Goal: Task Accomplishment & Management: Manage account settings

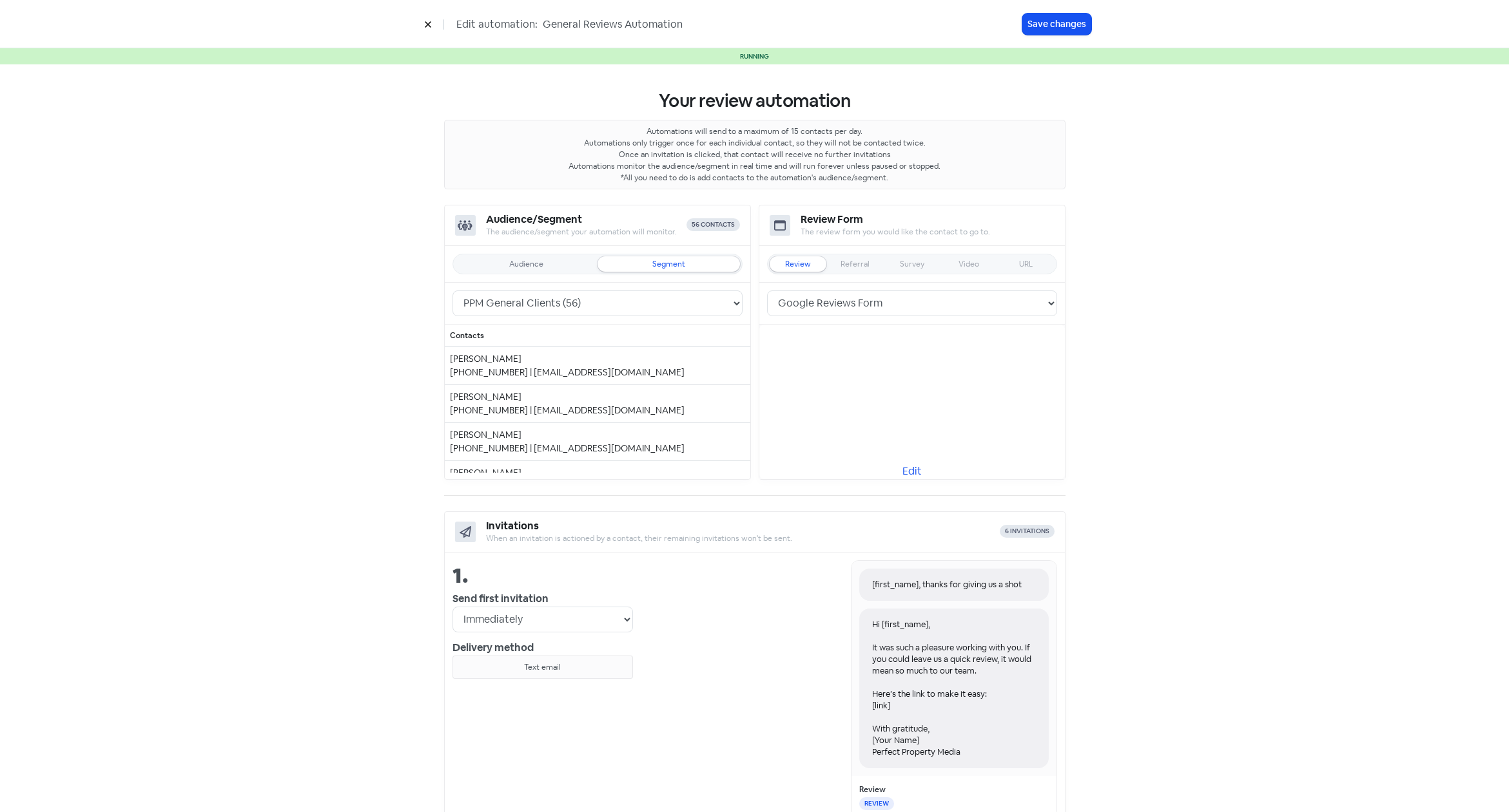
select select "5"
select select "9"
select select "10"
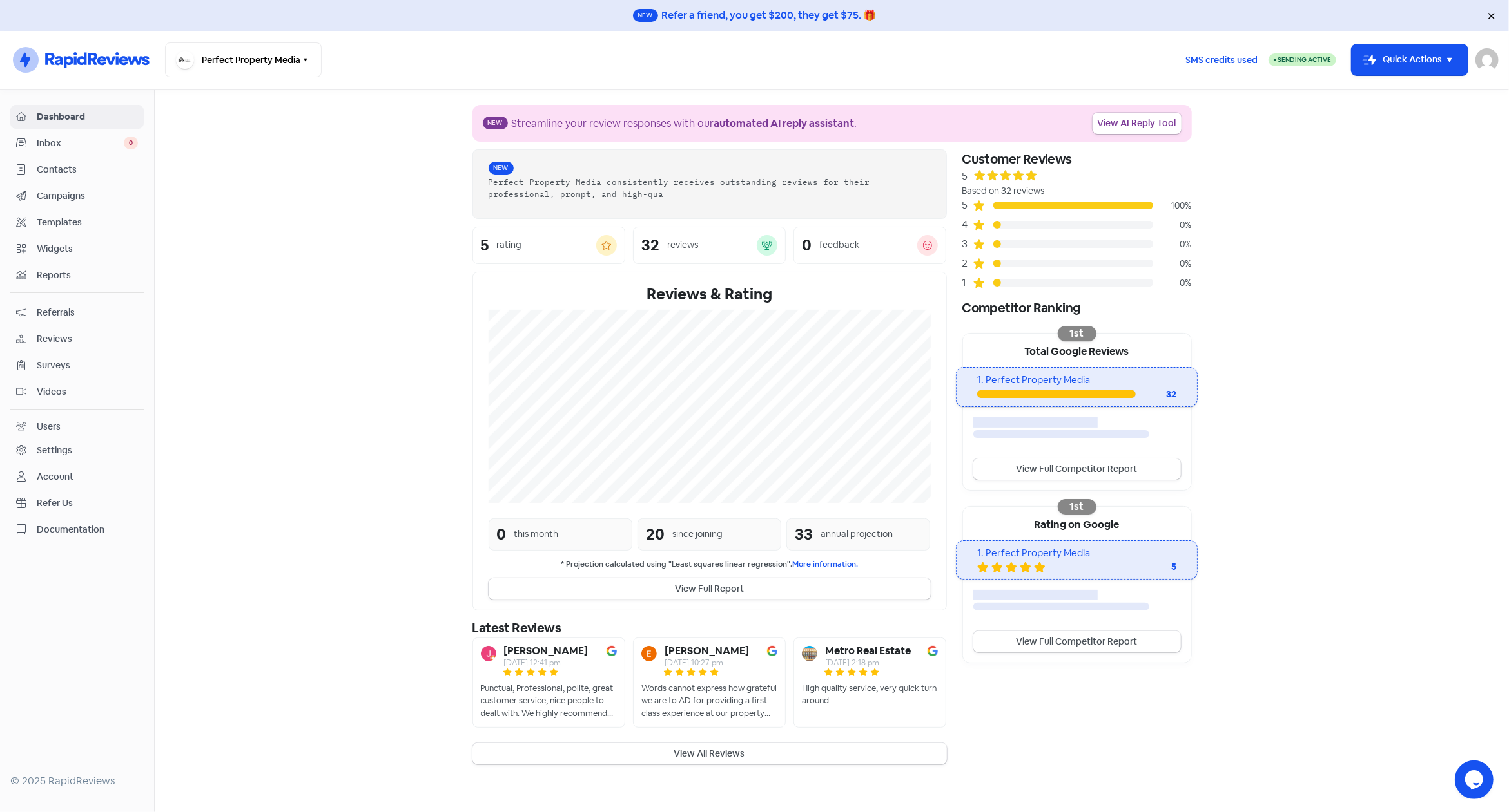
click at [66, 189] on span "Campaigns" at bounding box center [87, 196] width 101 height 14
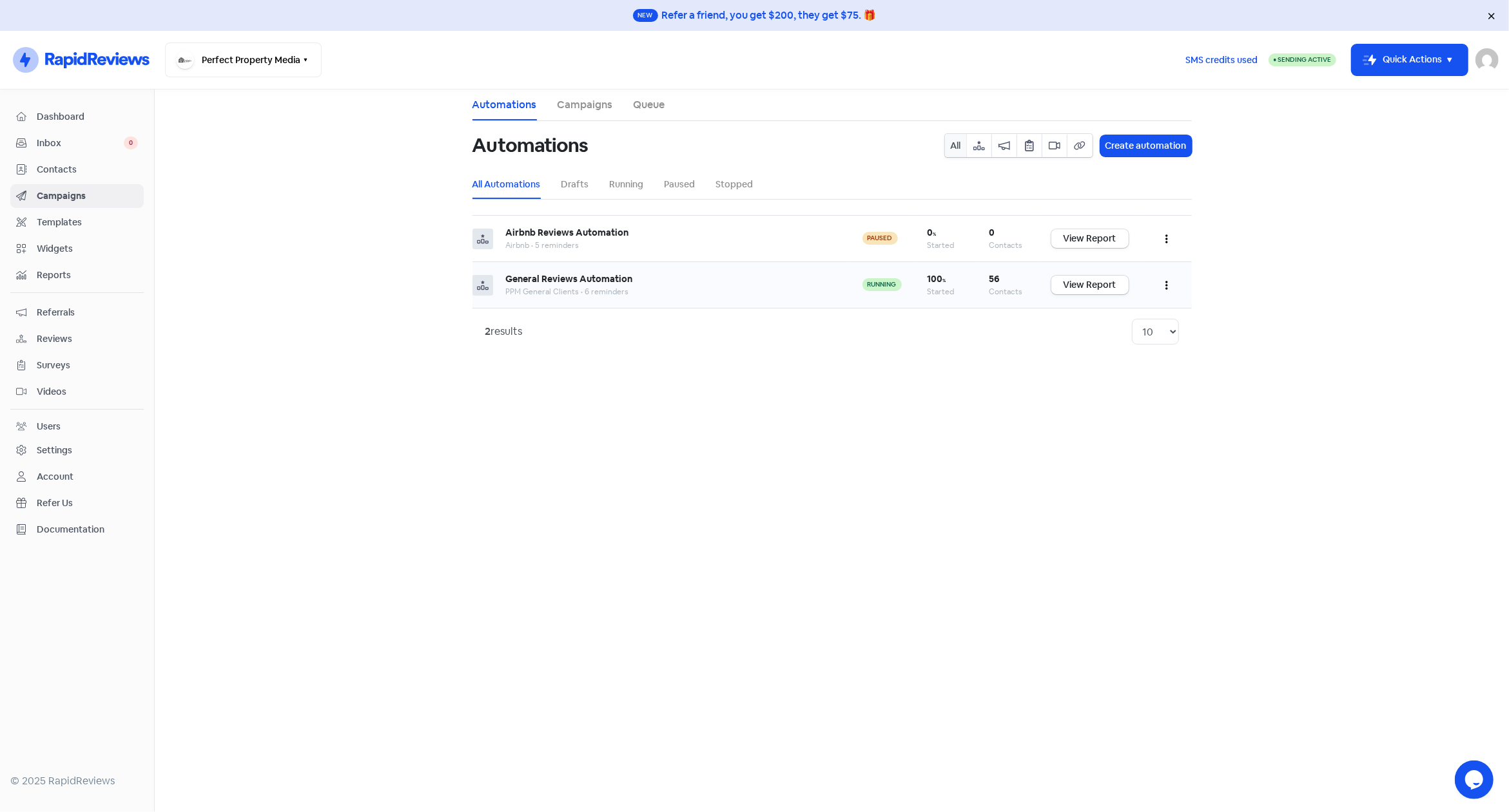
click at [1164, 281] on button "button" at bounding box center [1167, 285] width 25 height 30
click at [1123, 316] on button "Edit" at bounding box center [1127, 318] width 102 height 25
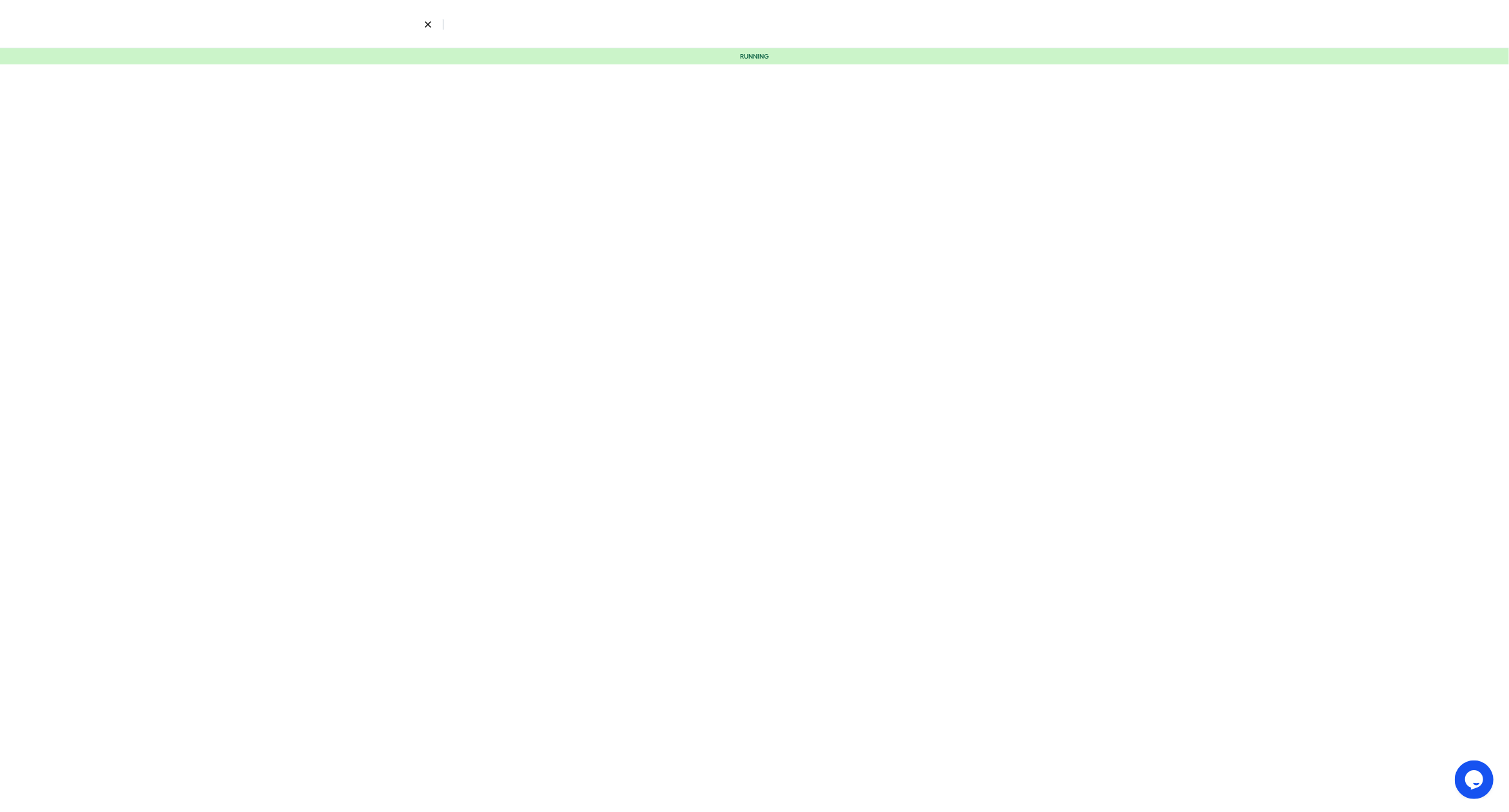
select select "5"
select select "9"
select select "10"
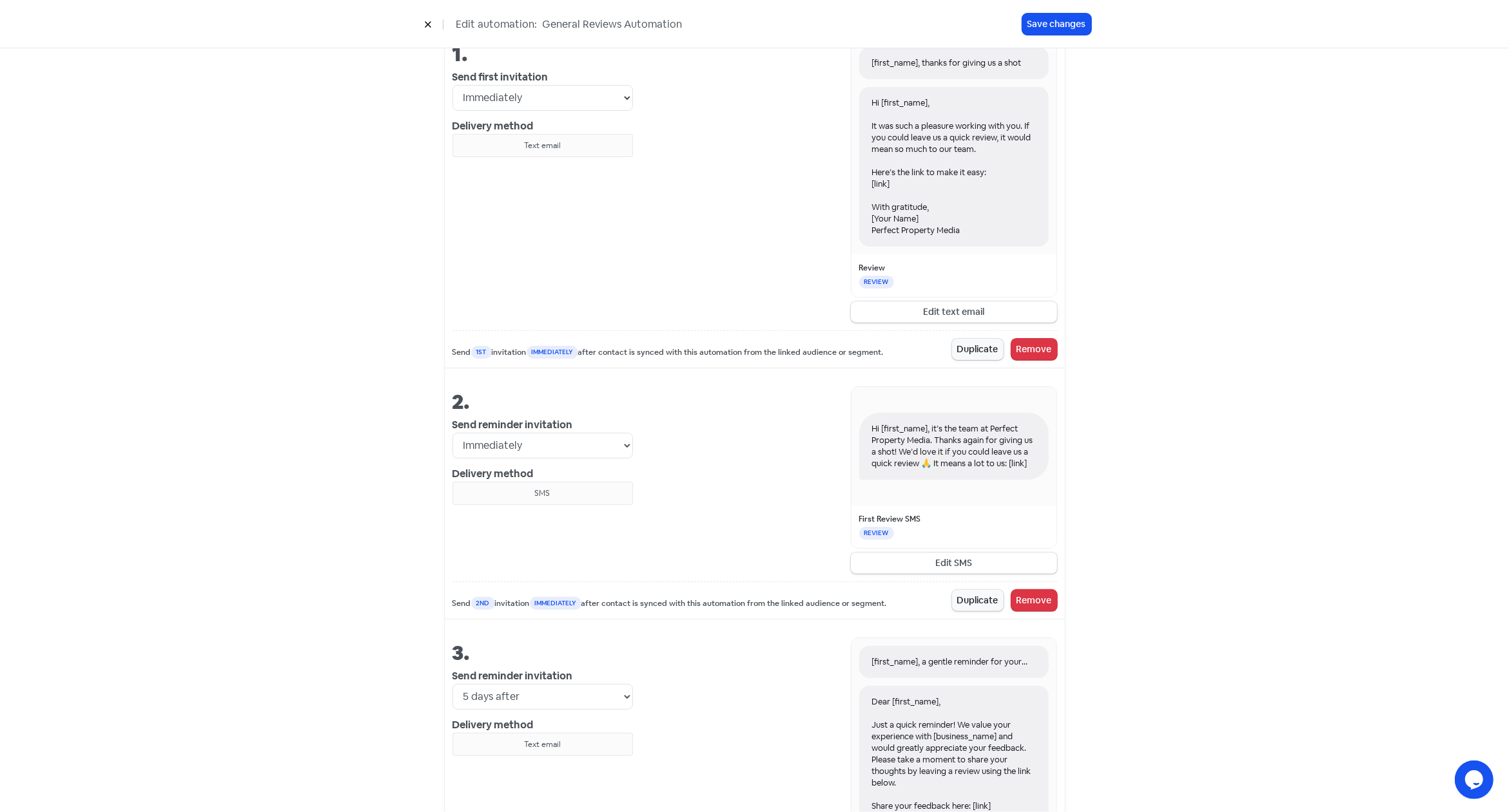
scroll to position [559, 0]
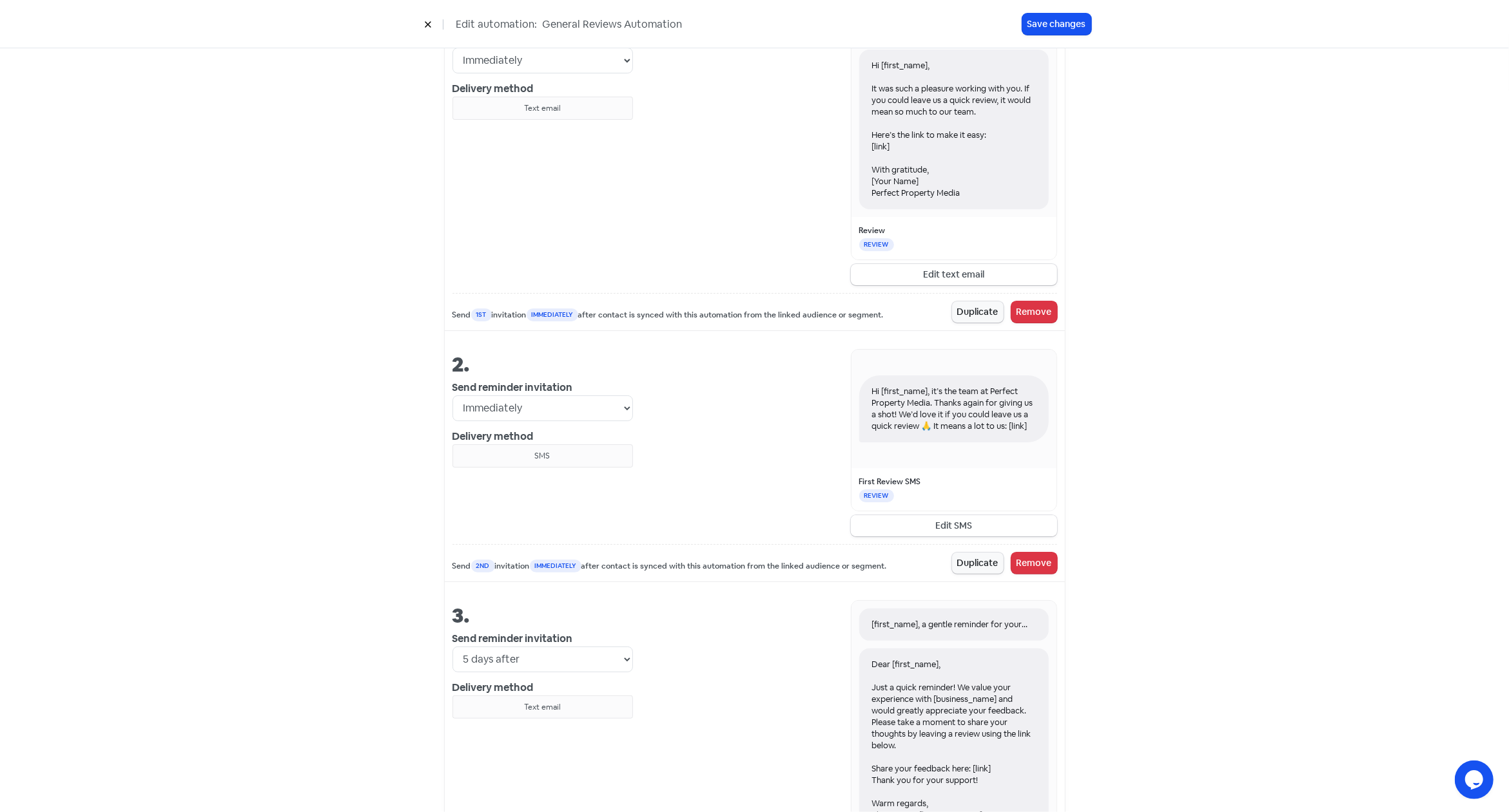
click at [948, 523] on button "Edit SMS" at bounding box center [953, 525] width 206 height 21
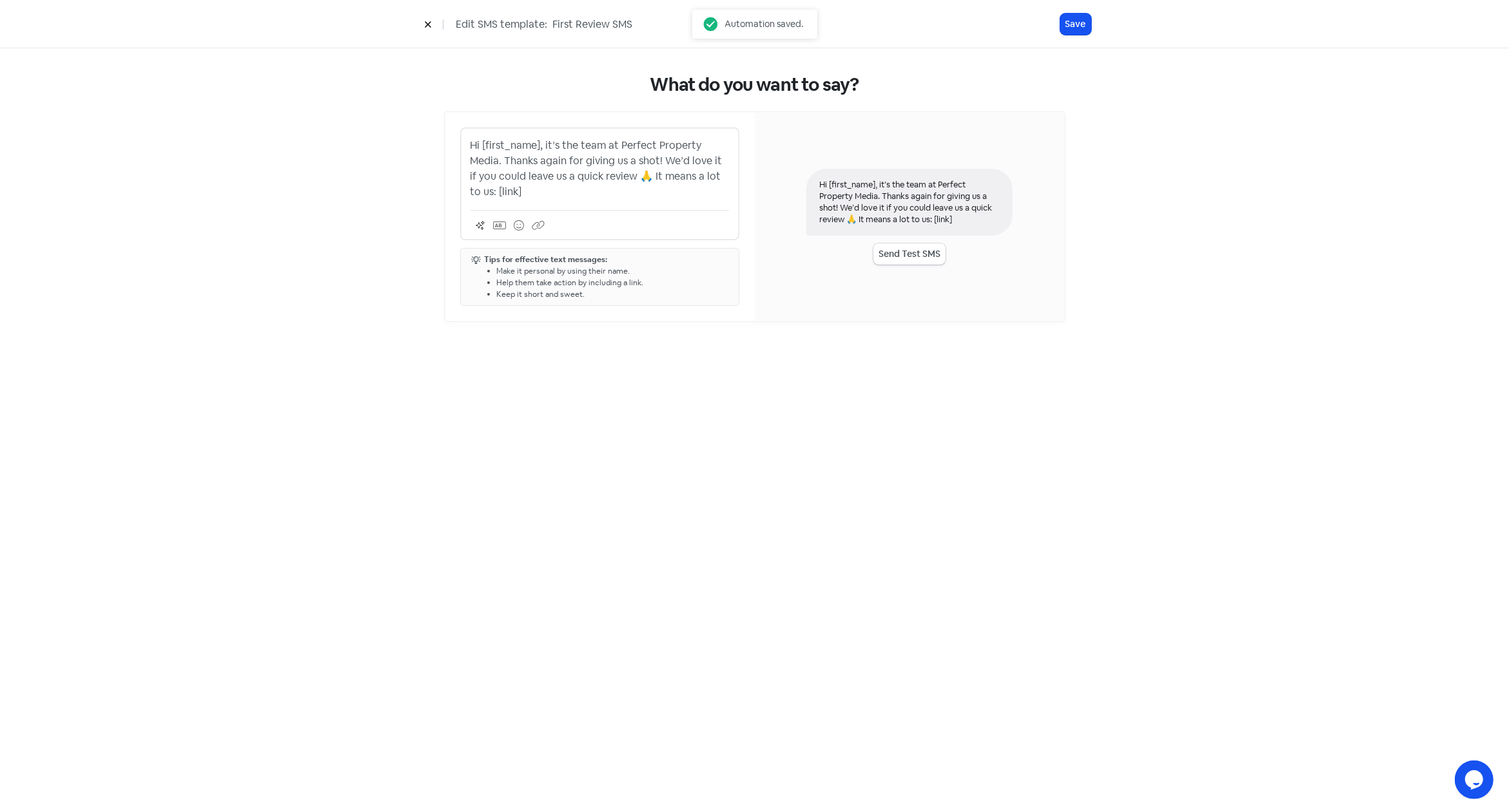
click at [543, 193] on p "Hi [first_name], it’s the team at Perfect Property Media. Thanks again for givi…" at bounding box center [600, 168] width 259 height 62
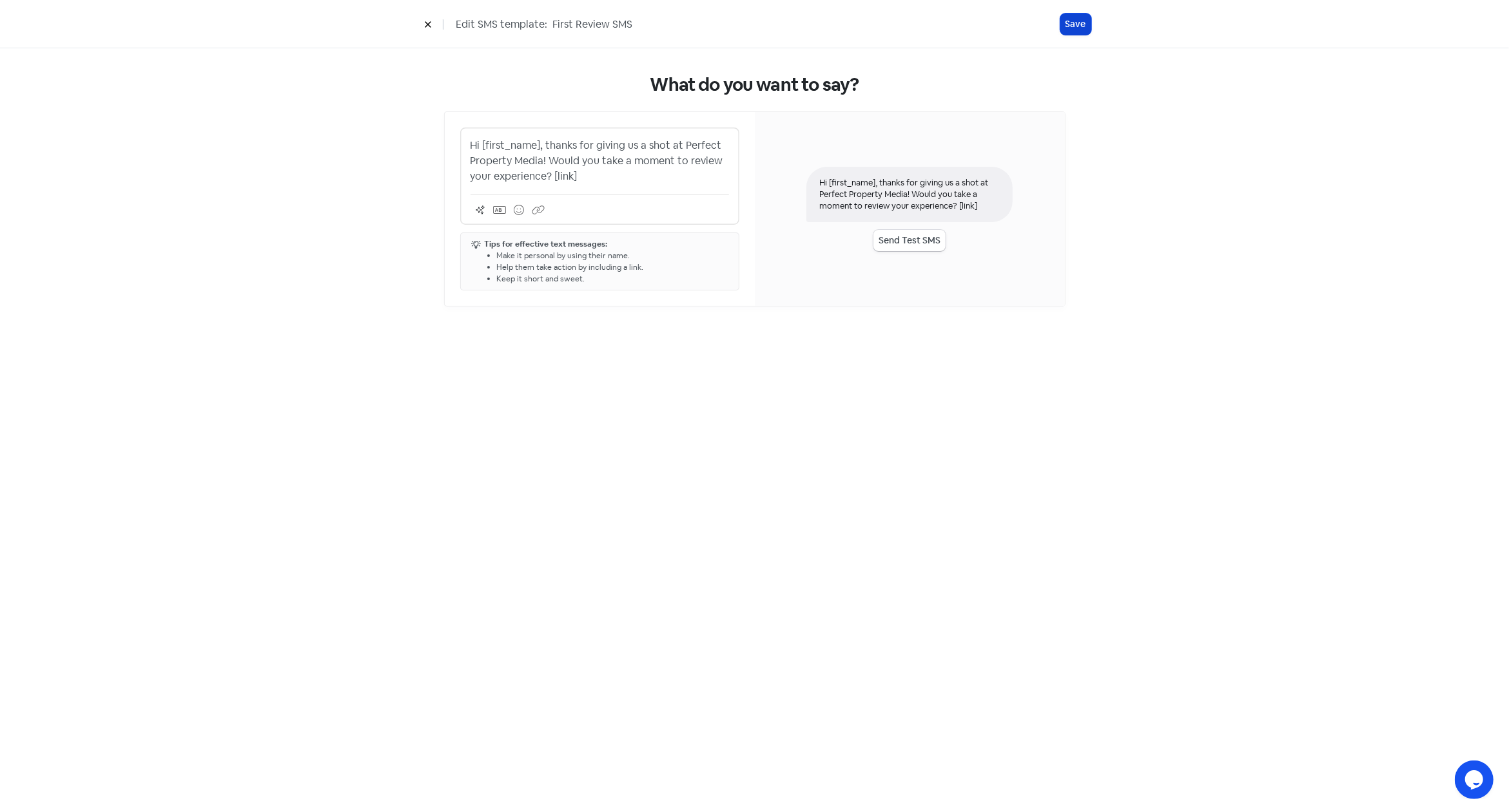
click at [1079, 19] on button "Save" at bounding box center [1076, 24] width 31 height 21
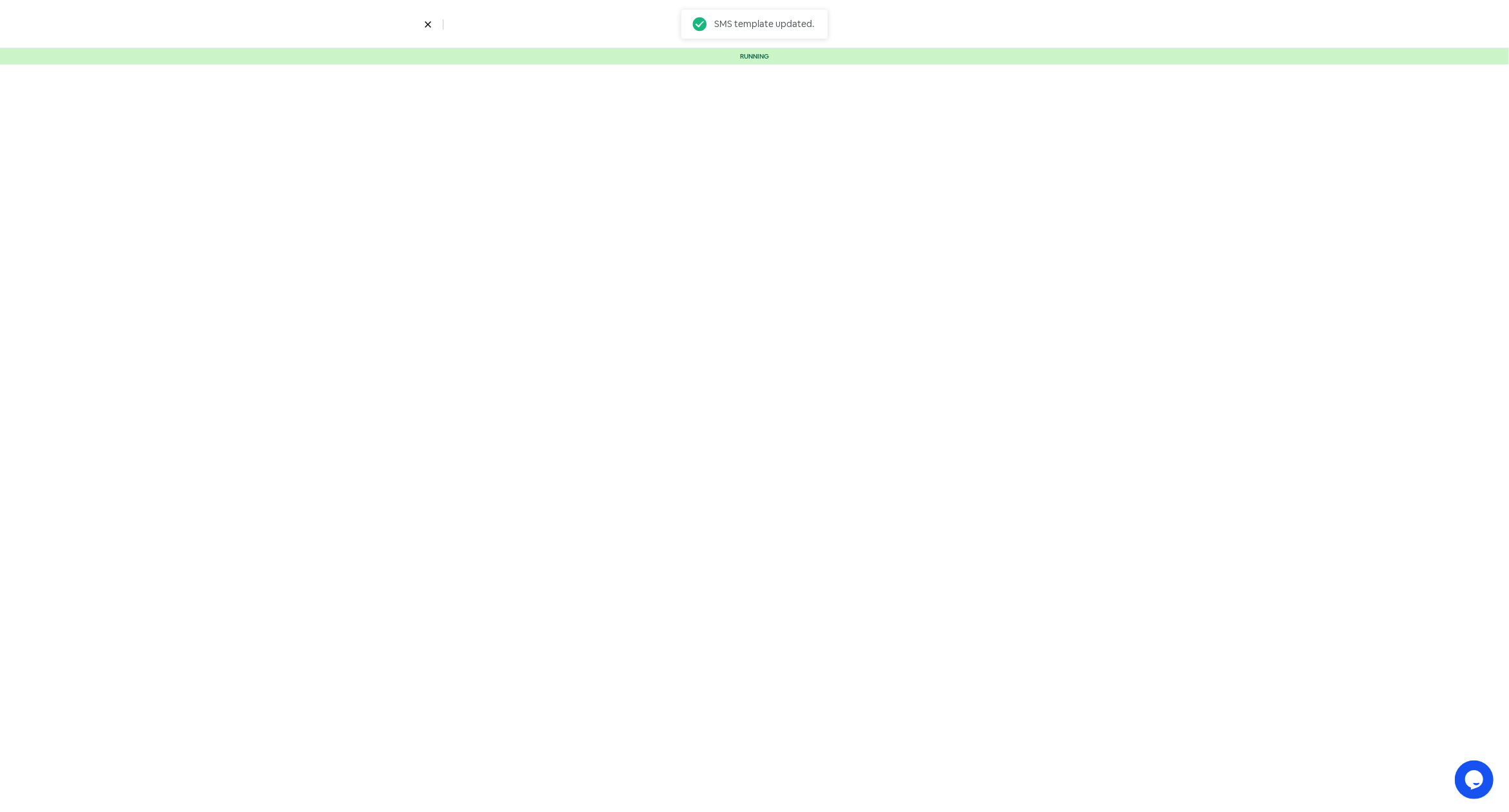
select select "5"
select select "9"
select select "10"
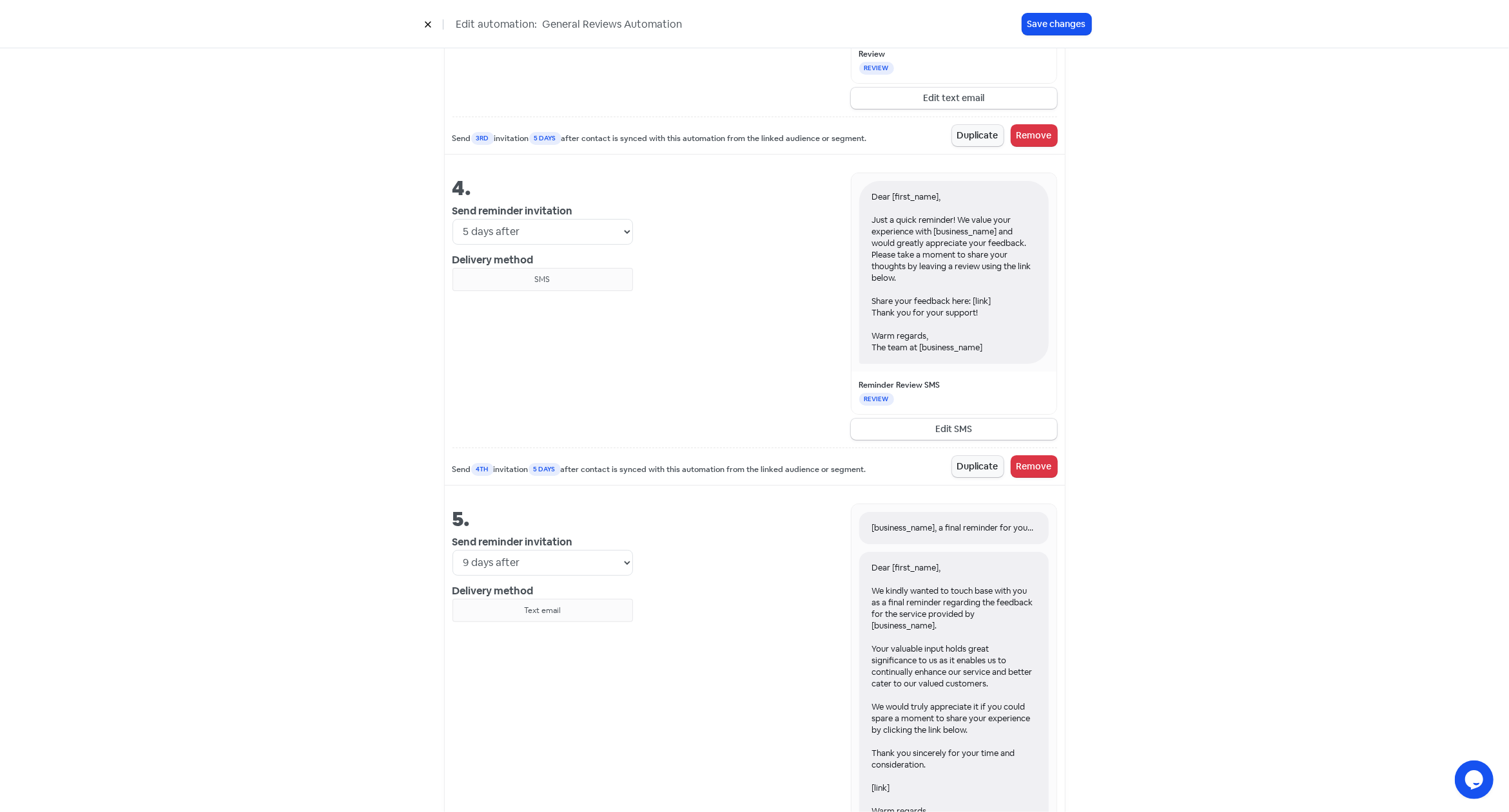
scroll to position [1358, 0]
click at [963, 427] on button "Edit SMS" at bounding box center [953, 429] width 206 height 21
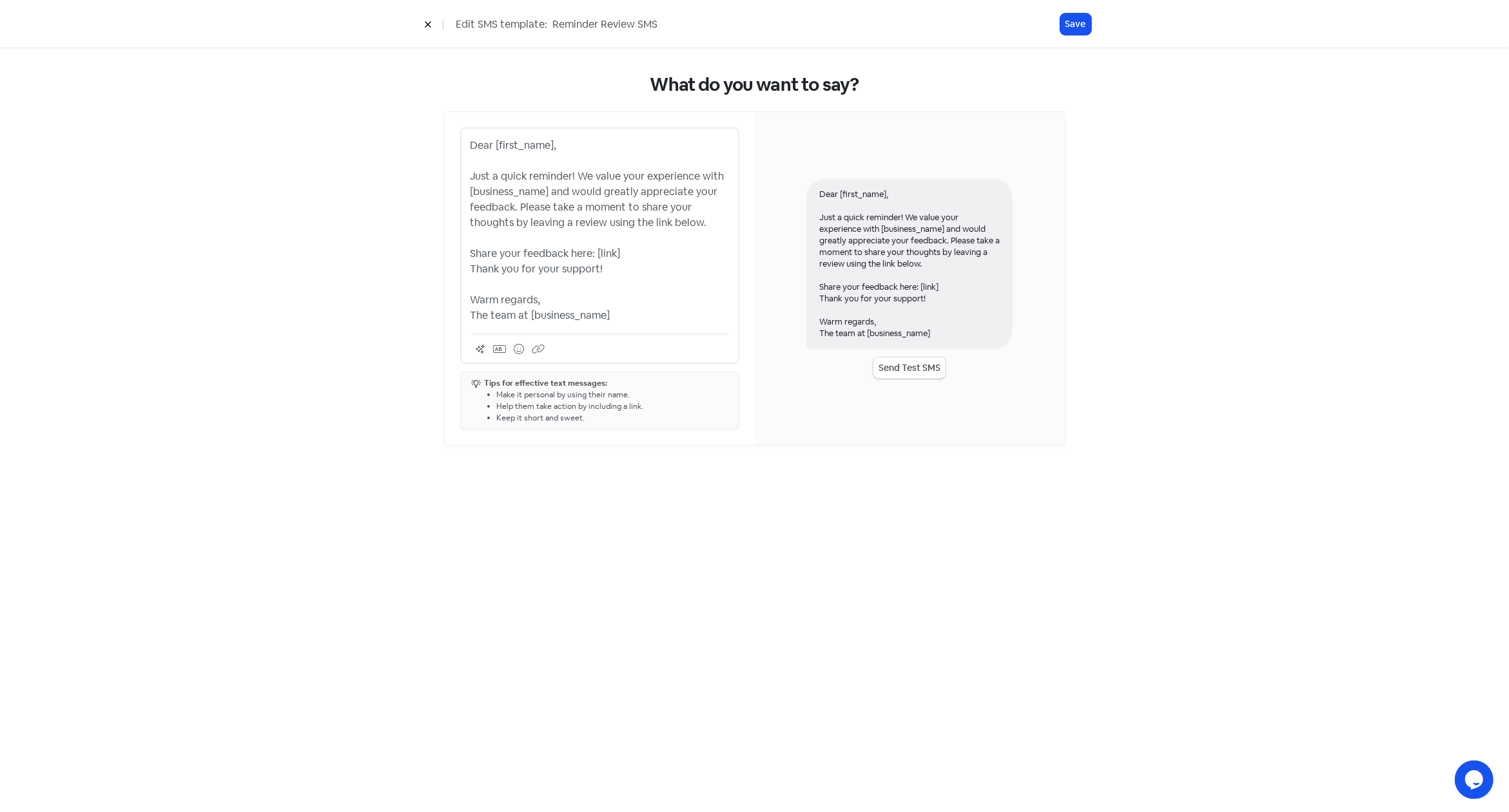
click at [637, 297] on p "Dear [first_name], Just a quick reminder! We value your experience with [busine…" at bounding box center [600, 230] width 259 height 186
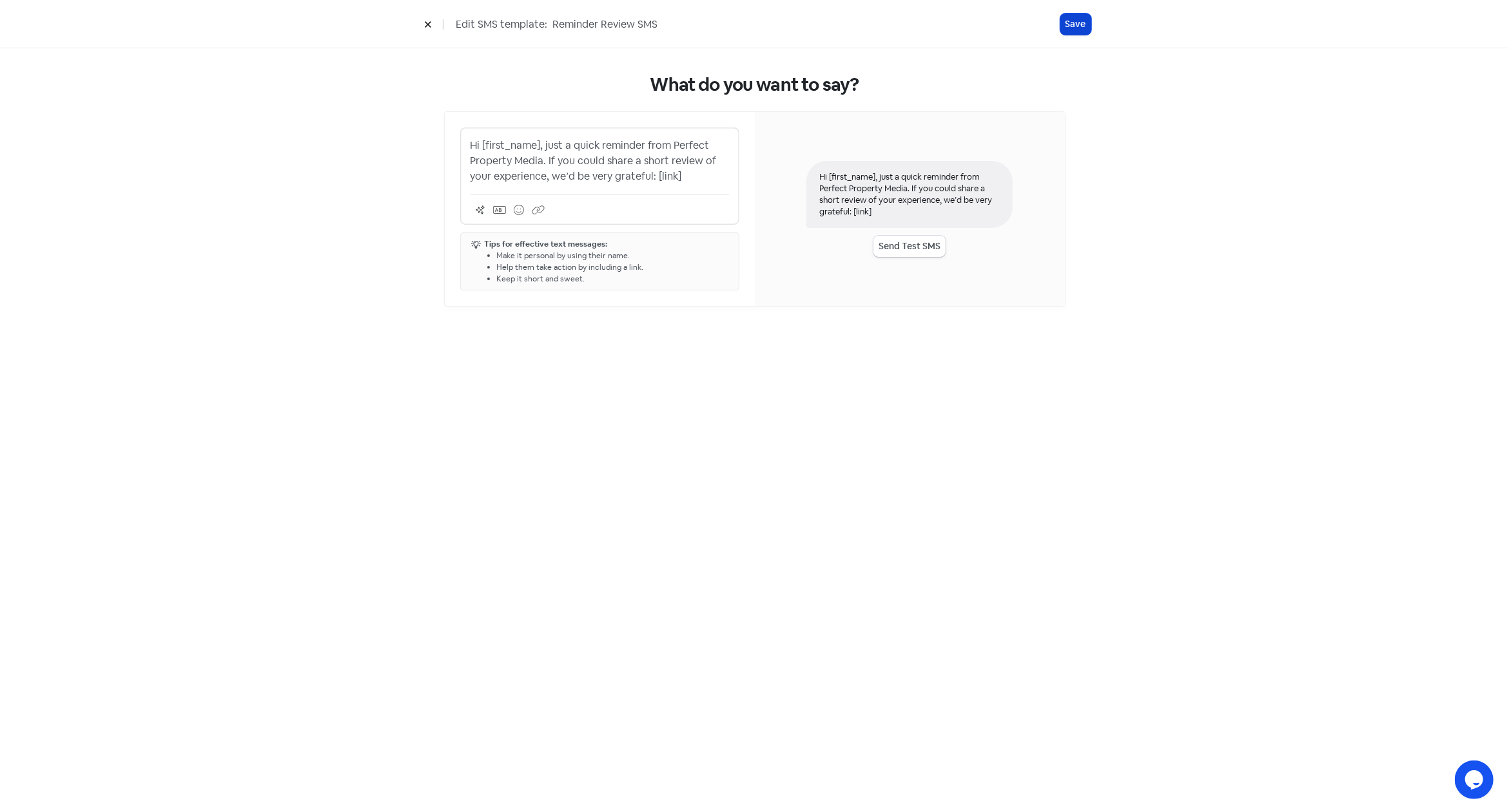
click at [1083, 26] on button "Save" at bounding box center [1076, 24] width 31 height 21
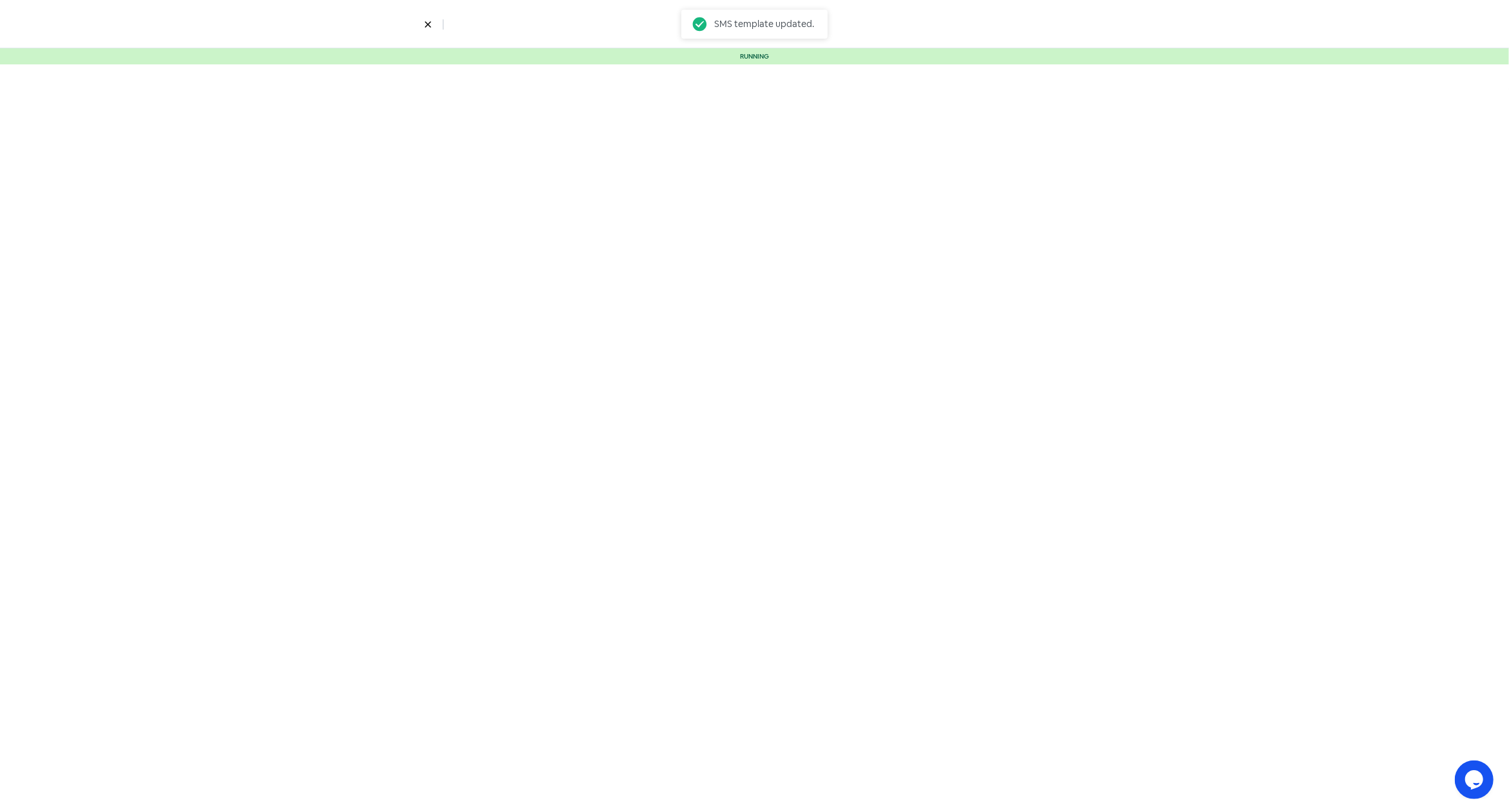
select select "5"
select select "9"
select select "10"
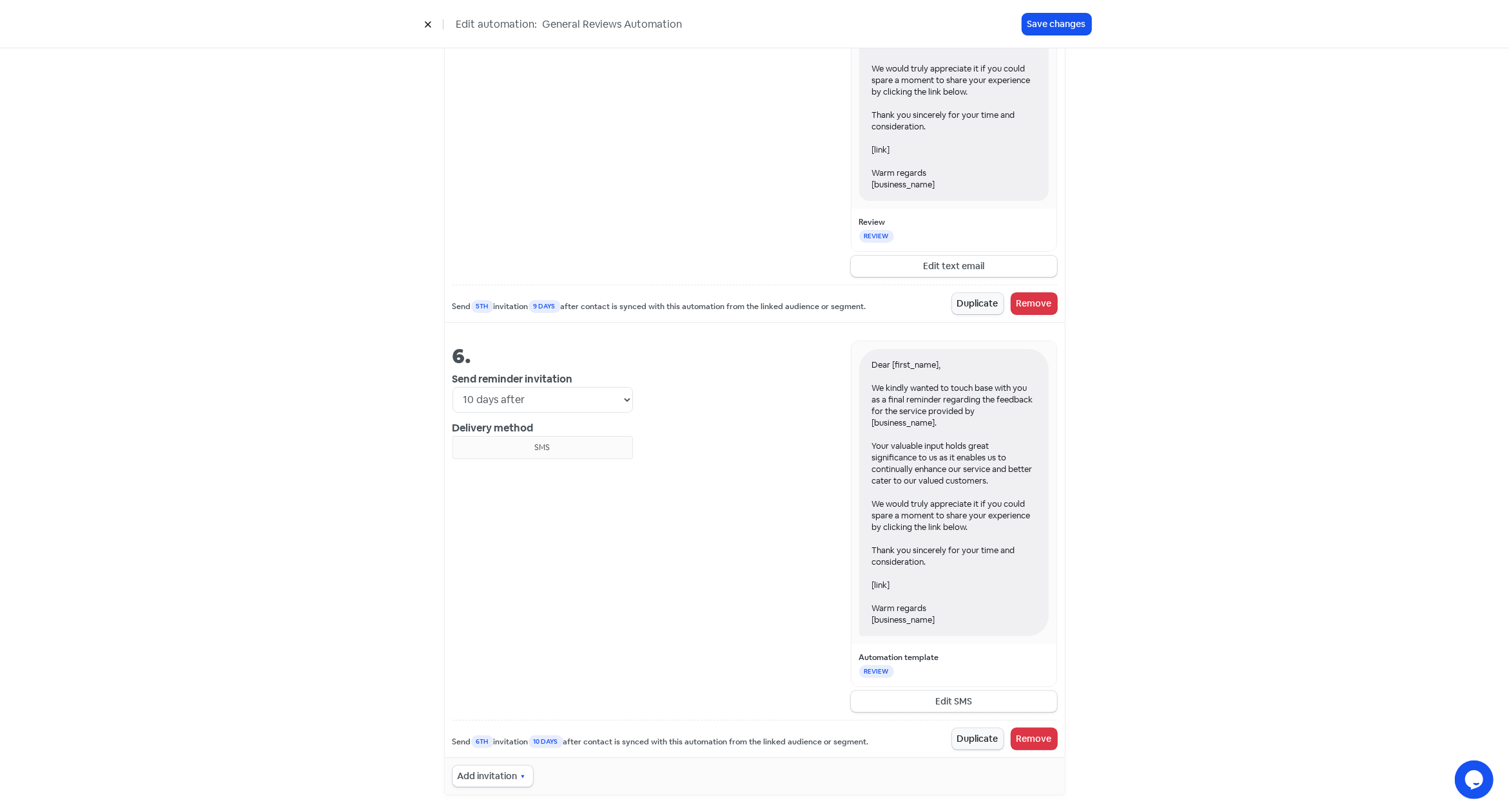
scroll to position [1918, 0]
click at [952, 693] on button "Edit SMS" at bounding box center [953, 700] width 206 height 21
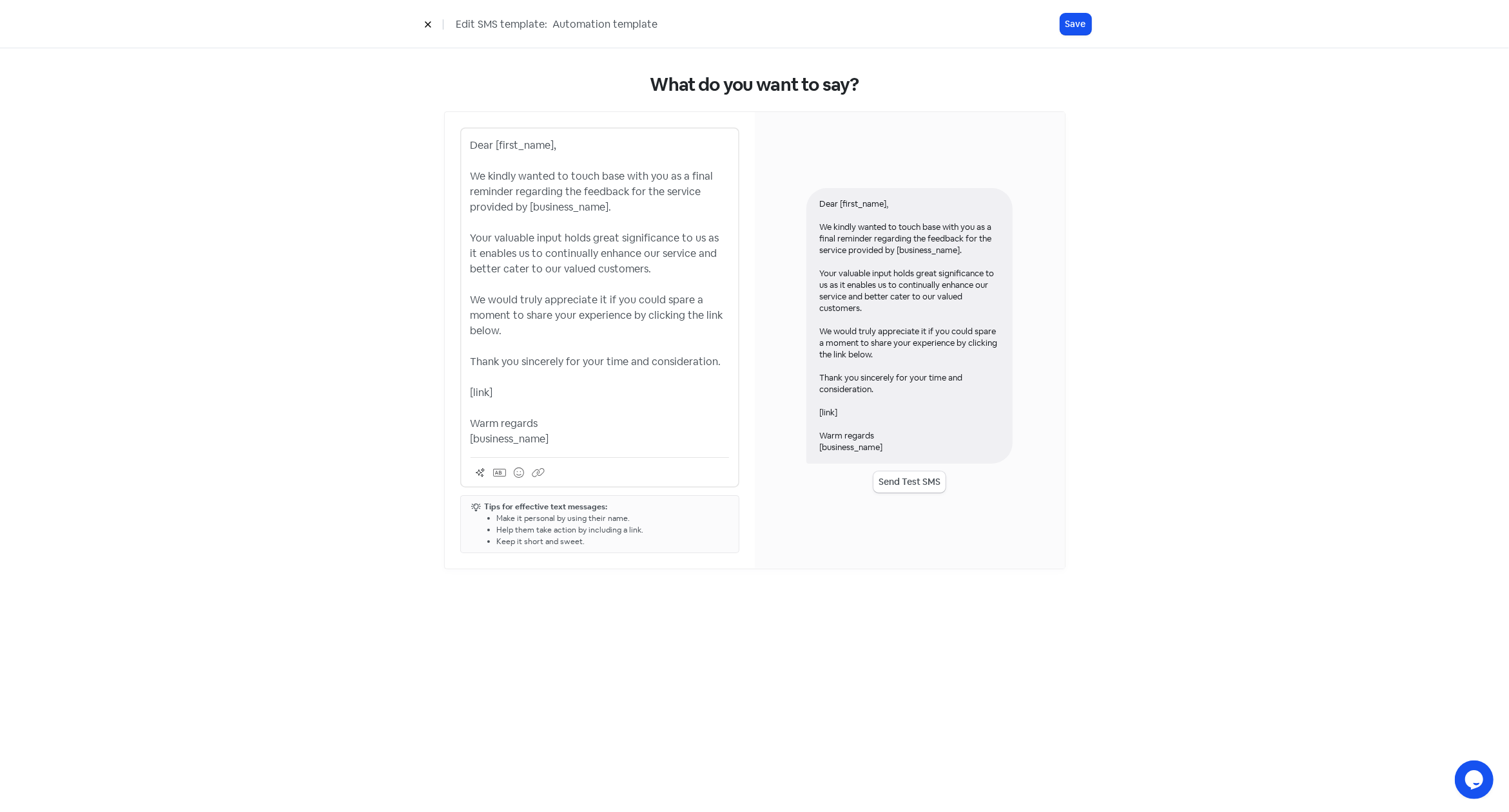
click at [870, 351] on div "Dear [first_name], We kindly wanted to touch base with you as a final reminder …" at bounding box center [909, 326] width 206 height 276
click at [618, 411] on p "Dear [first_name], We kindly wanted to touch base with you as a final reminder …" at bounding box center [600, 292] width 259 height 310
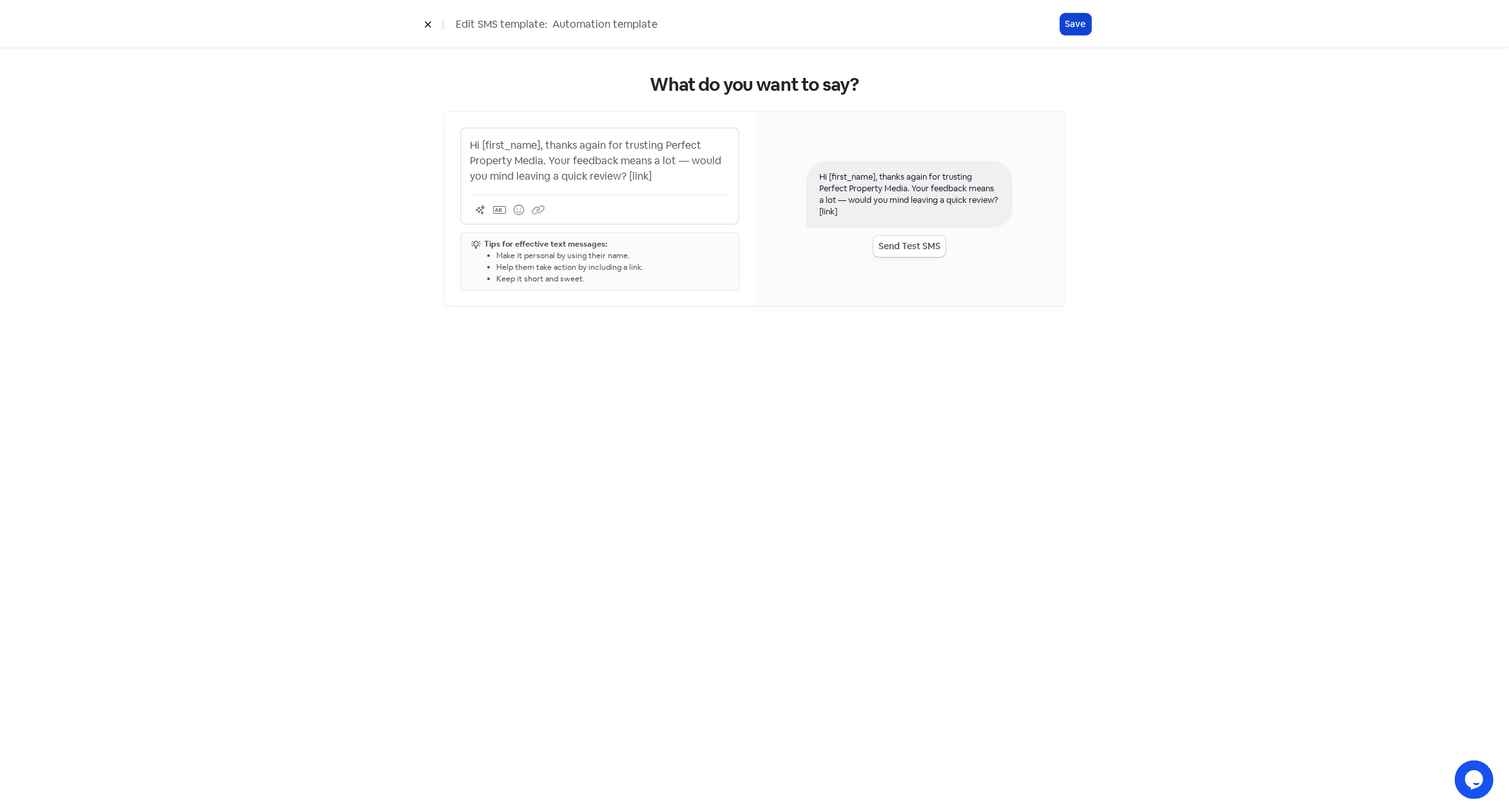
click at [1073, 24] on button "Save" at bounding box center [1076, 24] width 31 height 21
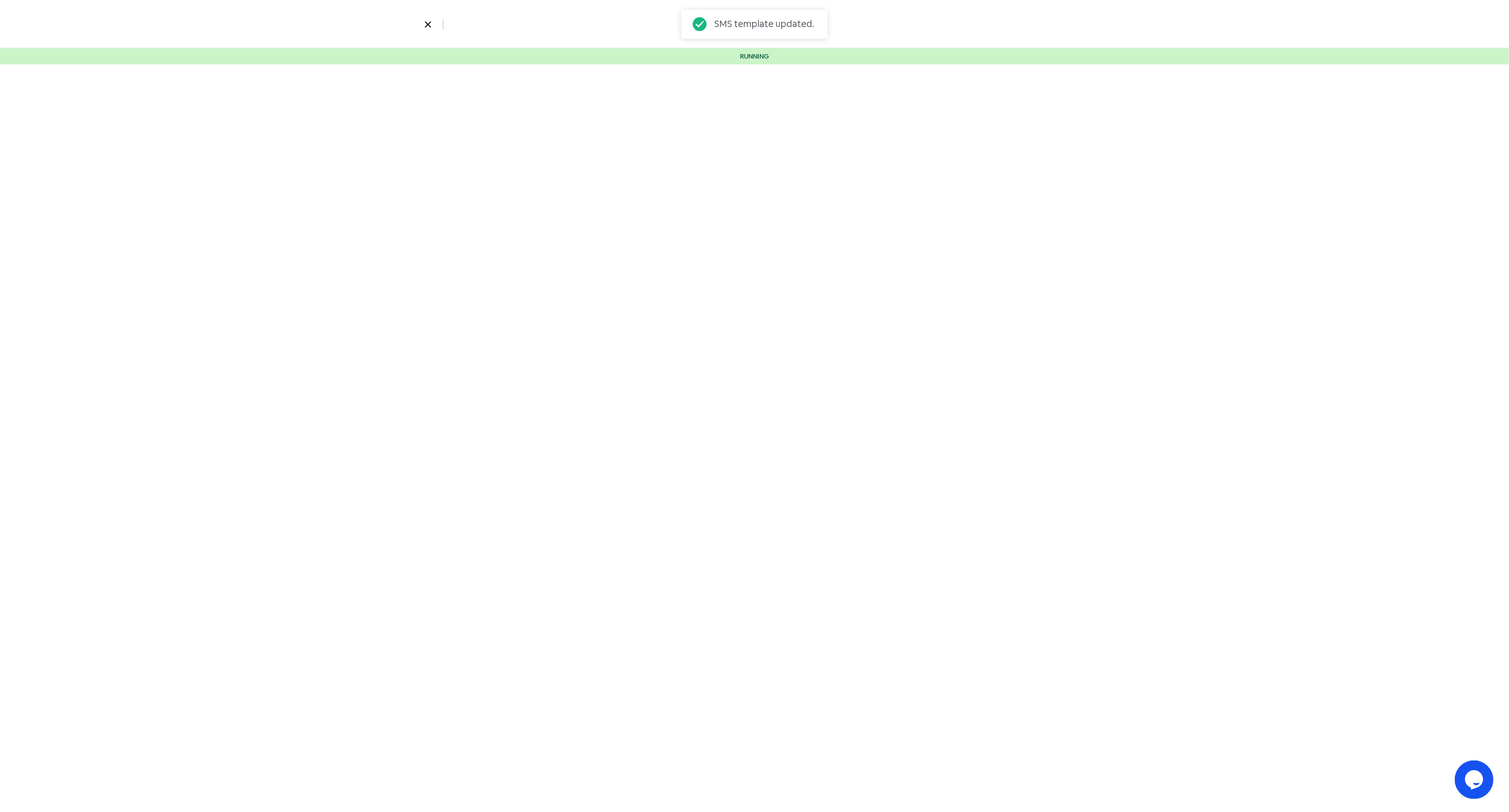
select select "5"
select select "9"
select select "10"
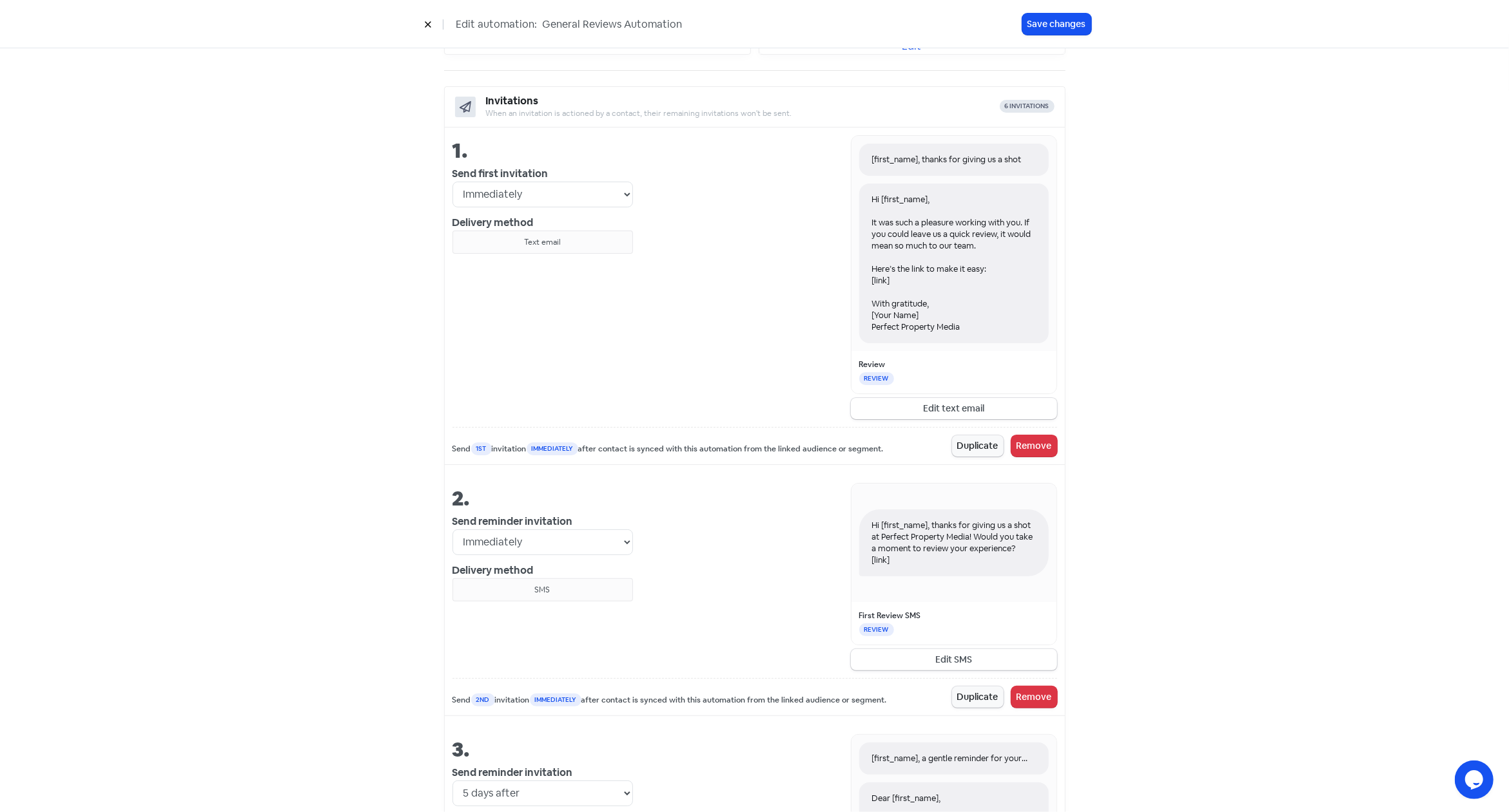
scroll to position [400, 0]
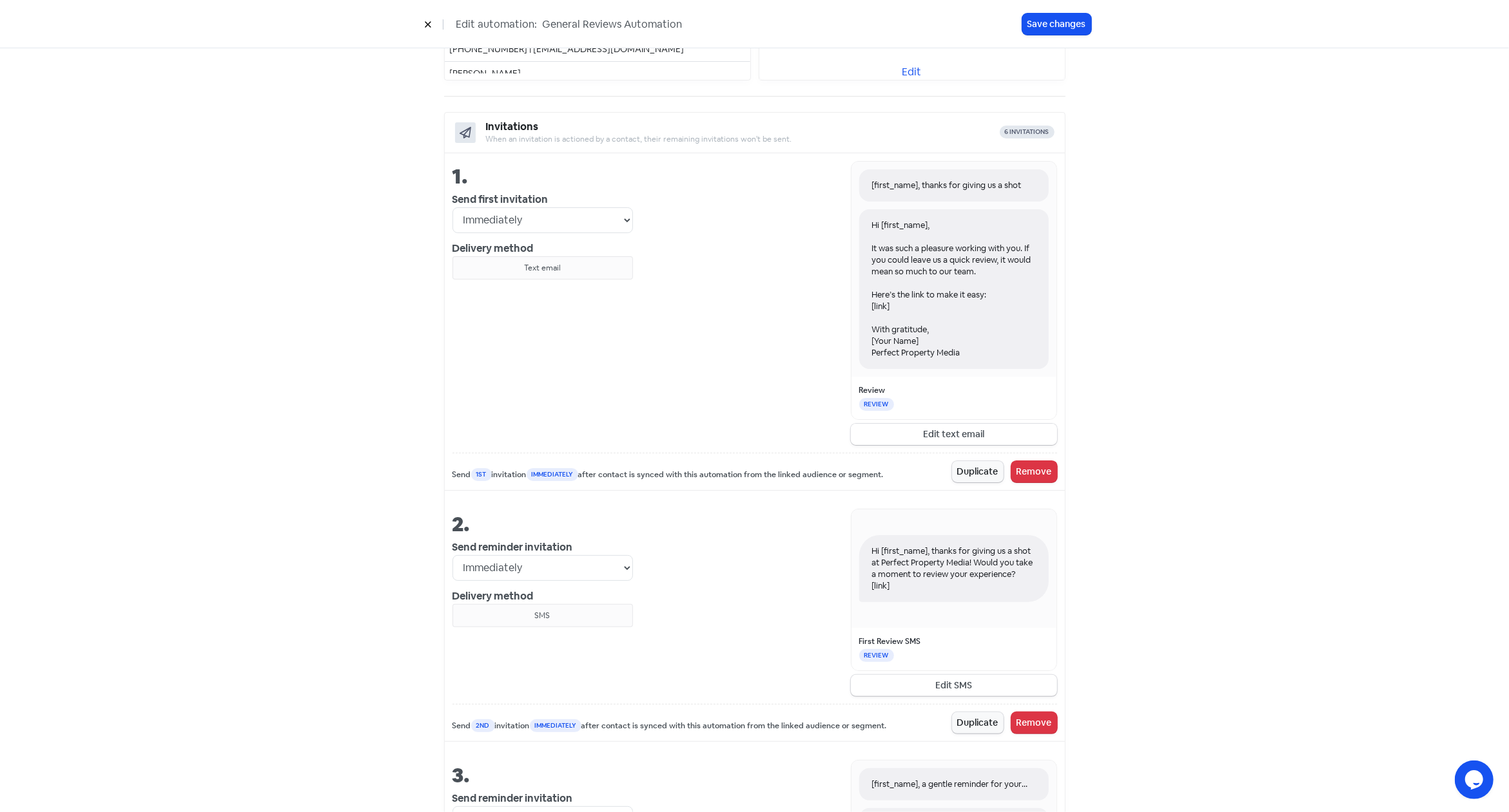
click at [979, 433] on button "Edit text email" at bounding box center [953, 434] width 206 height 21
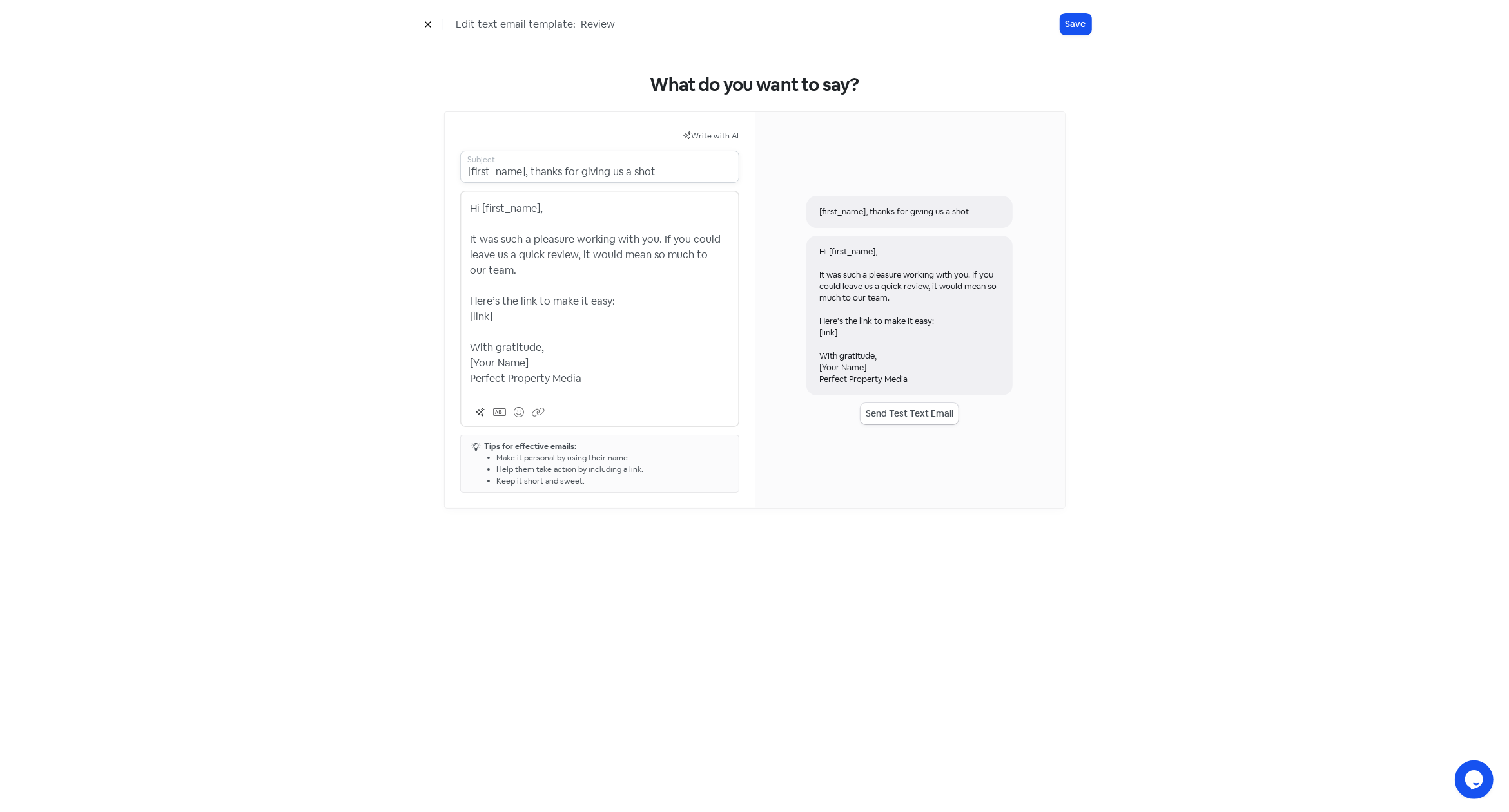
drag, startPoint x: 662, startPoint y: 175, endPoint x: 423, endPoint y: 173, distance: 239.0
click at [460, 173] on input "[first_name], thanks for giving us a shot" at bounding box center [599, 167] width 279 height 32
paste input "!"
type input "[first_name], thanks for giving us a shot!"
click at [566, 270] on p "Hi [first_name], It was such a pleasure working with you. If you could leave us…" at bounding box center [600, 294] width 259 height 186
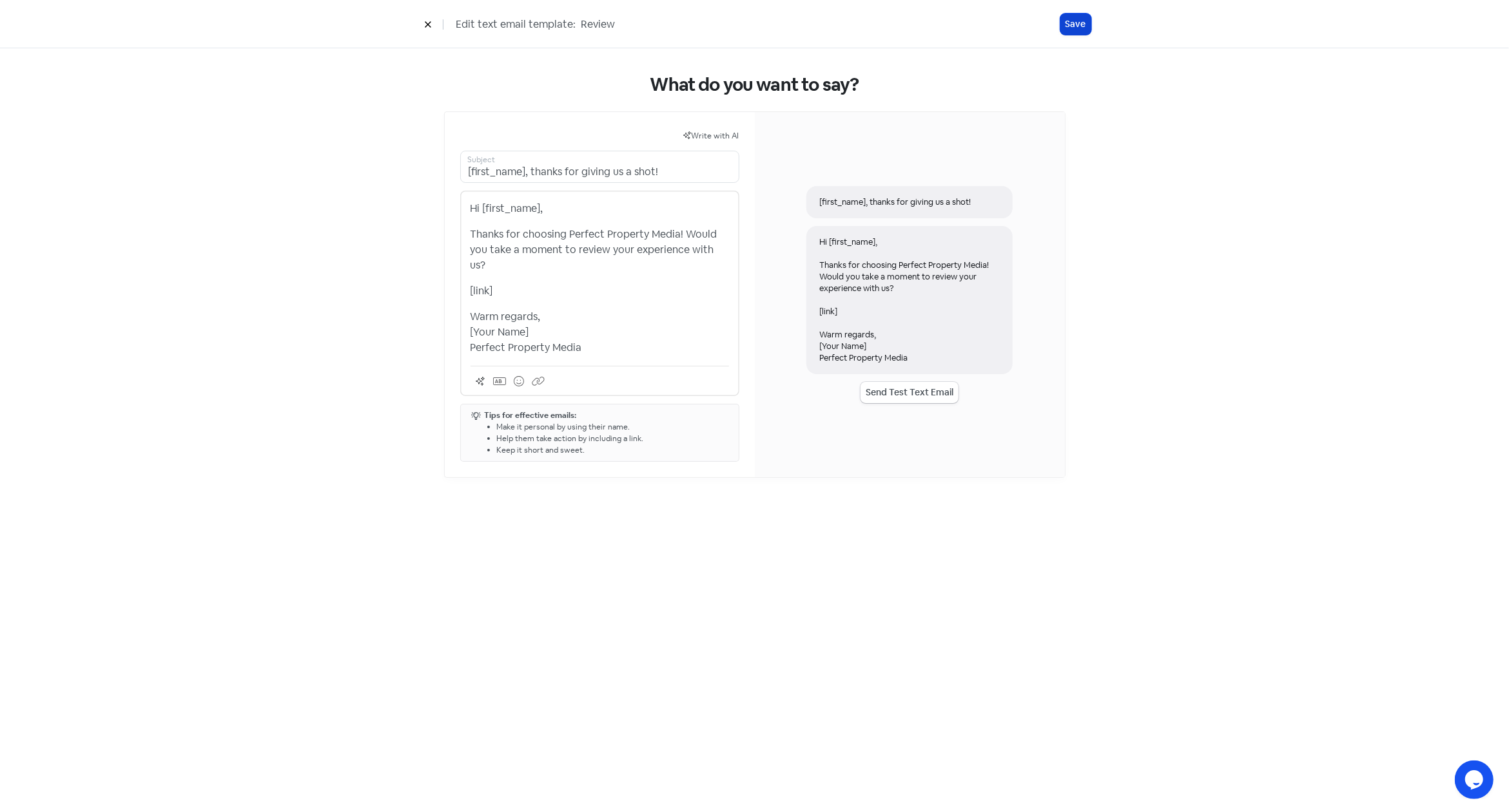
click at [1077, 25] on button "Save" at bounding box center [1076, 24] width 31 height 21
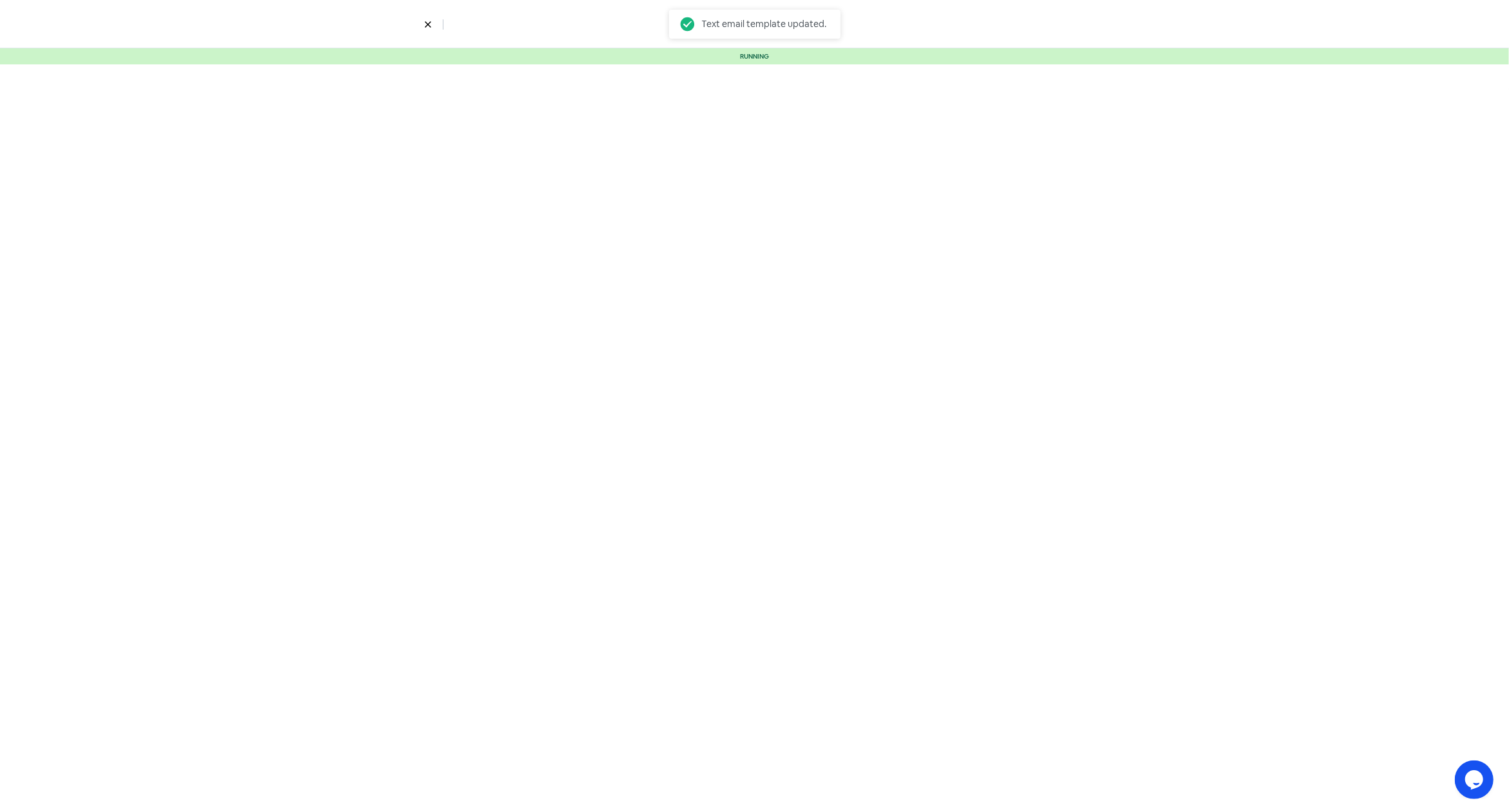
select select "5"
select select "9"
select select "10"
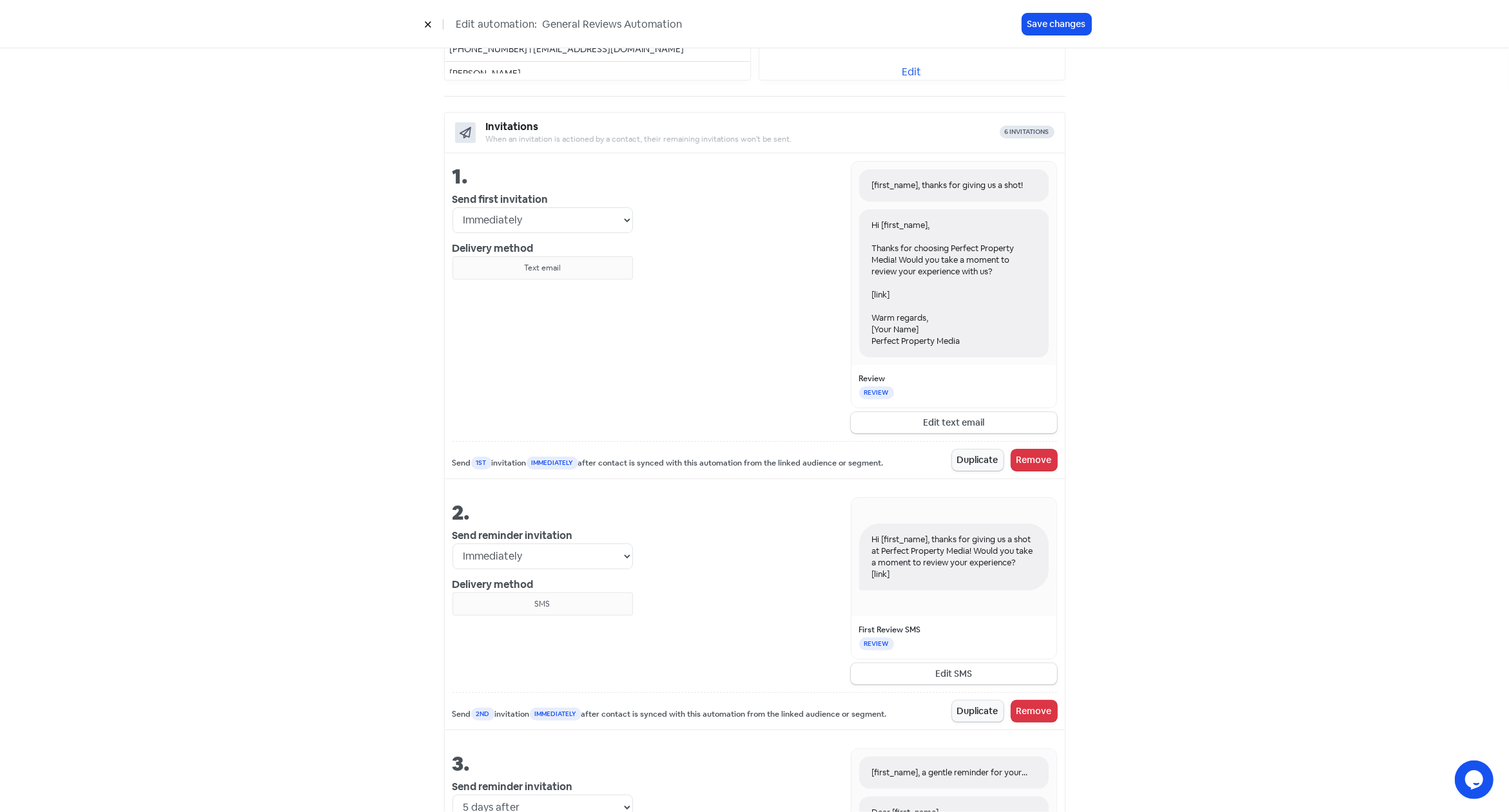
scroll to position [799, 0]
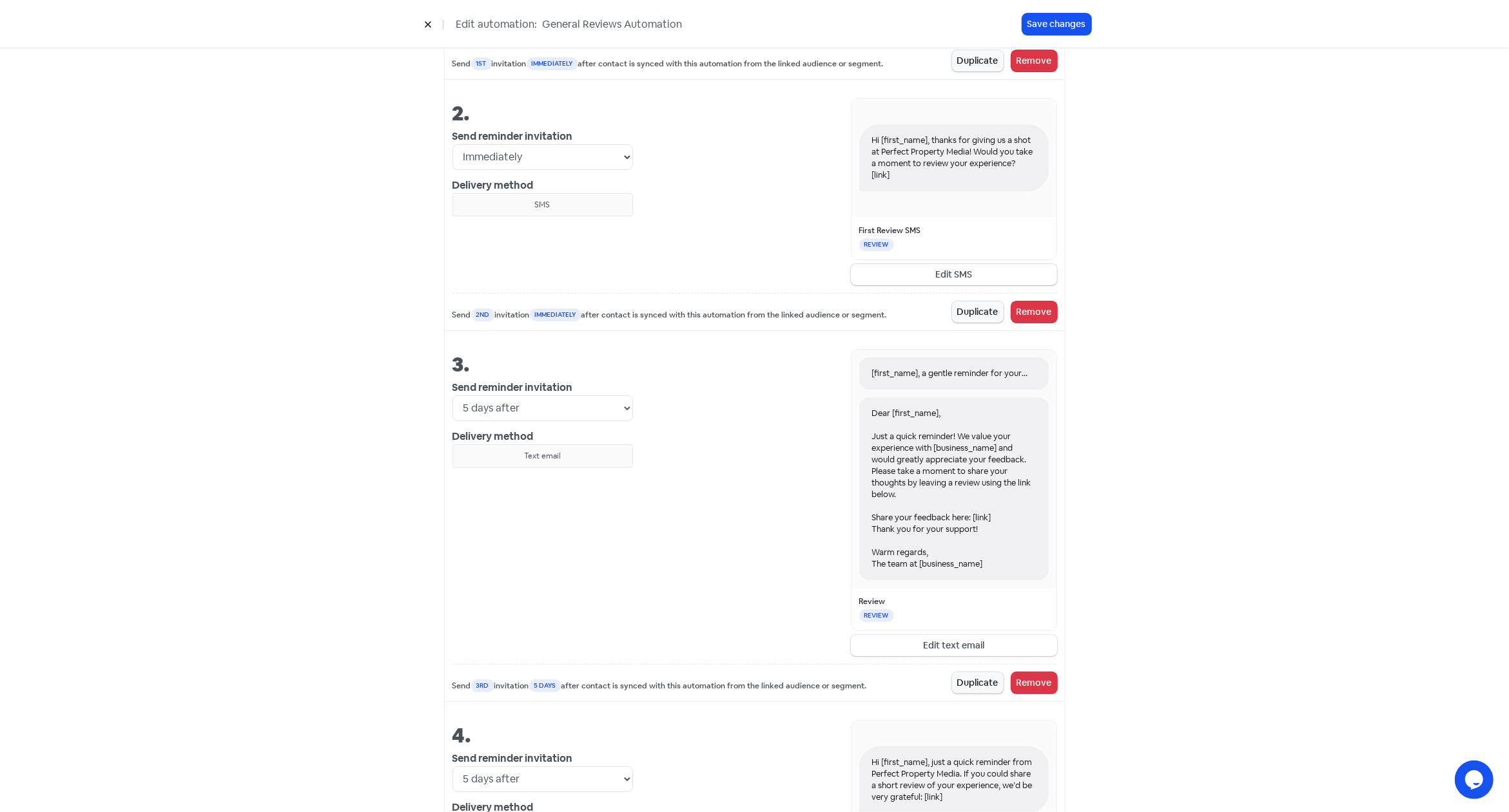
click at [961, 646] on button "Edit text email" at bounding box center [953, 645] width 206 height 21
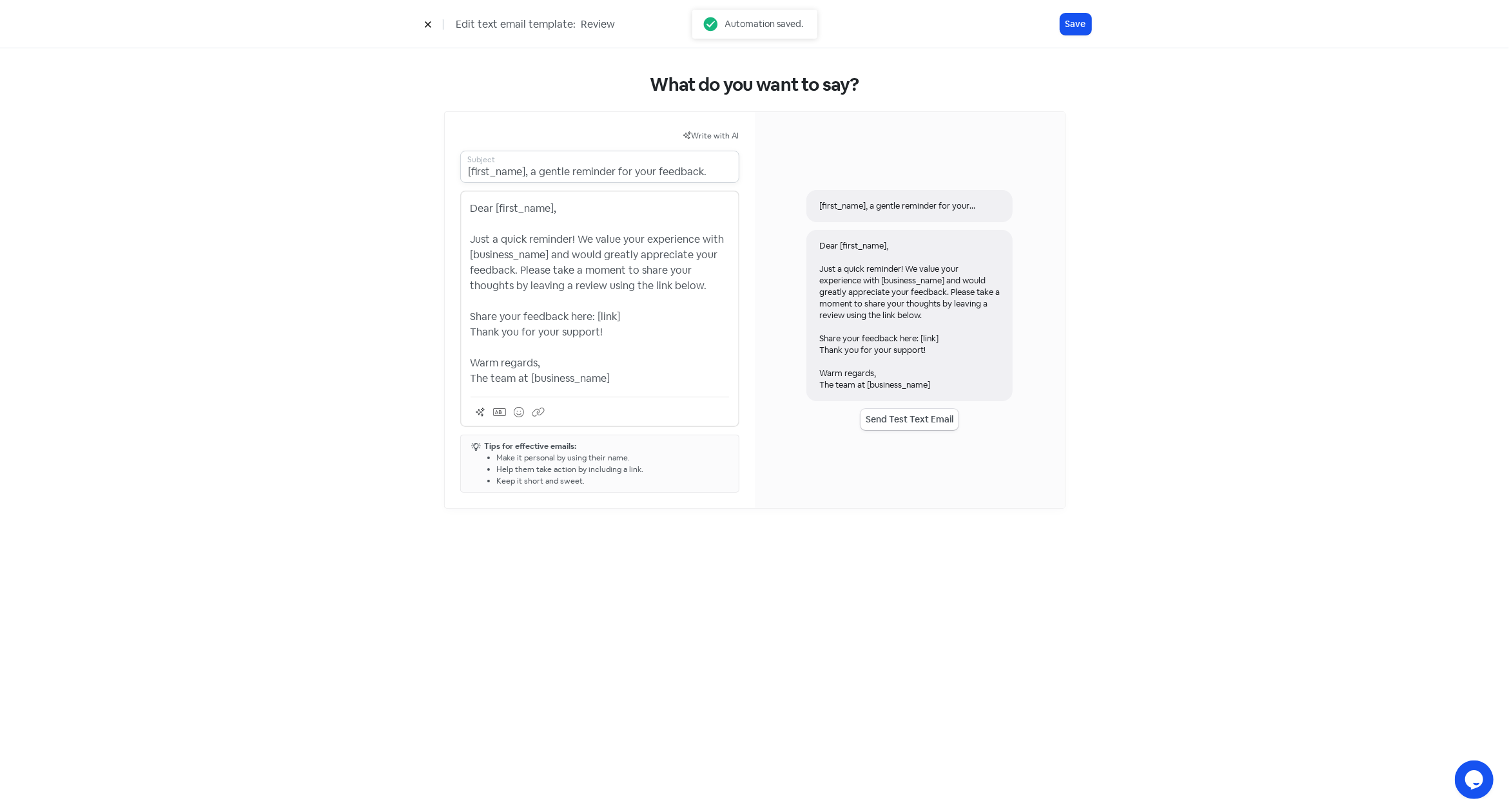
click at [596, 167] on input "[first_name], a gentle reminder for your feedback." at bounding box center [599, 167] width 279 height 32
paste input "A quick favour, [first_name]"
type input "A quick favour, [first_name]"
click at [427, 21] on icon at bounding box center [428, 25] width 7 height 7
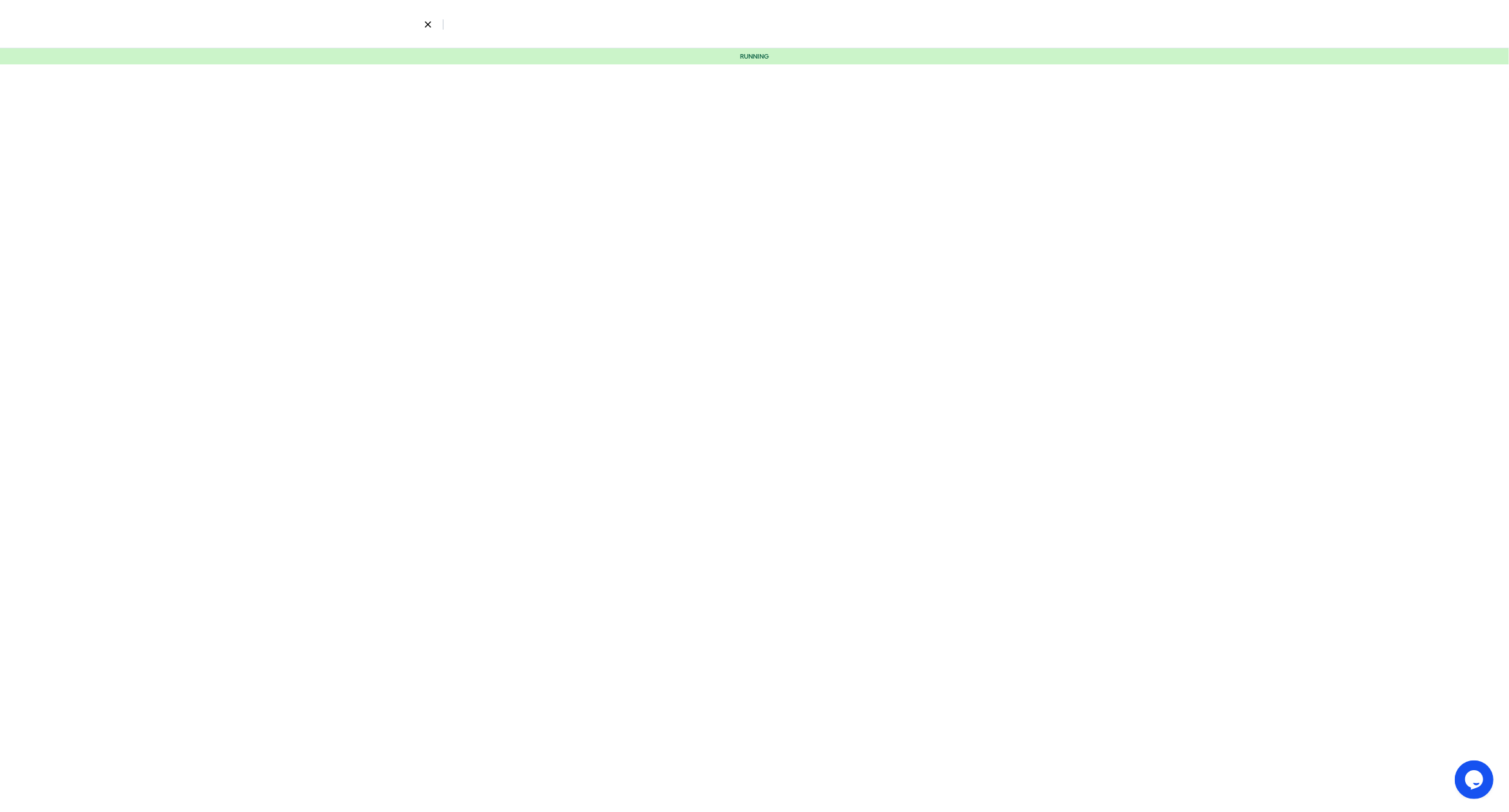
select select "5"
select select "9"
select select "10"
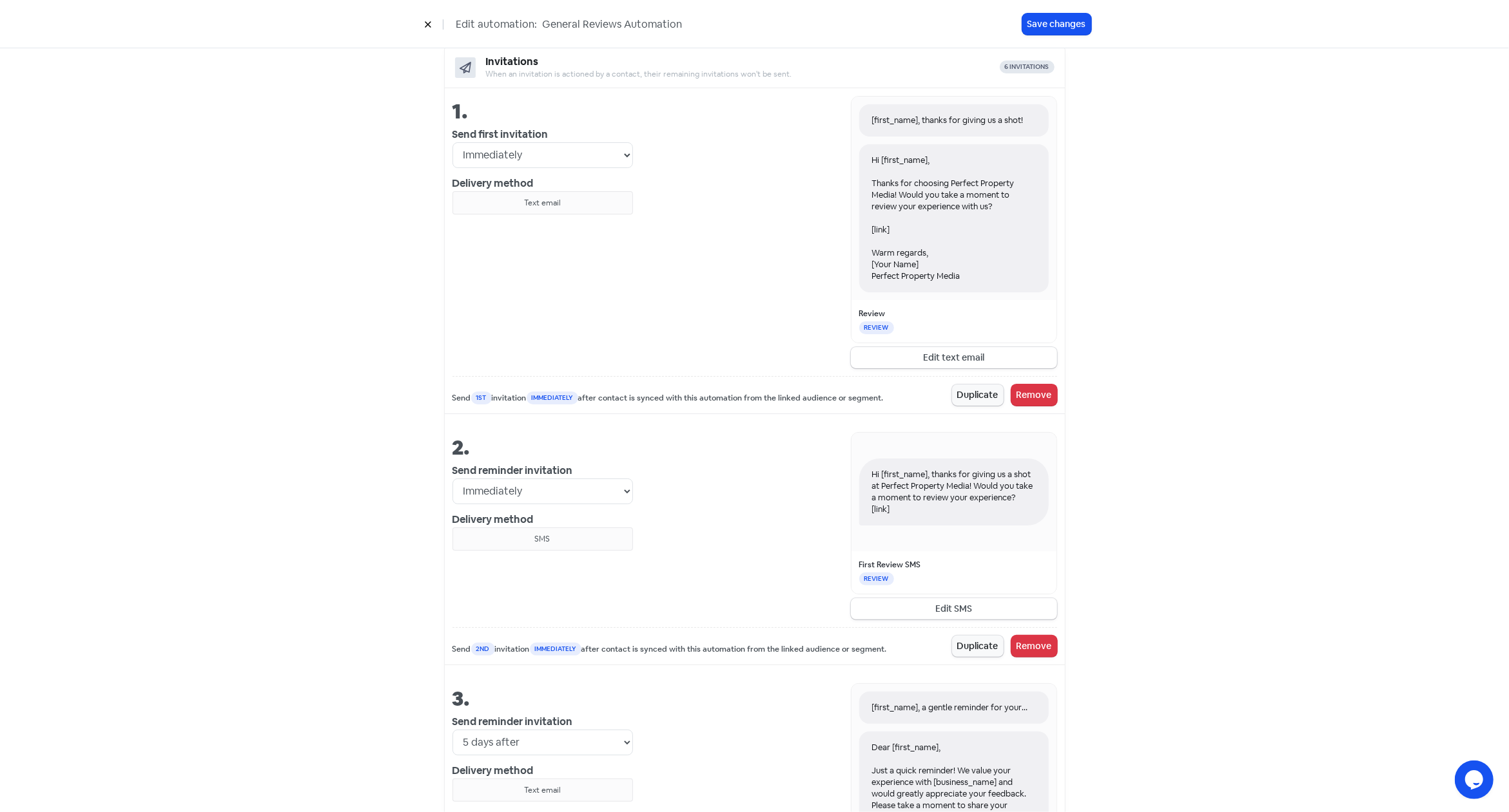
scroll to position [480, 0]
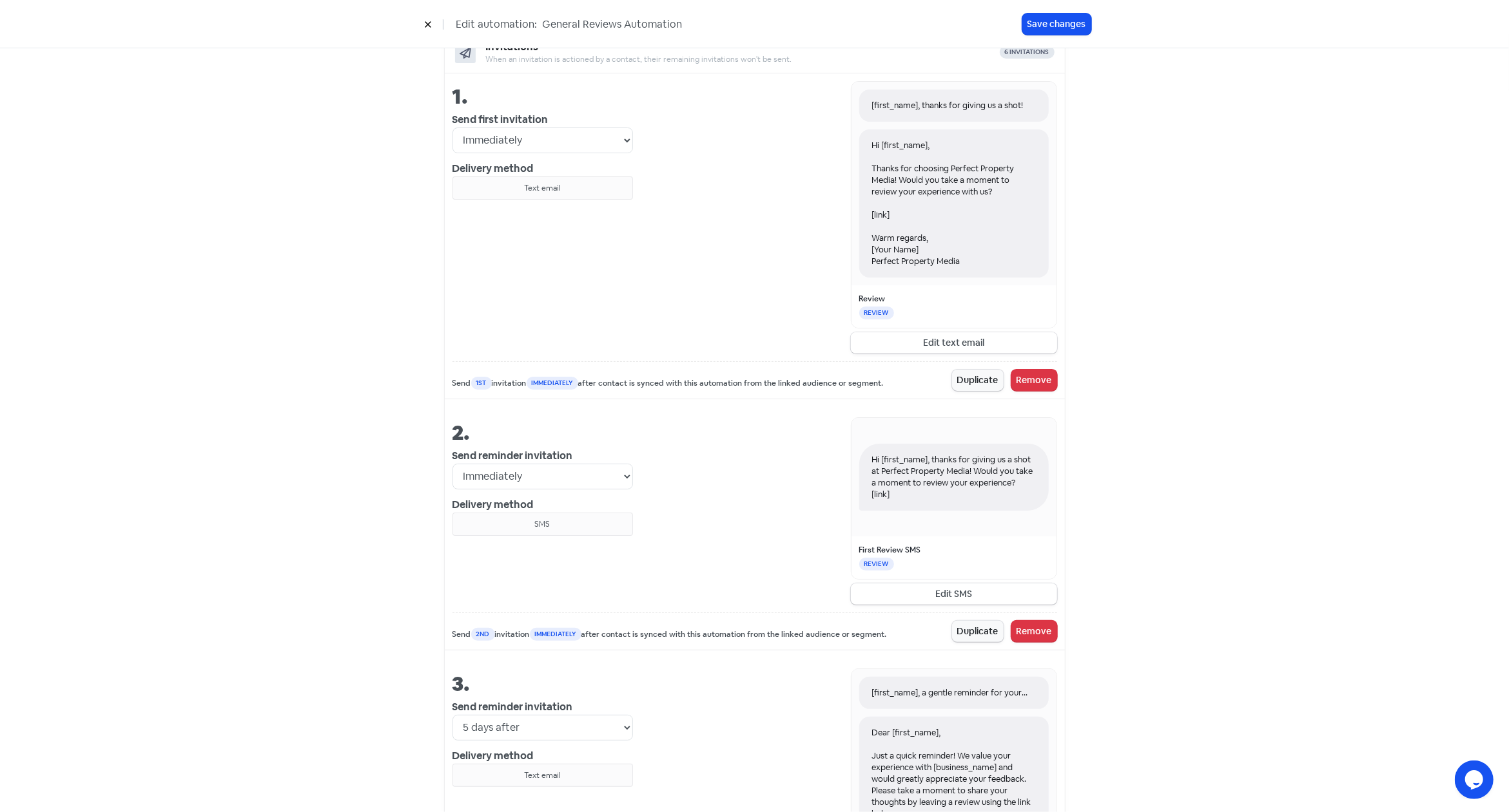
click at [960, 340] on button "Edit text email" at bounding box center [953, 342] width 206 height 21
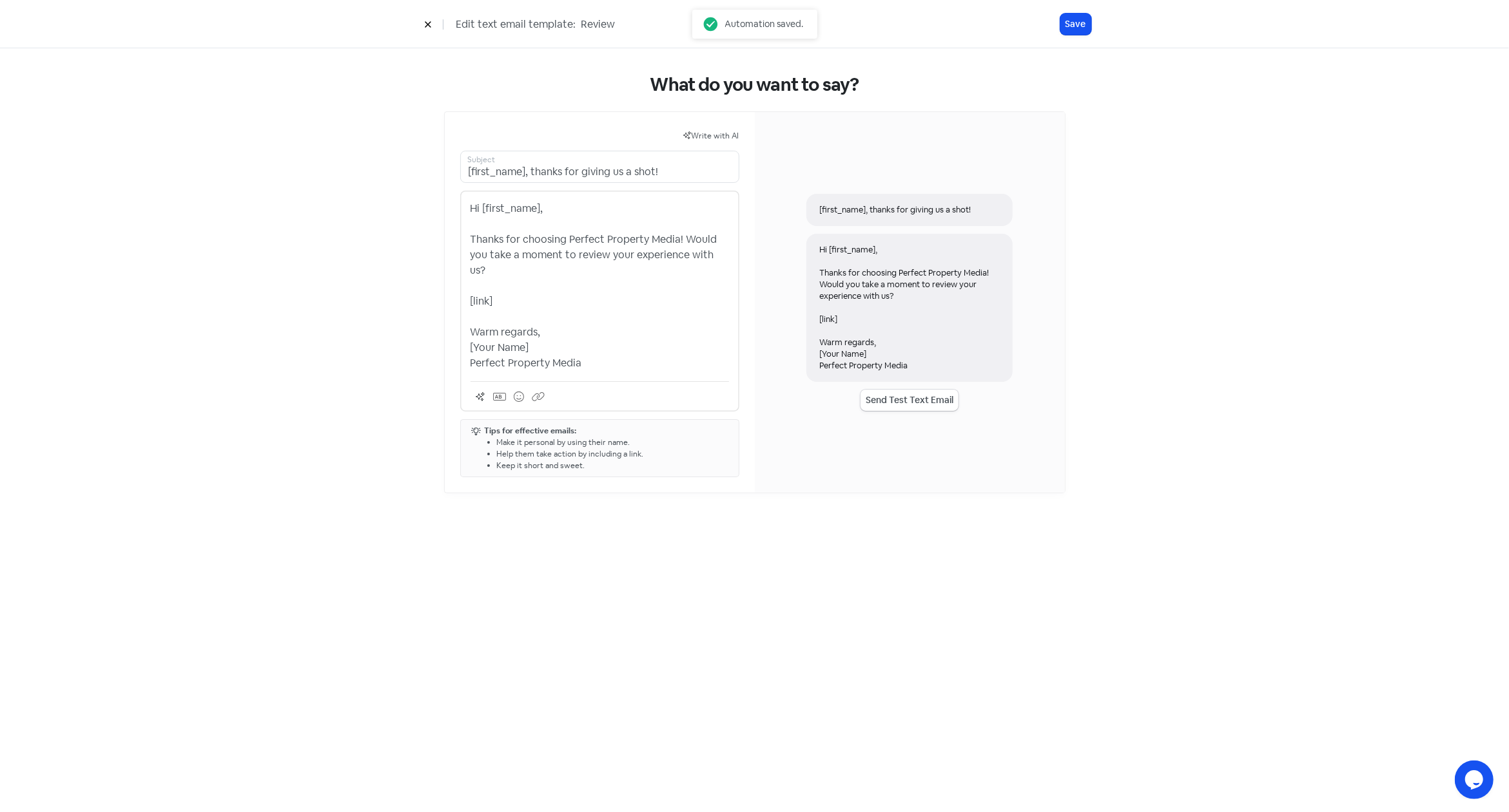
click at [606, 316] on p "Hi [first_name], Thanks for choosing Perfect Property Media! Would you take a m…" at bounding box center [600, 286] width 259 height 170
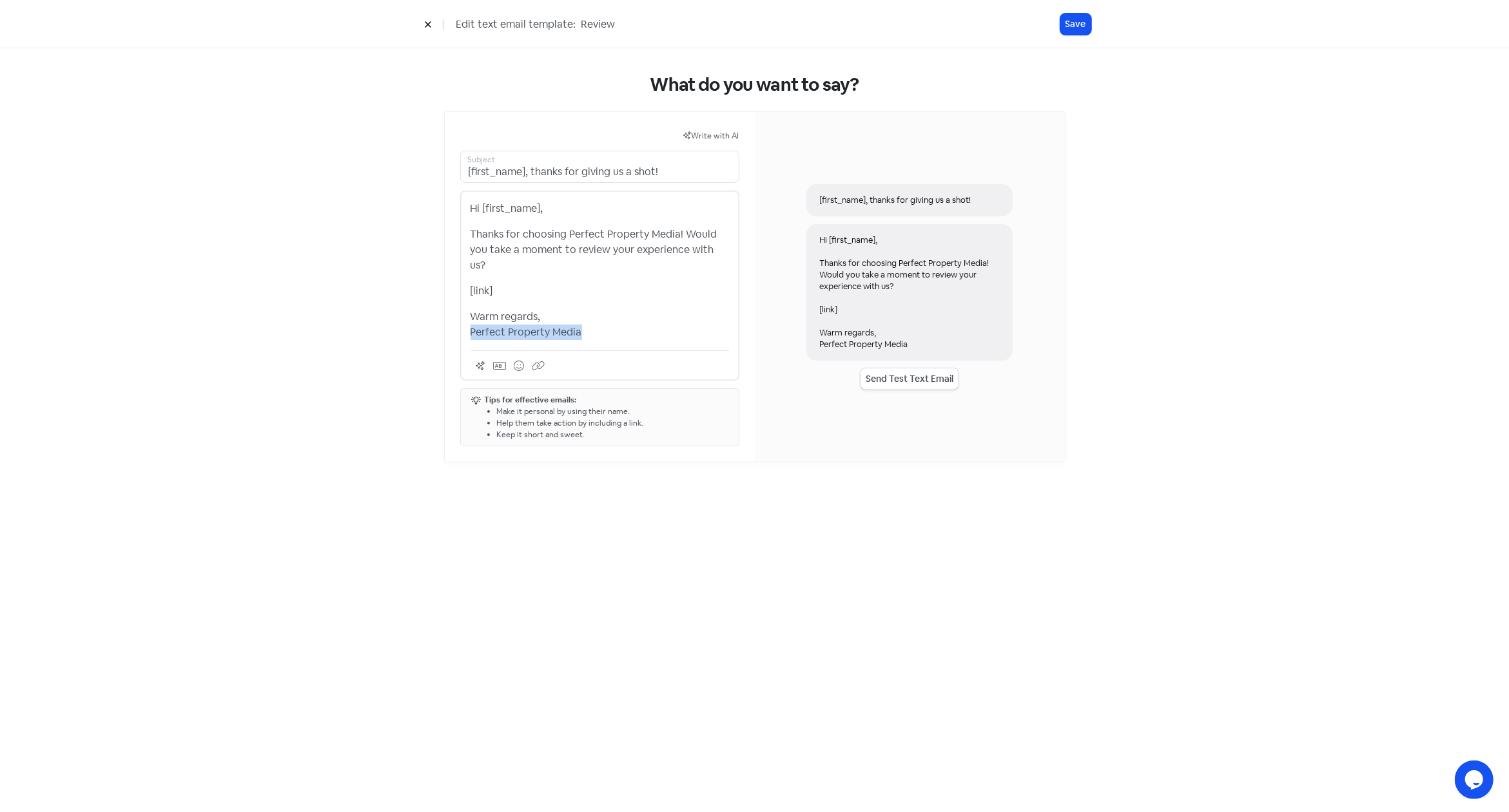
drag, startPoint x: 591, startPoint y: 316, endPoint x: 471, endPoint y: 317, distance: 120.0
click at [471, 317] on p "Warm regards, Perfect Property Media" at bounding box center [600, 325] width 259 height 31
click at [592, 259] on div "Hi [first_name], Thanks for choosing Perfect Property Media! Would you take a m…" at bounding box center [600, 270] width 259 height 139
click at [1074, 26] on button "Save" at bounding box center [1076, 24] width 31 height 21
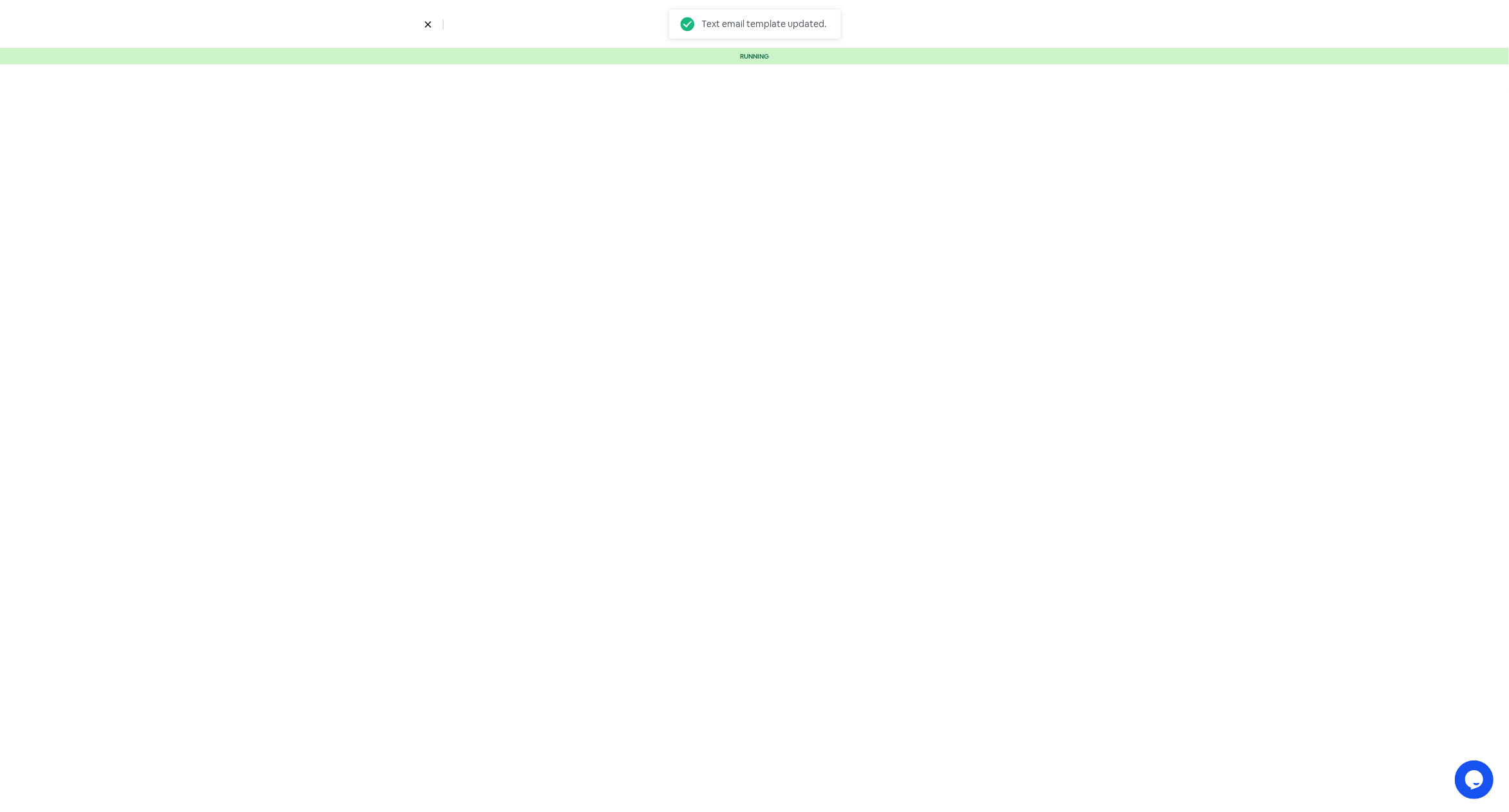
select select "5"
select select "9"
select select "10"
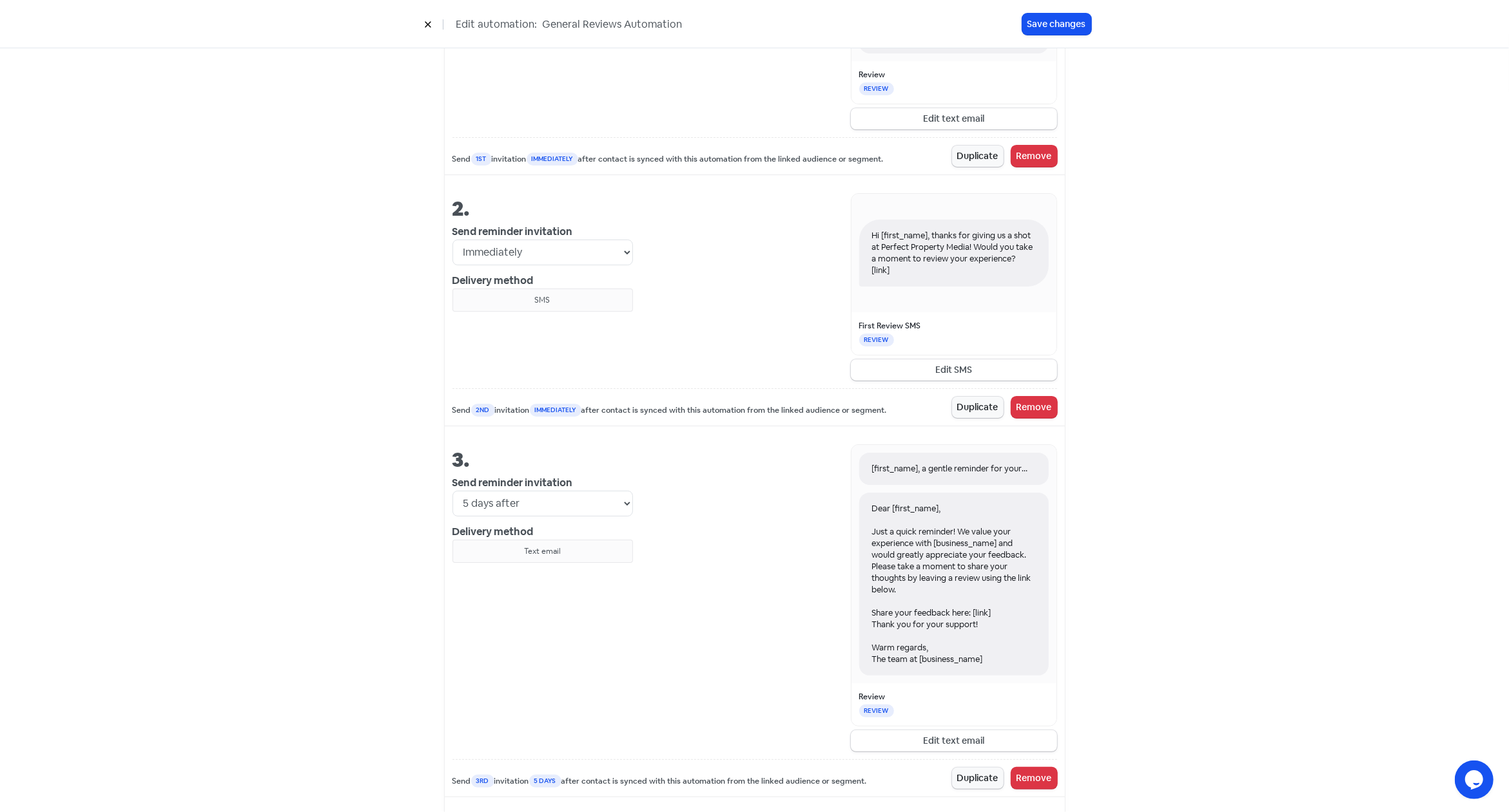
scroll to position [799, 0]
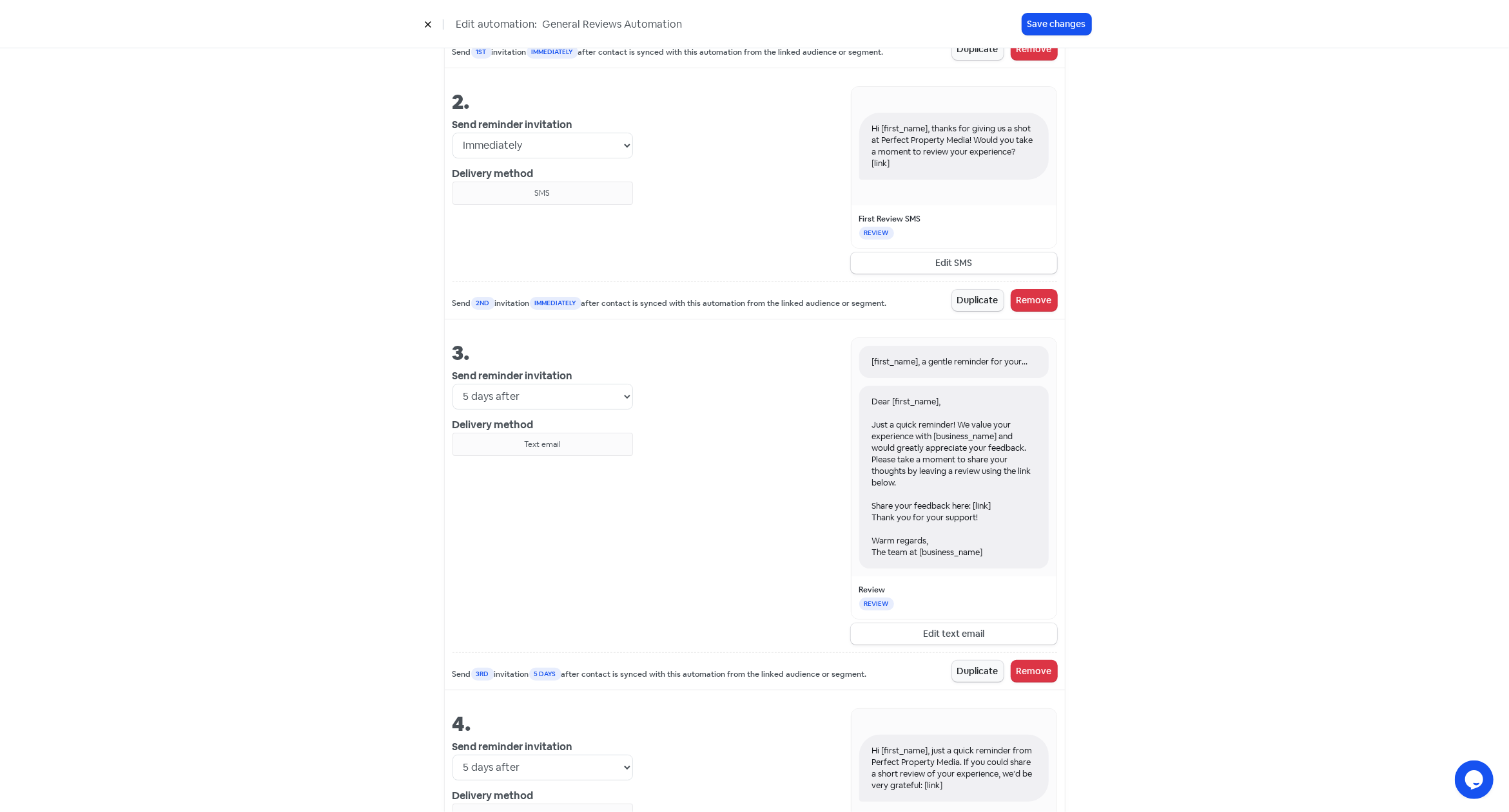
click at [923, 629] on button "Edit text email" at bounding box center [953, 634] width 206 height 21
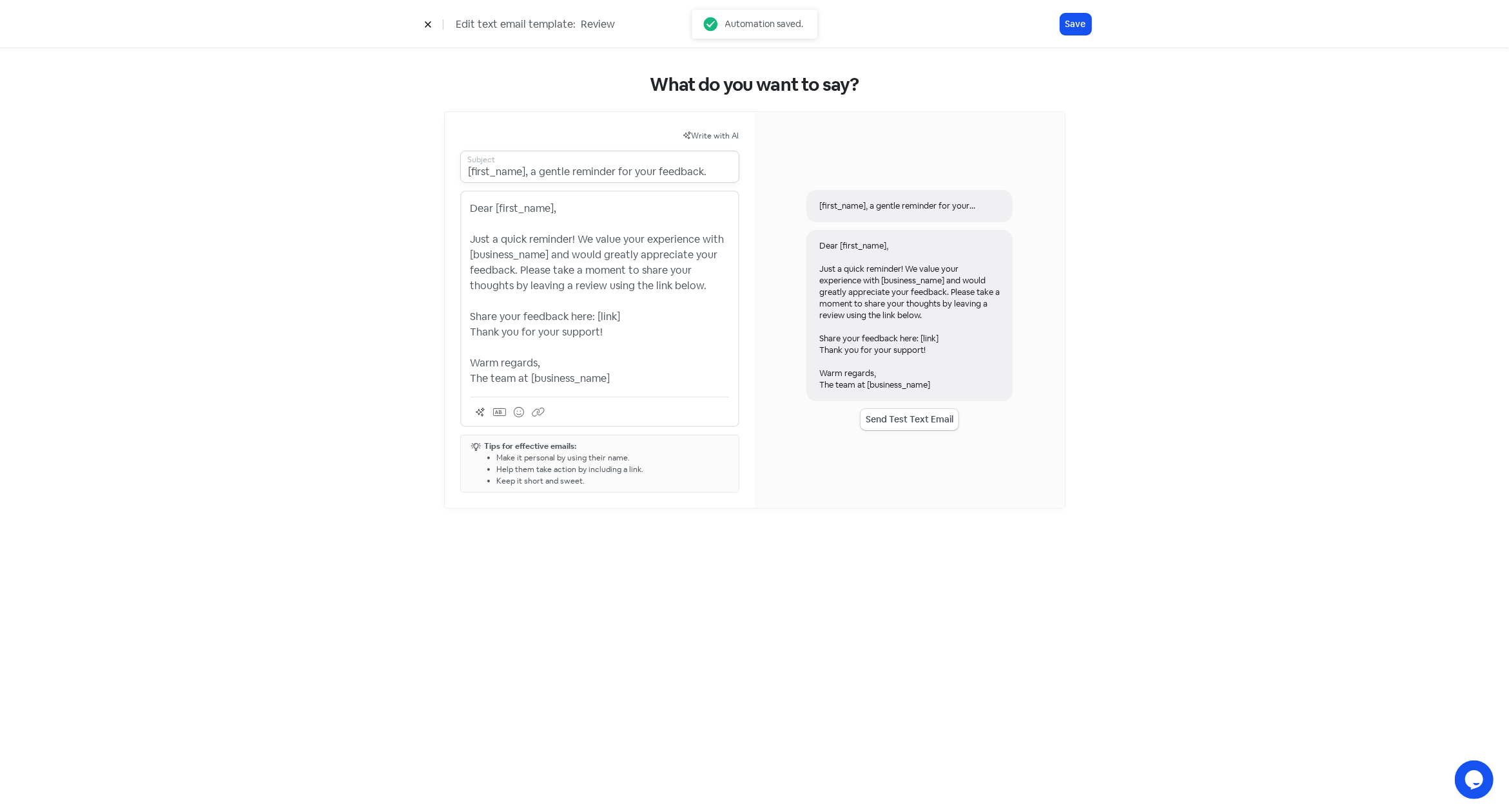
click at [614, 176] on input "[first_name], a gentle reminder for your feedback." at bounding box center [599, 167] width 279 height 32
paste input "A quick favour, [first_name]"
type input "A quick favour, [first_name]"
click at [621, 331] on p "Dear [first_name], Just a quick reminder! We value your experience with [busine…" at bounding box center [600, 294] width 259 height 186
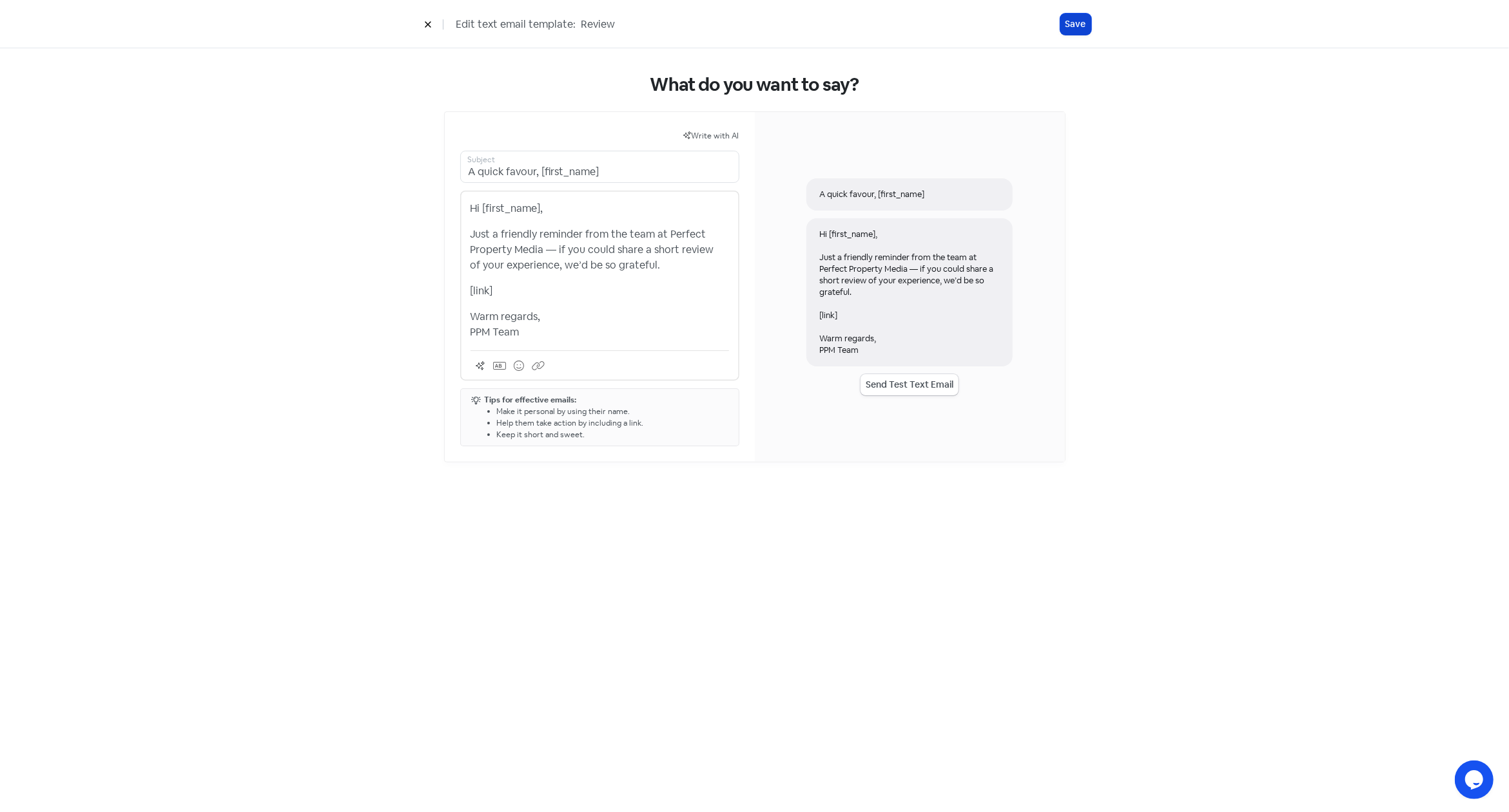
click at [1071, 25] on button "Save" at bounding box center [1076, 24] width 31 height 21
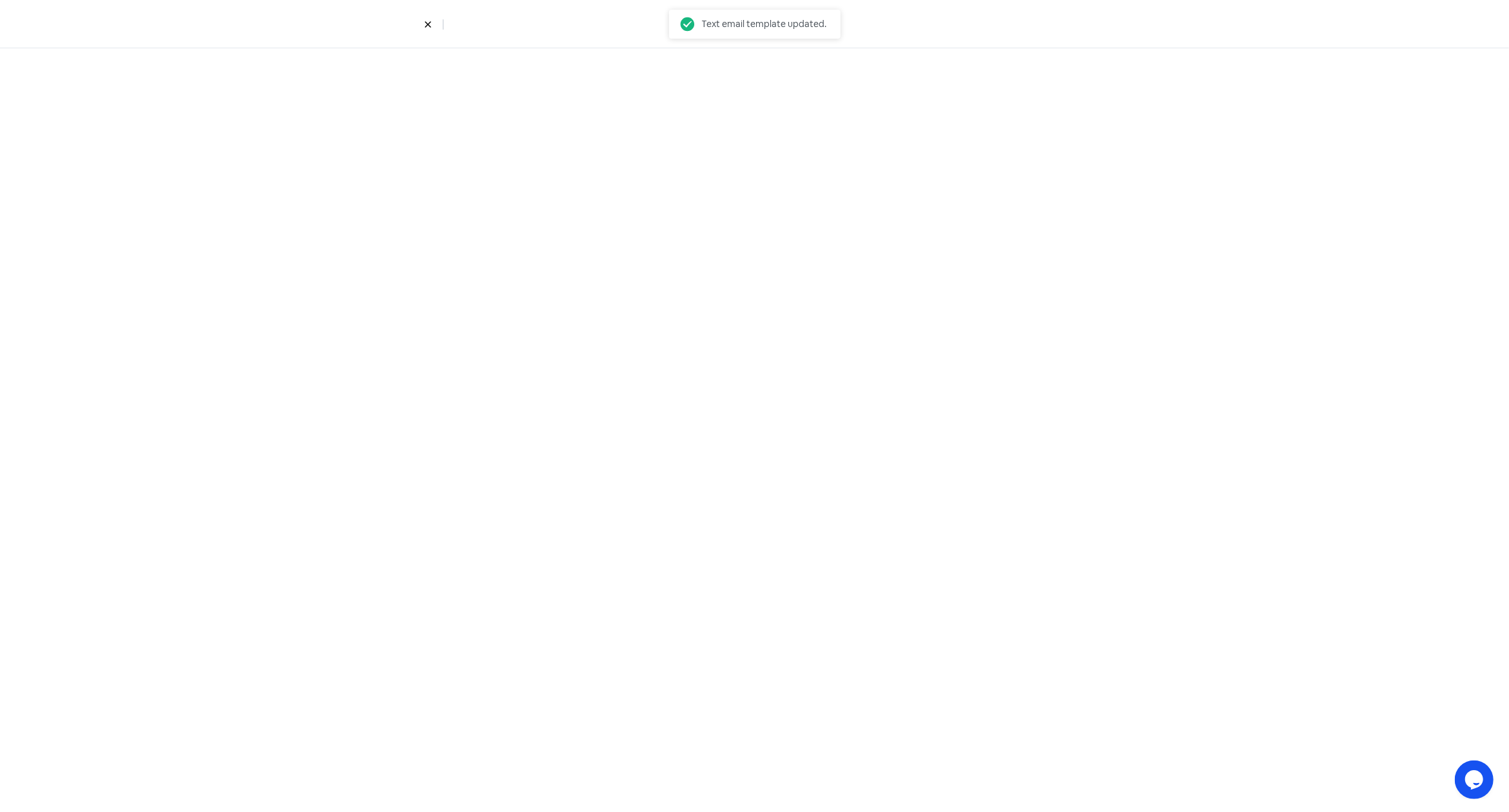
select select "5"
select select "9"
select select "10"
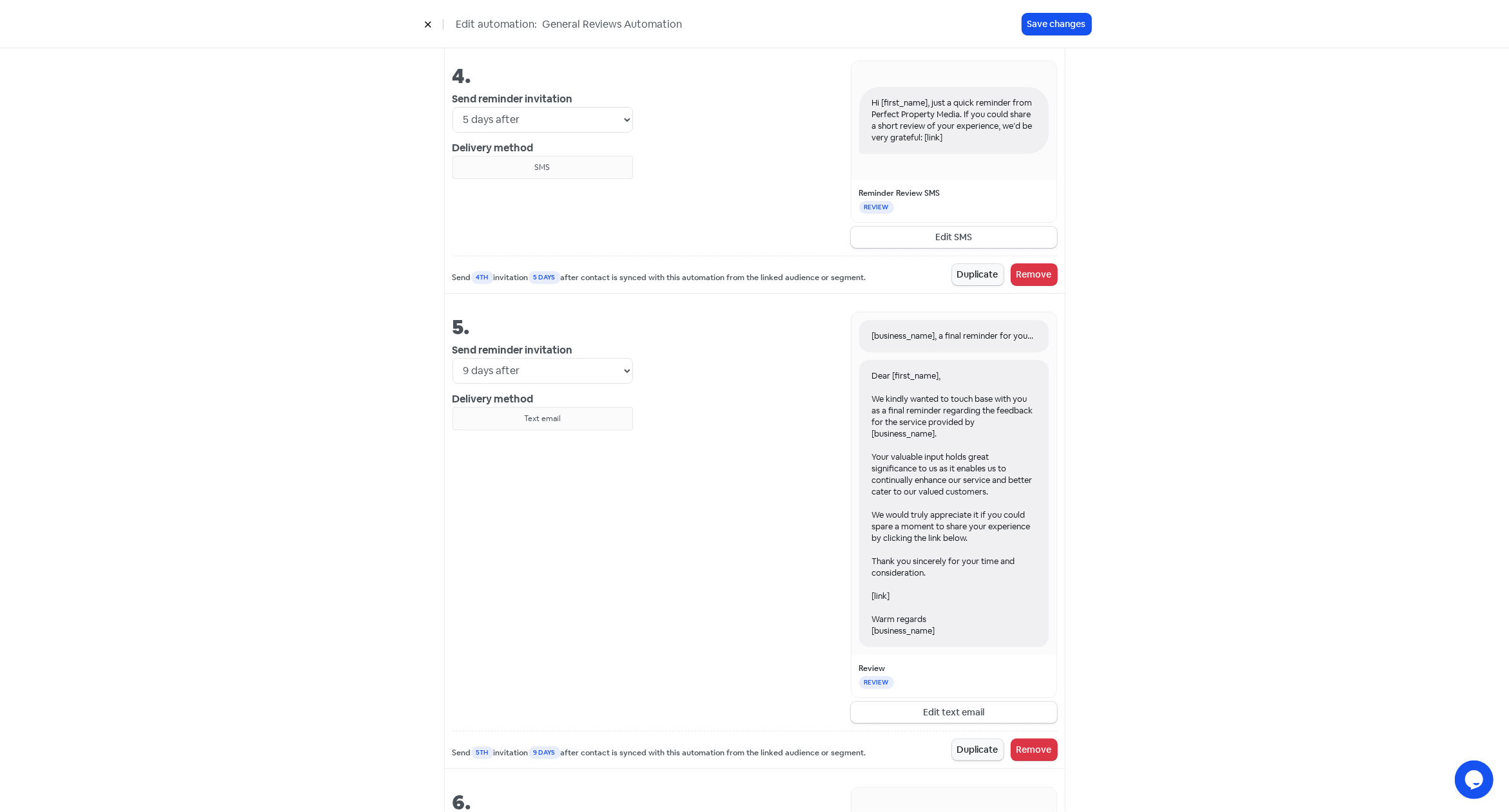
scroll to position [1438, 0]
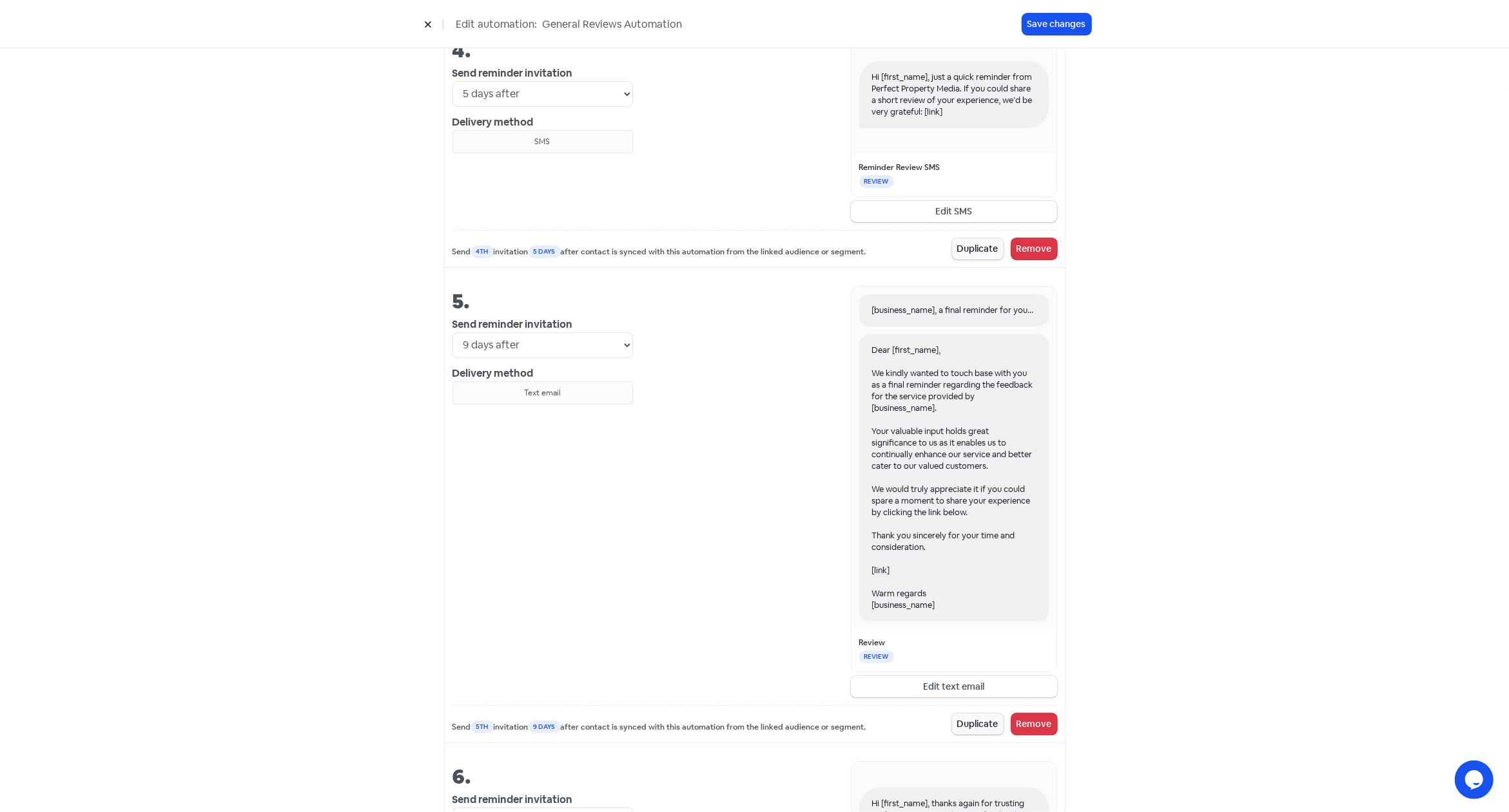
click at [934, 680] on button "Edit text email" at bounding box center [953, 686] width 206 height 21
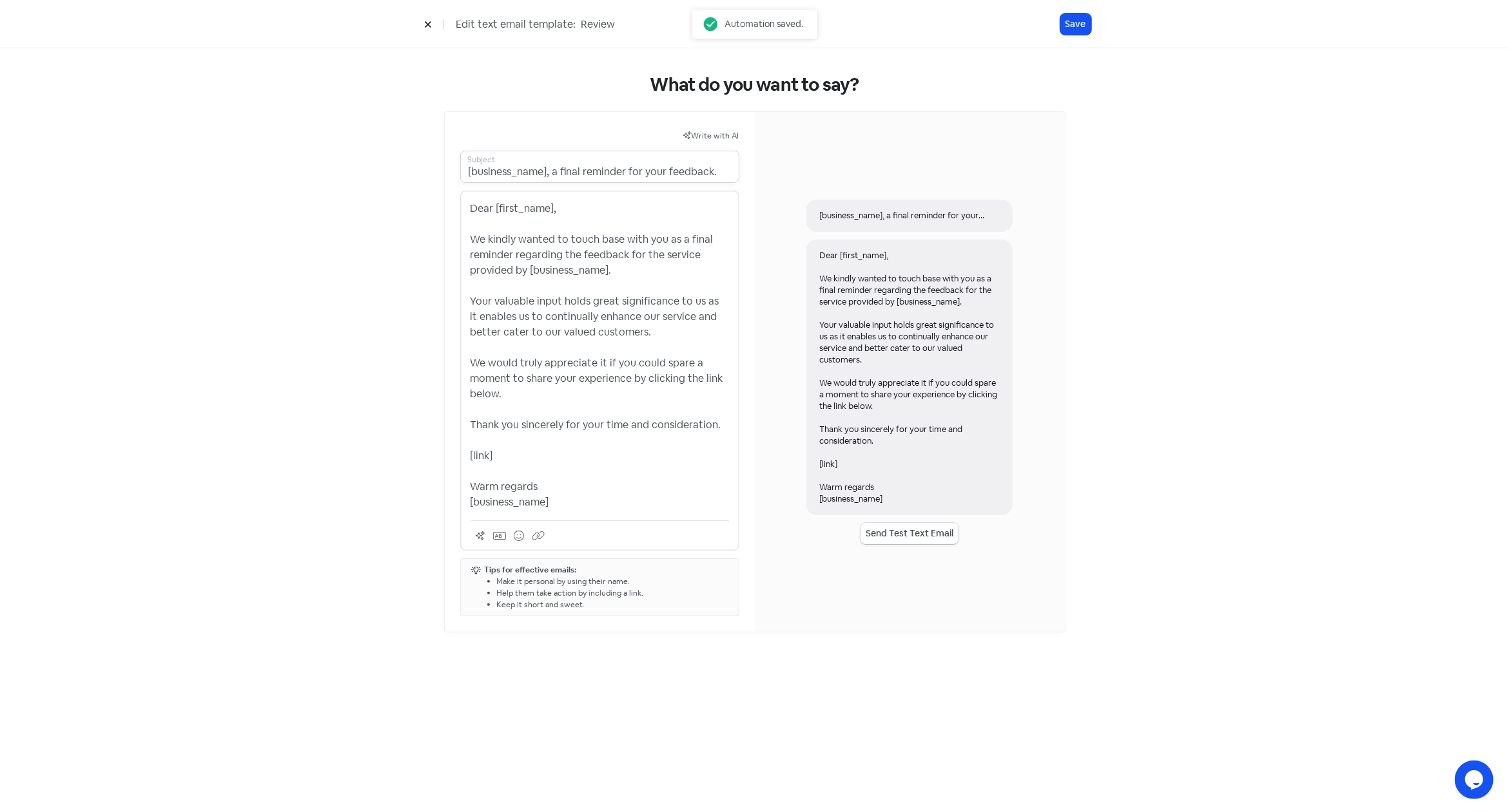
click at [631, 167] on input "[business_name], a final reminder for your feedback." at bounding box center [599, 167] width 279 height 32
paste input "Your feedback means a lot, [first_name]"
type input "Your feedback means a lot, [first_name]"
click at [584, 343] on p "Dear [first_name], We kindly wanted to touch base with you as a final reminder …" at bounding box center [600, 356] width 259 height 310
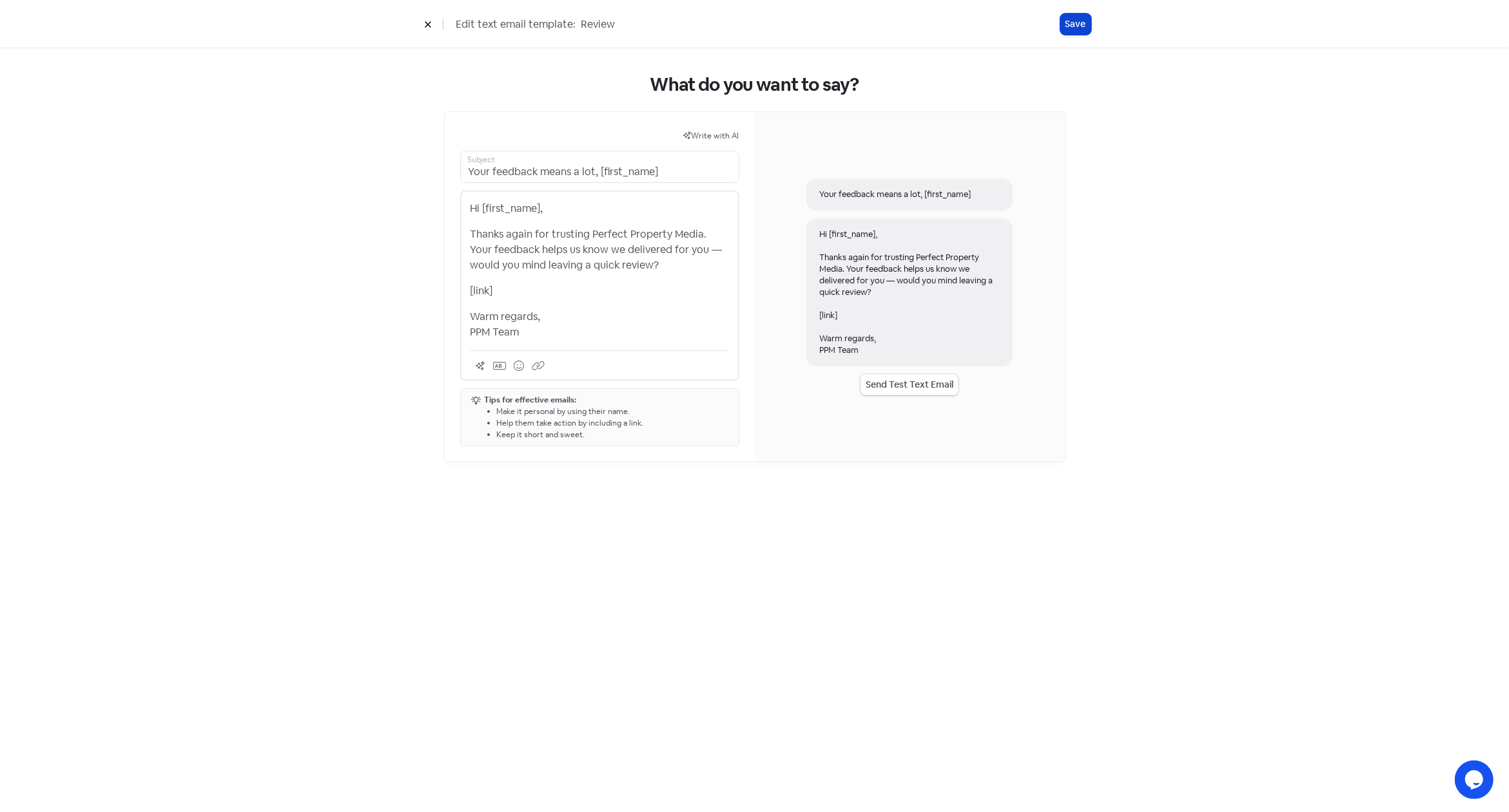
click at [1077, 25] on button "Save" at bounding box center [1076, 24] width 31 height 21
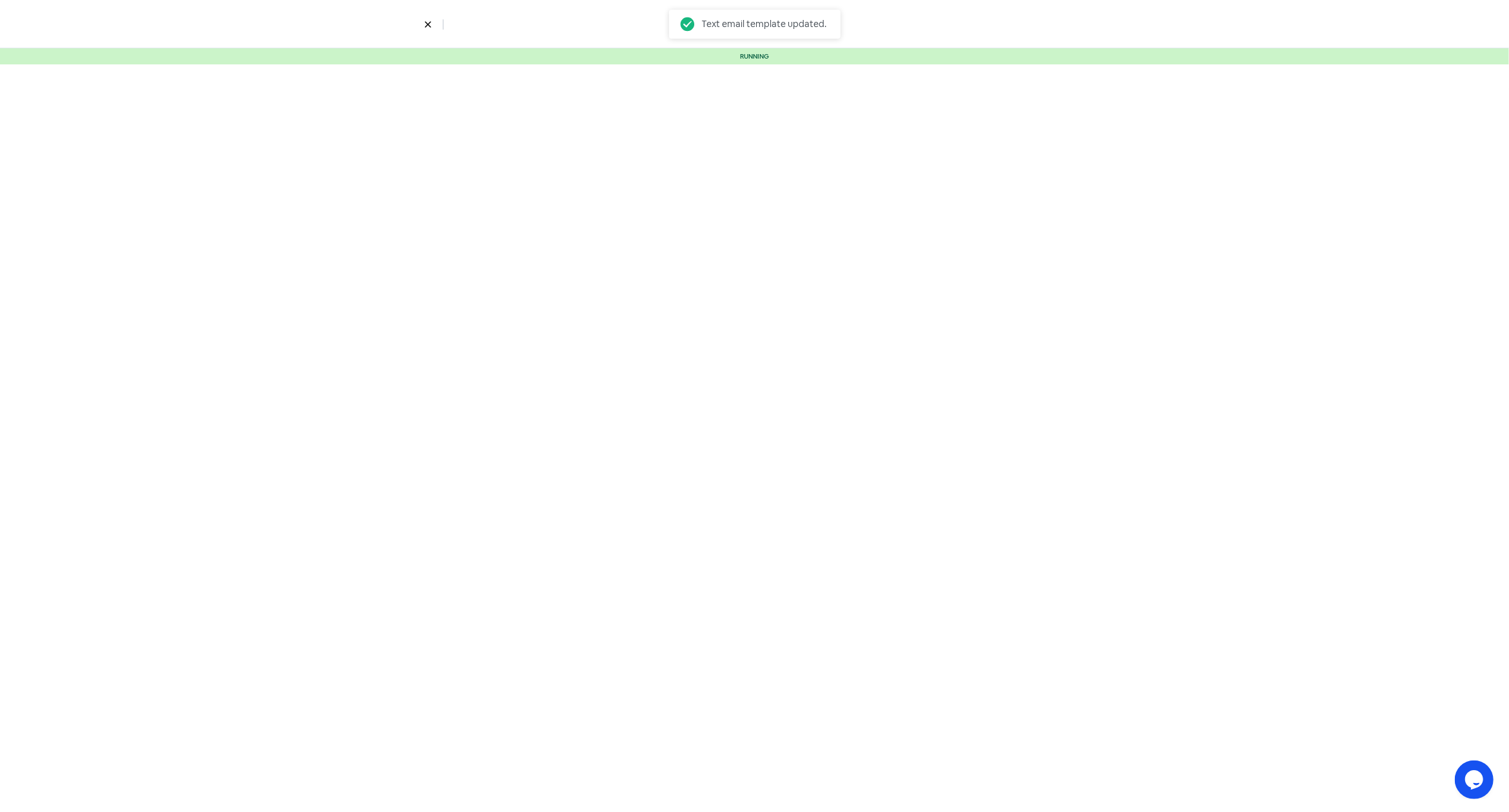
select select "5"
select select "9"
select select "10"
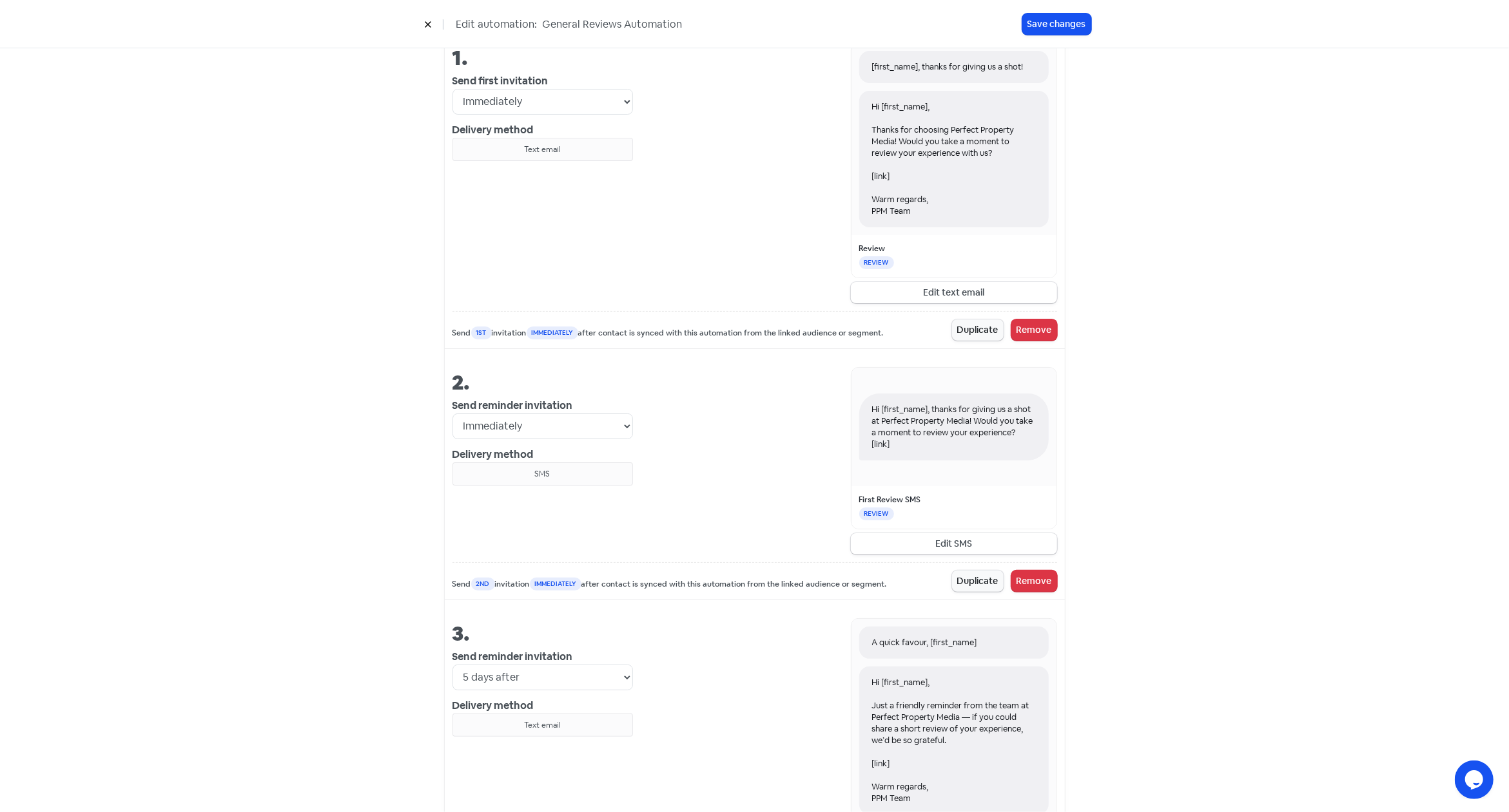
scroll to position [559, 0]
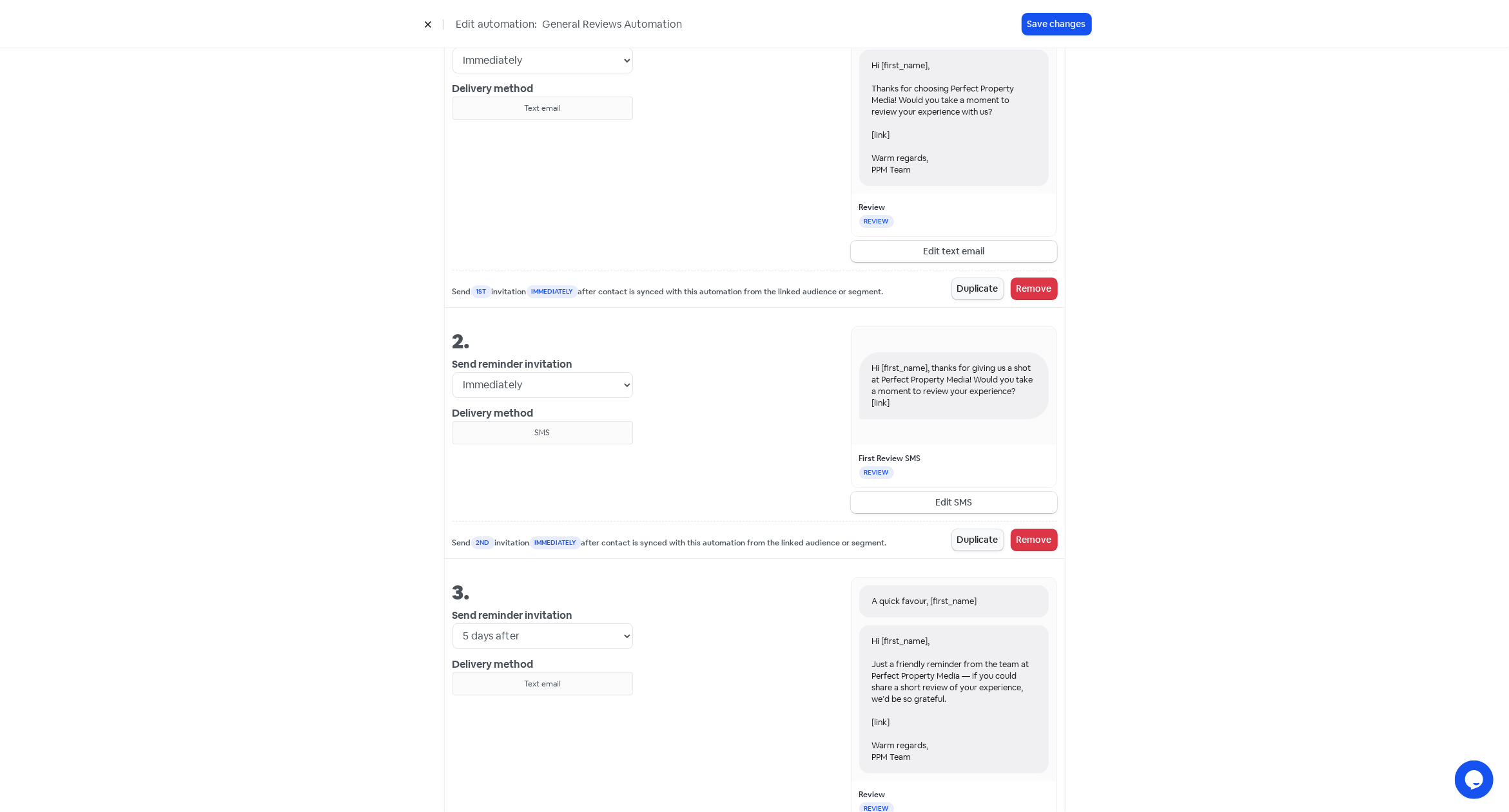
click at [958, 495] on button "Edit SMS" at bounding box center [953, 502] width 206 height 21
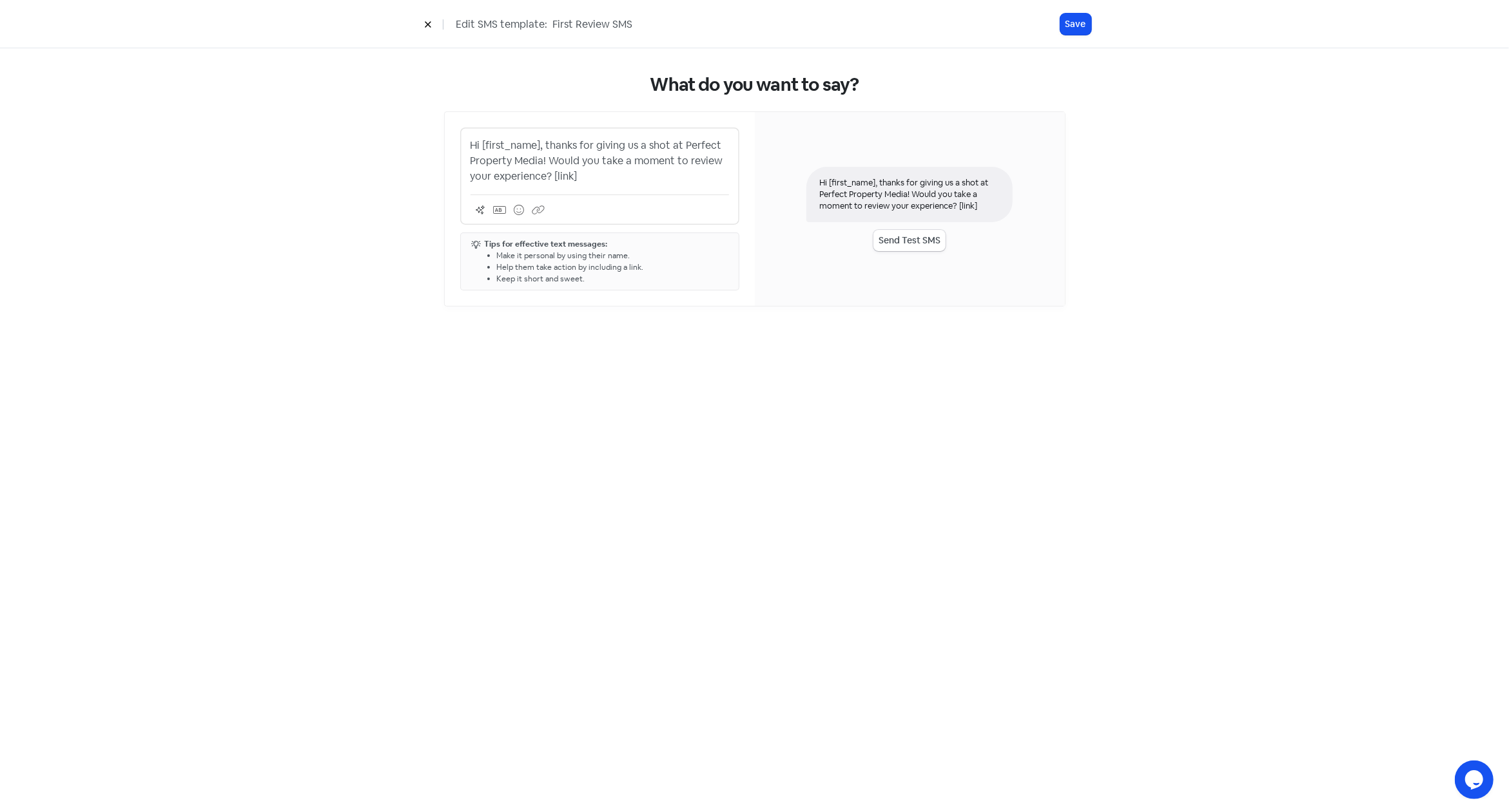
click at [607, 175] on p "Hi [first_name], thanks for giving us a shot at Perfect Property Media! Would y…" at bounding box center [600, 160] width 259 height 46
click at [591, 175] on p "Hi [first_name], thanks for giving us a shot at Perfect Property Media! Would y…" at bounding box center [600, 160] width 259 height 46
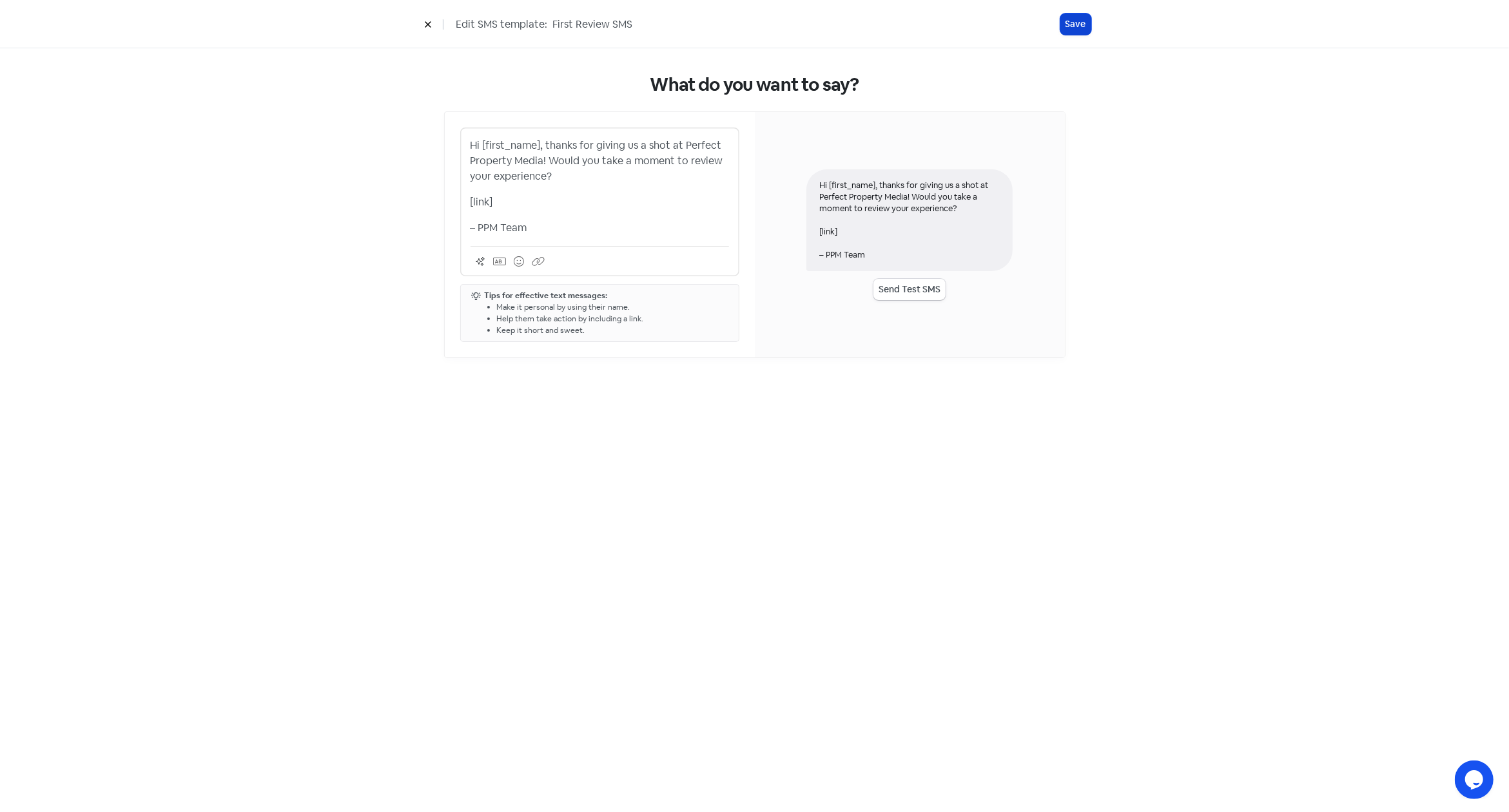
click at [1072, 21] on button "Save" at bounding box center [1076, 24] width 31 height 21
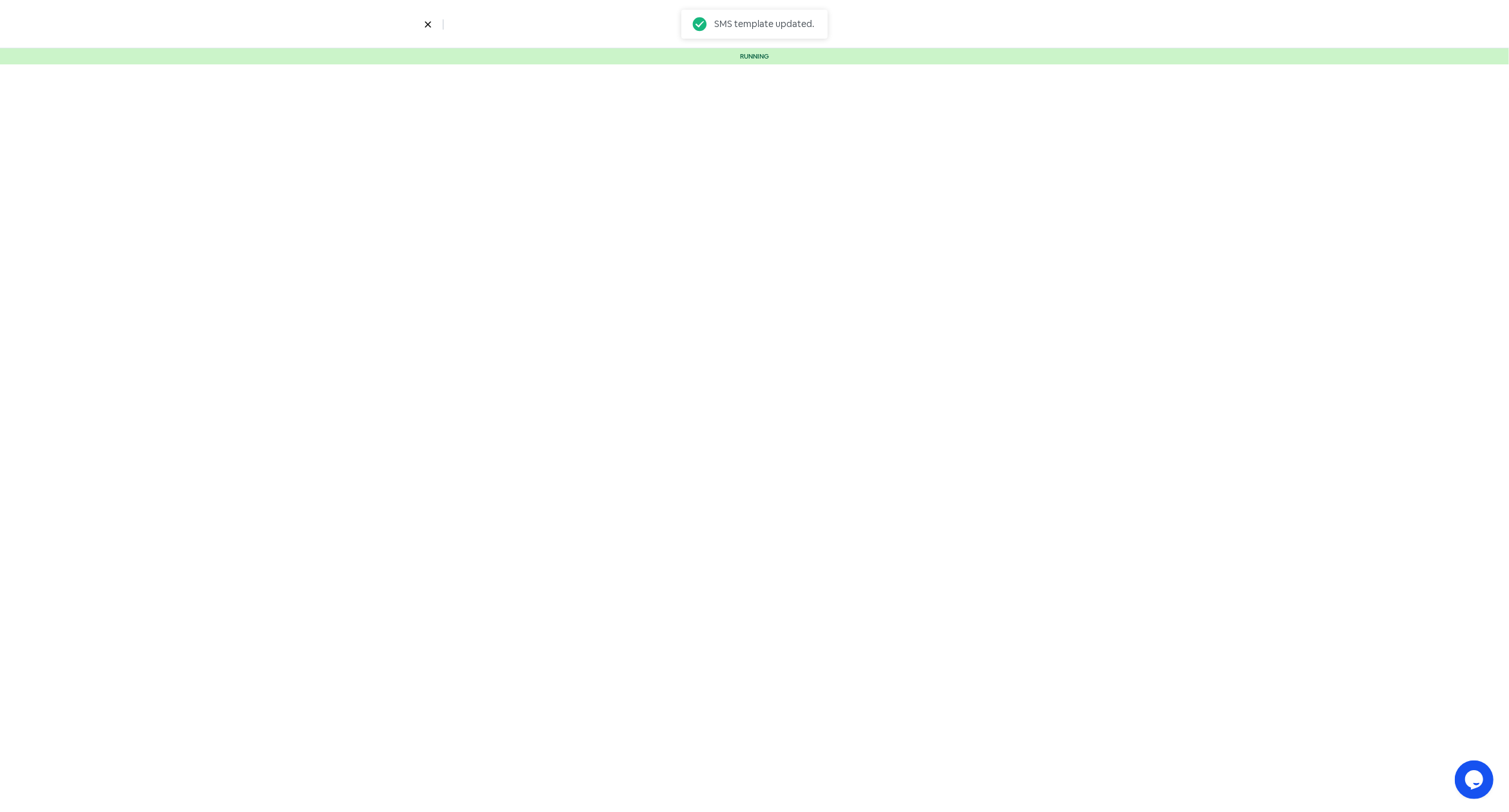
select select "5"
select select "9"
select select "10"
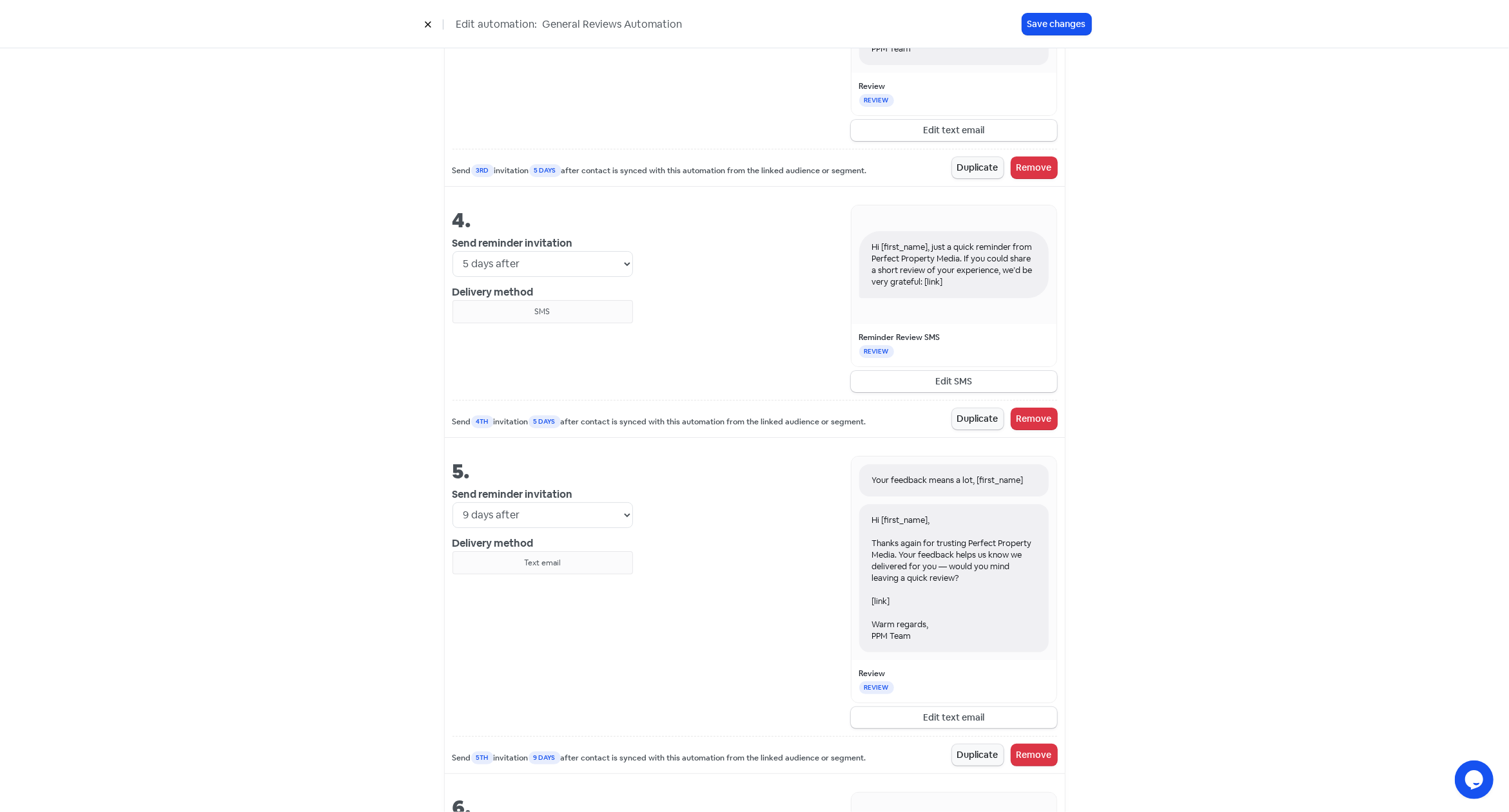
scroll to position [1278, 0]
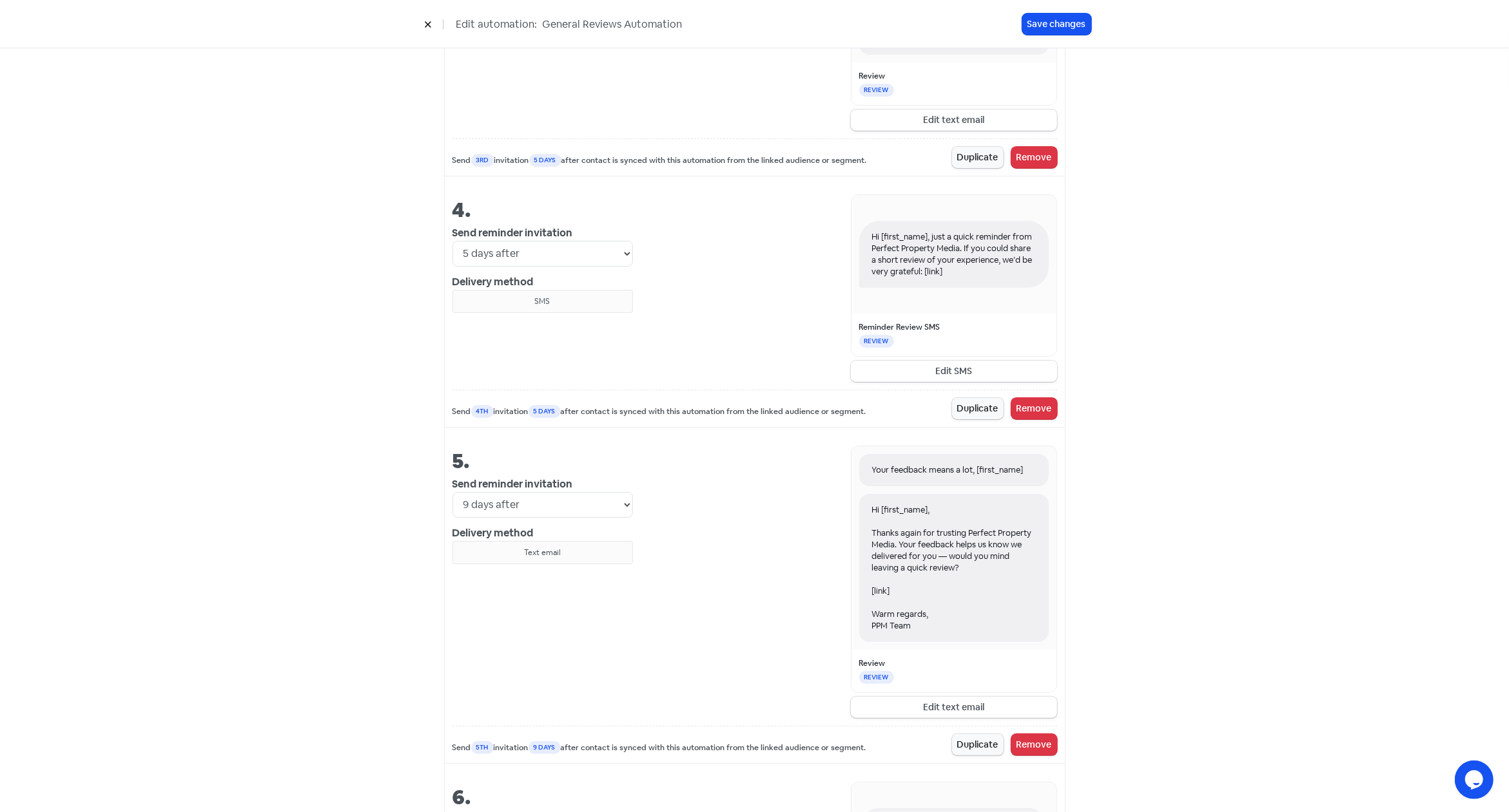
click at [941, 367] on button "Edit SMS" at bounding box center [953, 370] width 206 height 21
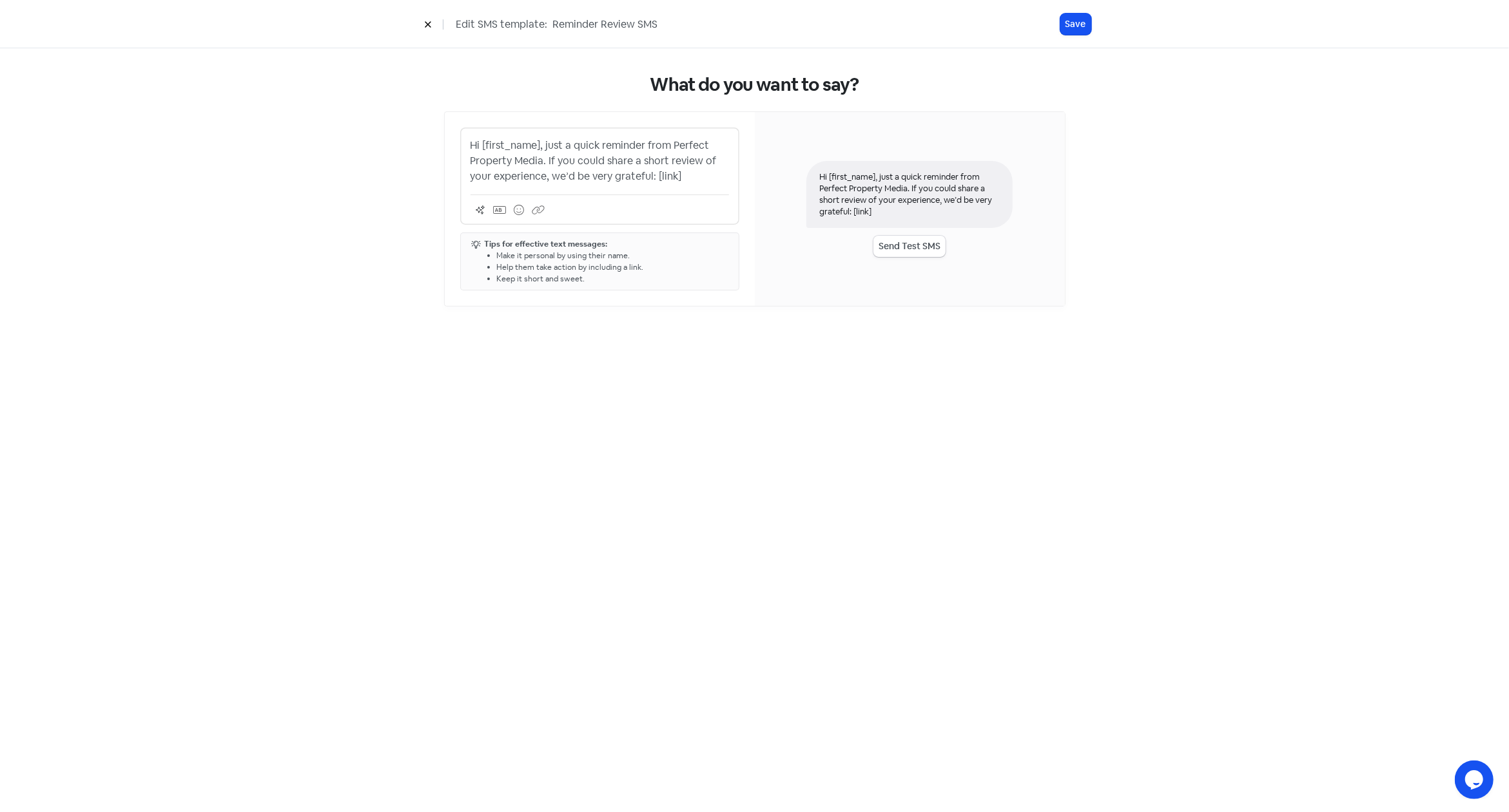
click at [655, 183] on p "Hi [first_name], just a quick reminder from Perfect Property Media. If you coul…" at bounding box center [600, 160] width 259 height 46
click at [645, 178] on p "Hi [first_name], just a quick reminder from Perfect Property Media. If you coul…" at bounding box center [600, 168] width 259 height 62
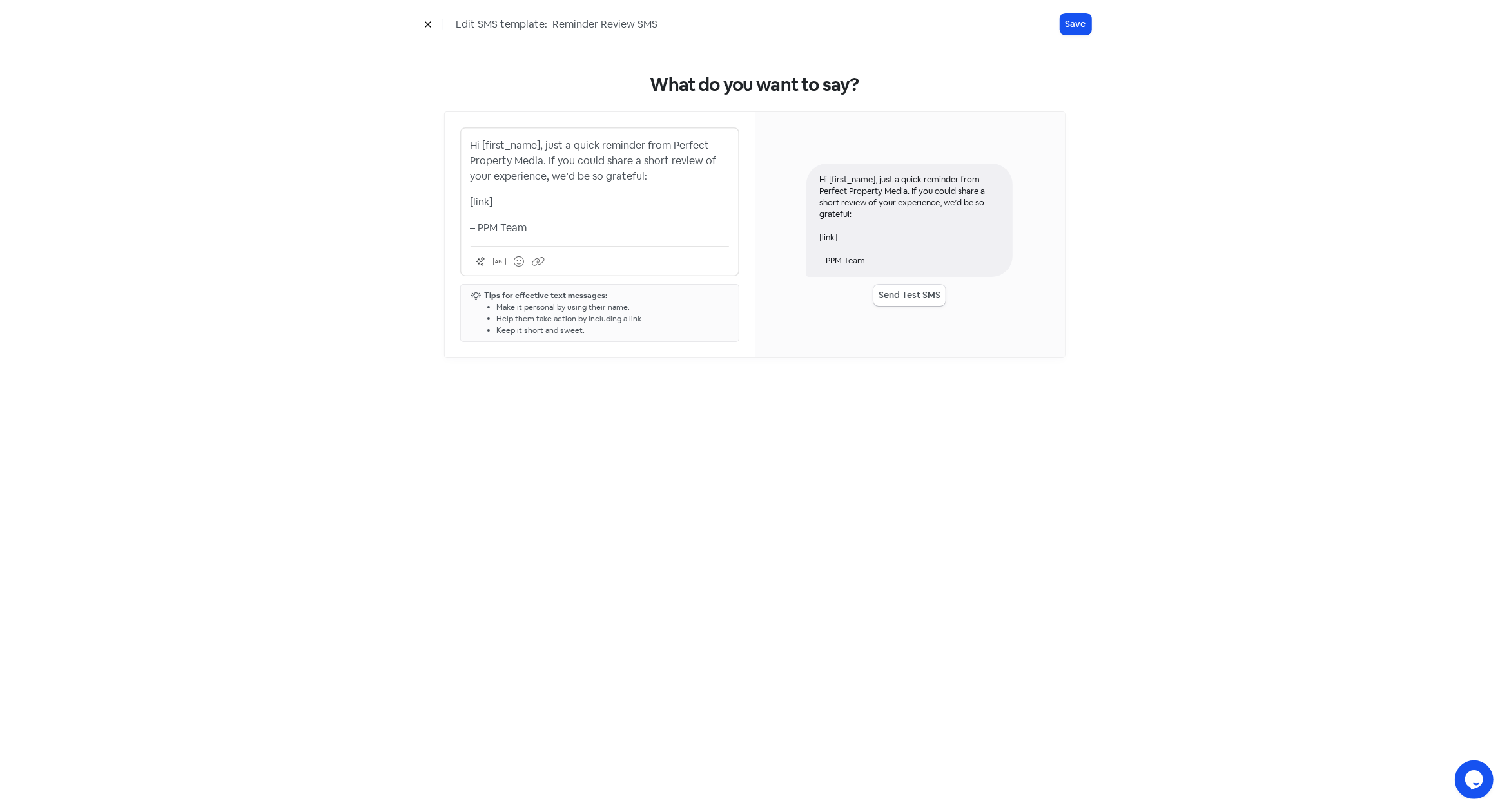
click at [612, 230] on p "– PPM Team" at bounding box center [600, 228] width 259 height 15
click at [1073, 26] on button "Save" at bounding box center [1076, 24] width 31 height 21
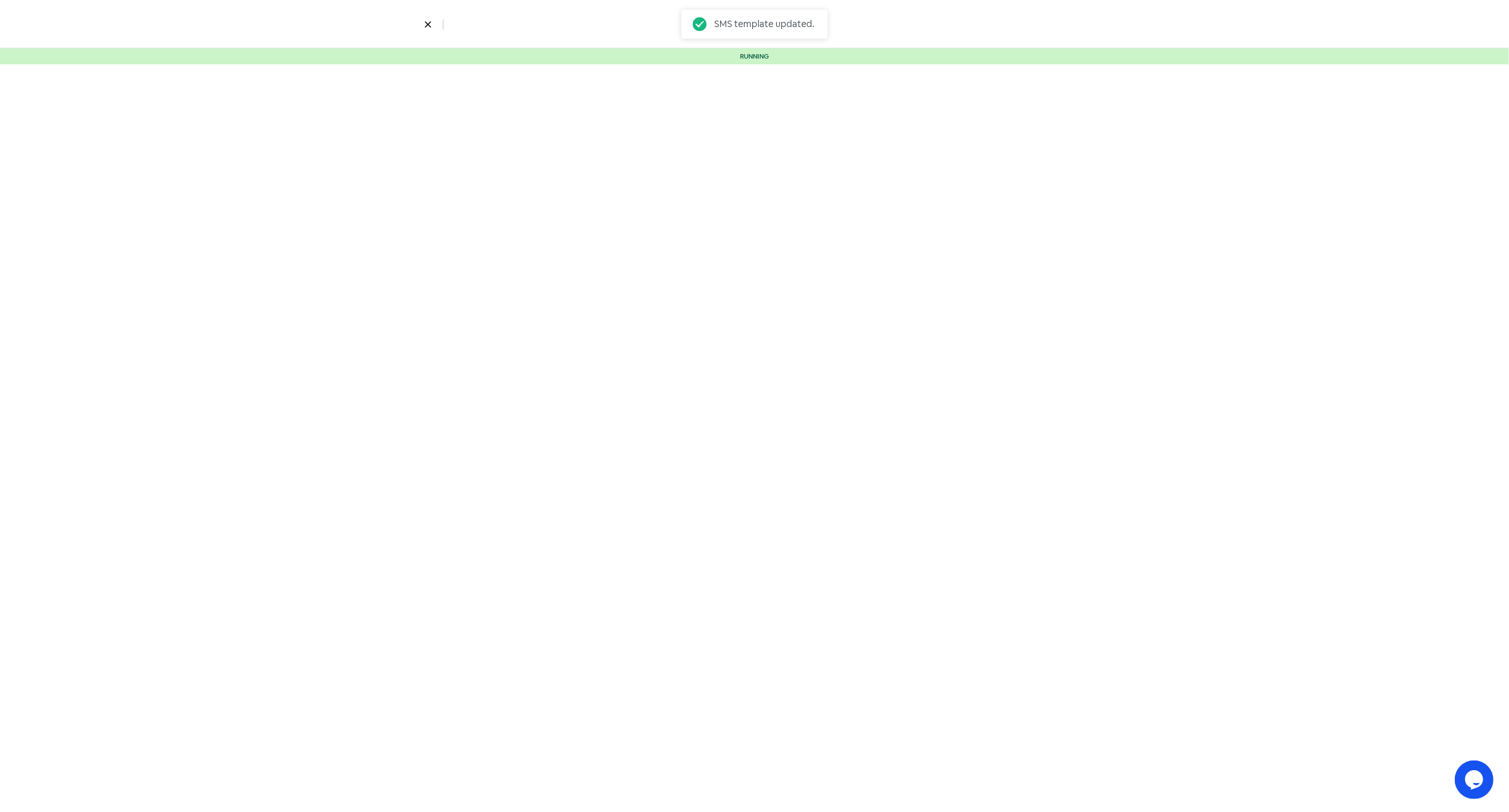
select select "5"
select select "9"
select select "10"
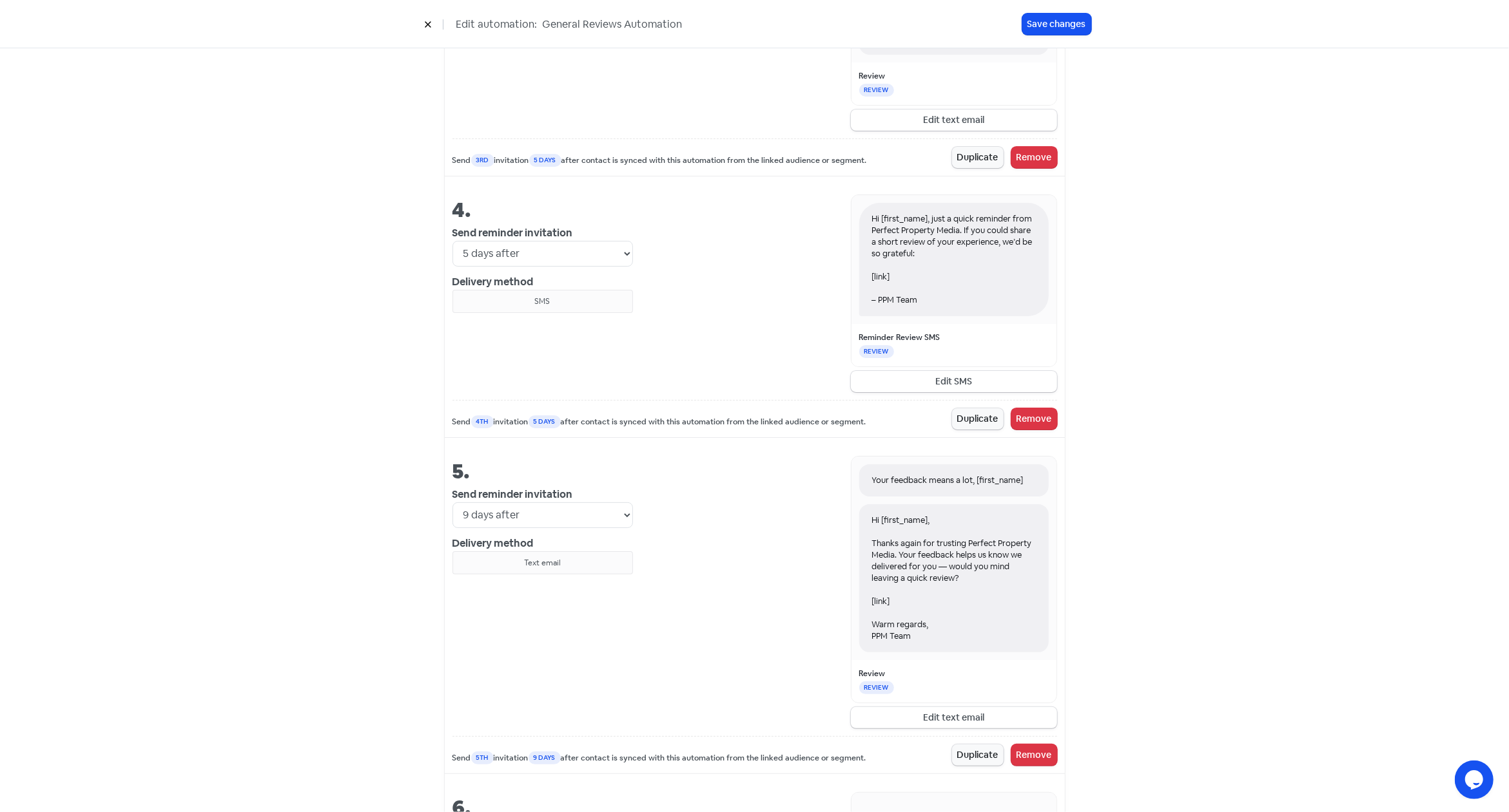
scroll to position [1547, 0]
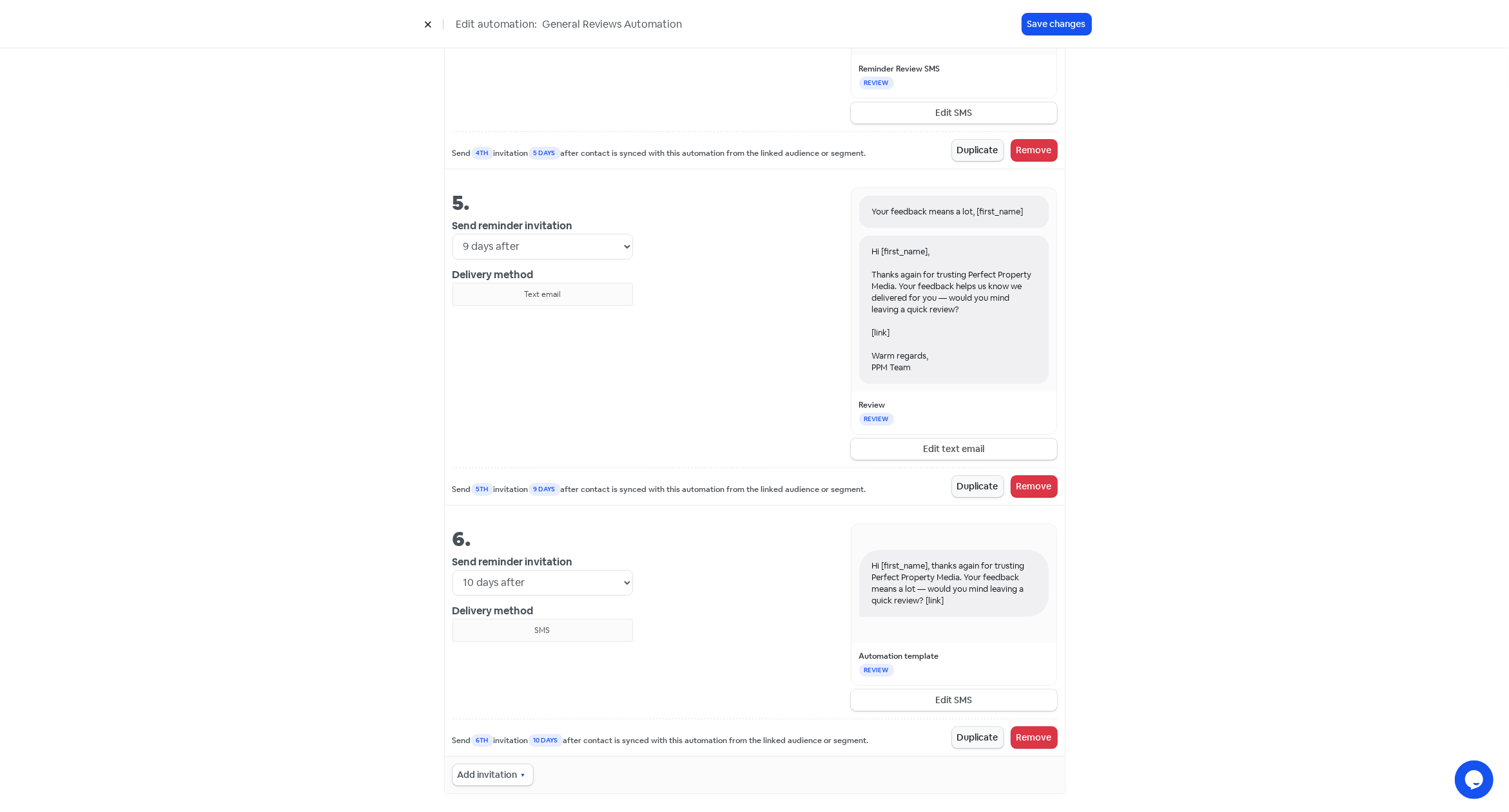
click at [945, 693] on button "Edit SMS" at bounding box center [953, 700] width 206 height 21
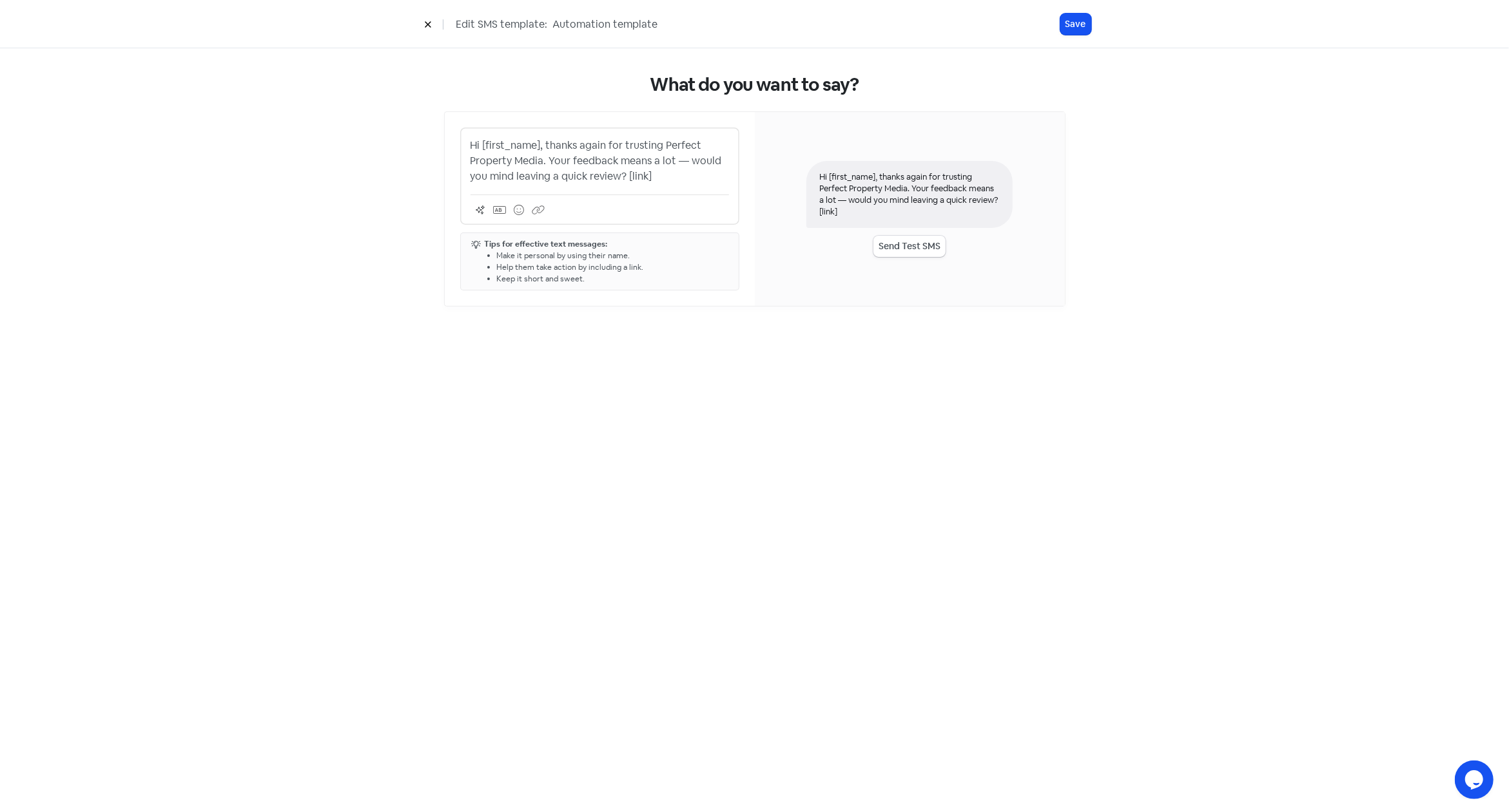
click at [662, 160] on p "Hi [first_name], thanks again for trusting Perfect Property Media. Your feedbac…" at bounding box center [600, 160] width 259 height 46
click at [556, 141] on p "Hi [first_name], thanks again for trusting Perfect Property Media. Your feedbac…" at bounding box center [600, 160] width 259 height 46
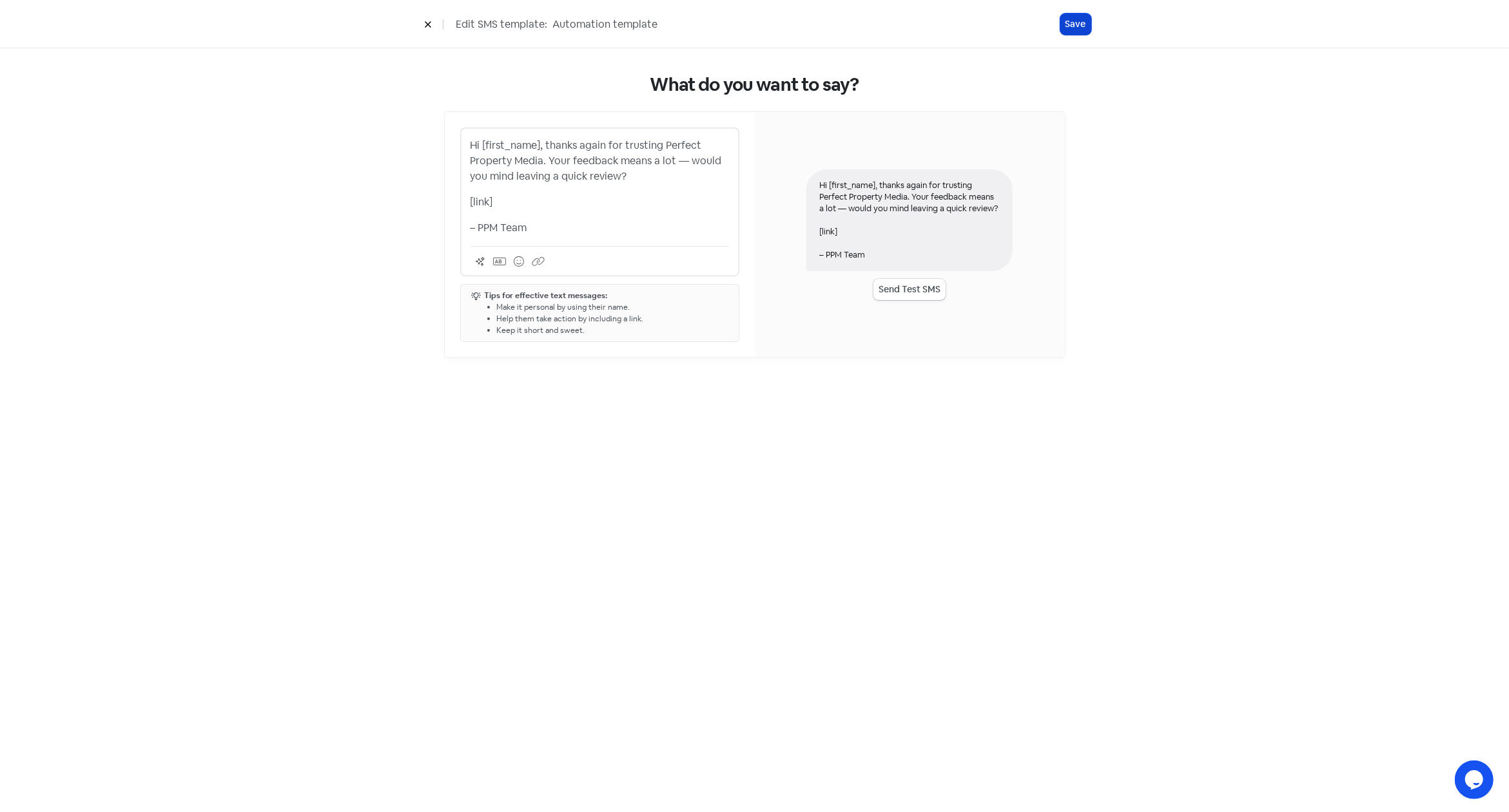
click at [1071, 27] on button "Save" at bounding box center [1076, 24] width 31 height 21
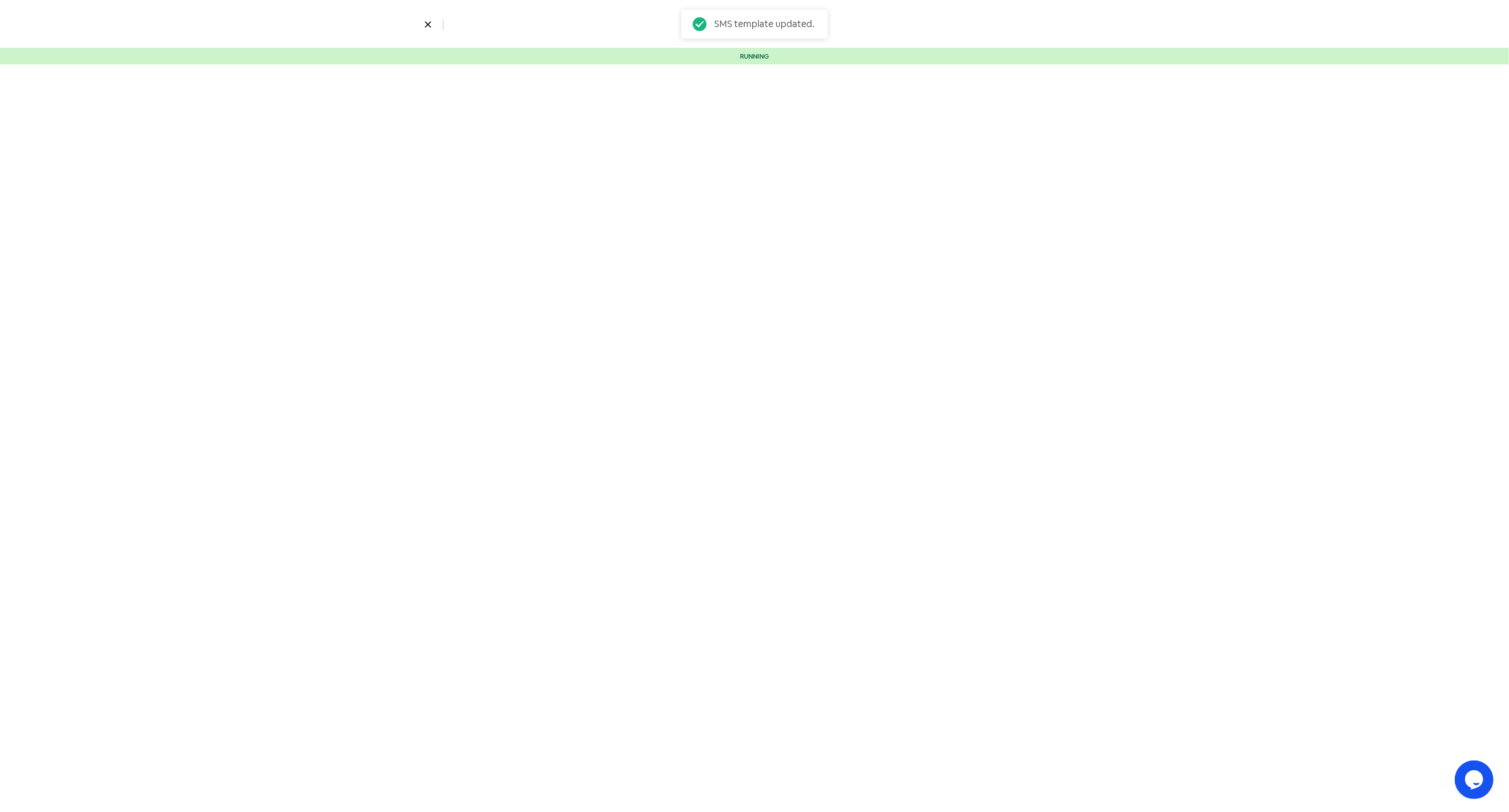
select select "5"
select select "9"
select select "10"
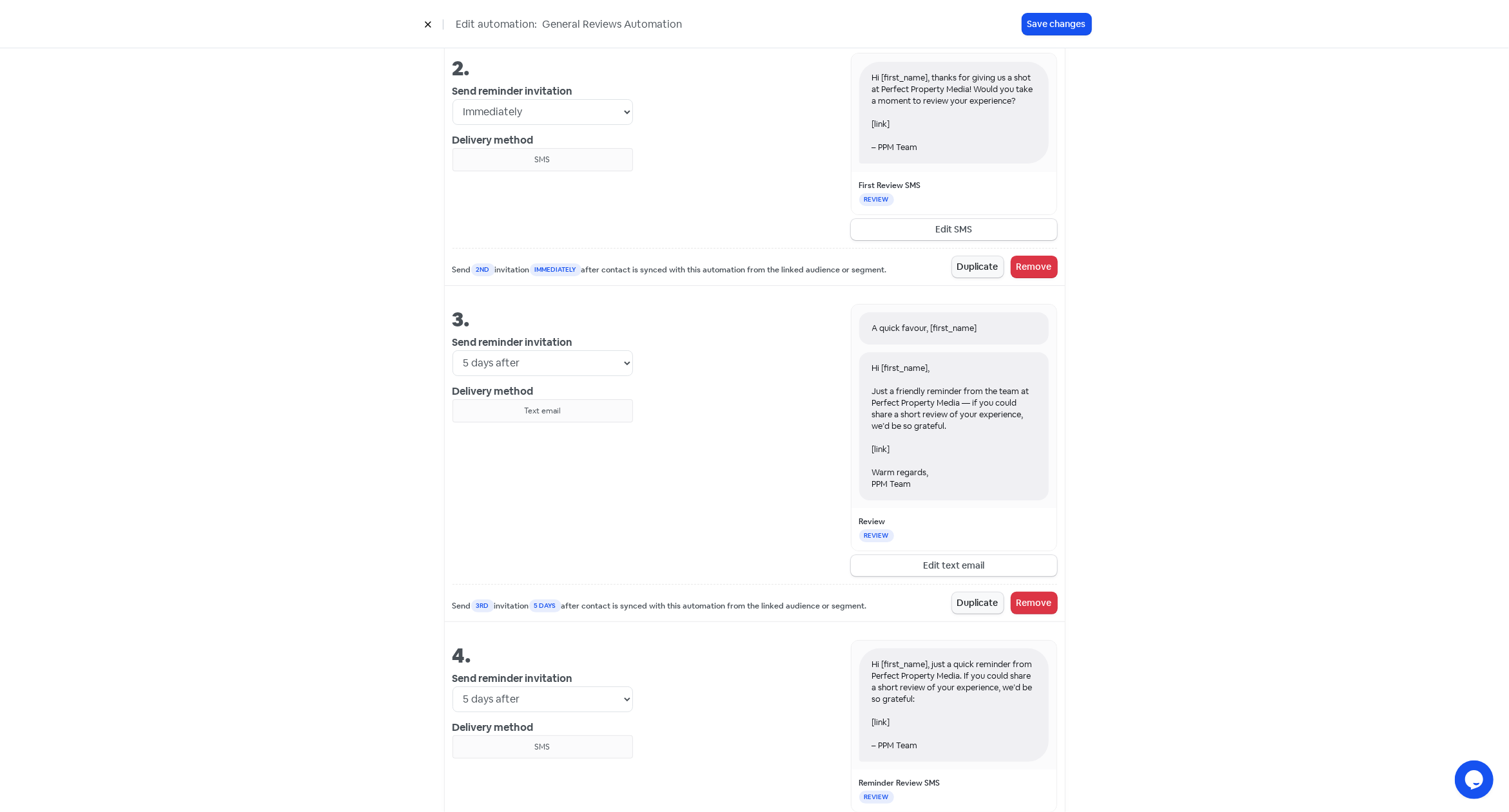
scroll to position [878, 0]
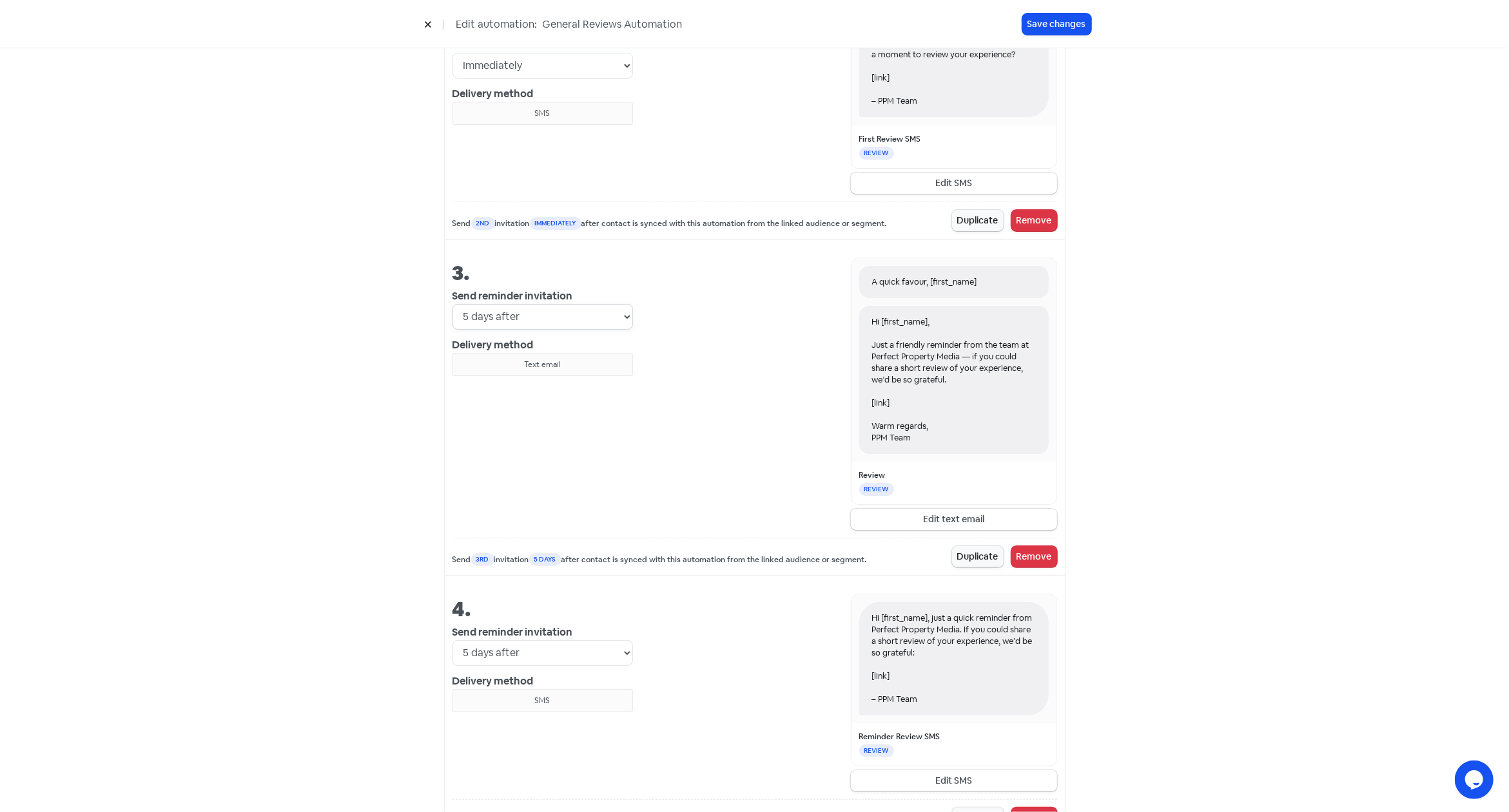
select select "3"
click option "3 days after" at bounding box center [0, 0] width 0 height 0
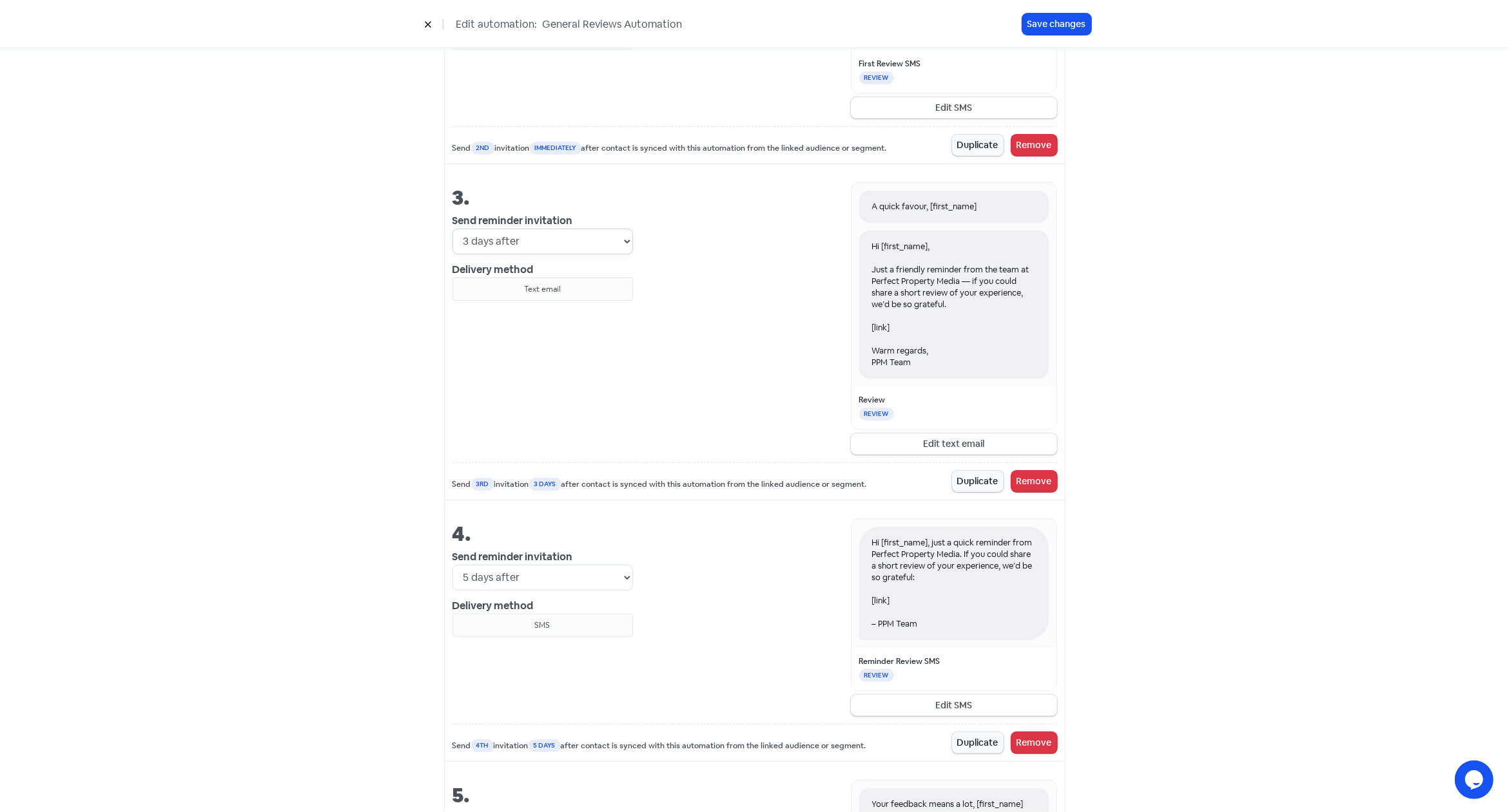
scroll to position [1119, 0]
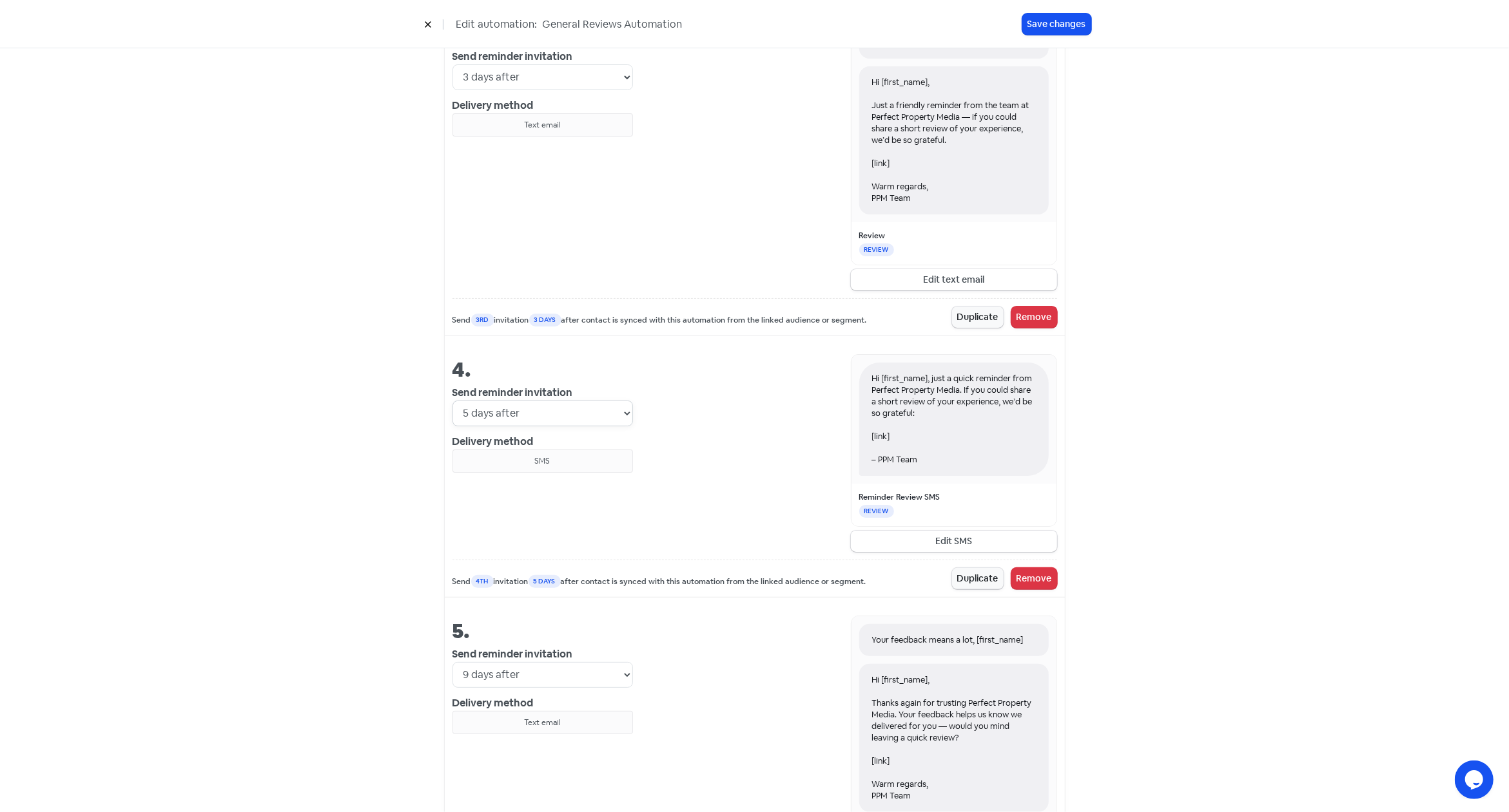
click at [453, 401] on select "Immediately 1 day after 2 days after 3 days after 4 days after 5 days after 6 d…" at bounding box center [543, 413] width 180 height 25
select select "3"
click option "3 days after" at bounding box center [0, 0] width 0 height 0
click at [1065, 25] on button "Save changes" at bounding box center [1056, 24] width 69 height 21
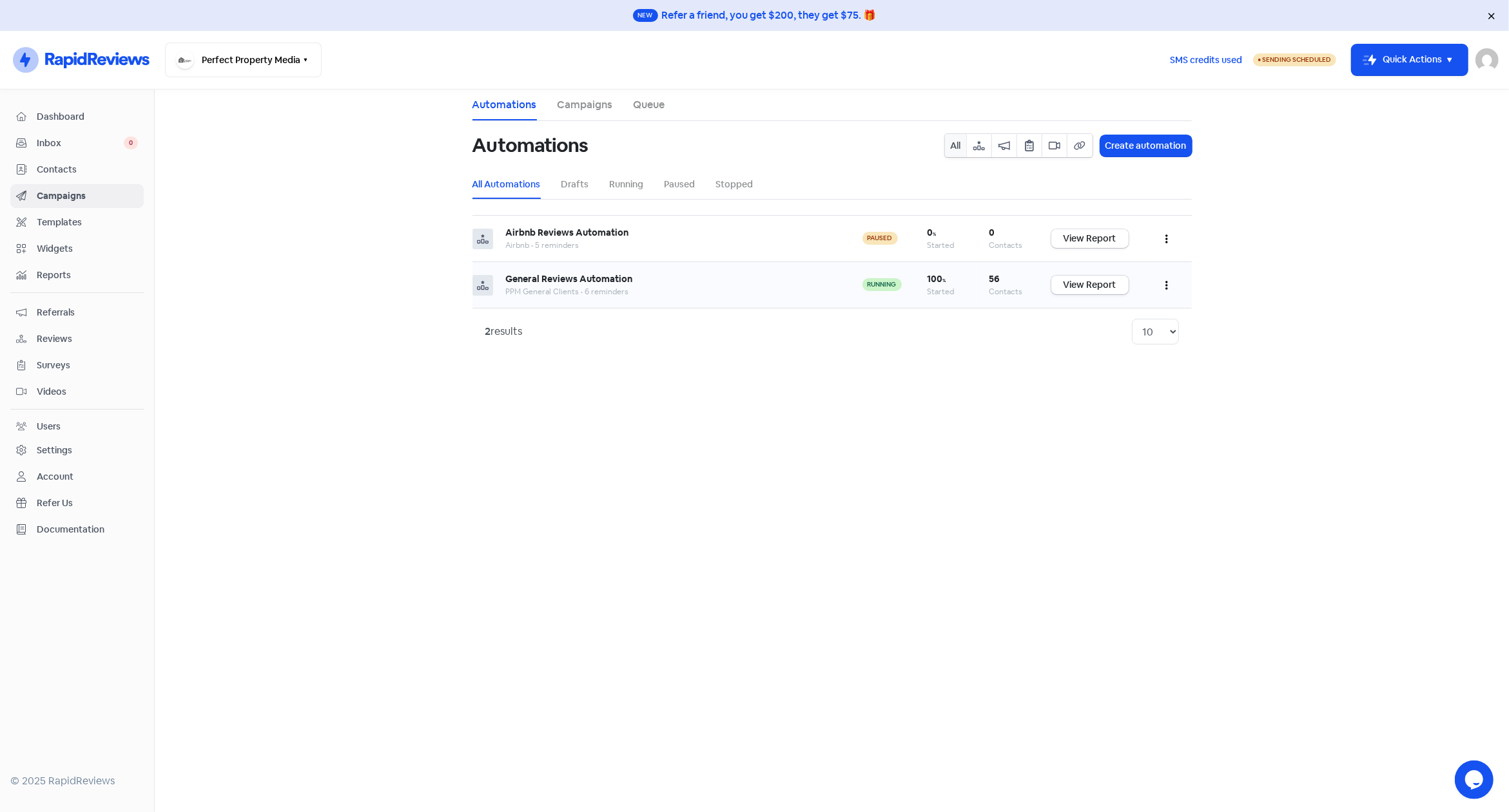
click at [1165, 283] on button "button" at bounding box center [1167, 285] width 25 height 30
click at [1131, 312] on button "Edit" at bounding box center [1127, 318] width 102 height 25
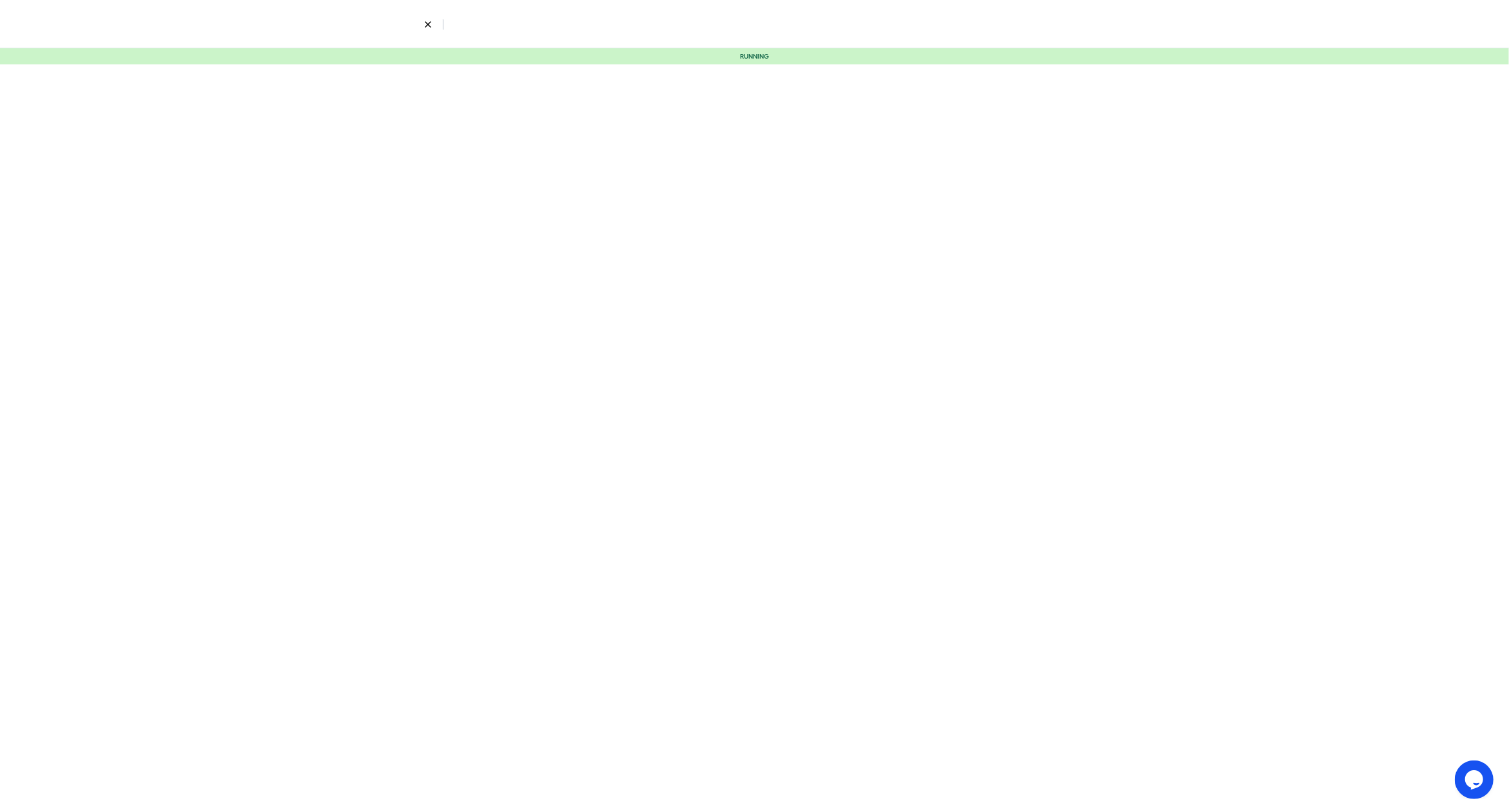
select select "3"
select select "9"
select select "10"
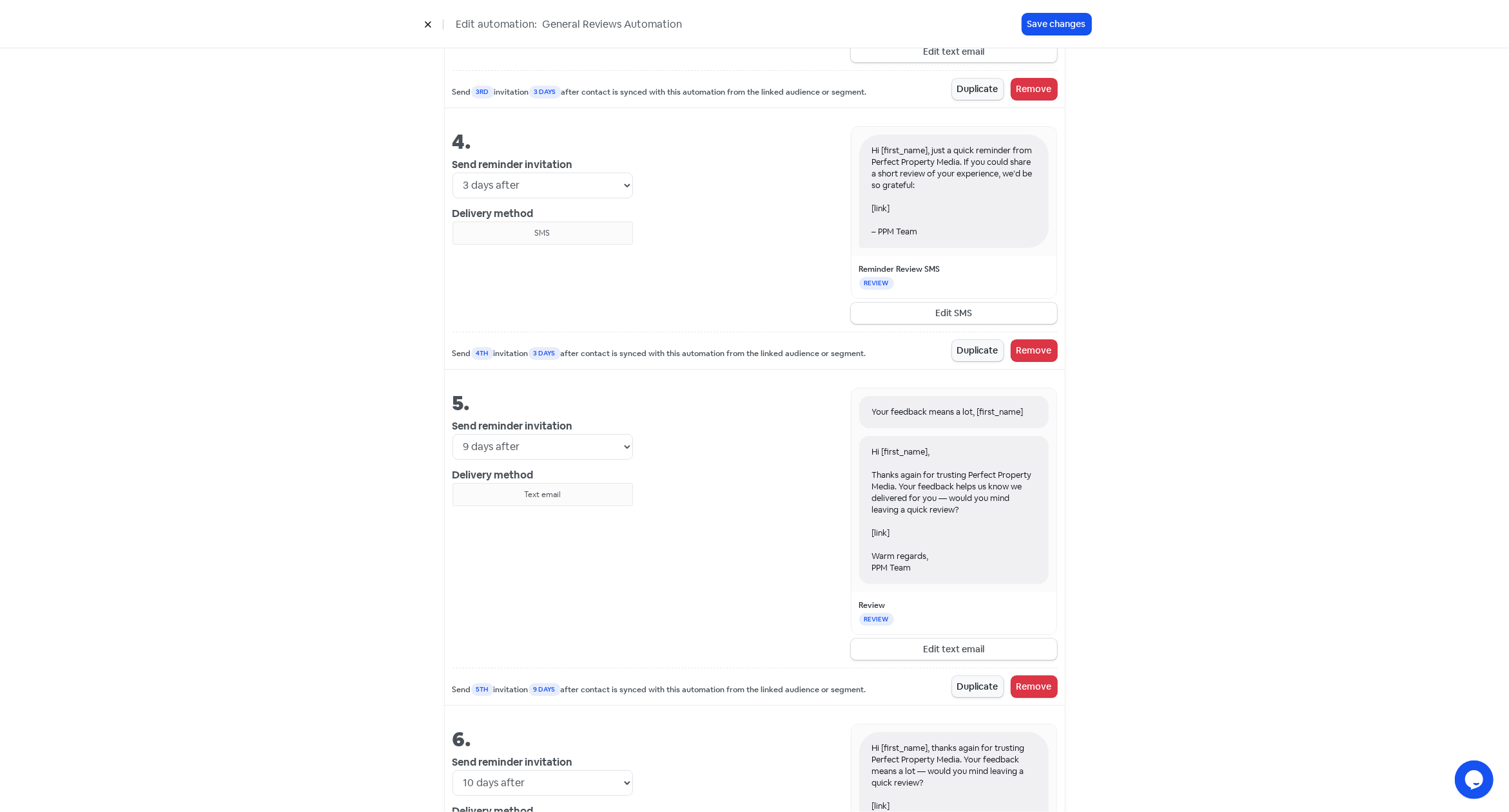
scroll to position [1558, 0]
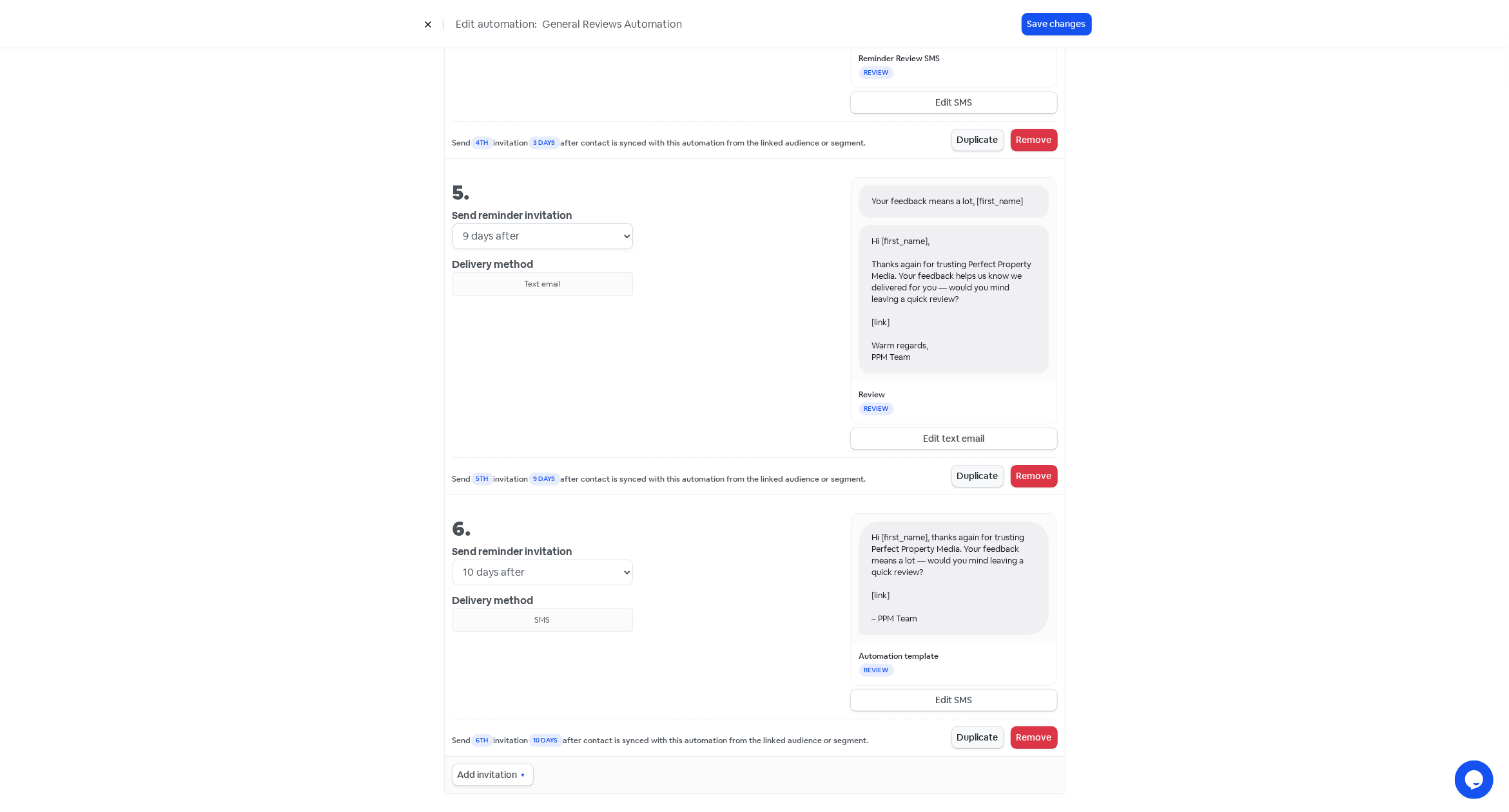
click at [453, 224] on select "Immediately 1 day after 2 days after 3 days after 4 days after 5 days after 6 d…" at bounding box center [543, 237] width 180 height 25
select select "7"
click option "7 days after" at bounding box center [0, 0] width 0 height 0
click at [453, 560] on select "Immediately 1 day after 2 days after 3 days after 4 days after 5 days after 6 d…" at bounding box center [543, 573] width 180 height 25
select select "7"
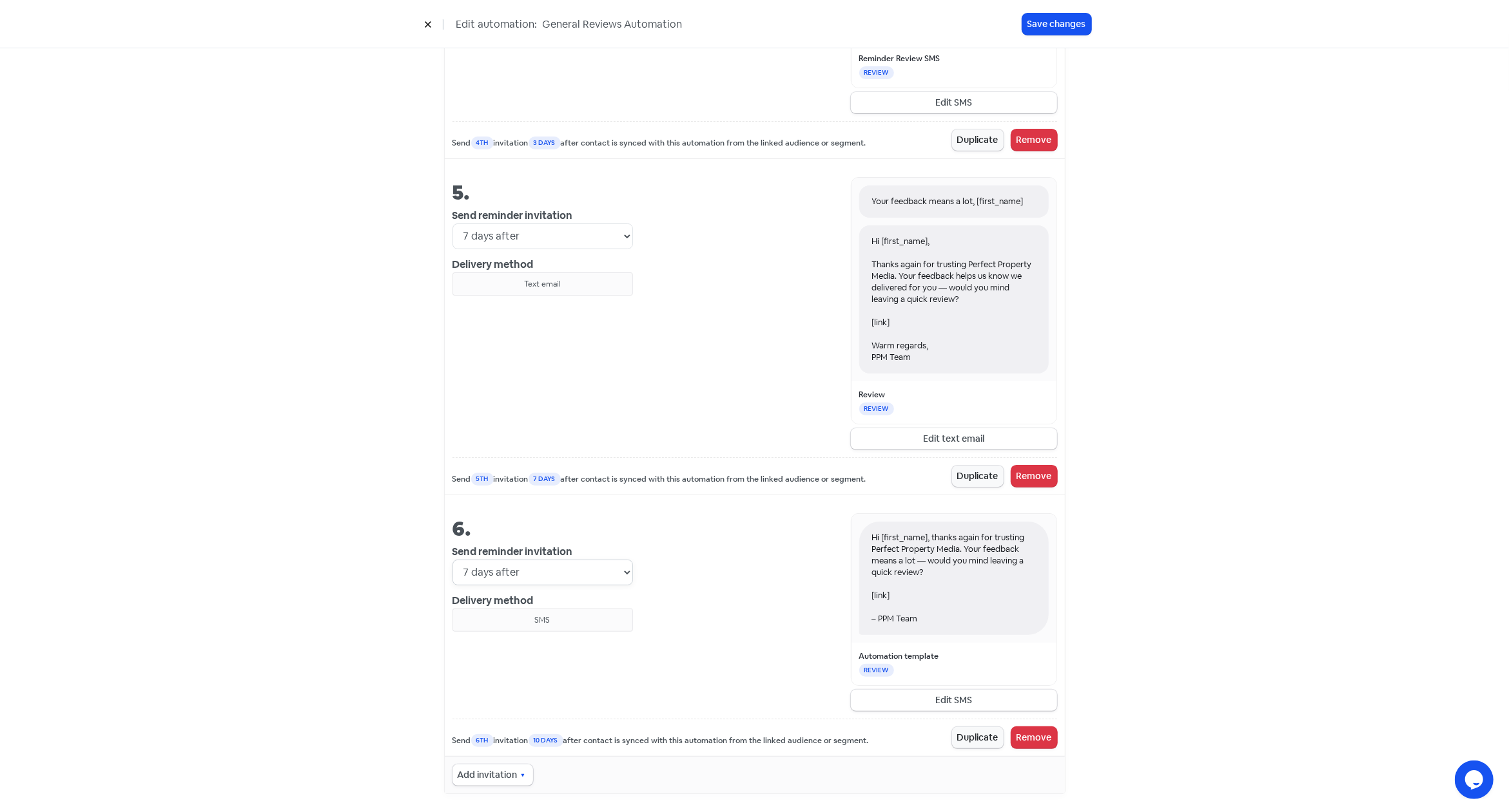
click option "7 days after" at bounding box center [0, 0] width 0 height 0
click at [1056, 23] on button "Save changes" at bounding box center [1056, 24] width 69 height 21
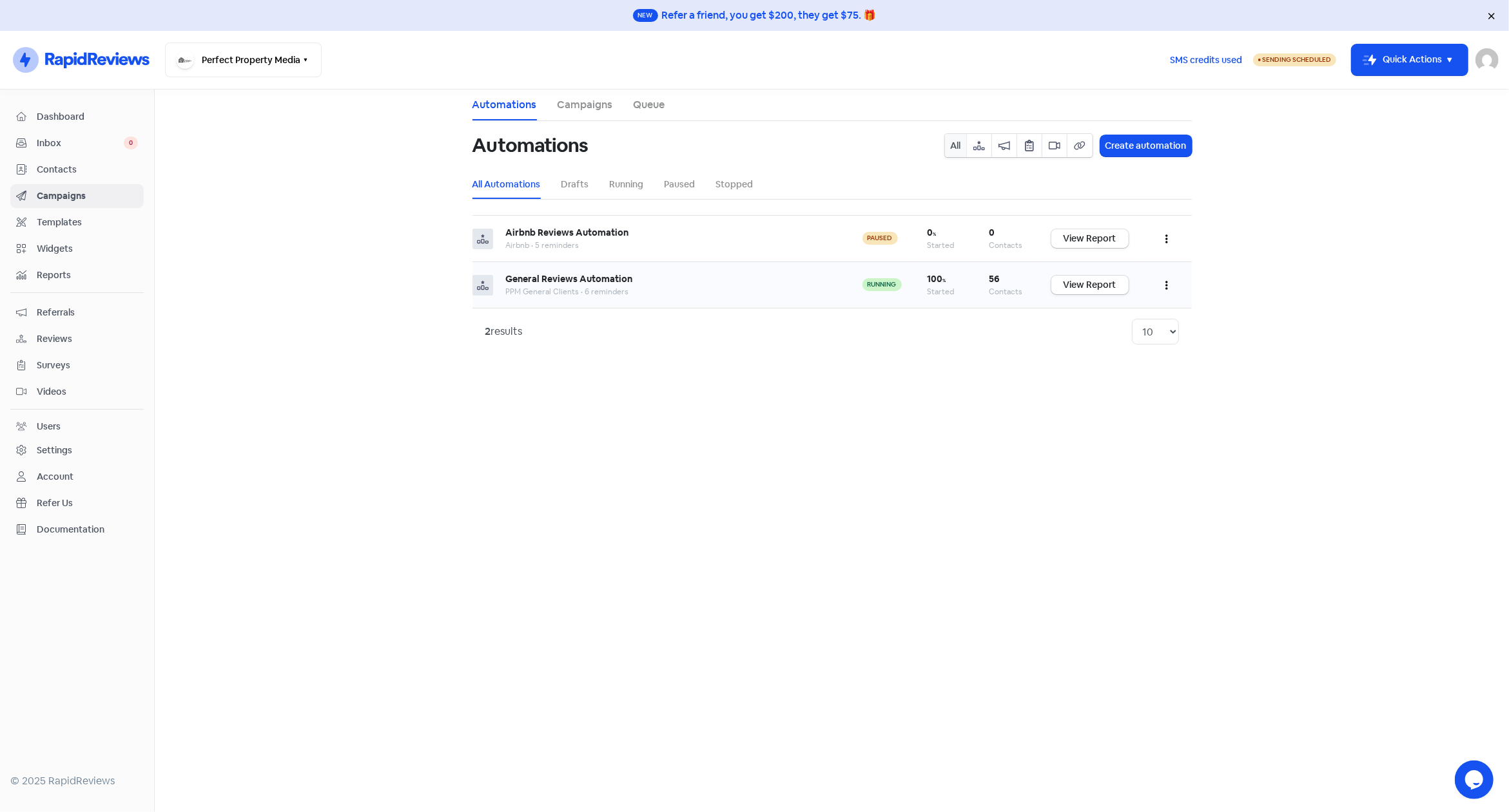
click at [1158, 277] on button "button" at bounding box center [1167, 285] width 25 height 30
click at [1132, 319] on button "Edit" at bounding box center [1127, 318] width 102 height 25
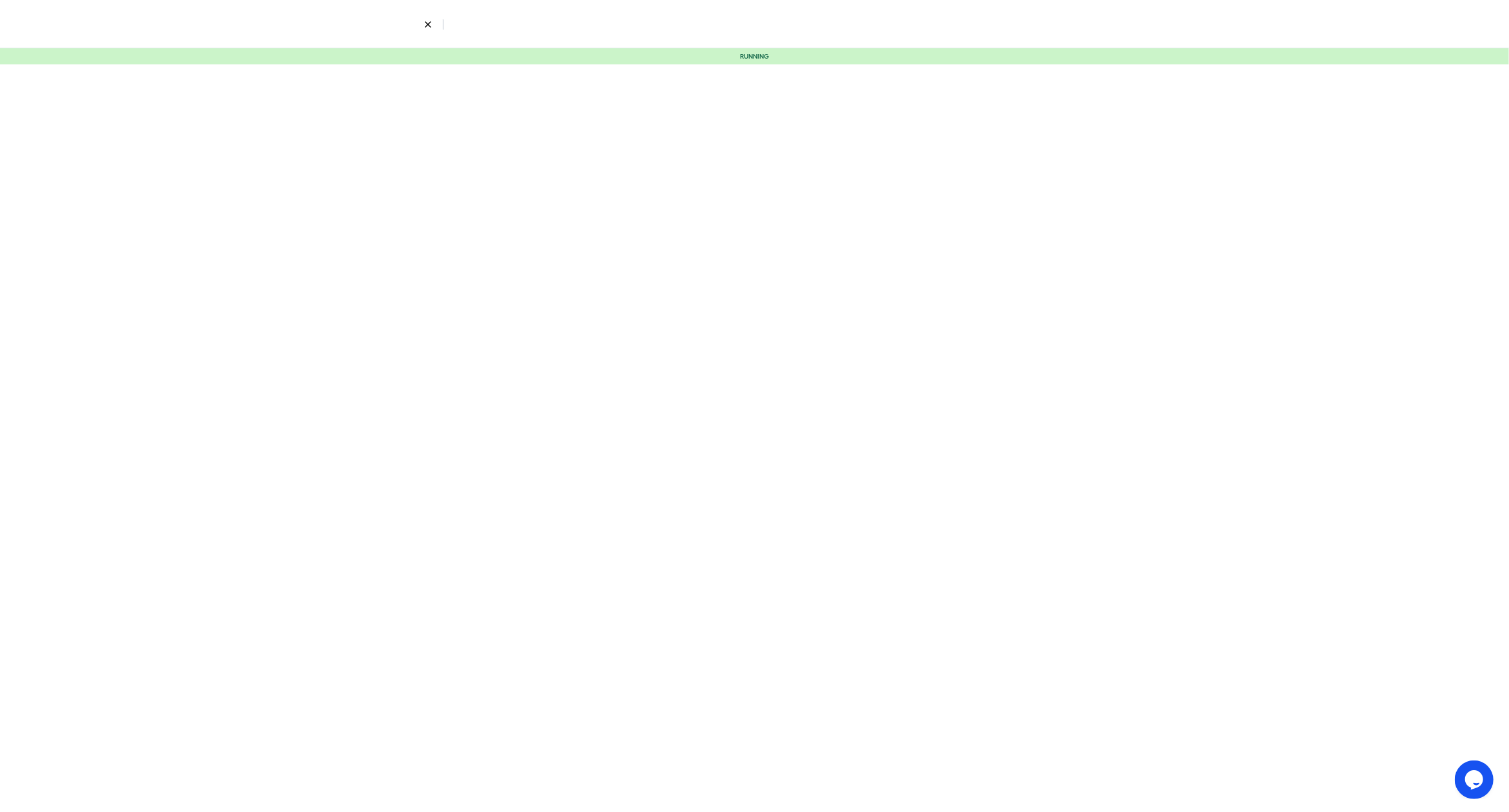
select select "3"
select select "7"
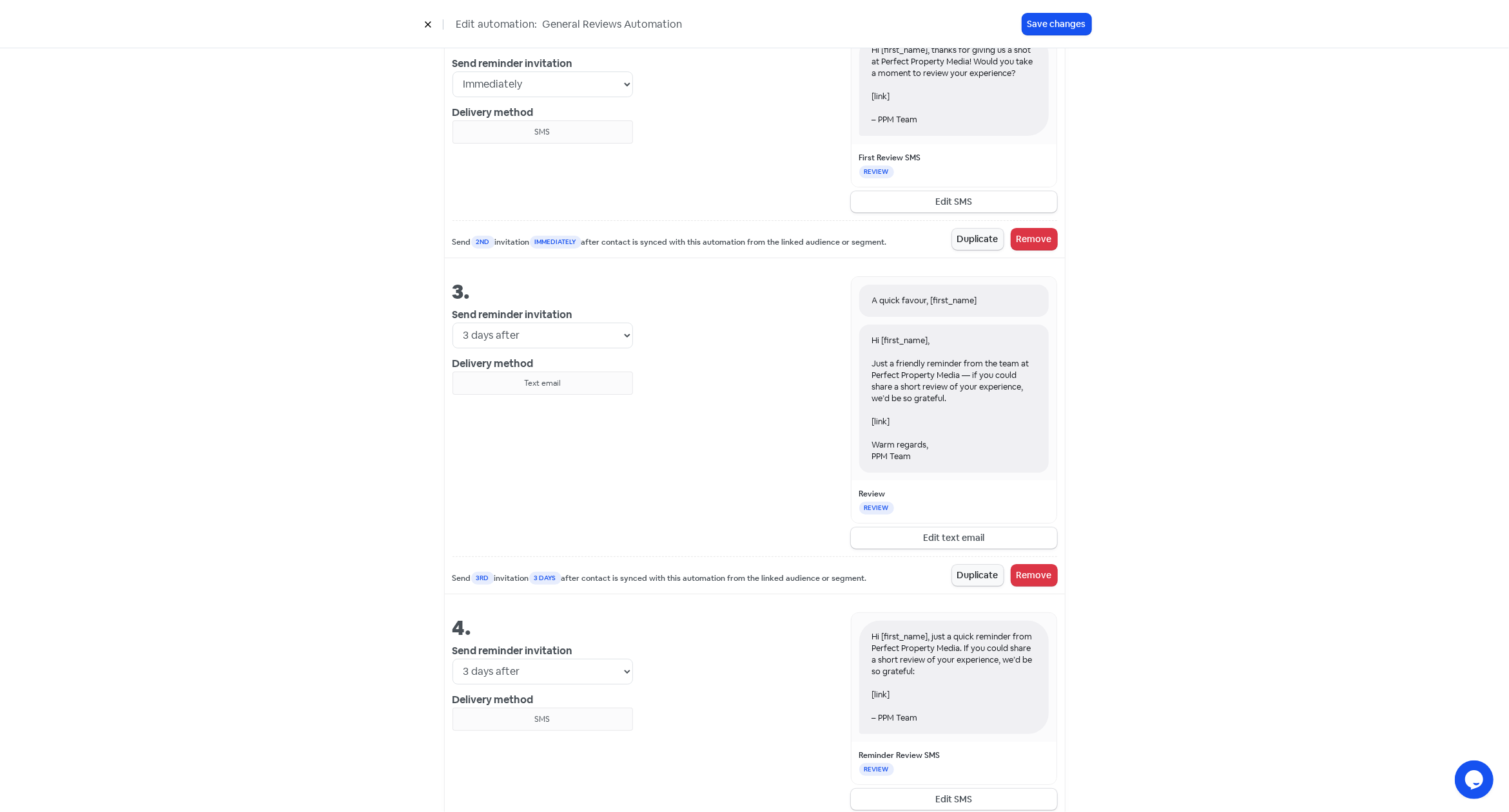
scroll to position [878, 0]
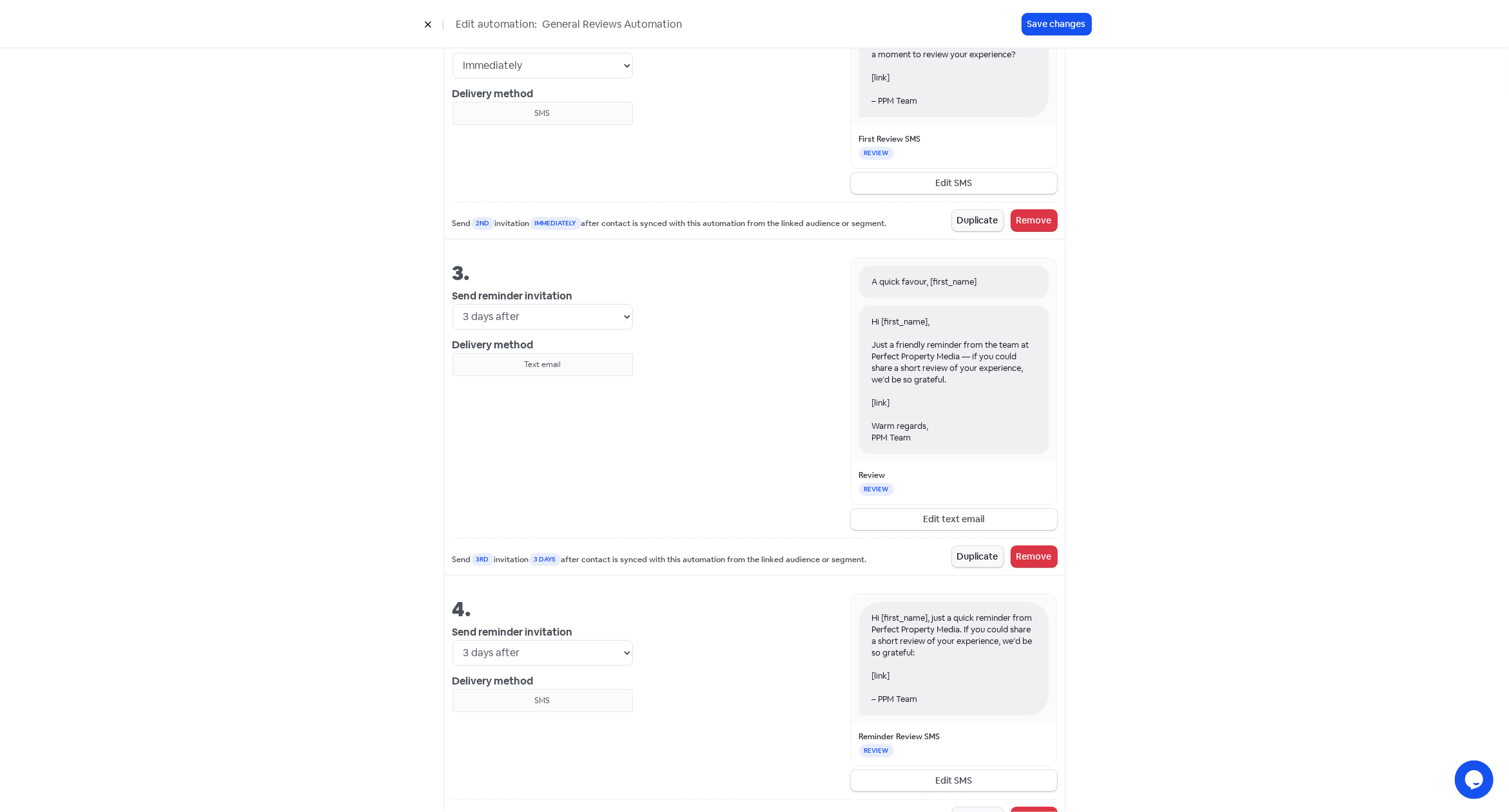
click at [945, 513] on button "Edit text email" at bounding box center [953, 519] width 206 height 21
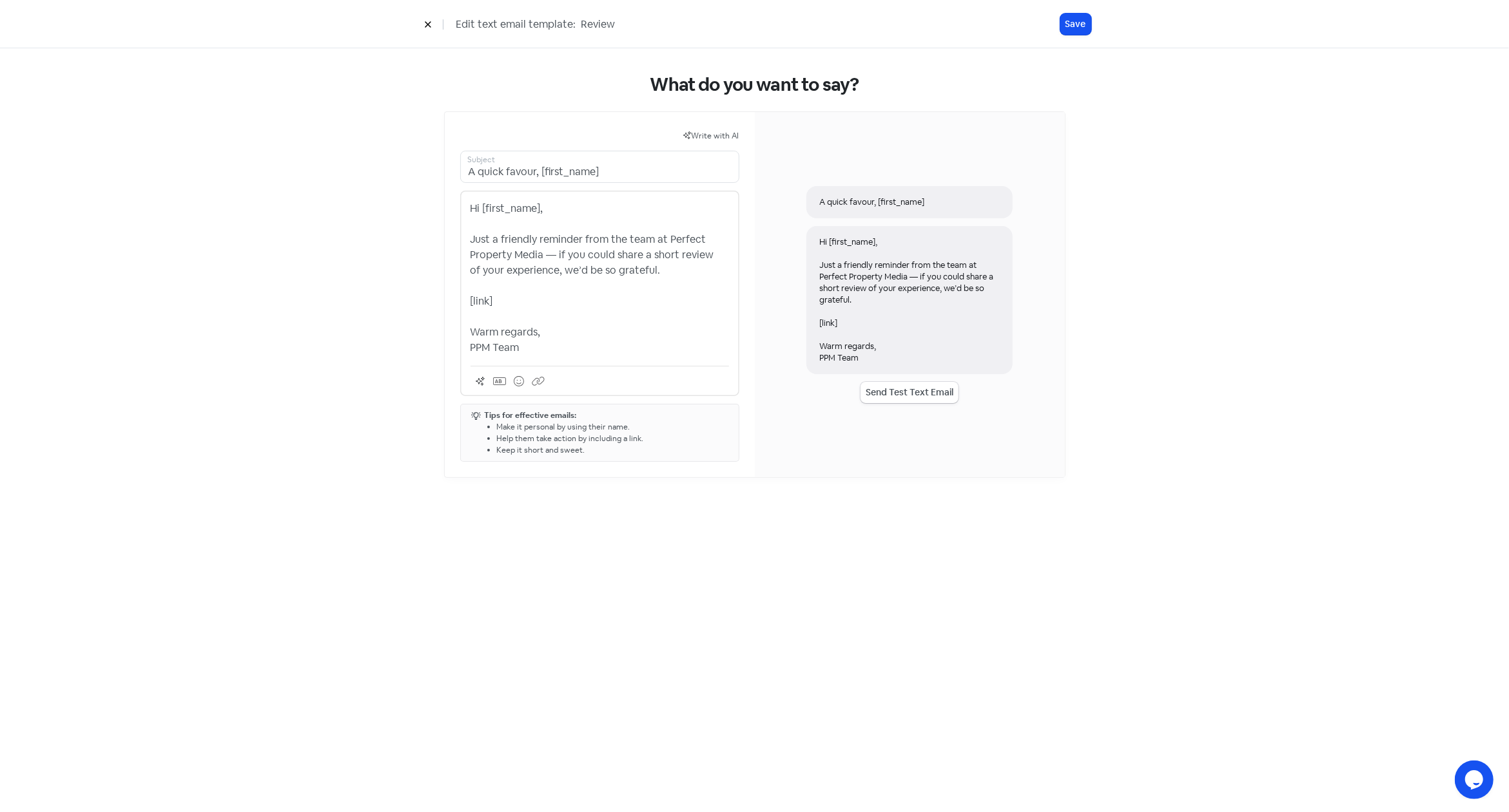
click at [644, 310] on p "Hi [first_name], Just a friendly reminder from the team at Perfect Property Med…" at bounding box center [600, 279] width 259 height 155
click at [482, 253] on p "Just a gentle reminder from Perfect Property Media — leaving a review only take…" at bounding box center [600, 249] width 259 height 46
click at [1078, 25] on button "Save" at bounding box center [1076, 24] width 31 height 21
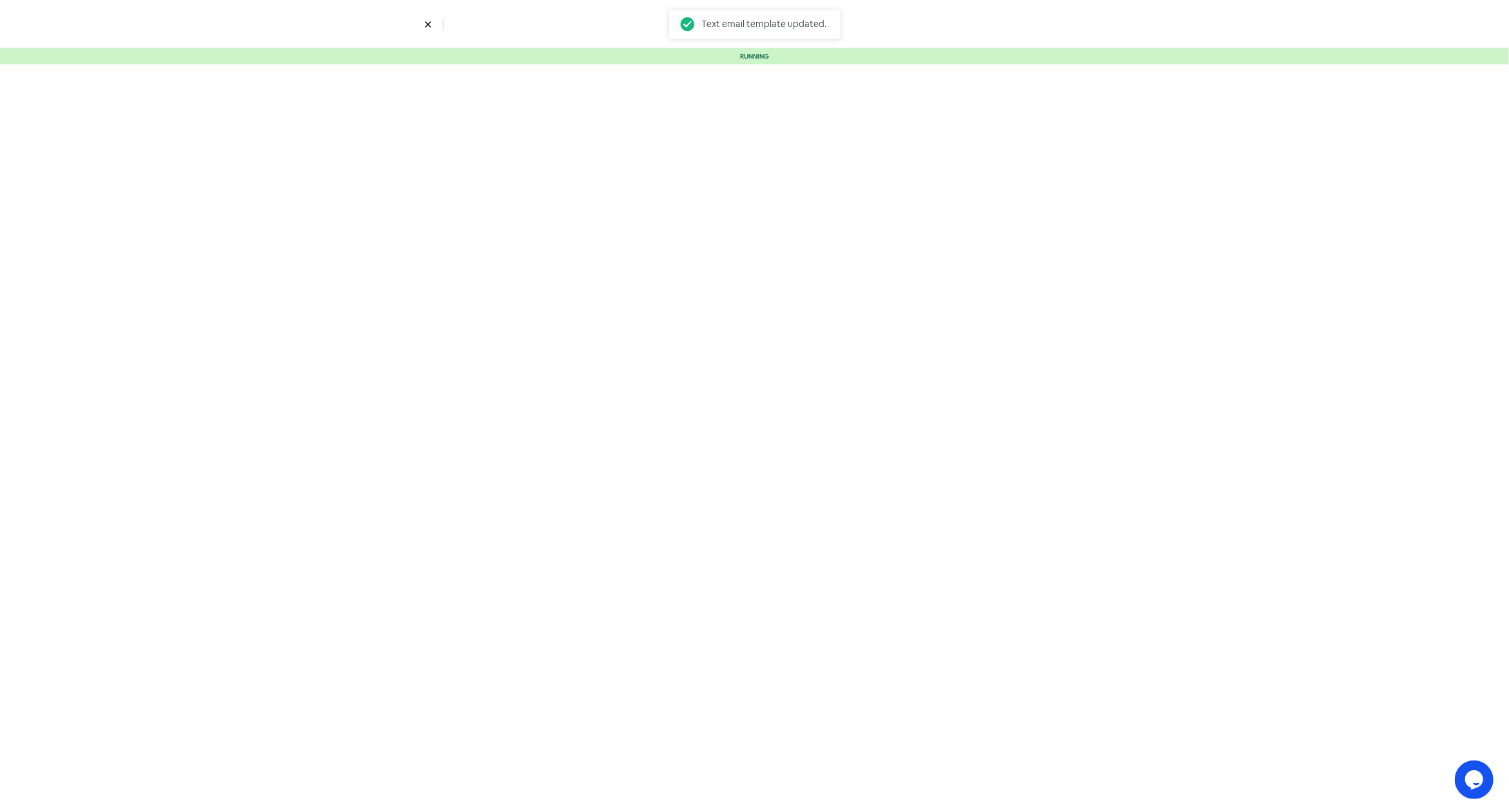
select select "3"
select select "7"
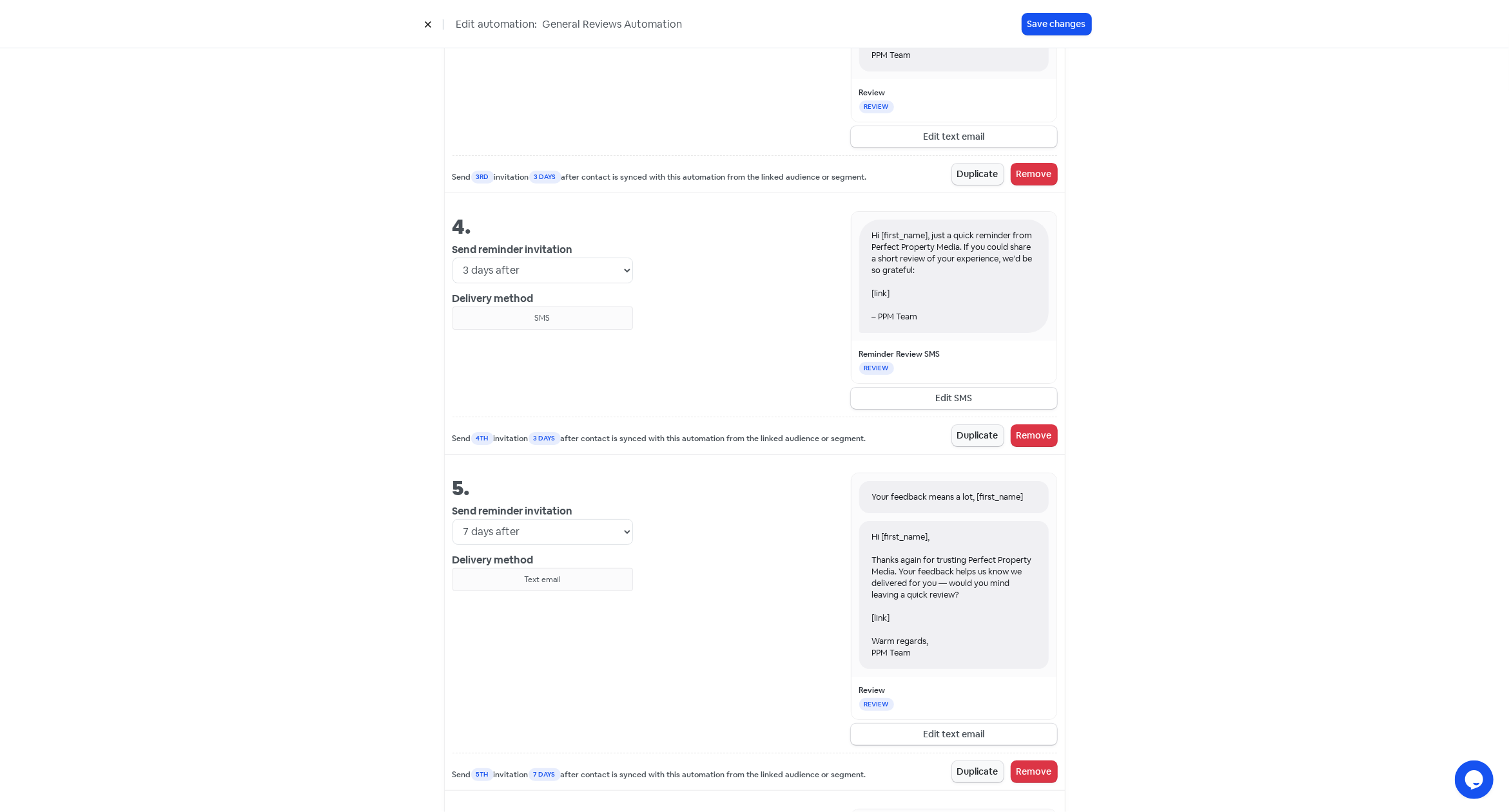
scroll to position [1278, 0]
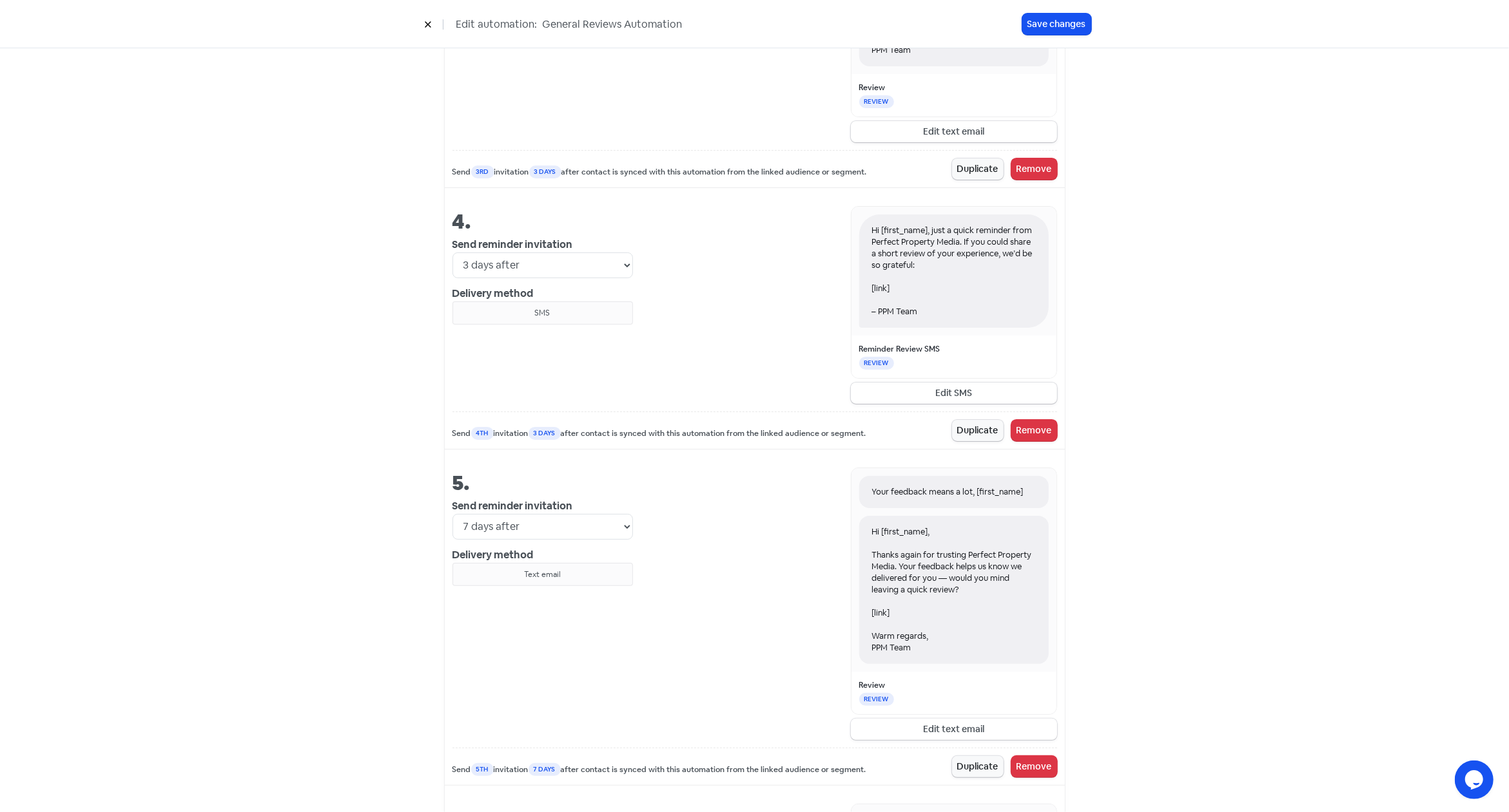
click at [974, 724] on button "Edit text email" at bounding box center [953, 729] width 206 height 21
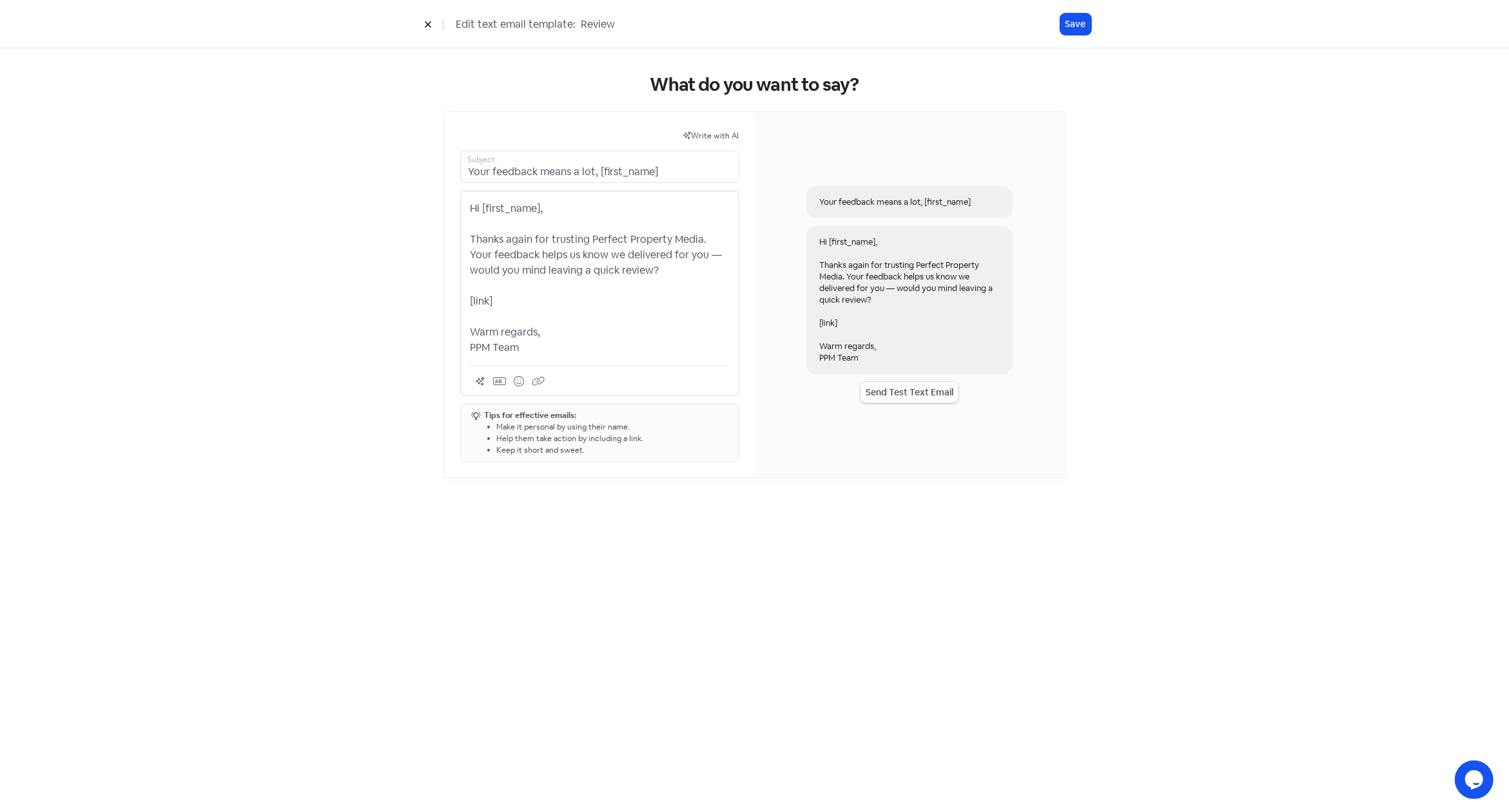
click at [629, 312] on p "Hi [first_name], Thanks again for trusting Perfect Property Media. Your feedbac…" at bounding box center [600, 279] width 259 height 155
click at [1079, 27] on button "Save" at bounding box center [1076, 24] width 31 height 21
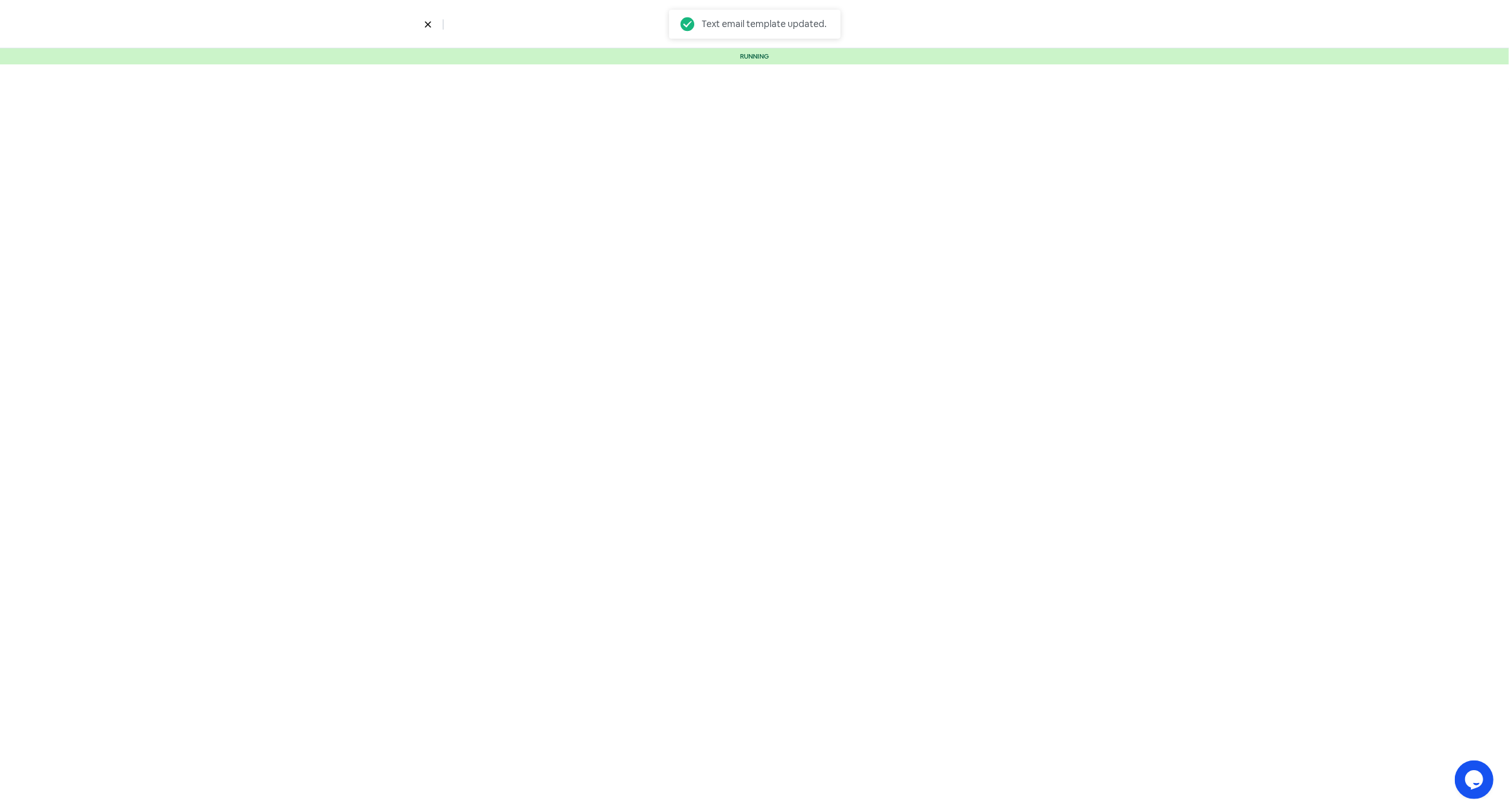
select select "3"
select select "7"
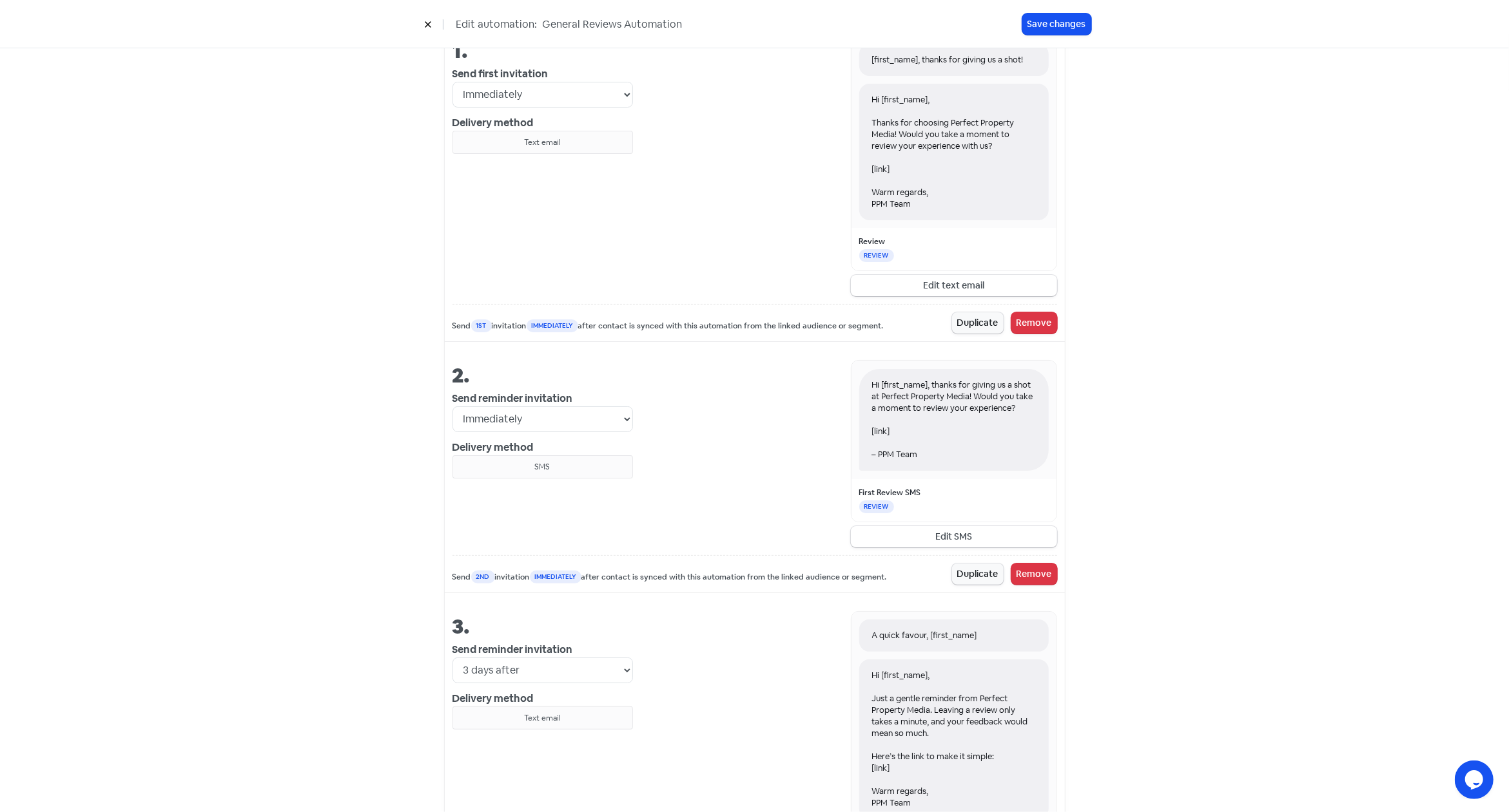
scroll to position [559, 0]
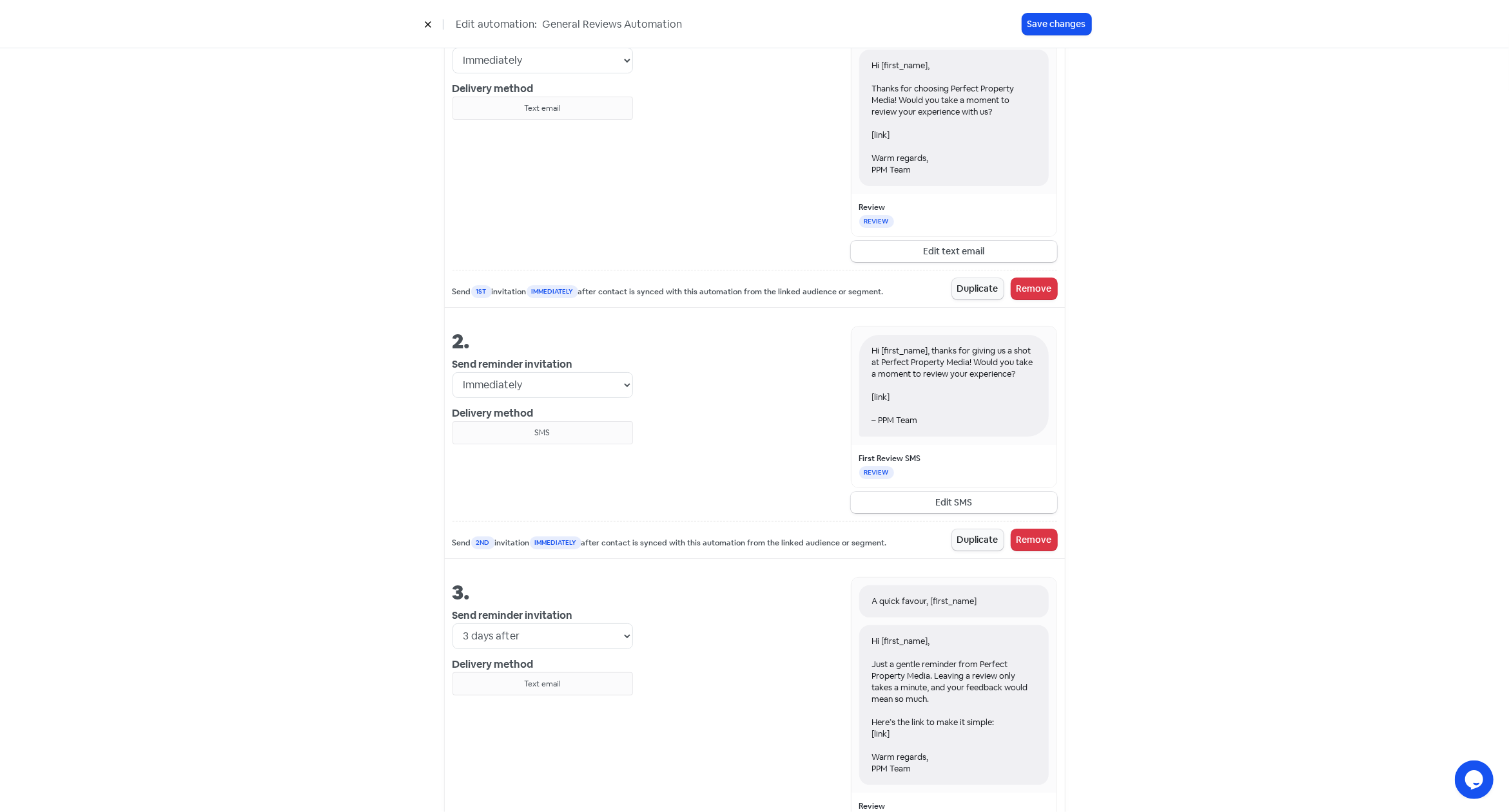
click at [961, 500] on button "Edit SMS" at bounding box center [953, 502] width 206 height 21
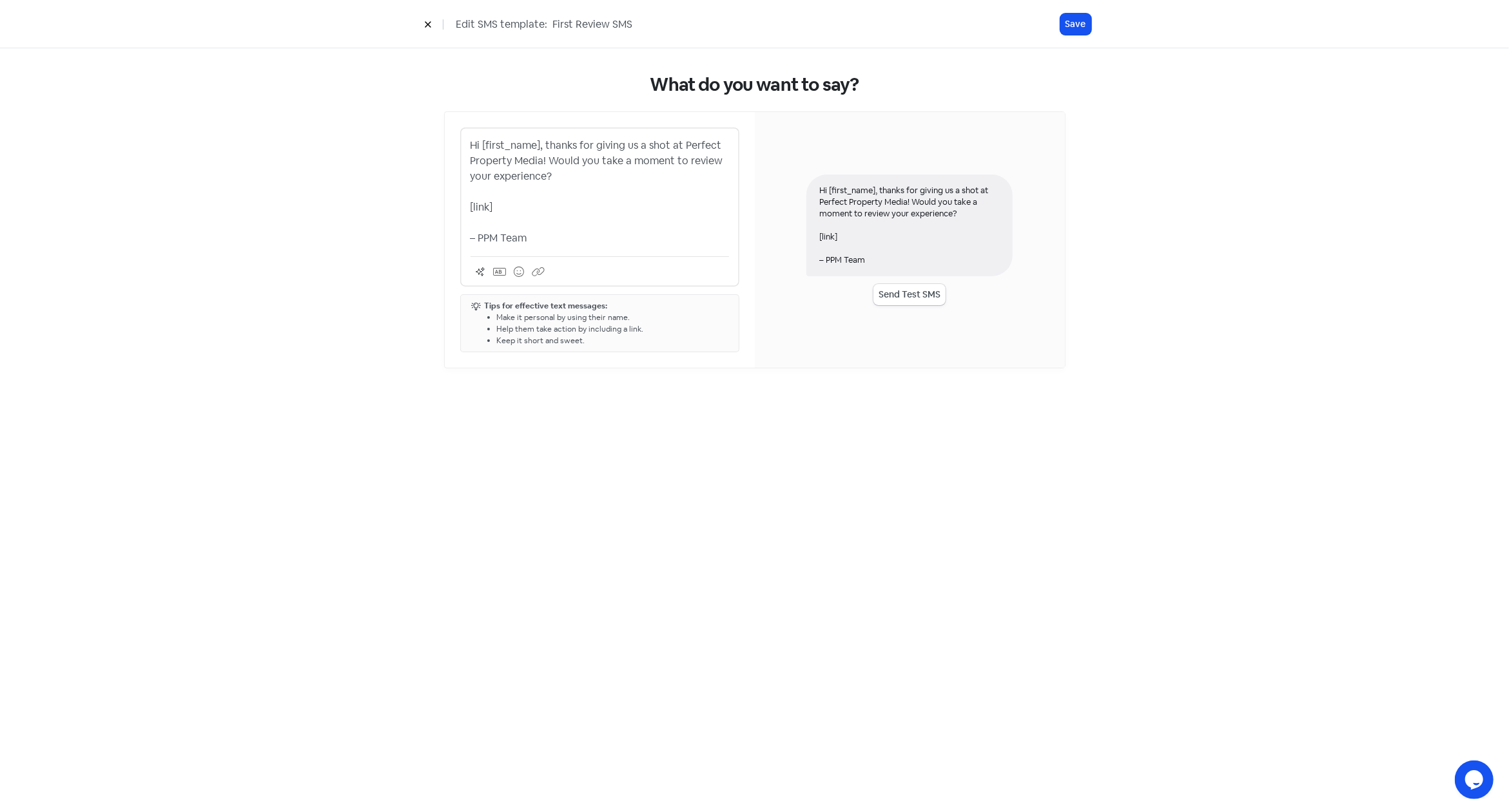
click at [530, 190] on p "Hi [first_name], thanks for giving us a shot at Perfect Property Media! Would y…" at bounding box center [600, 191] width 259 height 108
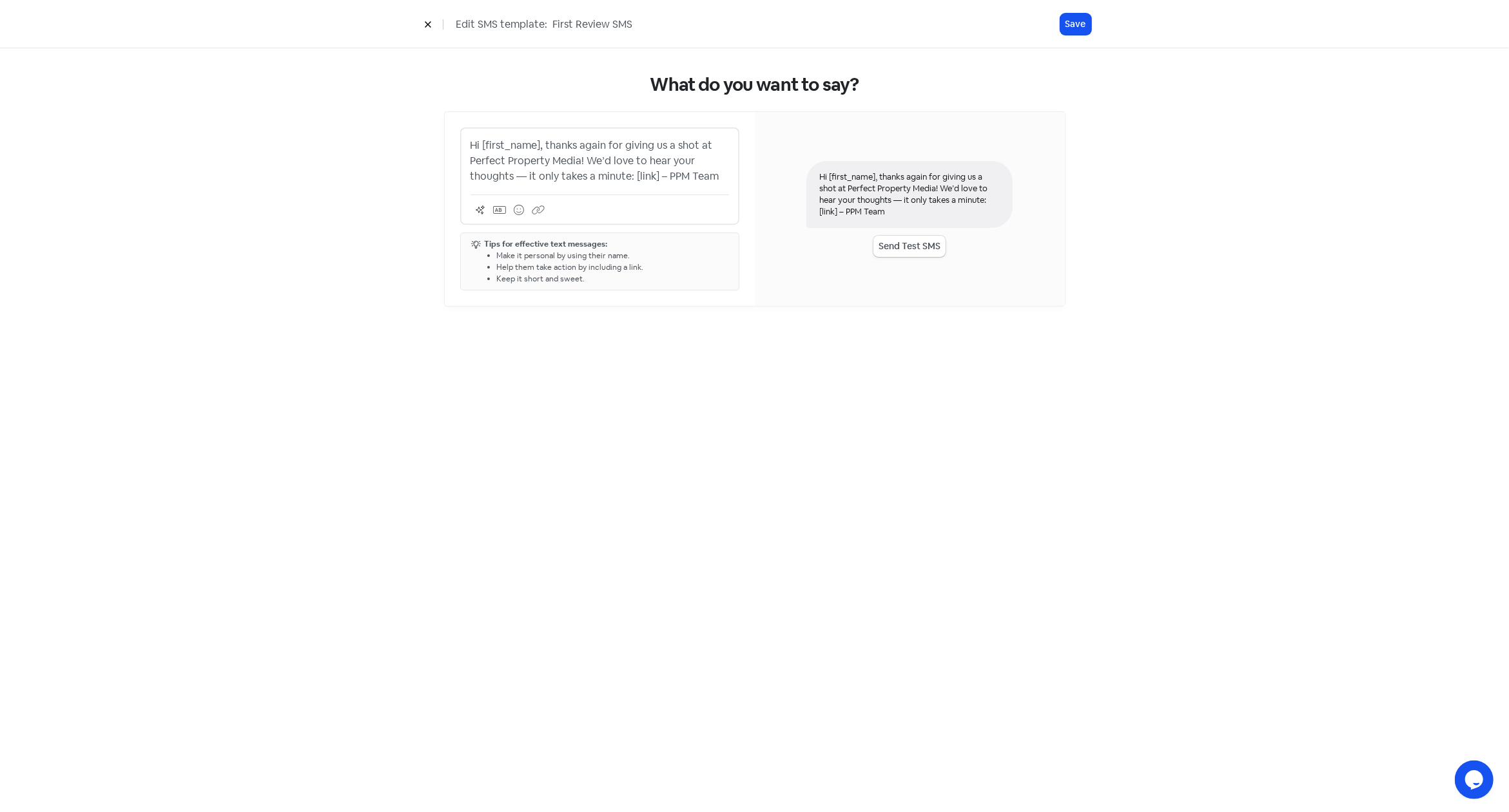
click at [634, 175] on p "Hi [first_name], thanks again for giving us a shot at Perfect Property Media! W…" at bounding box center [600, 160] width 259 height 46
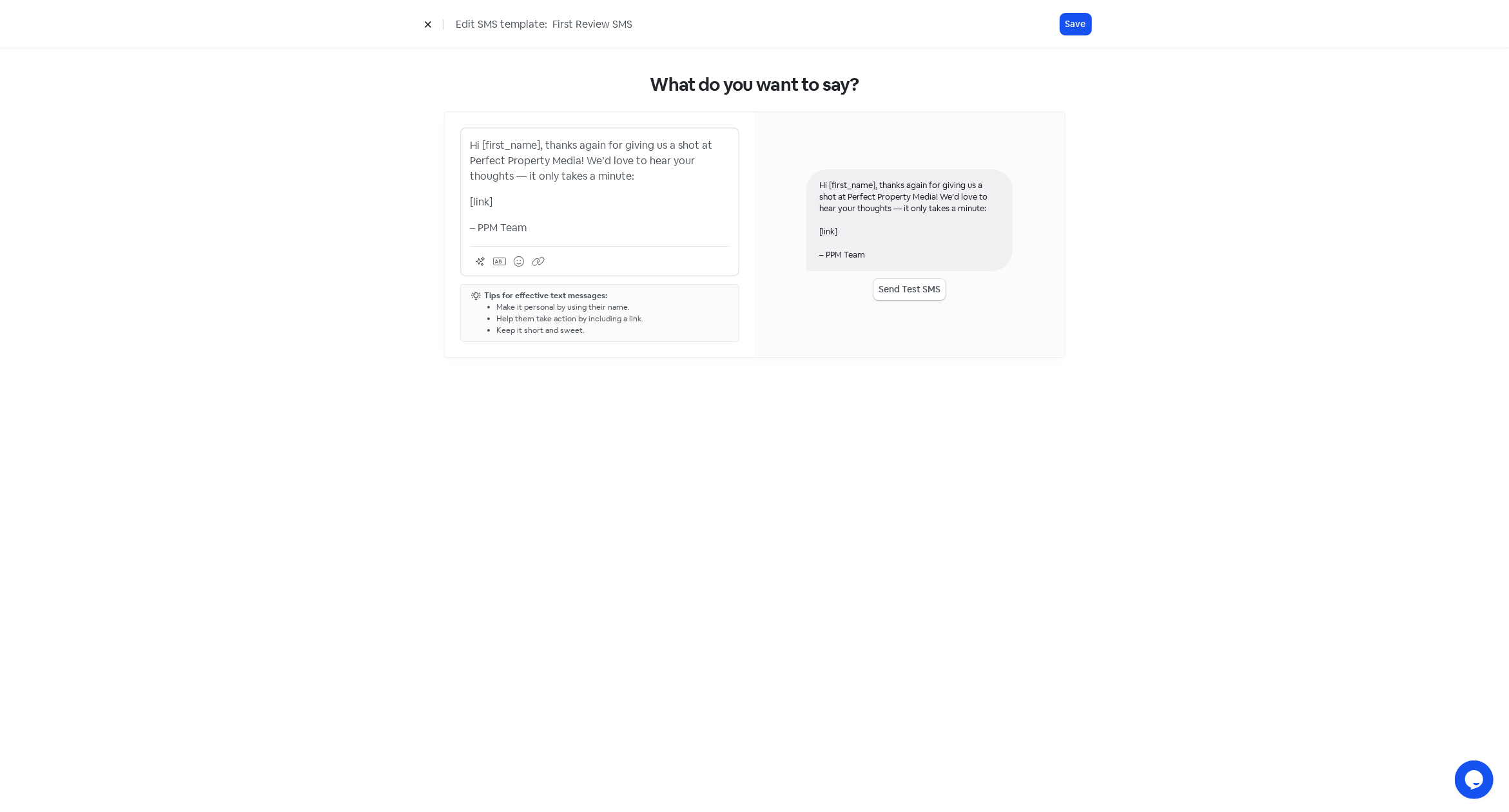
click at [522, 175] on p "Hi [first_name], thanks again for giving us a shot at Perfect Property Media! W…" at bounding box center [600, 160] width 259 height 46
click at [644, 181] on p "Hi [first_name], thanks again for giving us a shot at Perfect Property Media! W…" at bounding box center [600, 160] width 259 height 46
click at [522, 259] on icon at bounding box center [518, 261] width 10 height 10
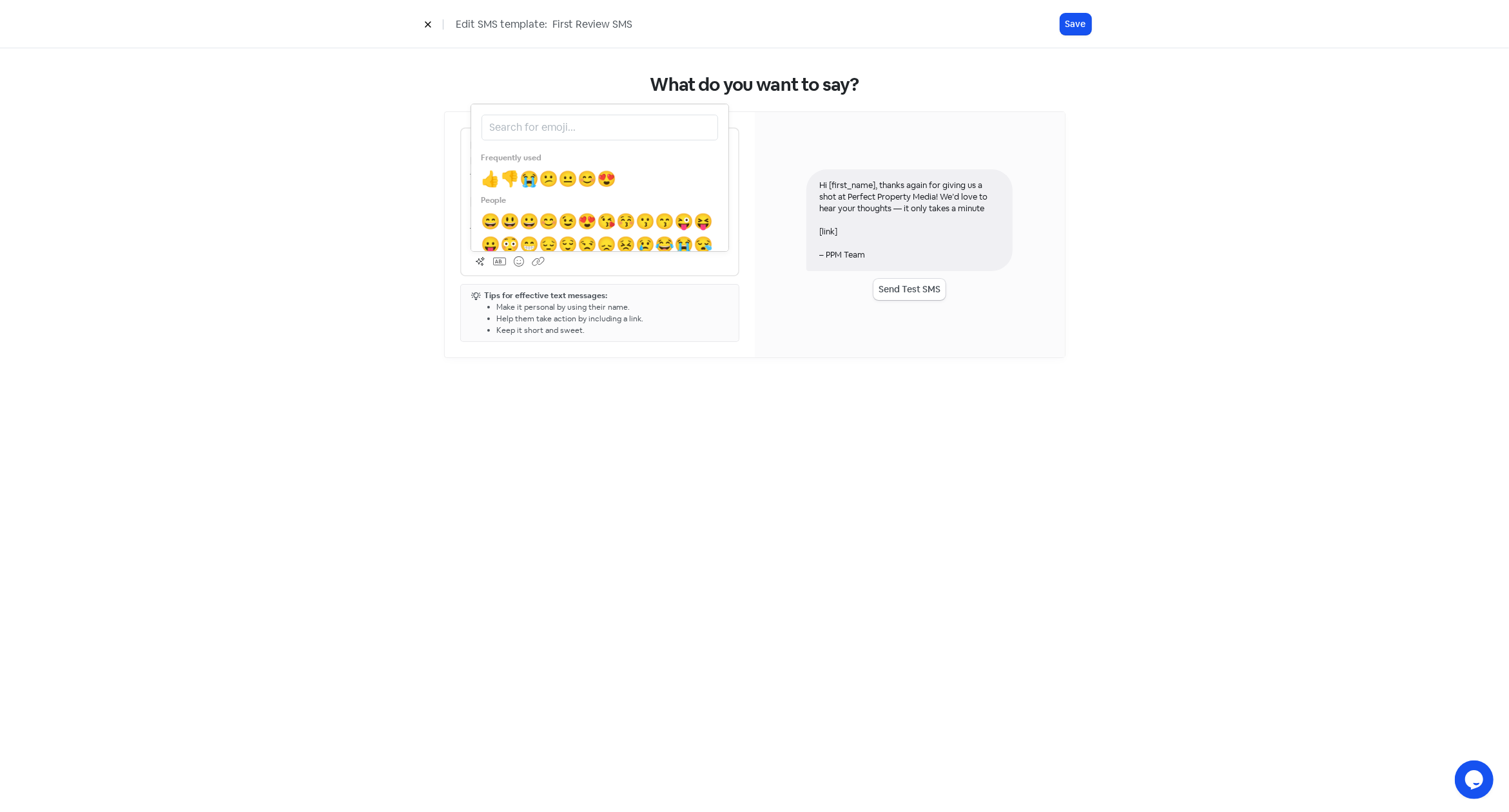
click at [595, 178] on span "😊" at bounding box center [587, 178] width 19 height 20
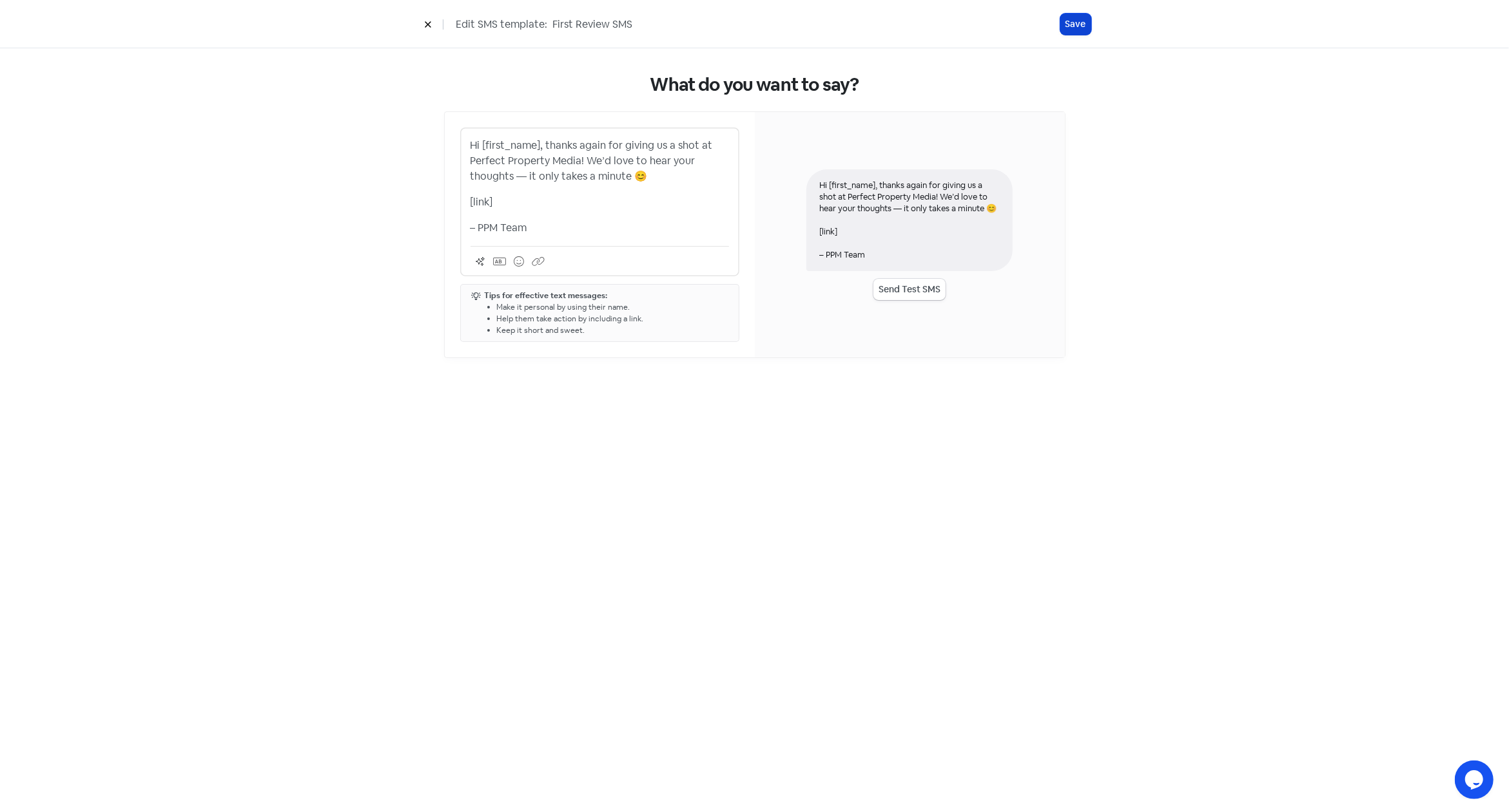
click at [1079, 27] on button "Save" at bounding box center [1076, 24] width 31 height 21
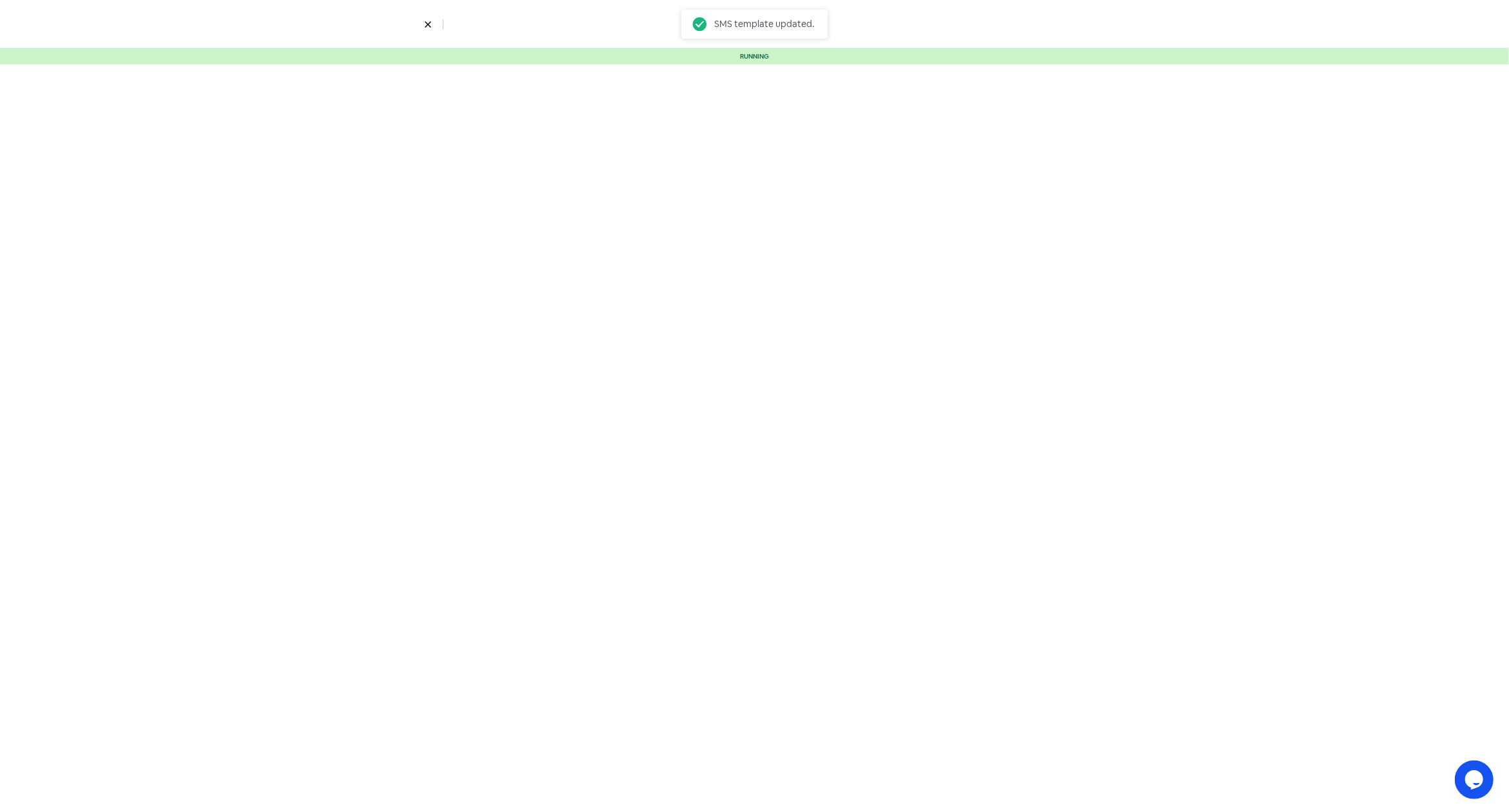
select select "3"
select select "7"
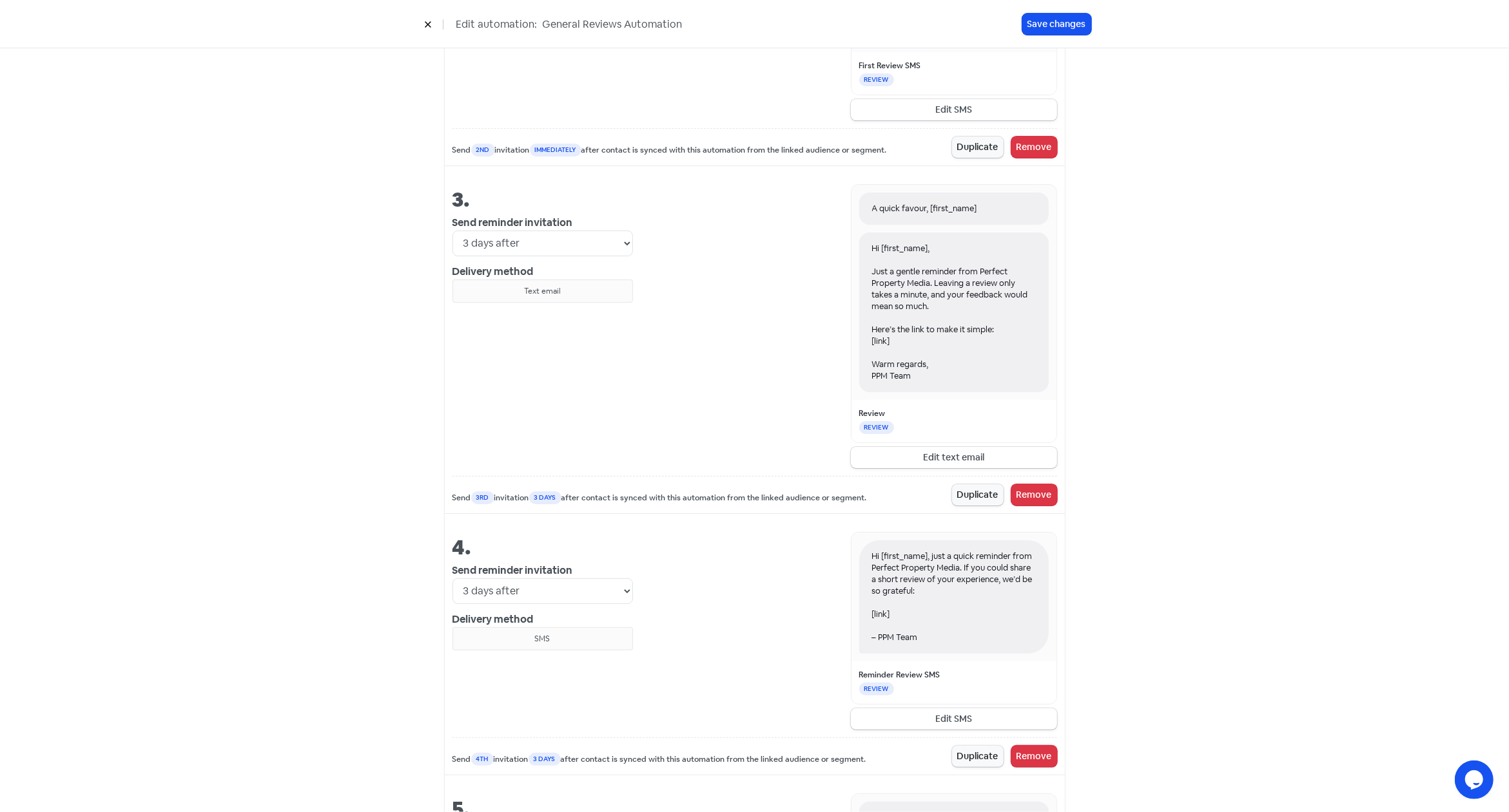
scroll to position [1119, 0]
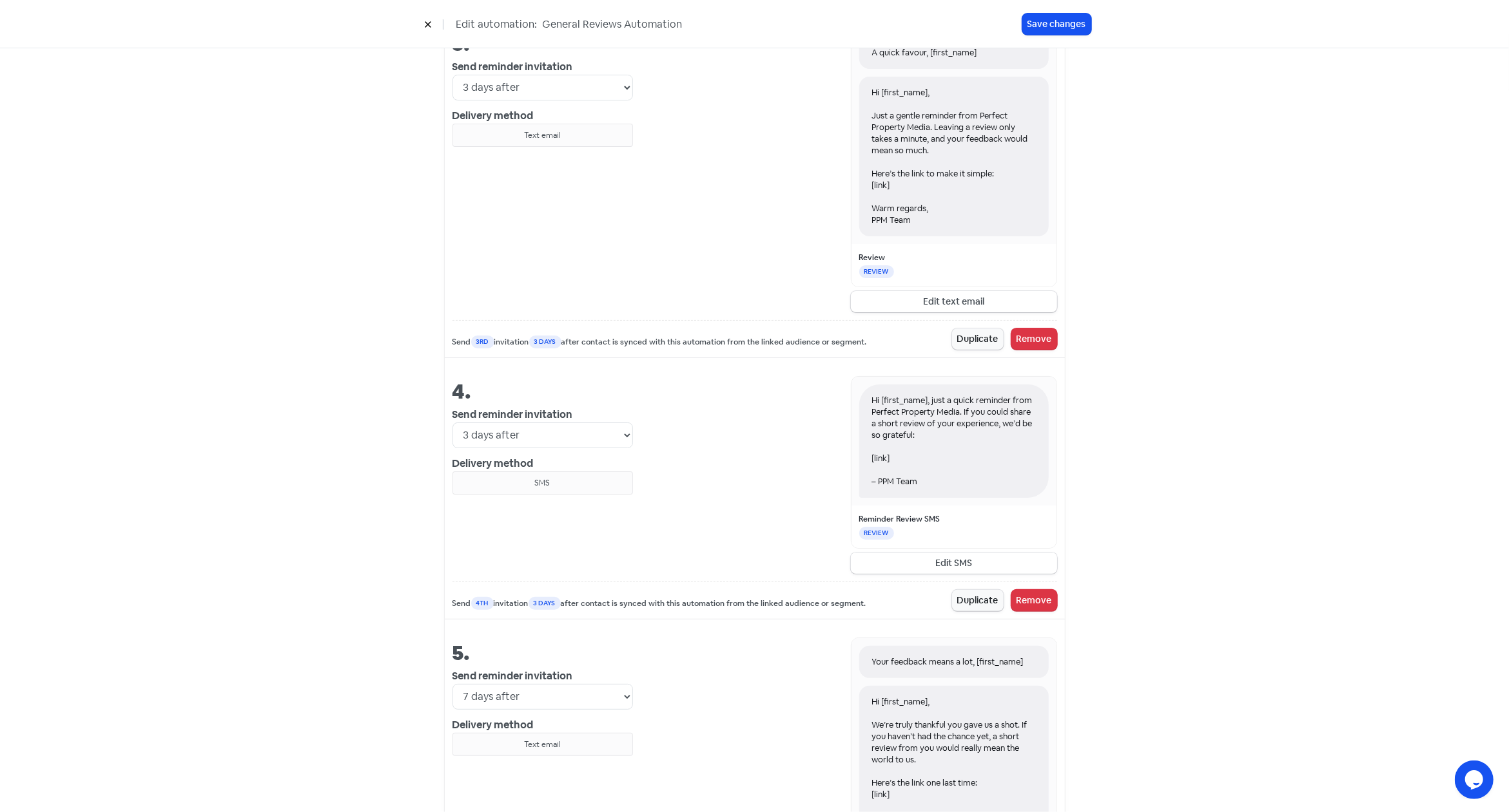
click at [963, 561] on button "Edit SMS" at bounding box center [953, 563] width 206 height 21
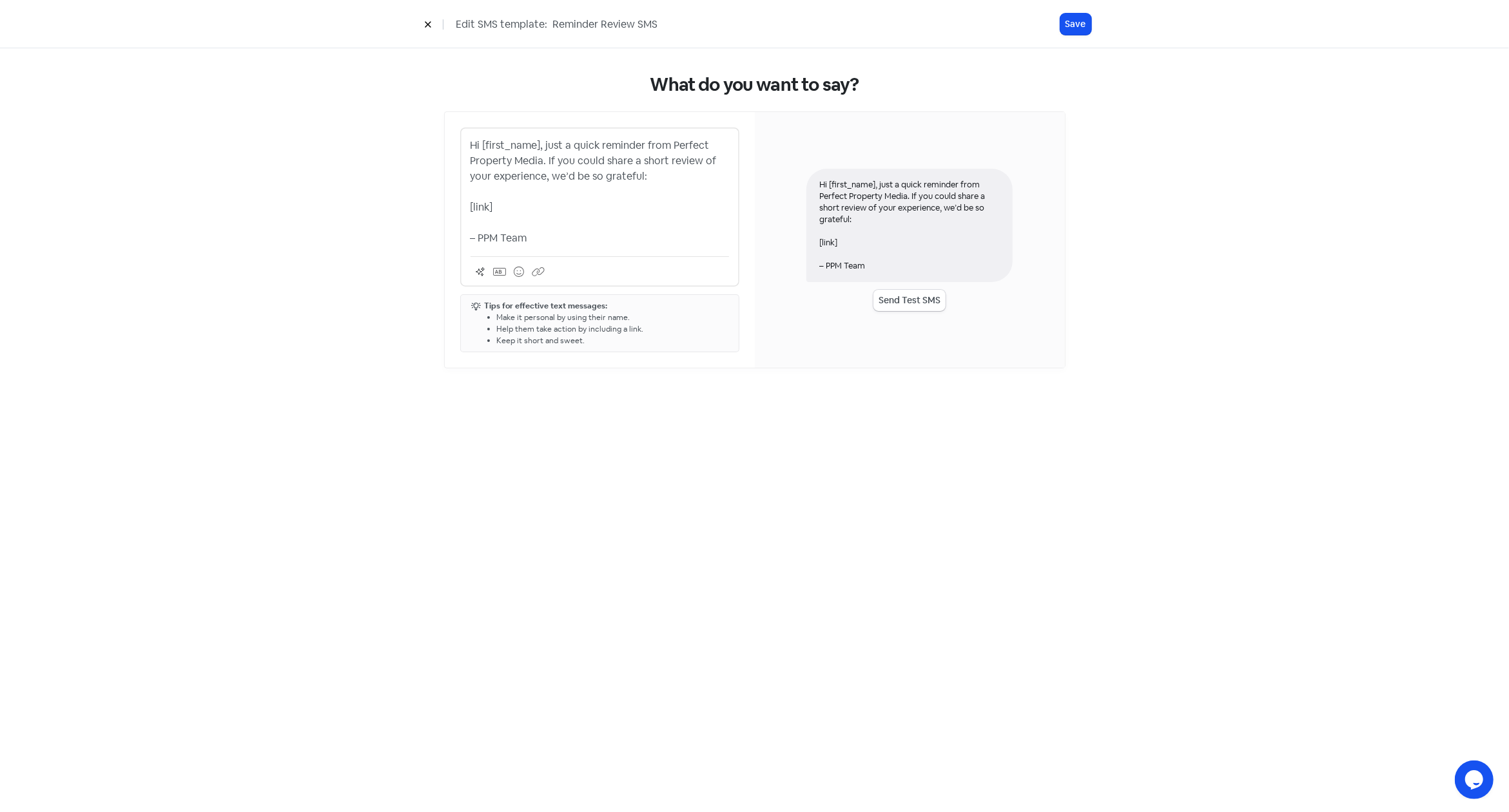
click at [663, 177] on p "Hi [first_name], just a quick reminder from Perfect Property Media. If you coul…" at bounding box center [600, 191] width 259 height 108
click at [517, 269] on icon at bounding box center [518, 271] width 10 height 10
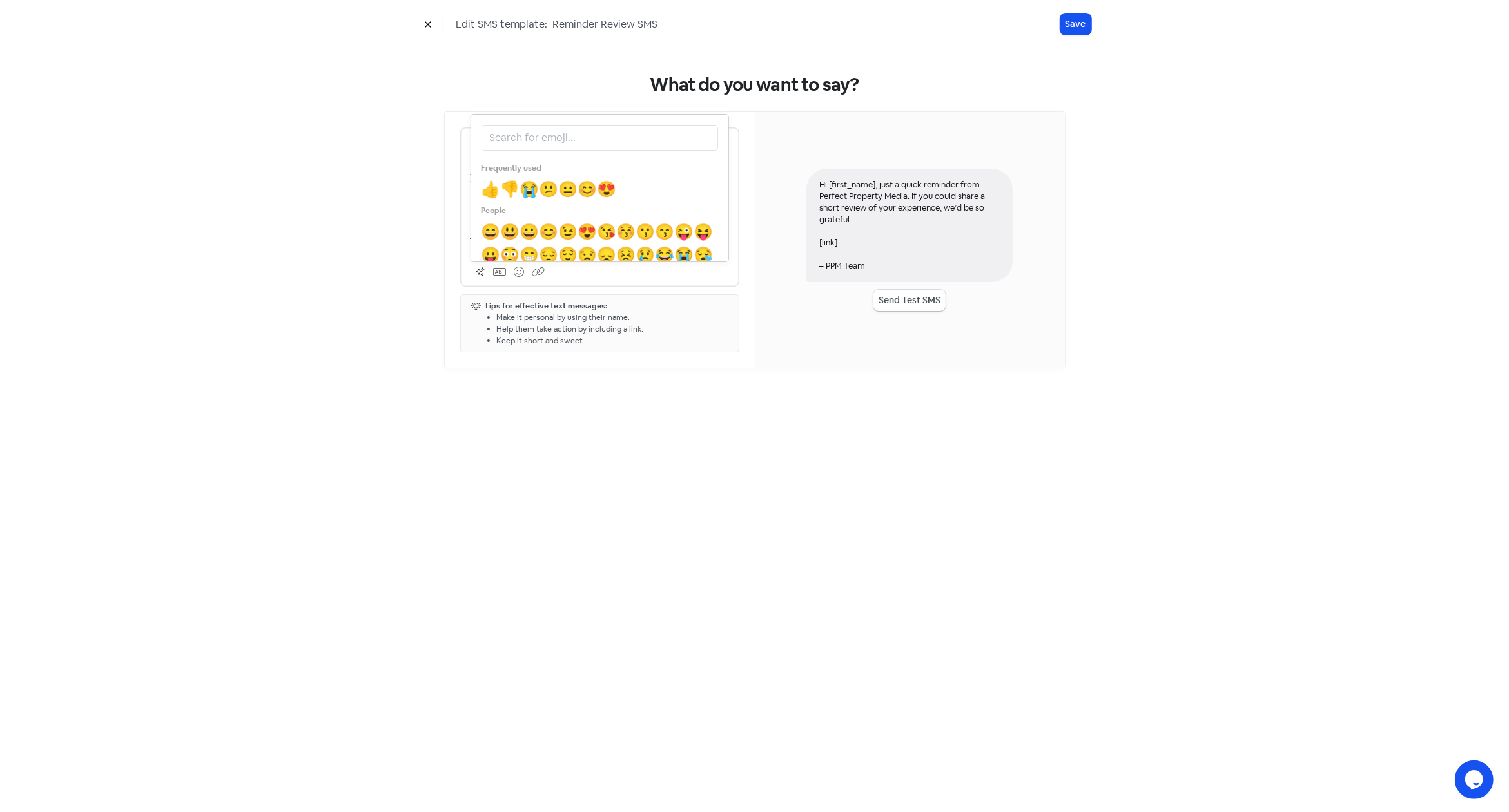
click at [595, 188] on span "😊" at bounding box center [587, 189] width 19 height 20
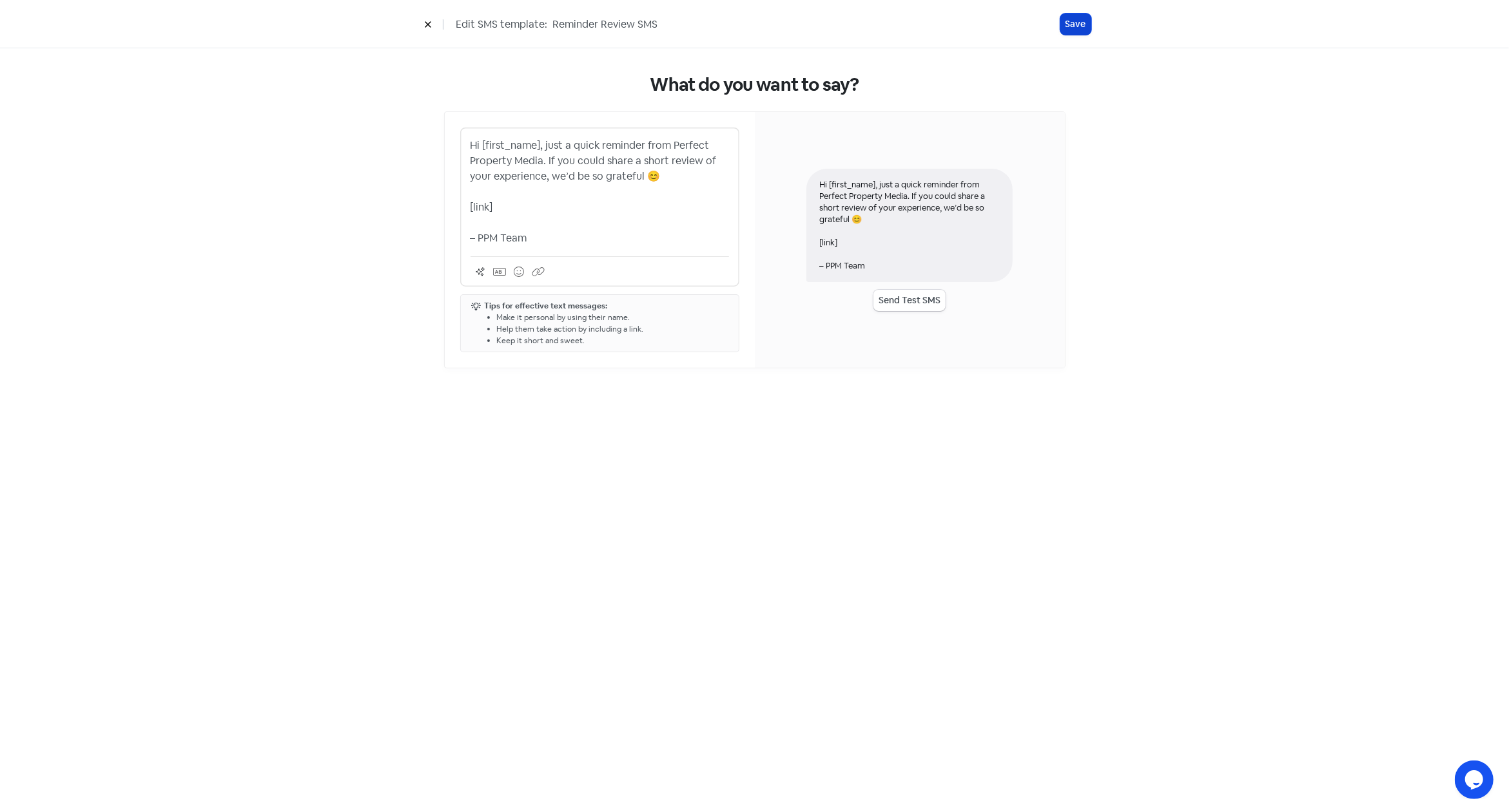
click at [1076, 26] on button "Save" at bounding box center [1076, 24] width 31 height 21
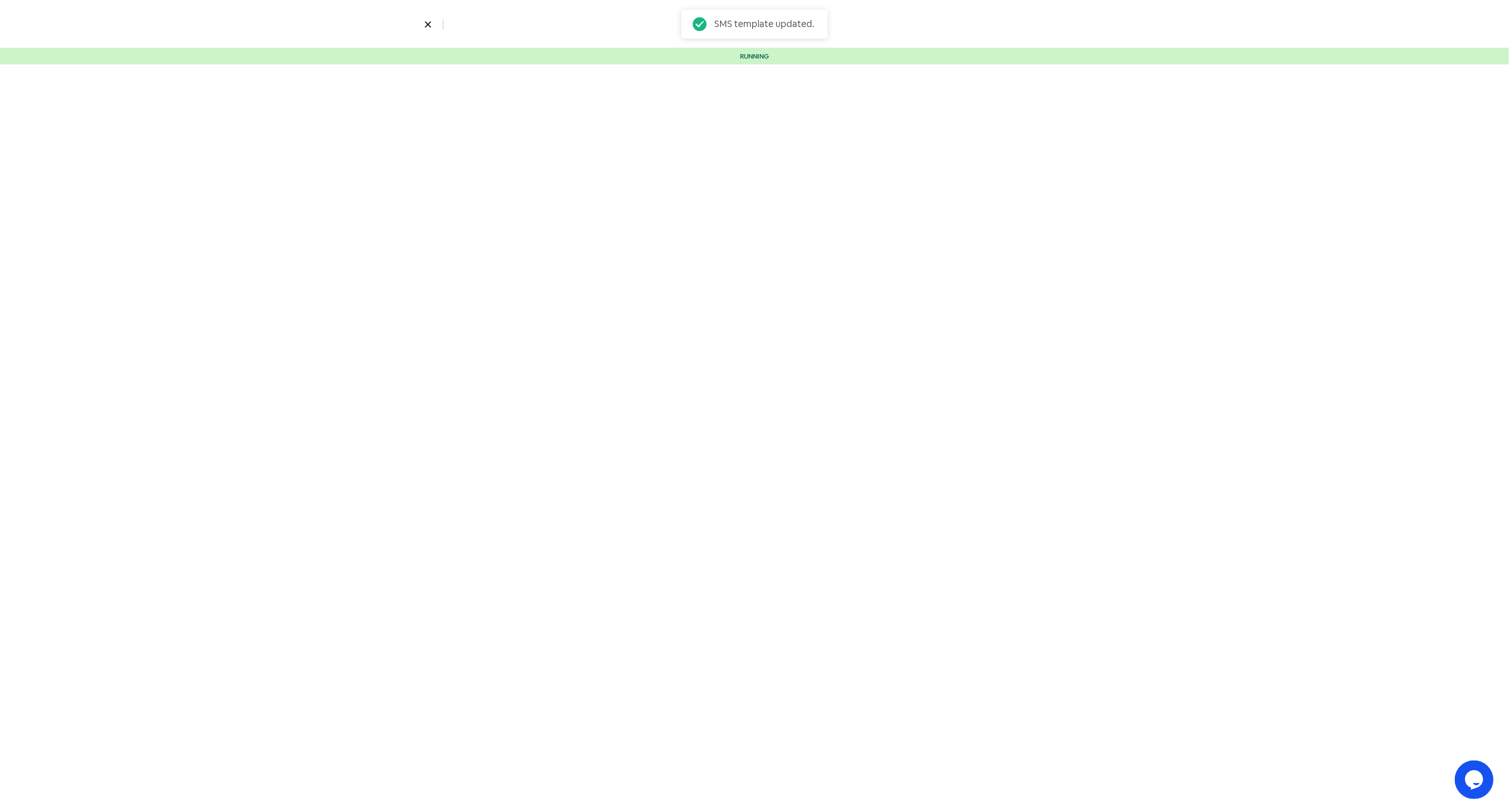
select select "3"
select select "7"
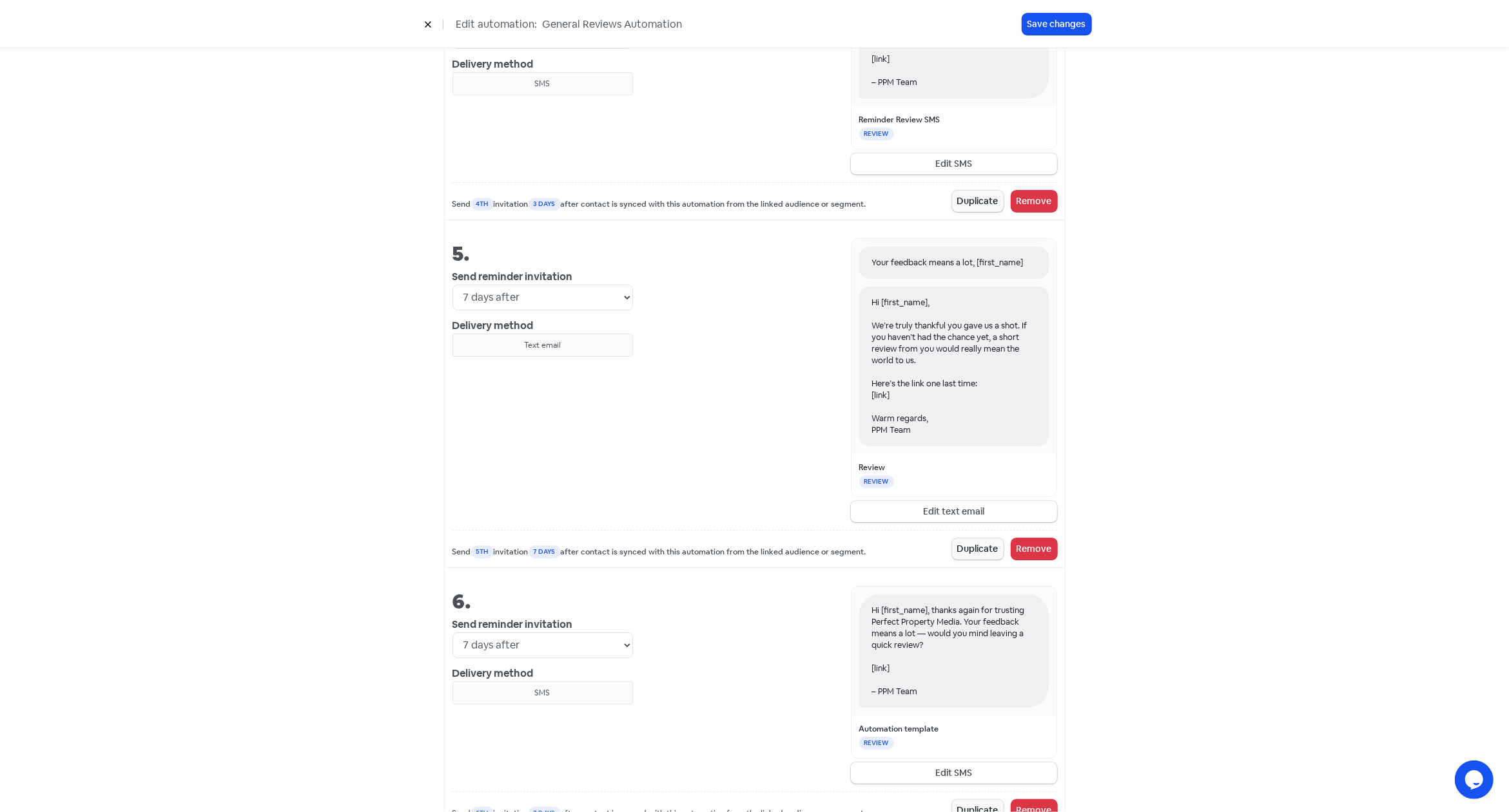
scroll to position [1590, 0]
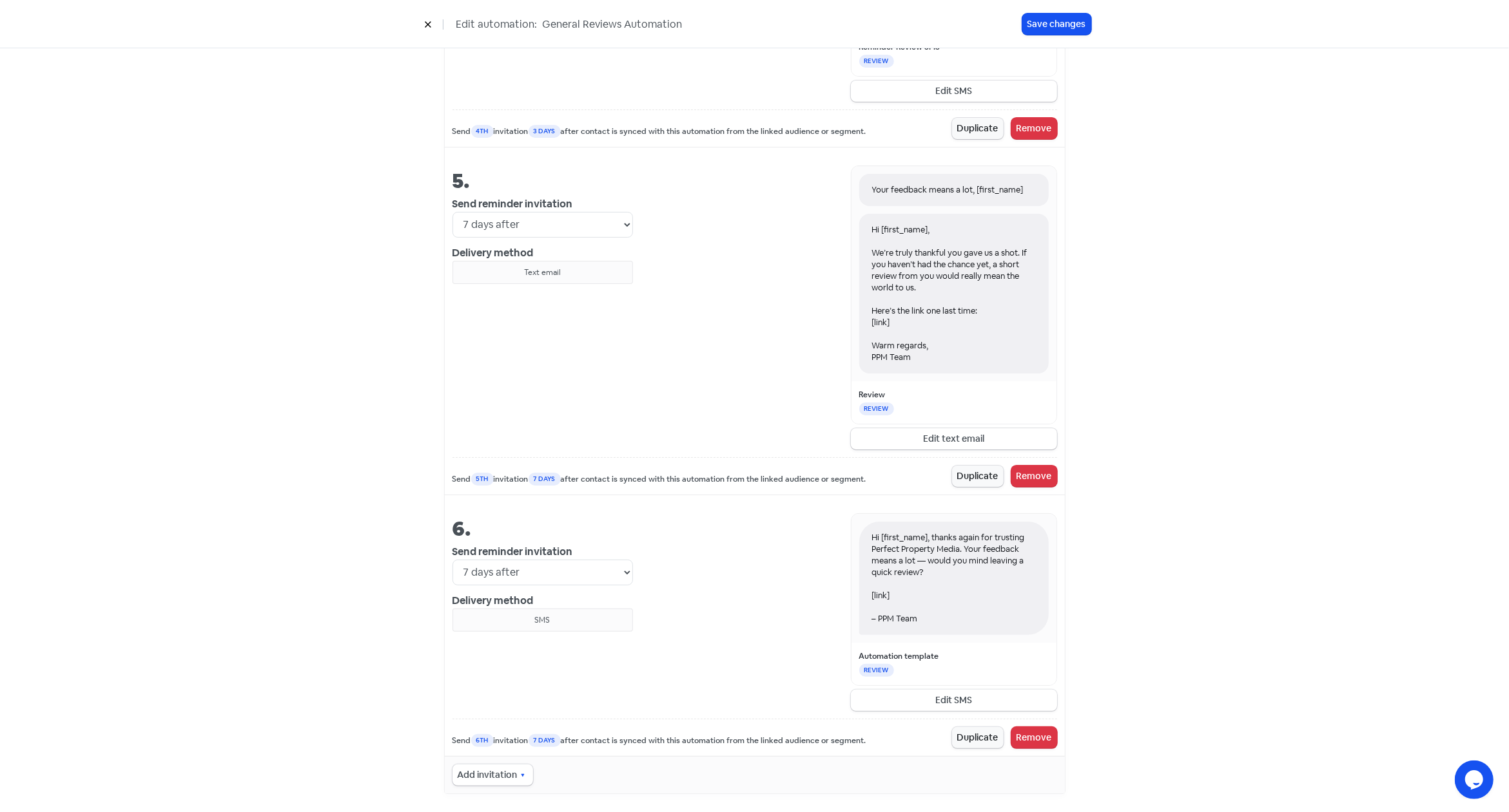
click at [964, 694] on button "Edit SMS" at bounding box center [953, 700] width 206 height 21
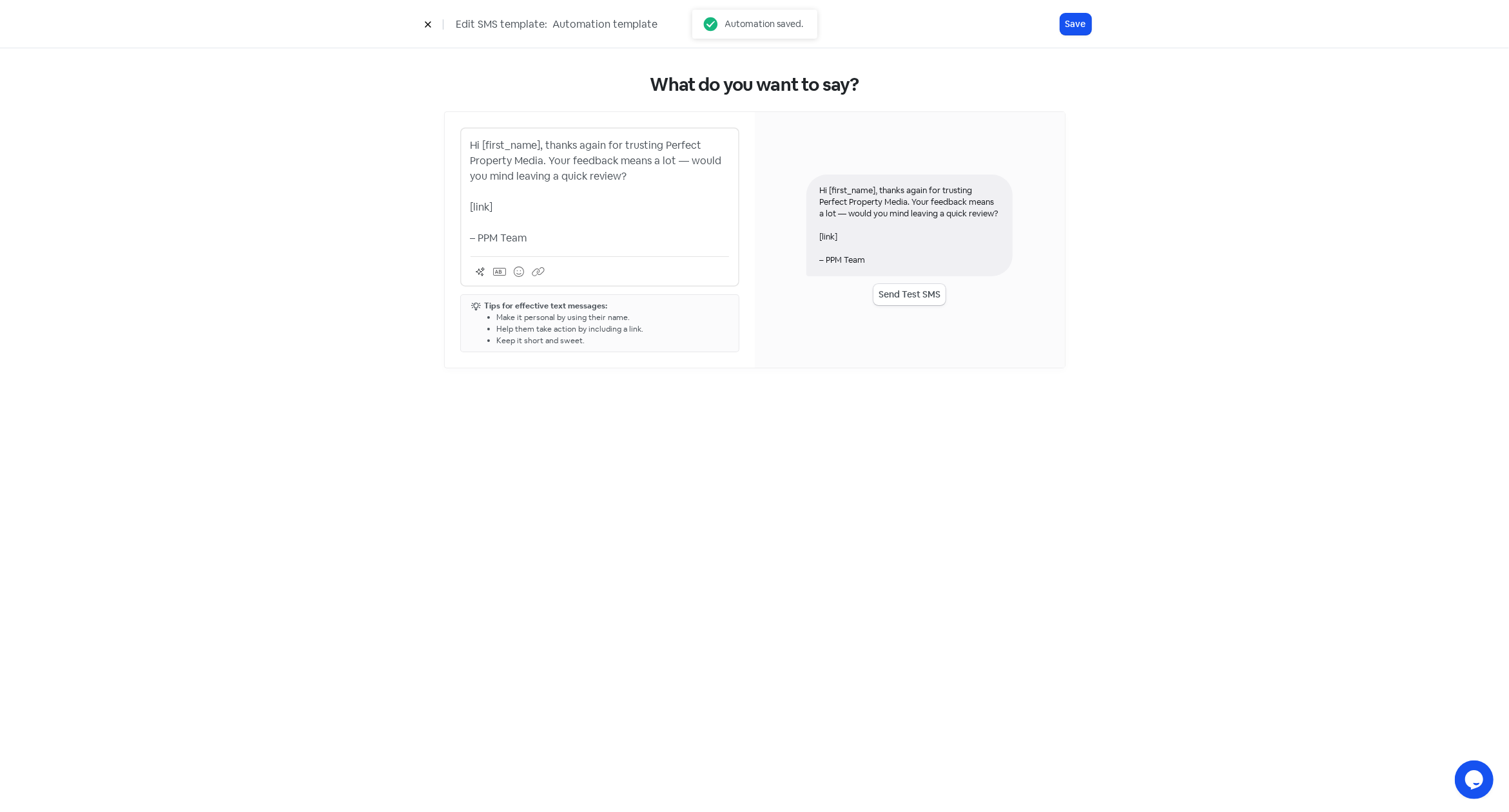
click at [627, 221] on p "Hi [first_name], thanks again for trusting Perfect Property Media. Your feedbac…" at bounding box center [600, 191] width 259 height 108
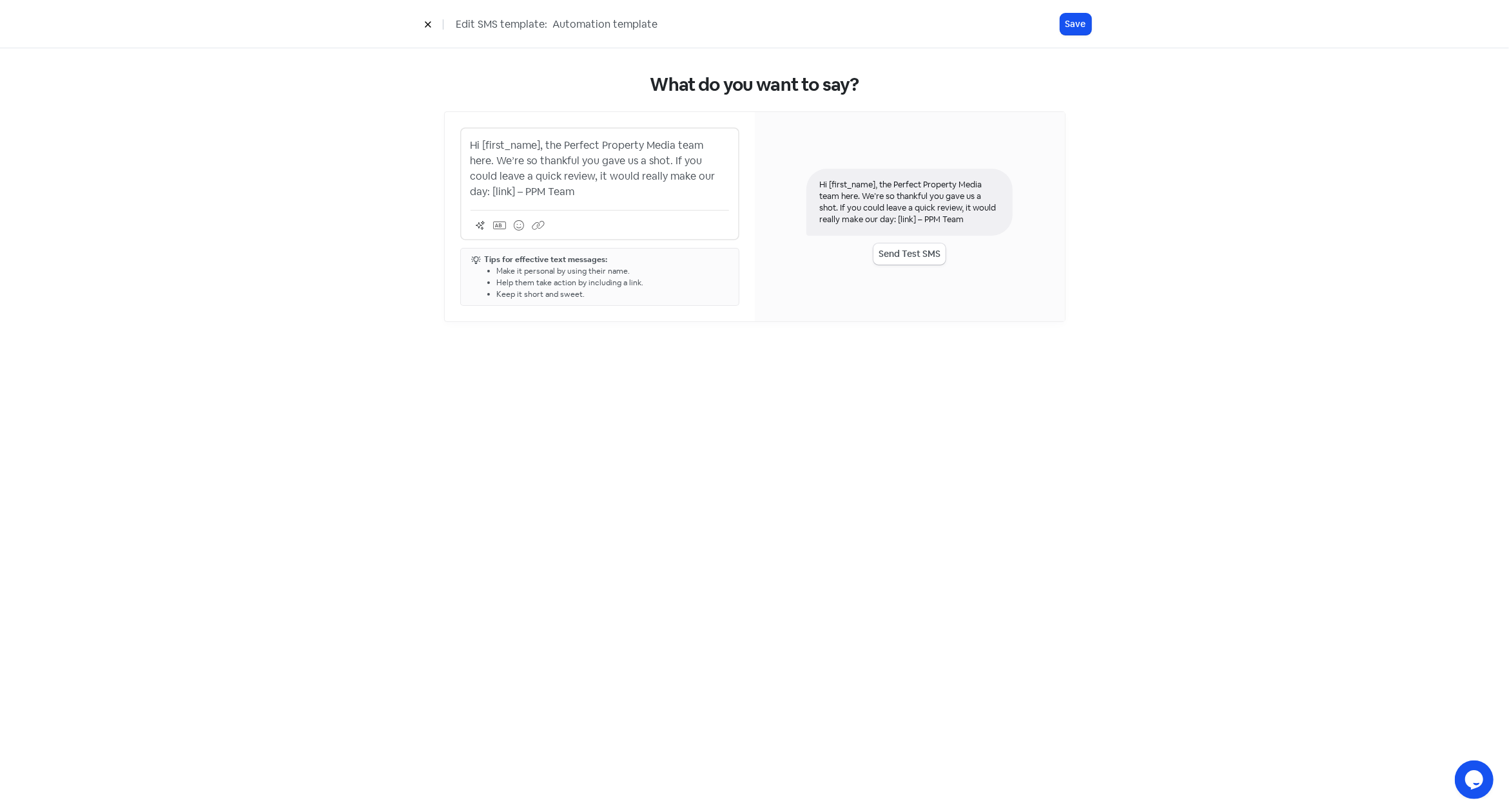
click at [702, 173] on p "Hi [first_name], the Perfect Property Media team here. We’re so thankful you ga…" at bounding box center [600, 168] width 259 height 62
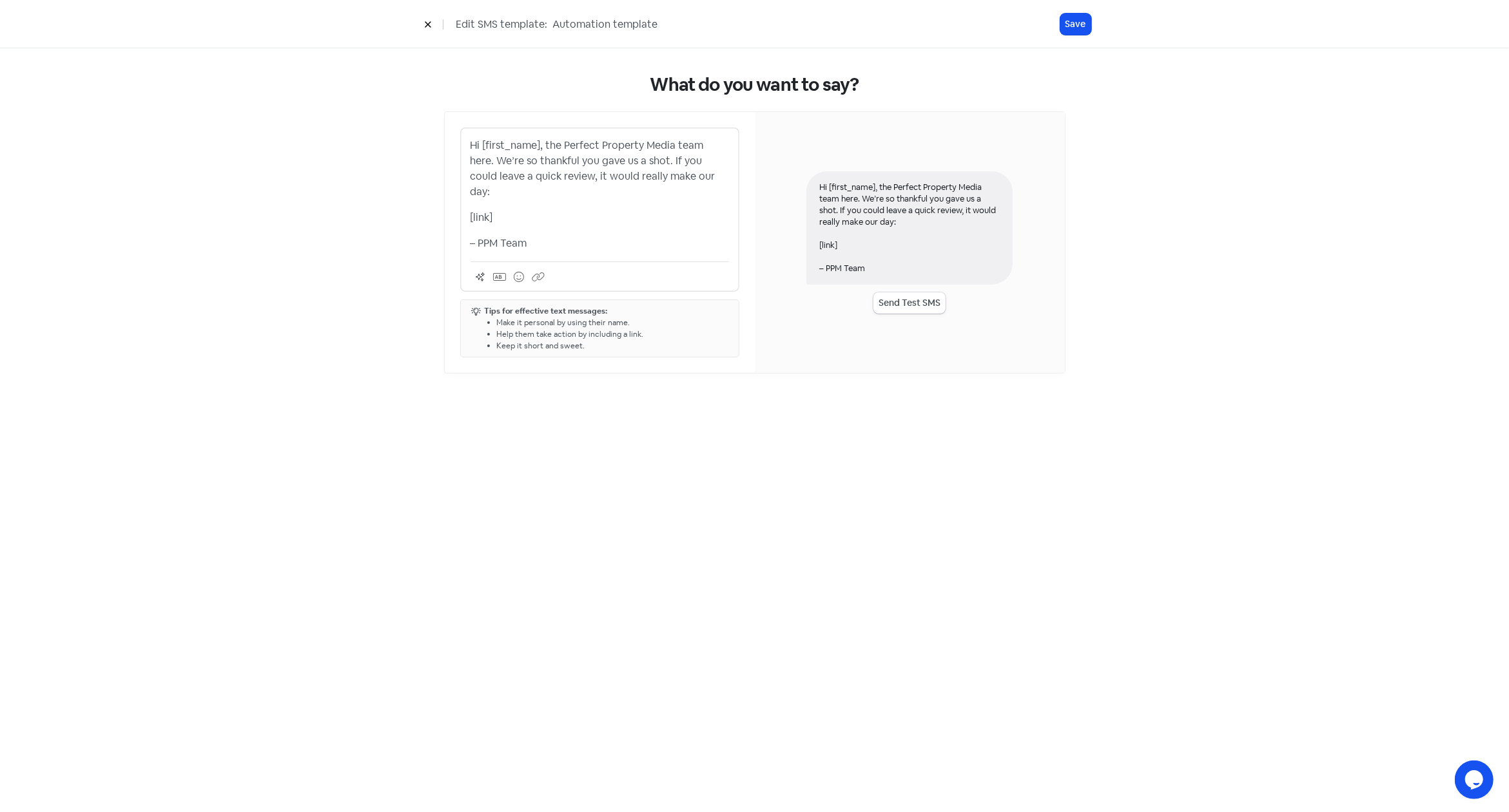
click at [710, 171] on p "Hi [first_name], the Perfect Property Media team here. We’re so thankful you ga…" at bounding box center [600, 168] width 259 height 62
click at [520, 272] on icon at bounding box center [518, 277] width 10 height 10
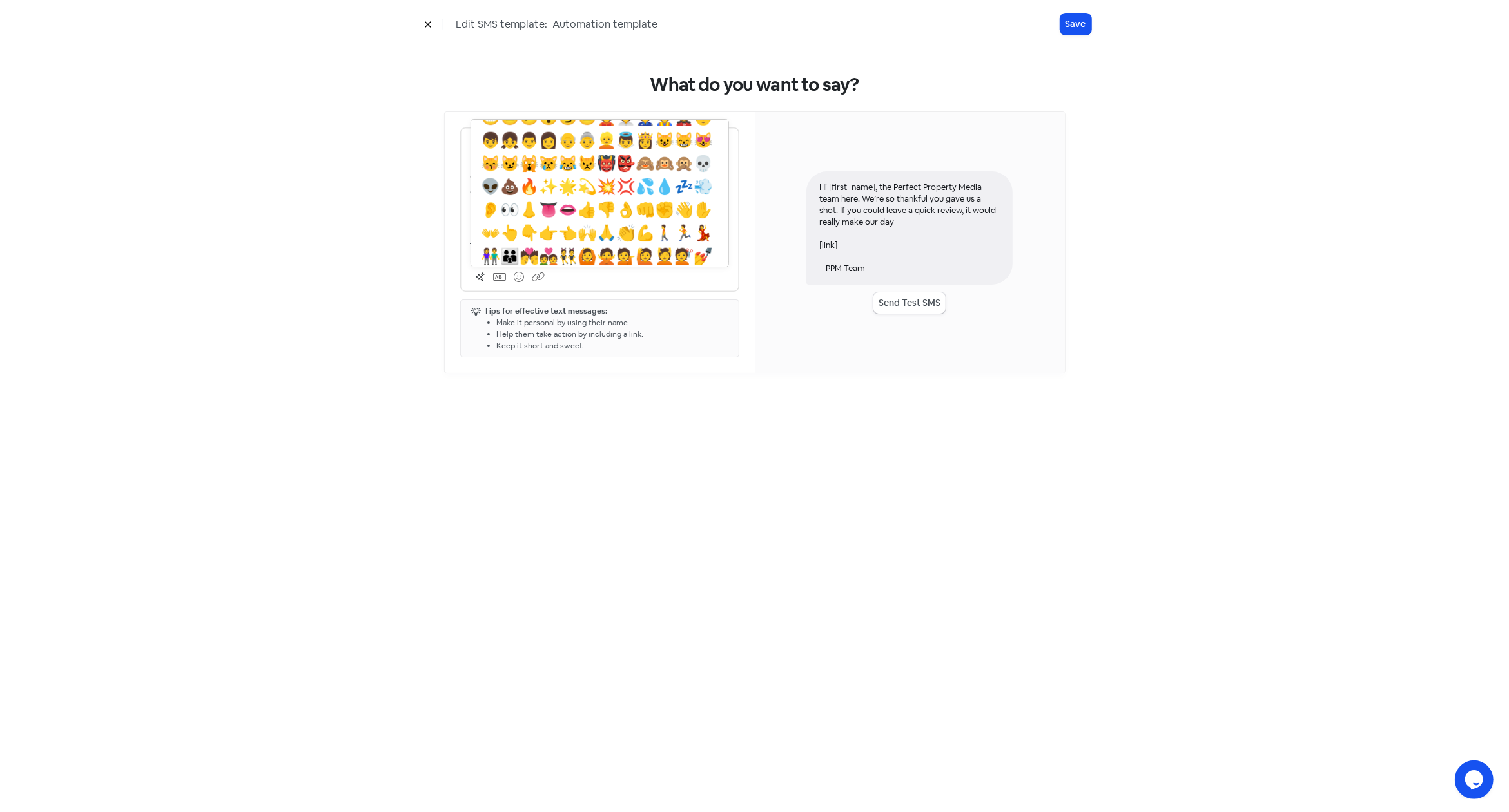
scroll to position [239, 0]
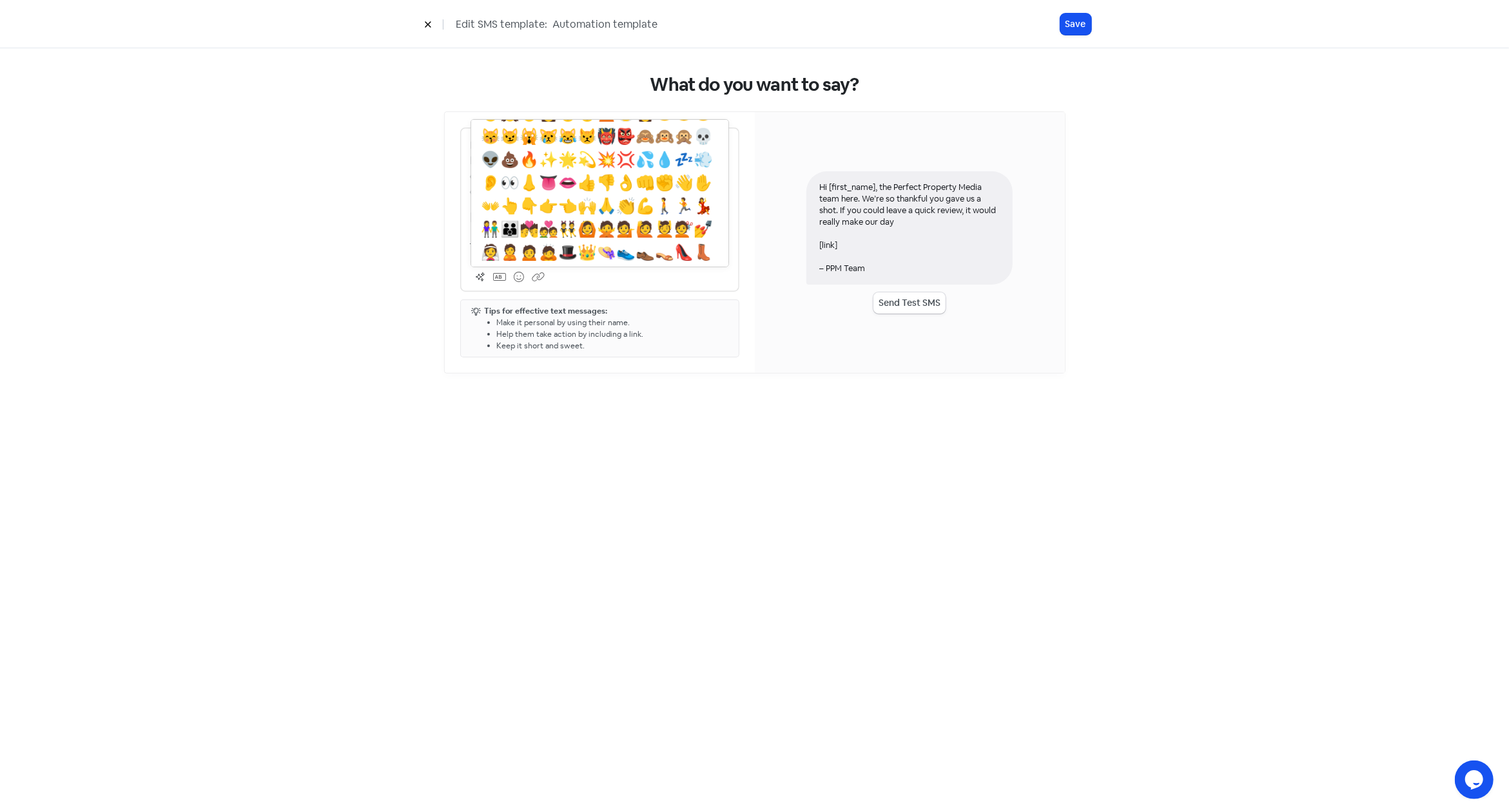
click at [597, 216] on span "🙏" at bounding box center [607, 206] width 19 height 20
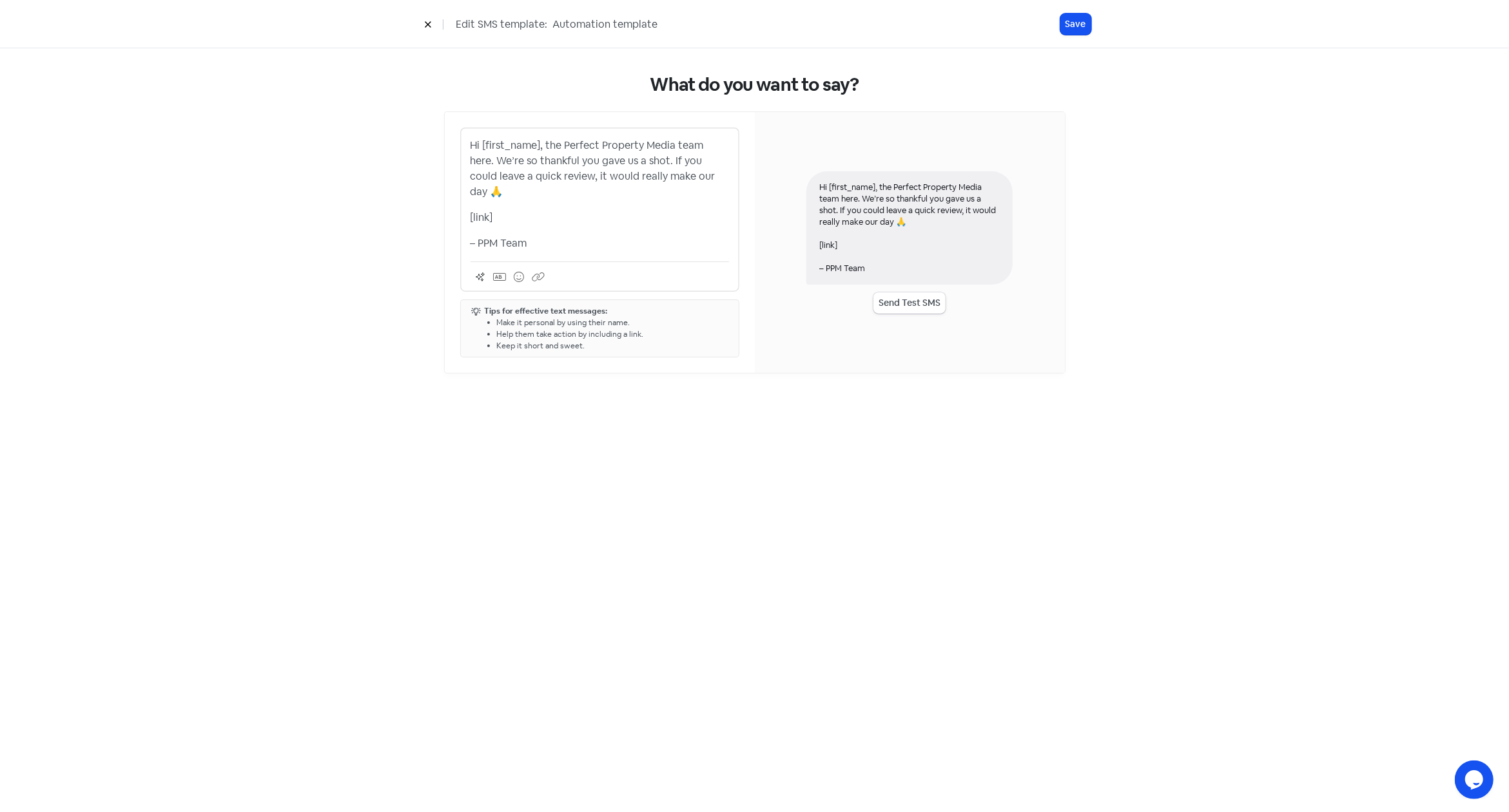
click at [719, 178] on p "Hi [first_name], the Perfect Property Media team here. We’re so thankful you ga…" at bounding box center [600, 168] width 259 height 62
click at [523, 272] on icon at bounding box center [518, 277] width 10 height 10
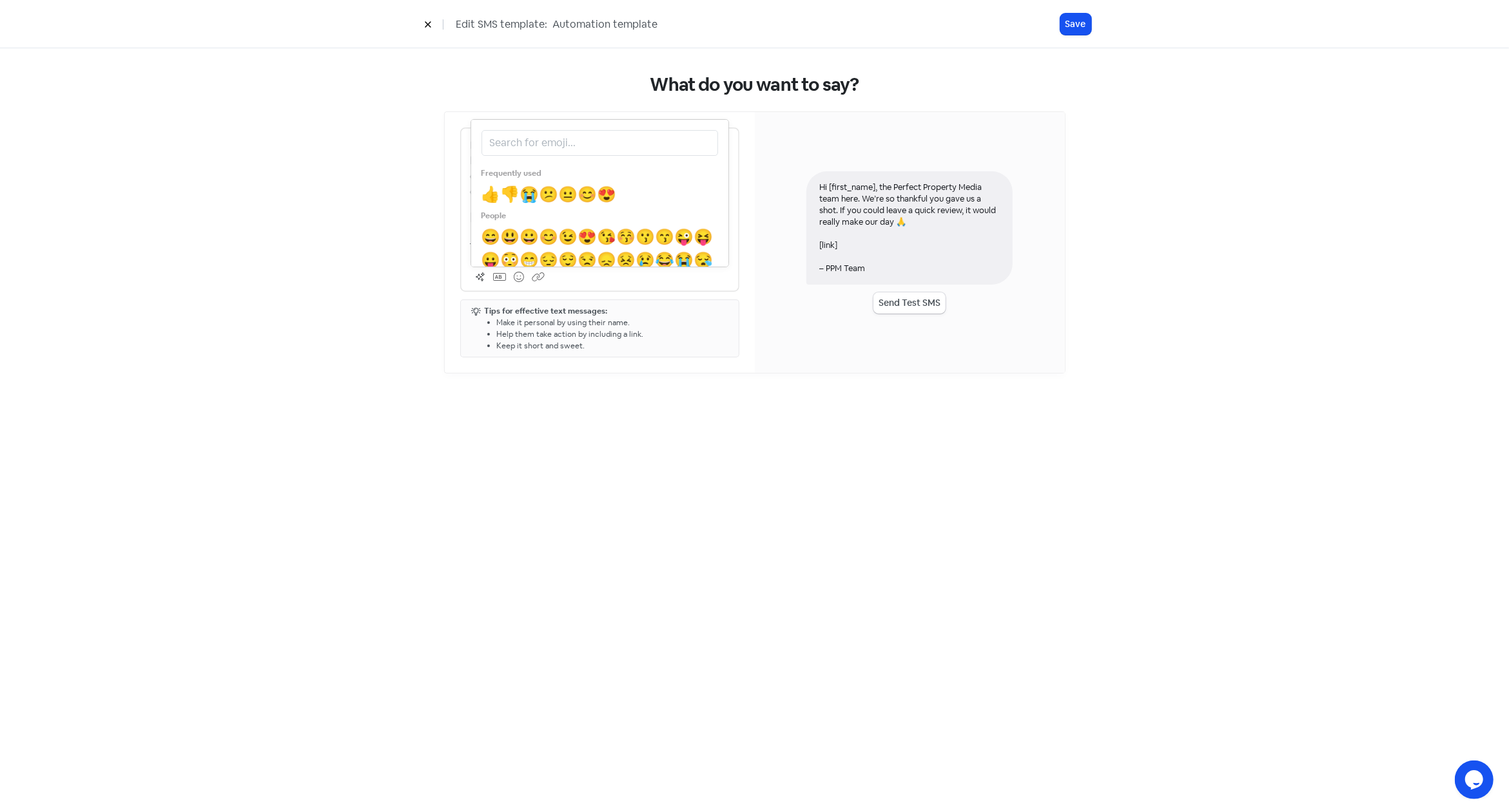
click at [596, 184] on span "😊" at bounding box center [587, 194] width 19 height 20
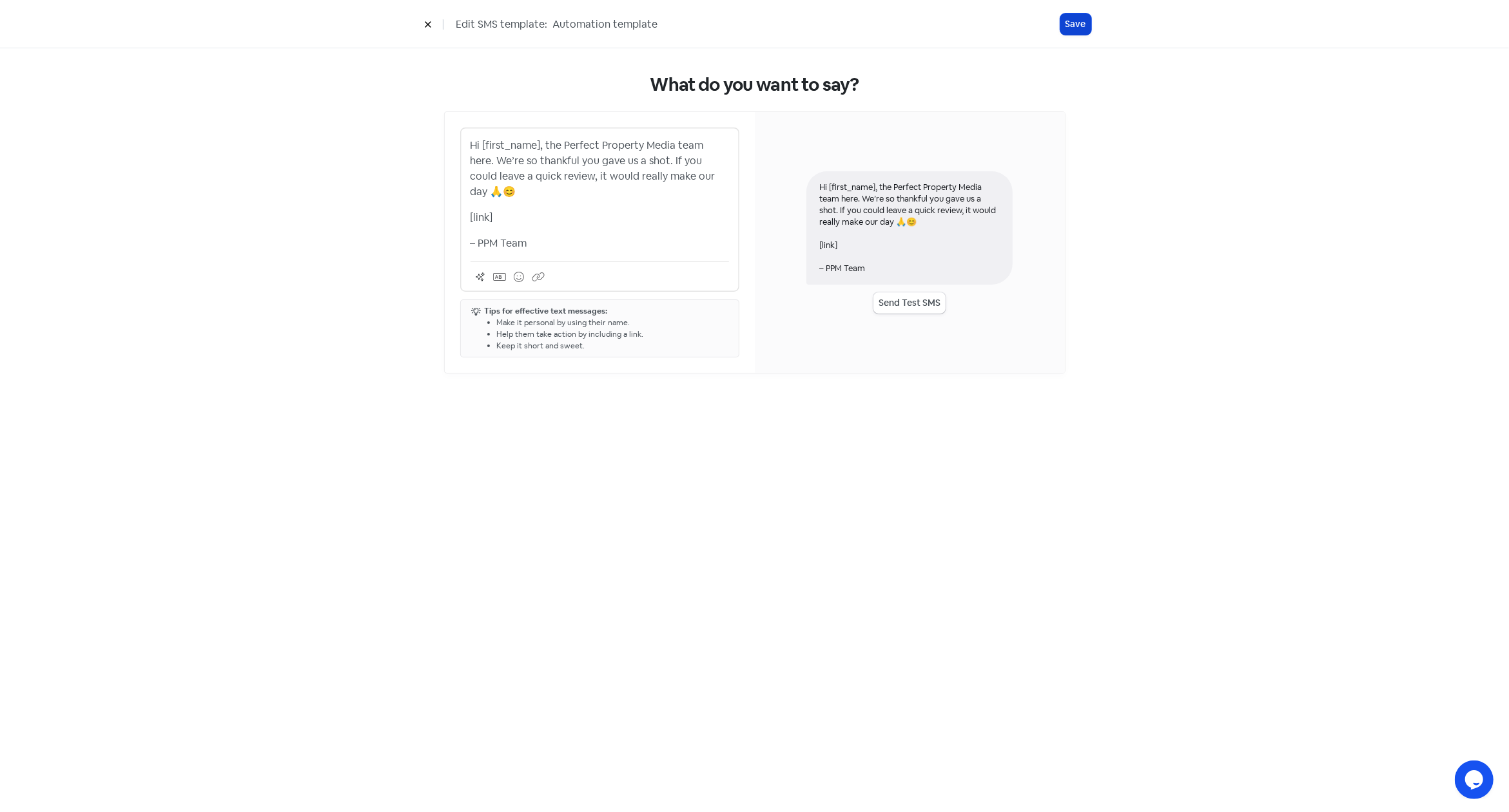
click at [1076, 26] on button "Save" at bounding box center [1076, 24] width 31 height 21
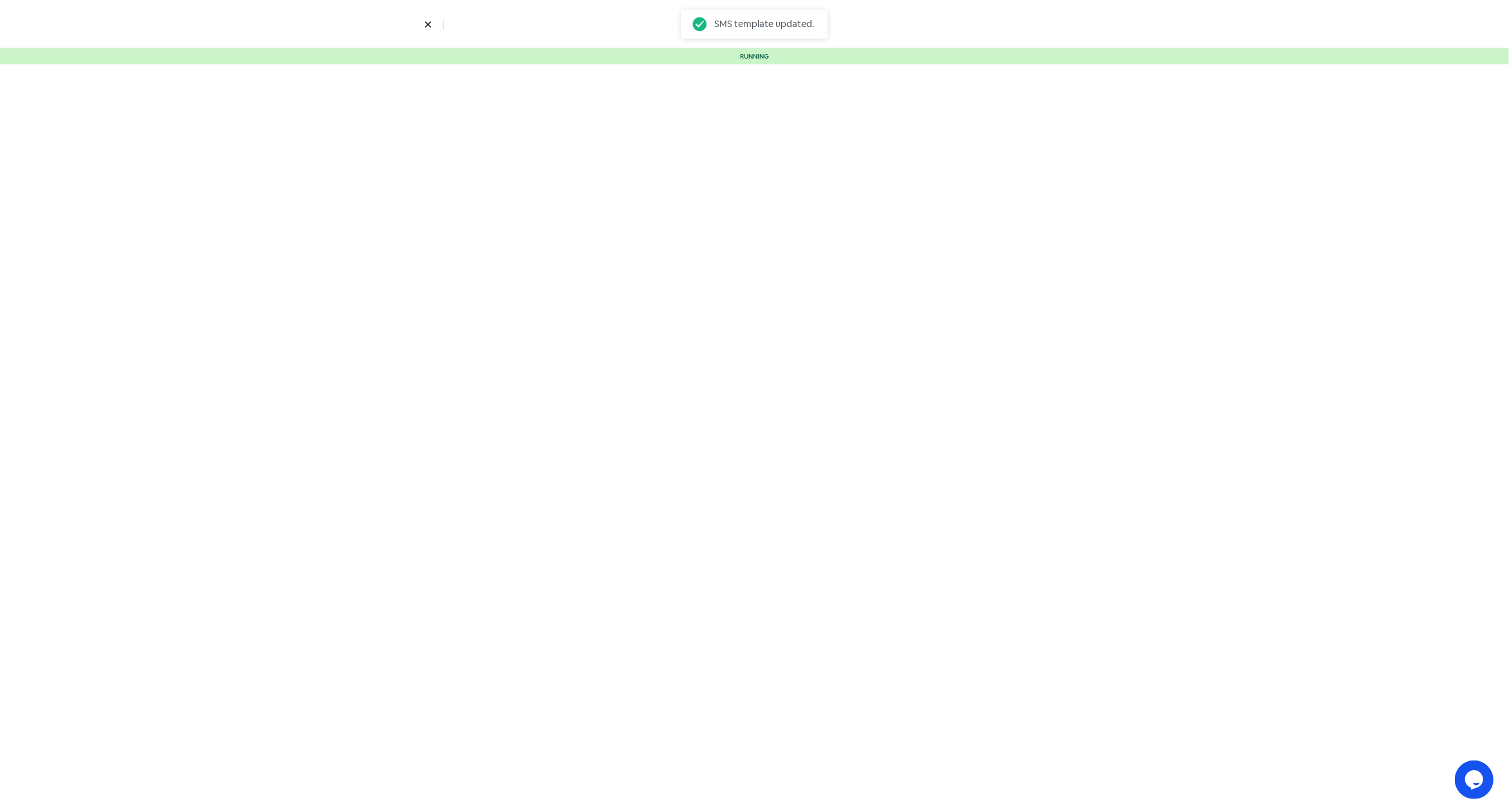
select select "3"
select select "7"
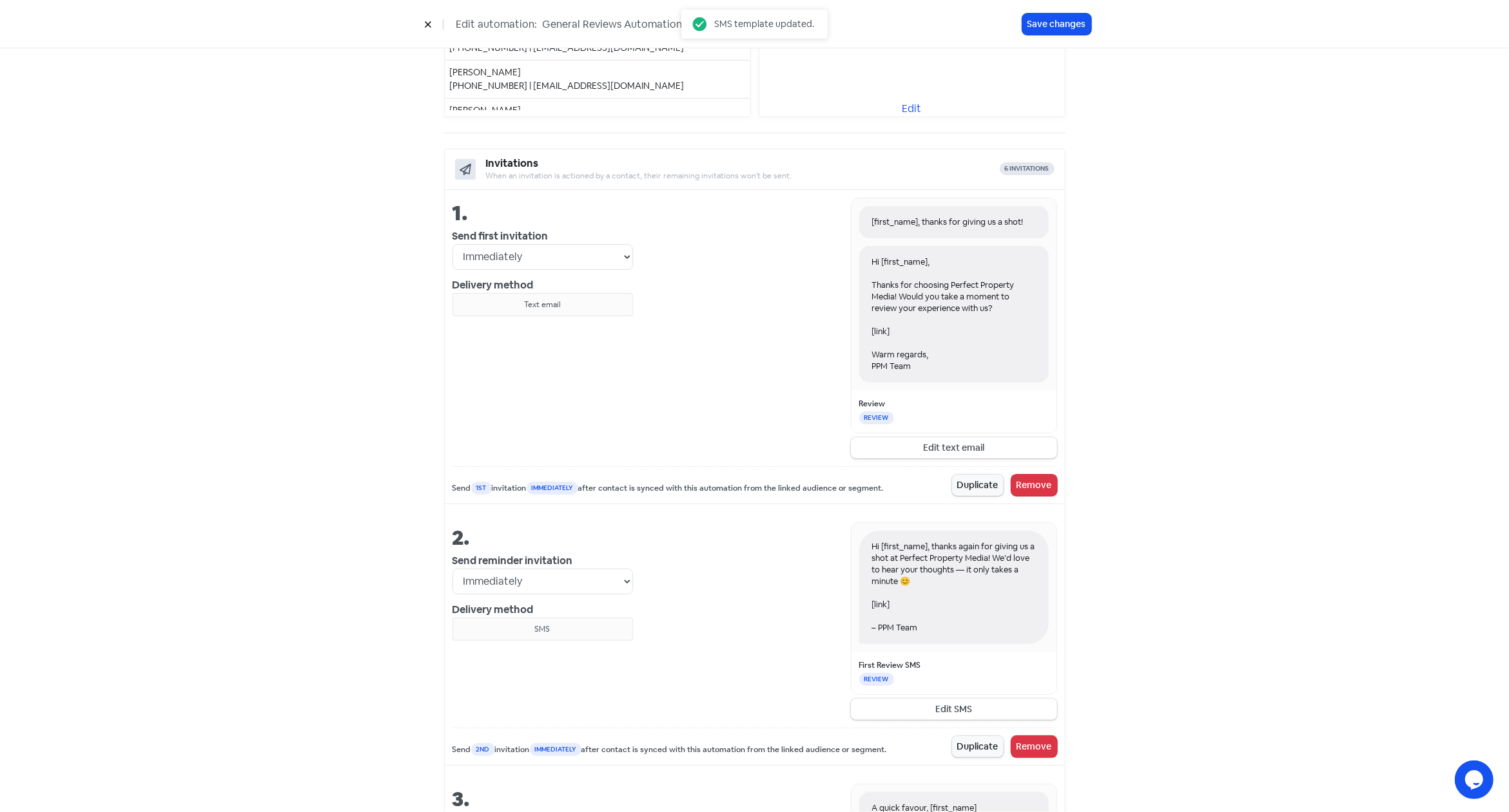
scroll to position [480, 0]
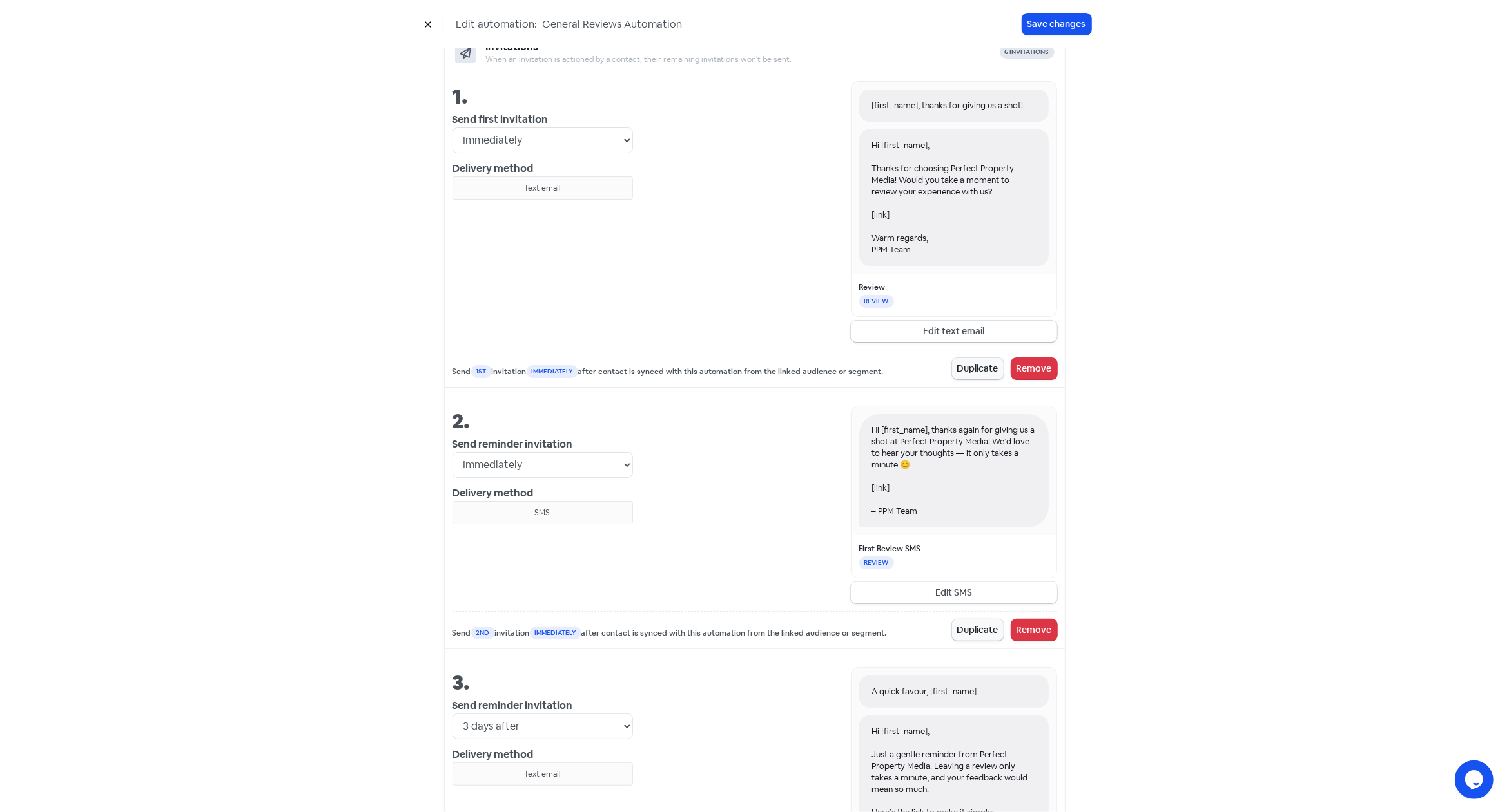
click at [972, 591] on button "Edit SMS" at bounding box center [953, 593] width 206 height 21
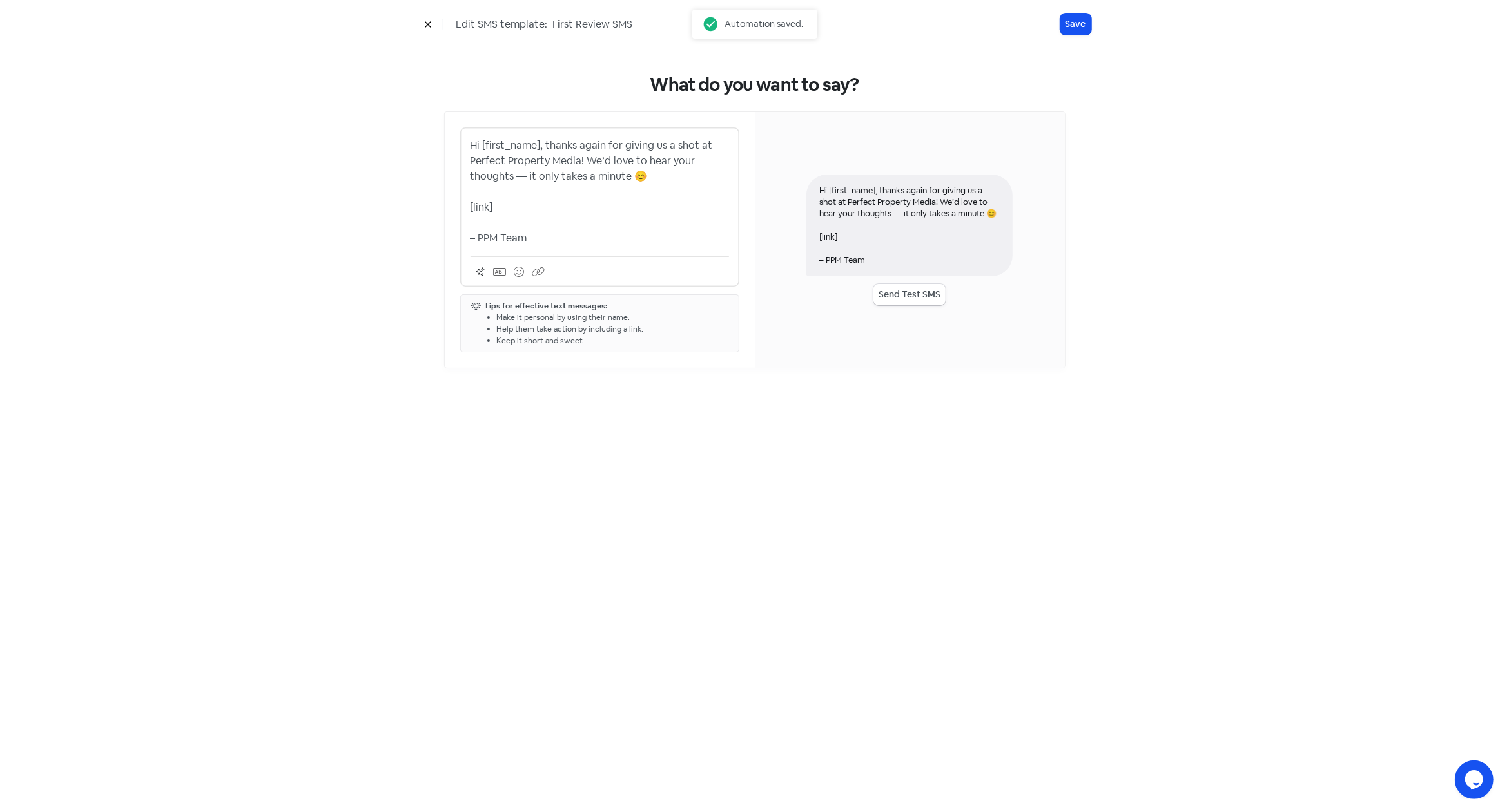
click at [429, 26] on icon at bounding box center [427, 25] width 5 height 5
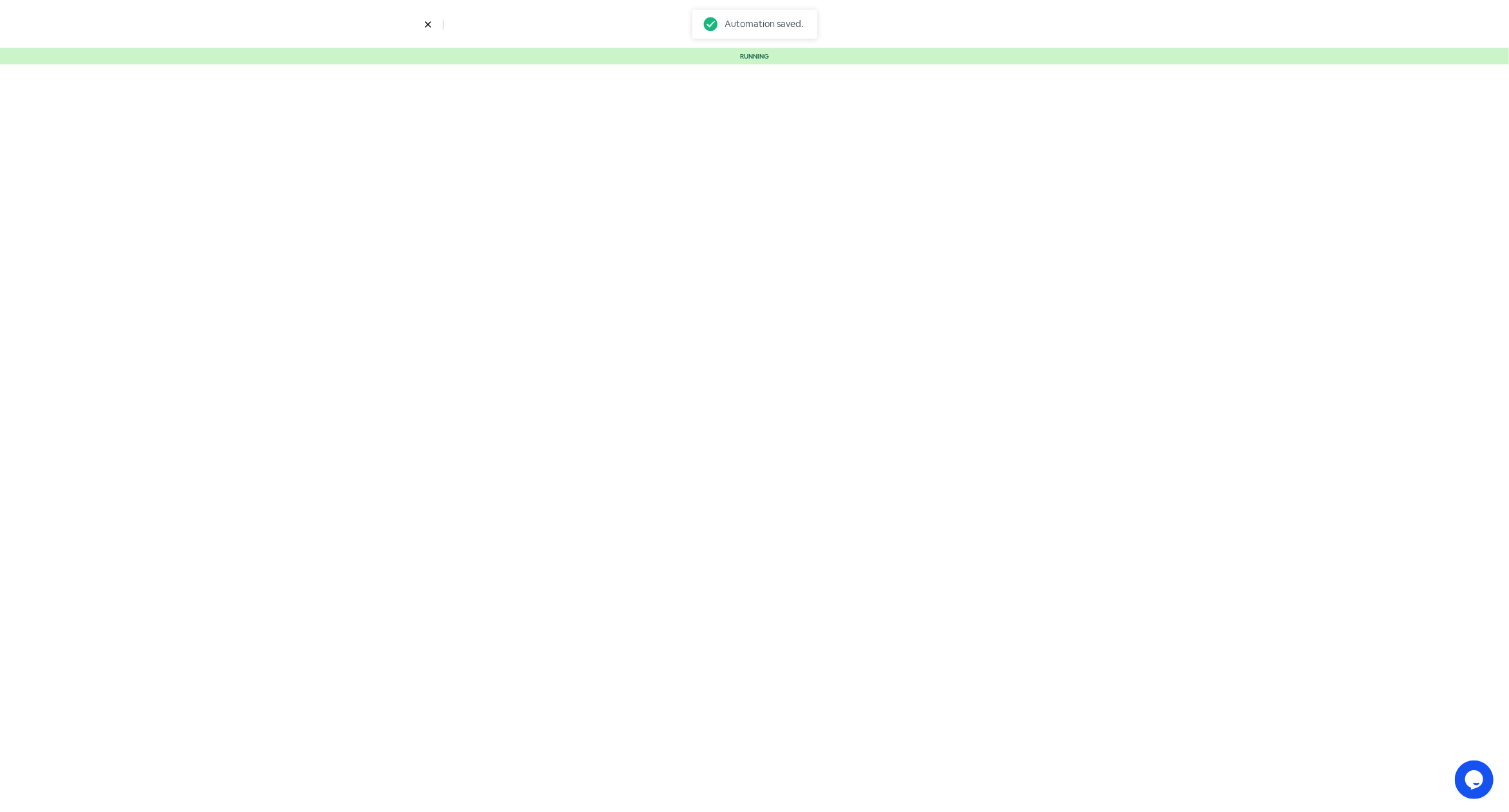
select select "3"
select select "7"
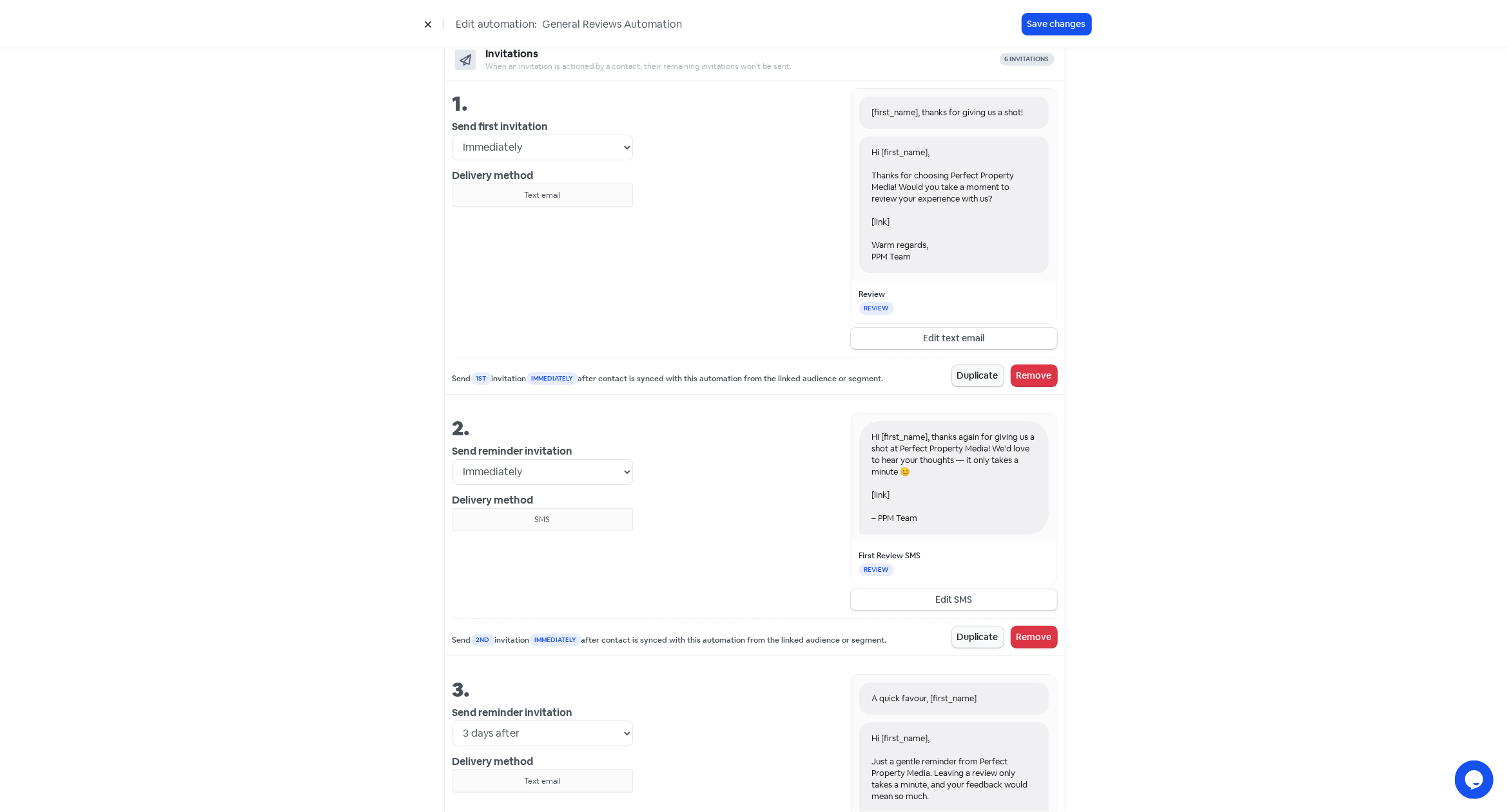
scroll to position [392, 0]
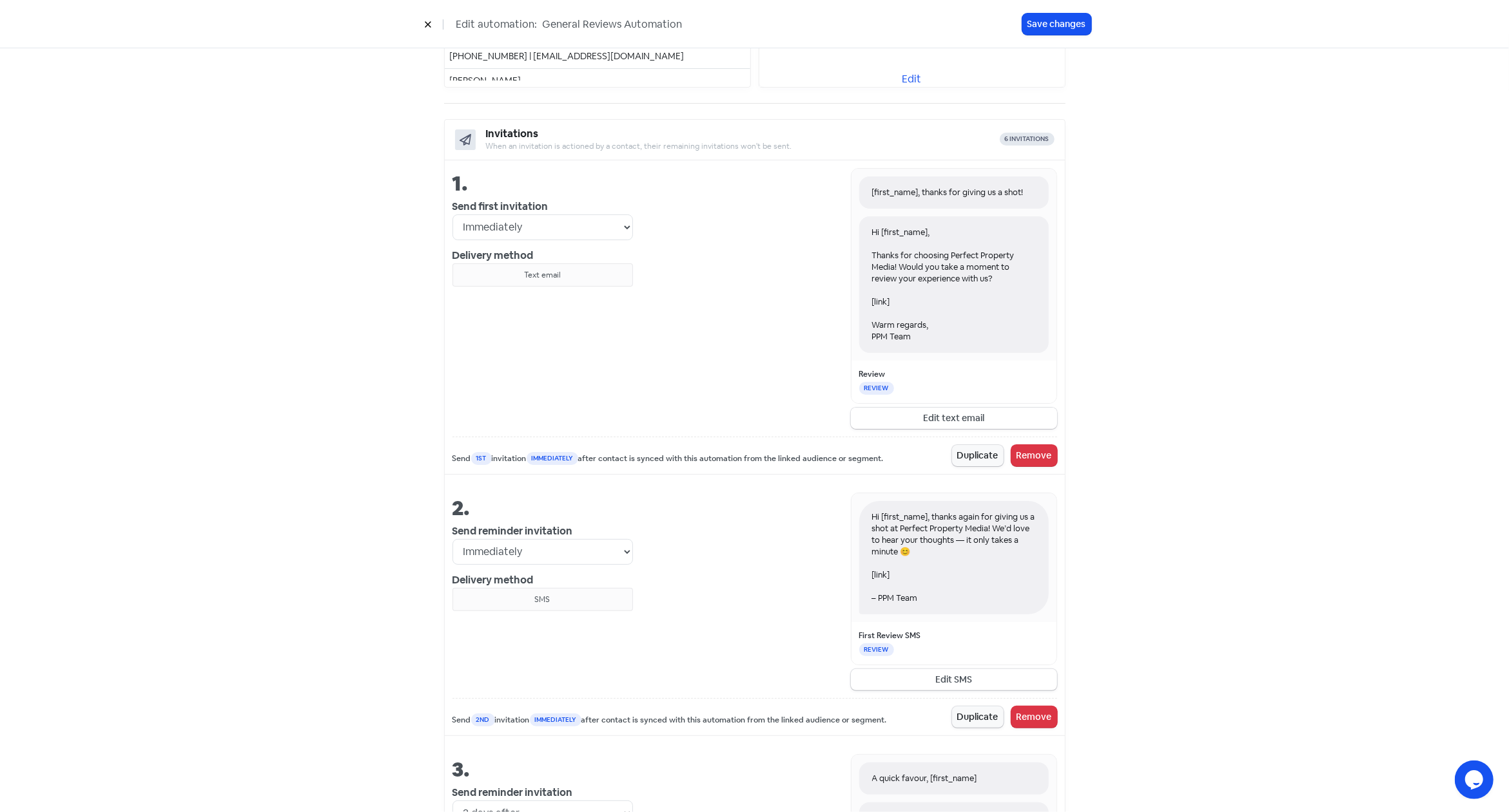
click at [943, 412] on button "Edit text email" at bounding box center [953, 418] width 206 height 21
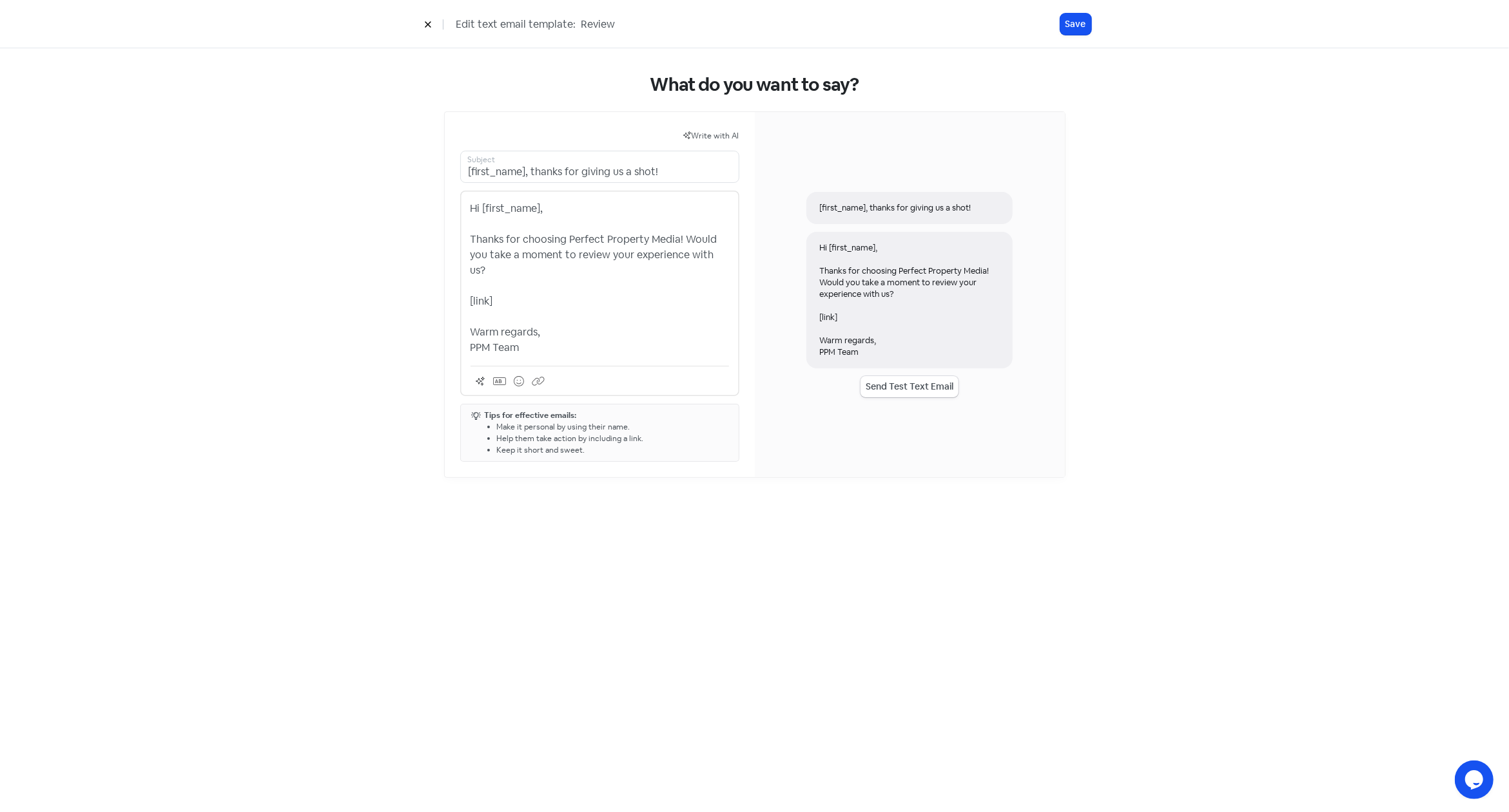
click at [513, 297] on p "Hi [first_name], Thanks for choosing Perfect Property Media! Would you take a m…" at bounding box center [600, 279] width 259 height 155
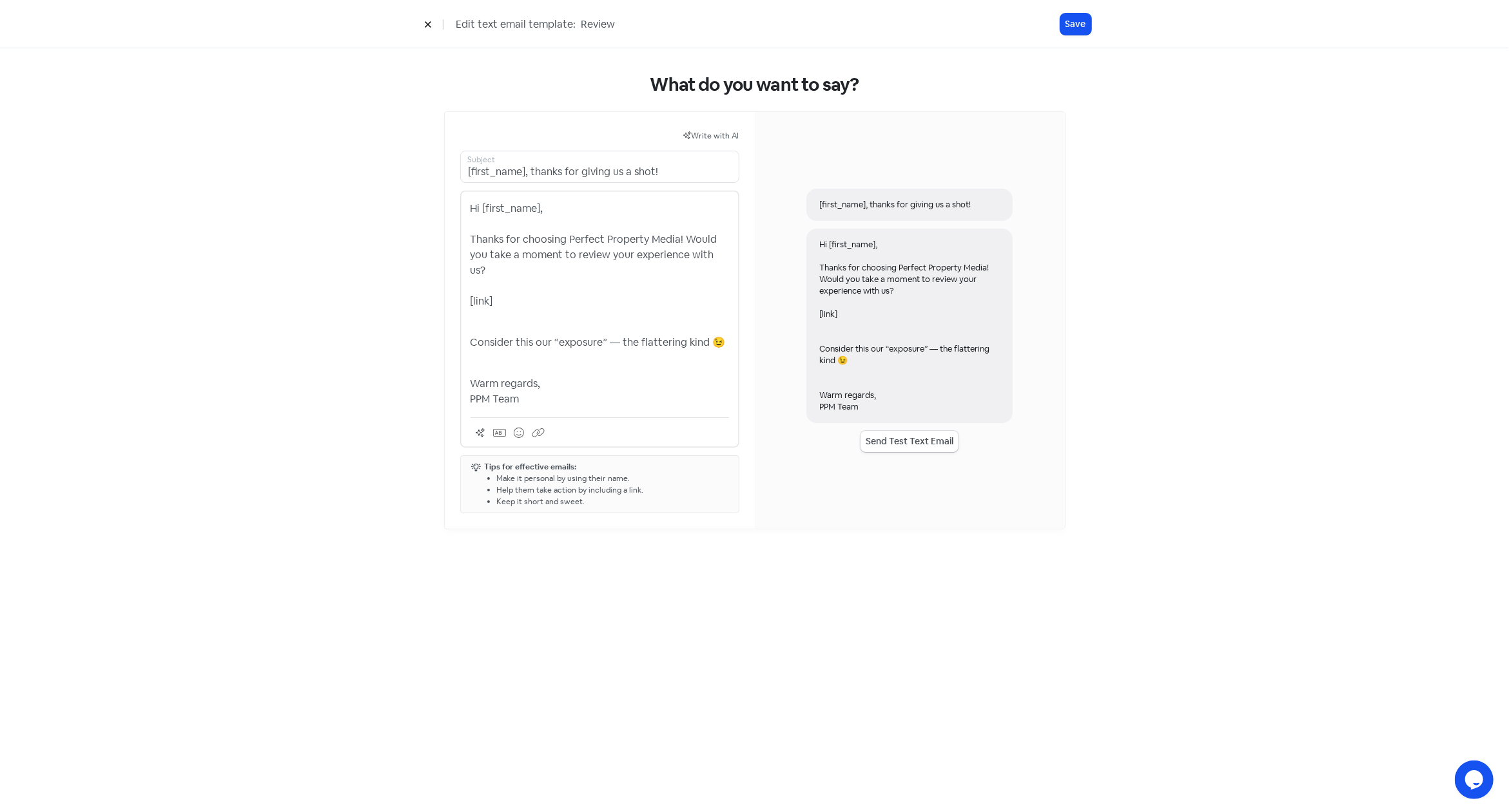
click at [840, 323] on div "Hi [first_name], Thanks for choosing Perfect Property Media! Would you take a m…" at bounding box center [909, 326] width 206 height 195
click at [558, 335] on p "Consider this our “exposure” — the flattering kind 😉" at bounding box center [600, 342] width 259 height 15
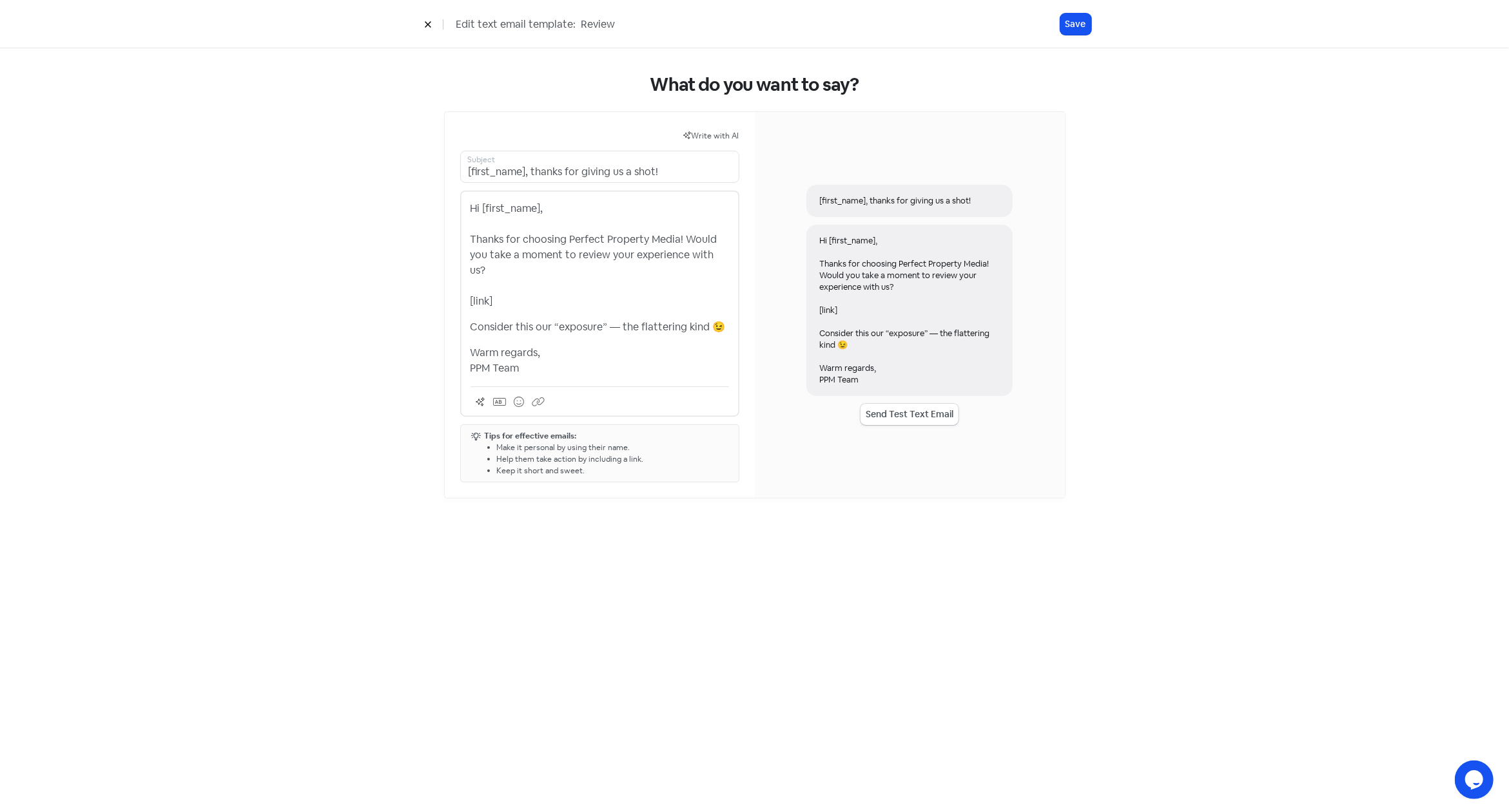
click at [521, 320] on p "Consider this our “exposure” — the flattering kind 😉" at bounding box center [600, 327] width 259 height 15
click at [645, 320] on p "Consider this our “exposure” — the flattering kind 😉" at bounding box center [600, 327] width 259 height 15
click at [720, 320] on p "Consider this our “exposure” — the flattering kind 😉" at bounding box center [600, 327] width 259 height 15
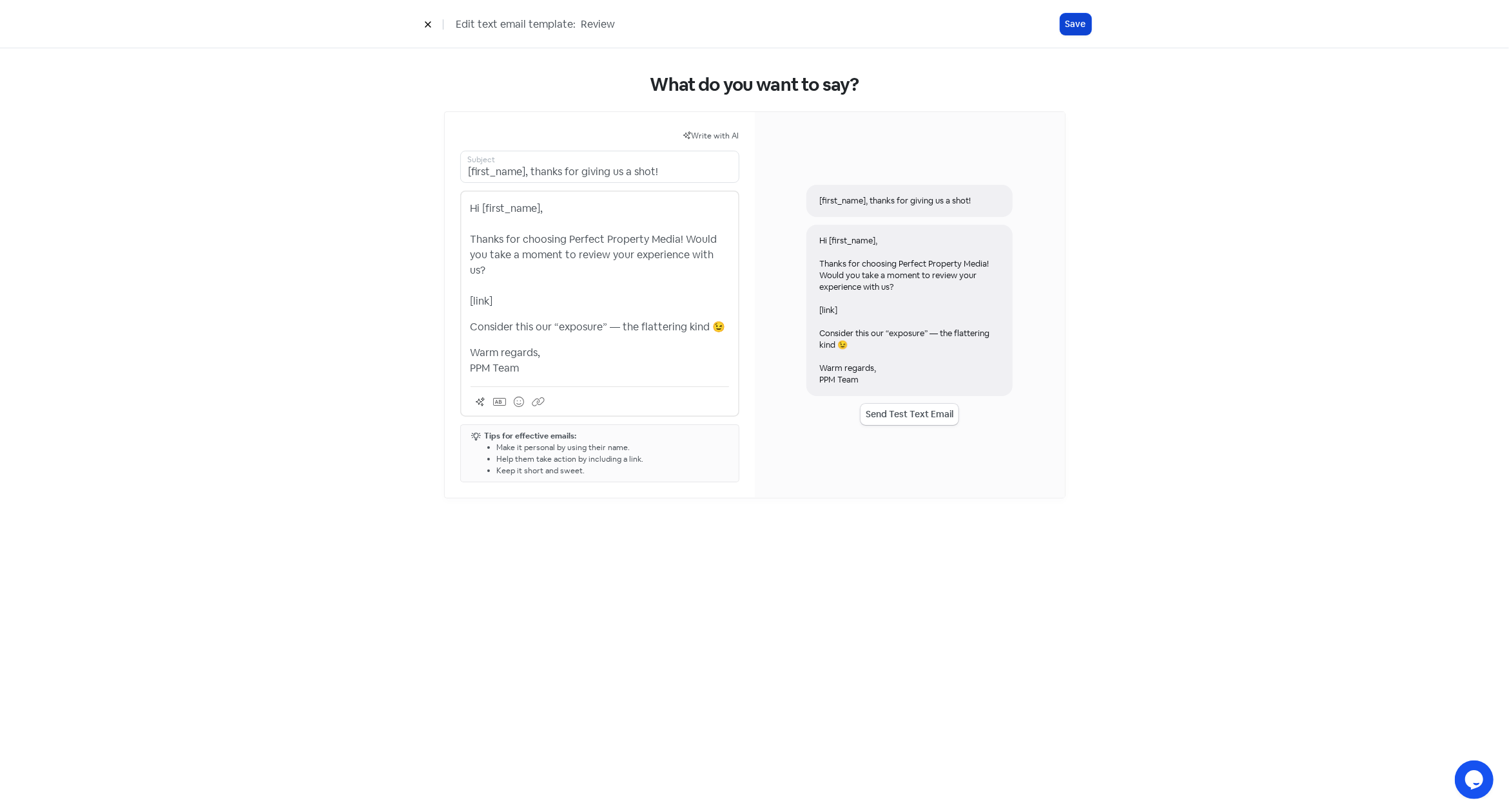
click at [1075, 25] on button "Save" at bounding box center [1076, 24] width 31 height 21
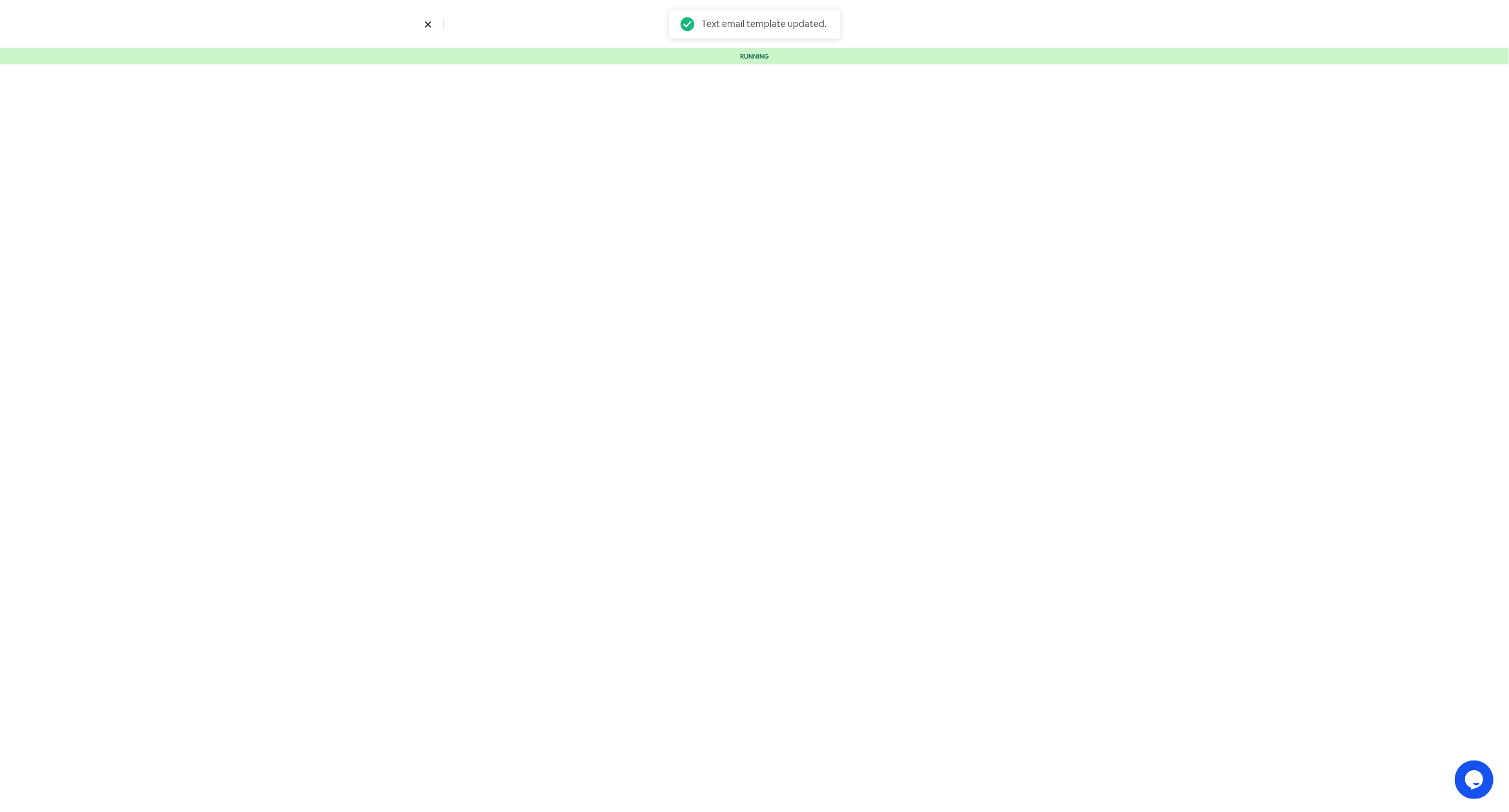
select select "3"
select select "7"
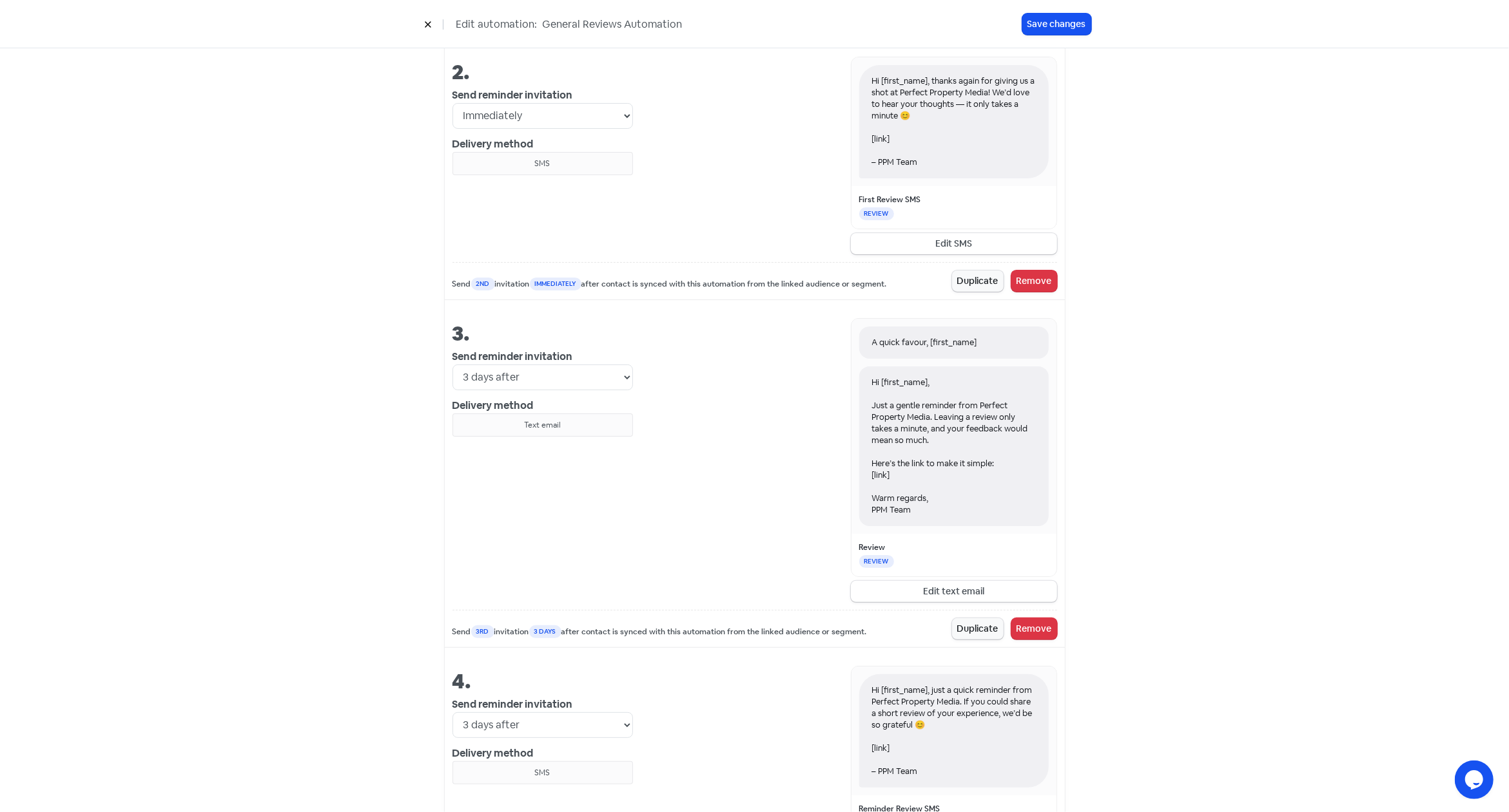
scroll to position [959, 0]
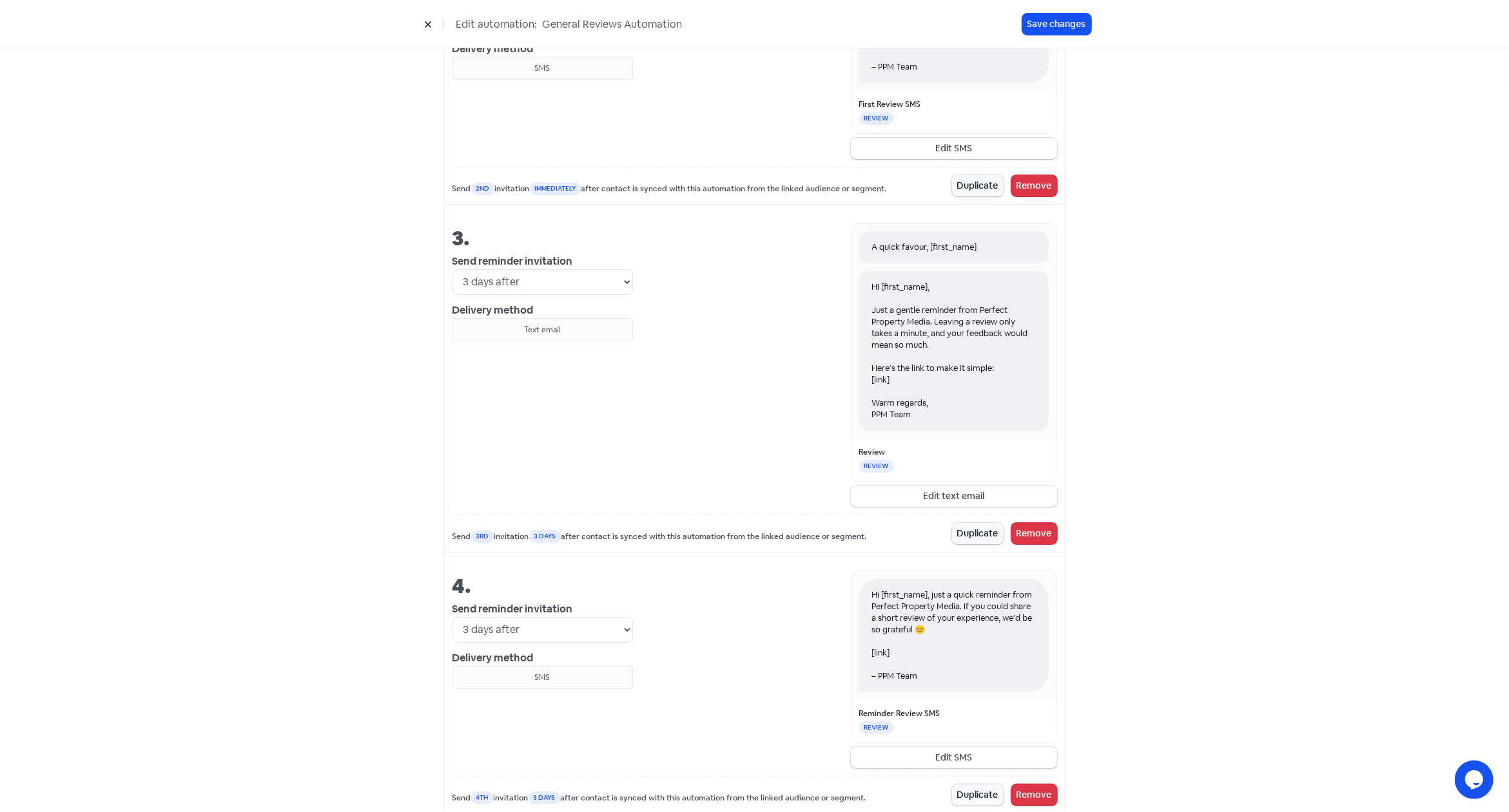
click at [956, 494] on button "Edit text email" at bounding box center [953, 496] width 206 height 21
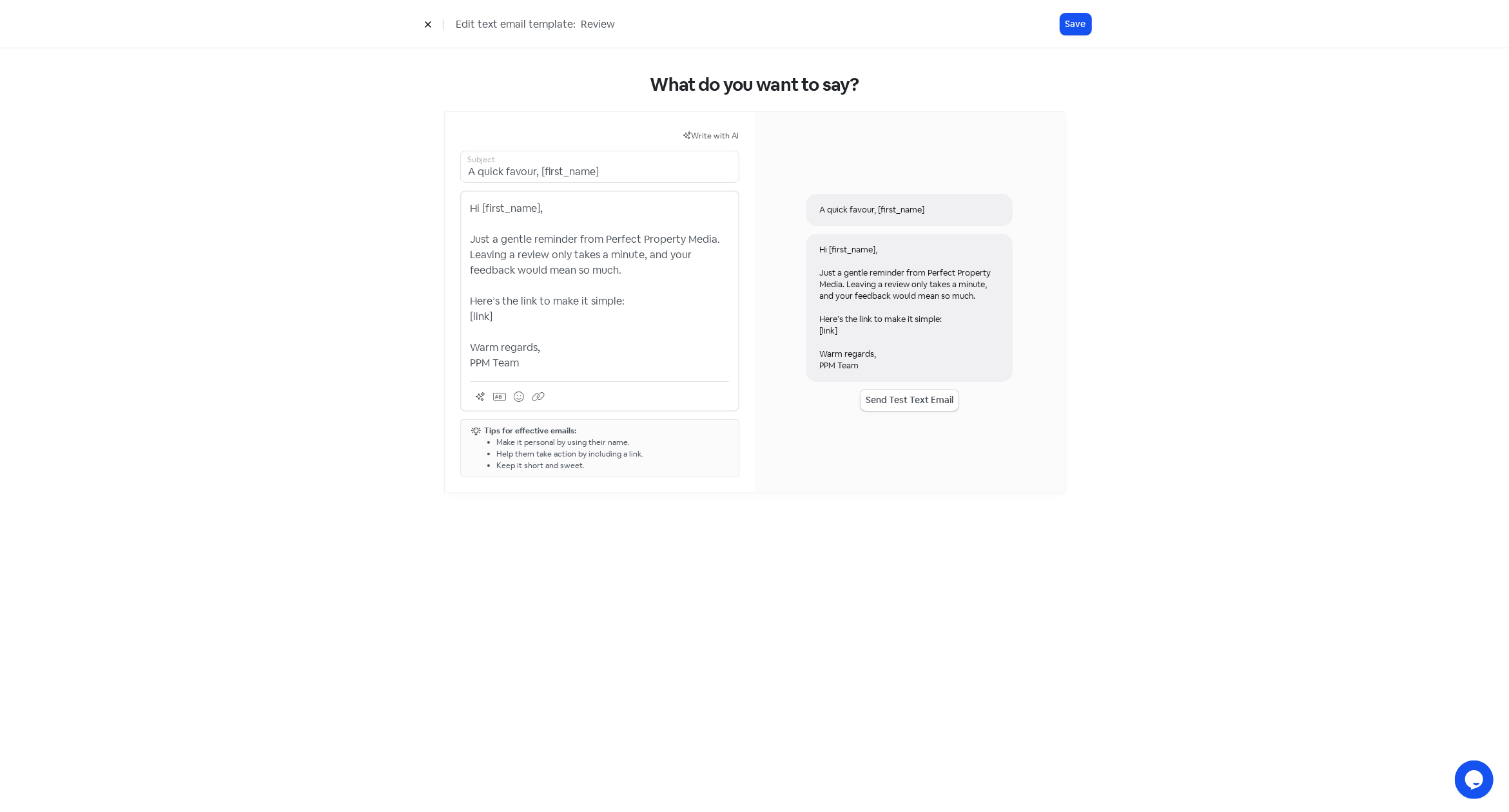
click at [479, 345] on p "Hi [first_name], Just a gentle reminder from Perfect Property Media. Leaving a …" at bounding box center [600, 286] width 259 height 170
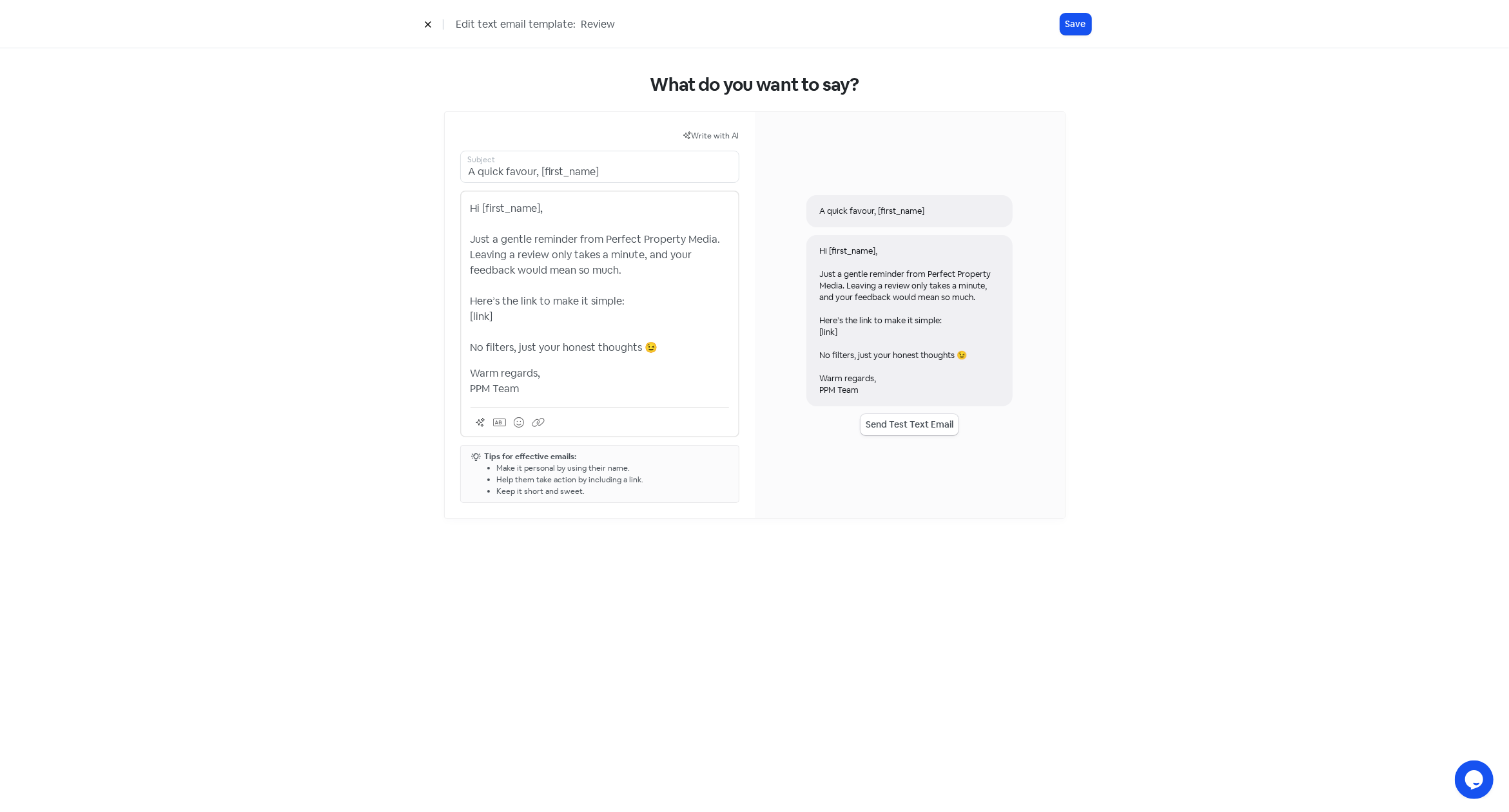
click at [653, 348] on p "Hi [first_name], Just a gentle reminder from Perfect Property Media. Leaving a …" at bounding box center [600, 279] width 259 height 155
click at [1075, 27] on button "Save" at bounding box center [1076, 24] width 31 height 21
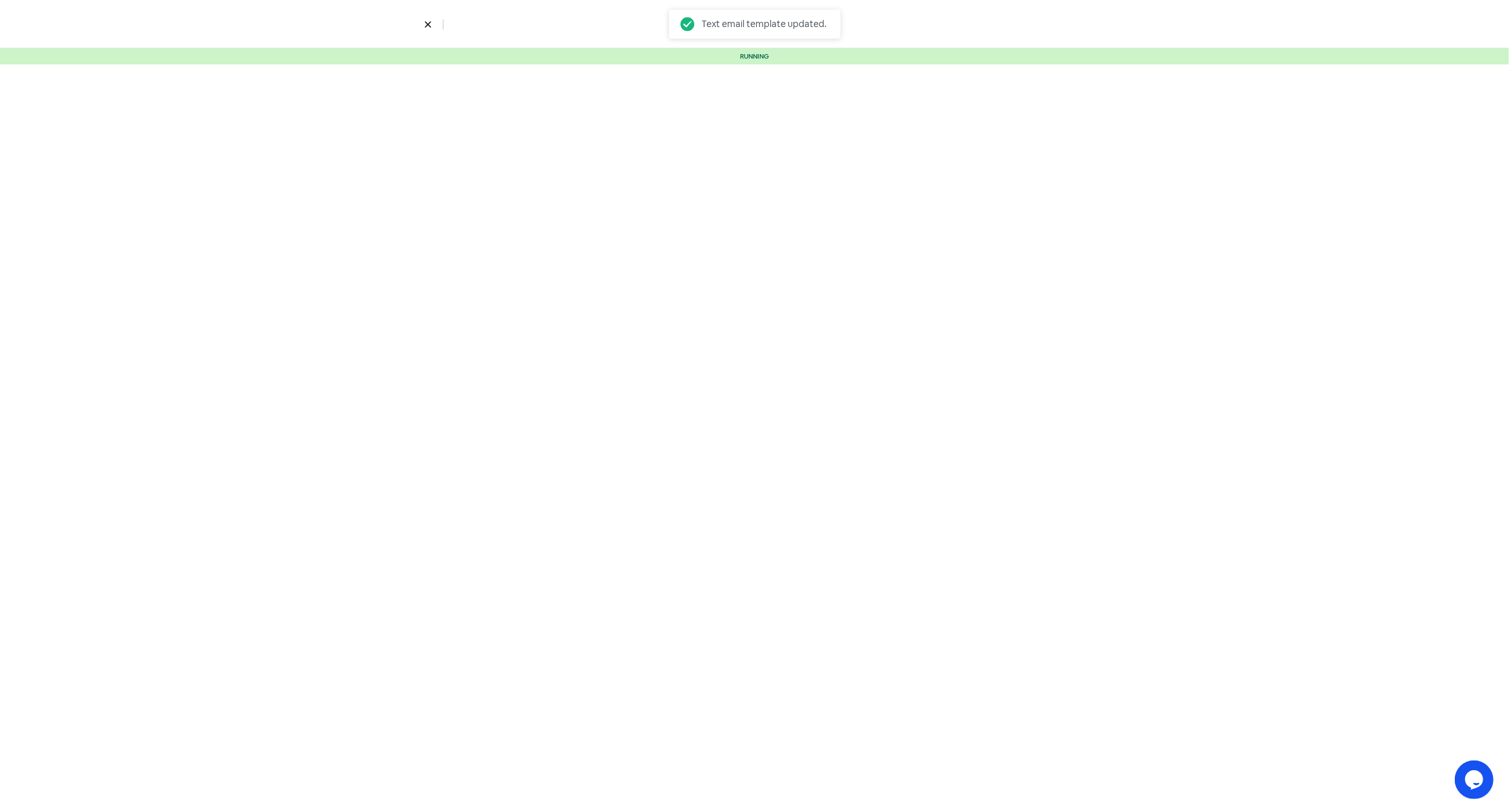
select select "3"
select select "7"
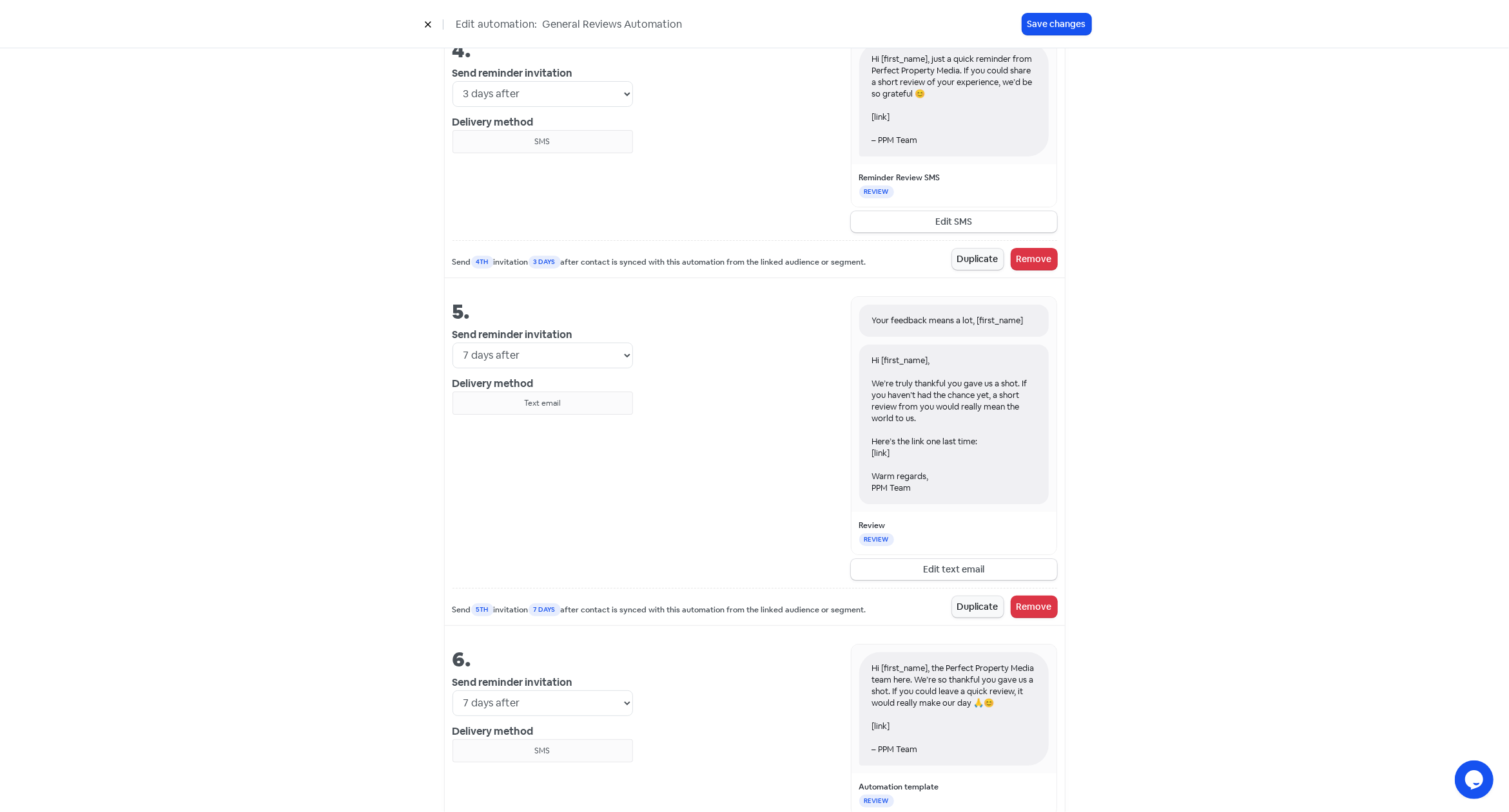
scroll to position [1649, 0]
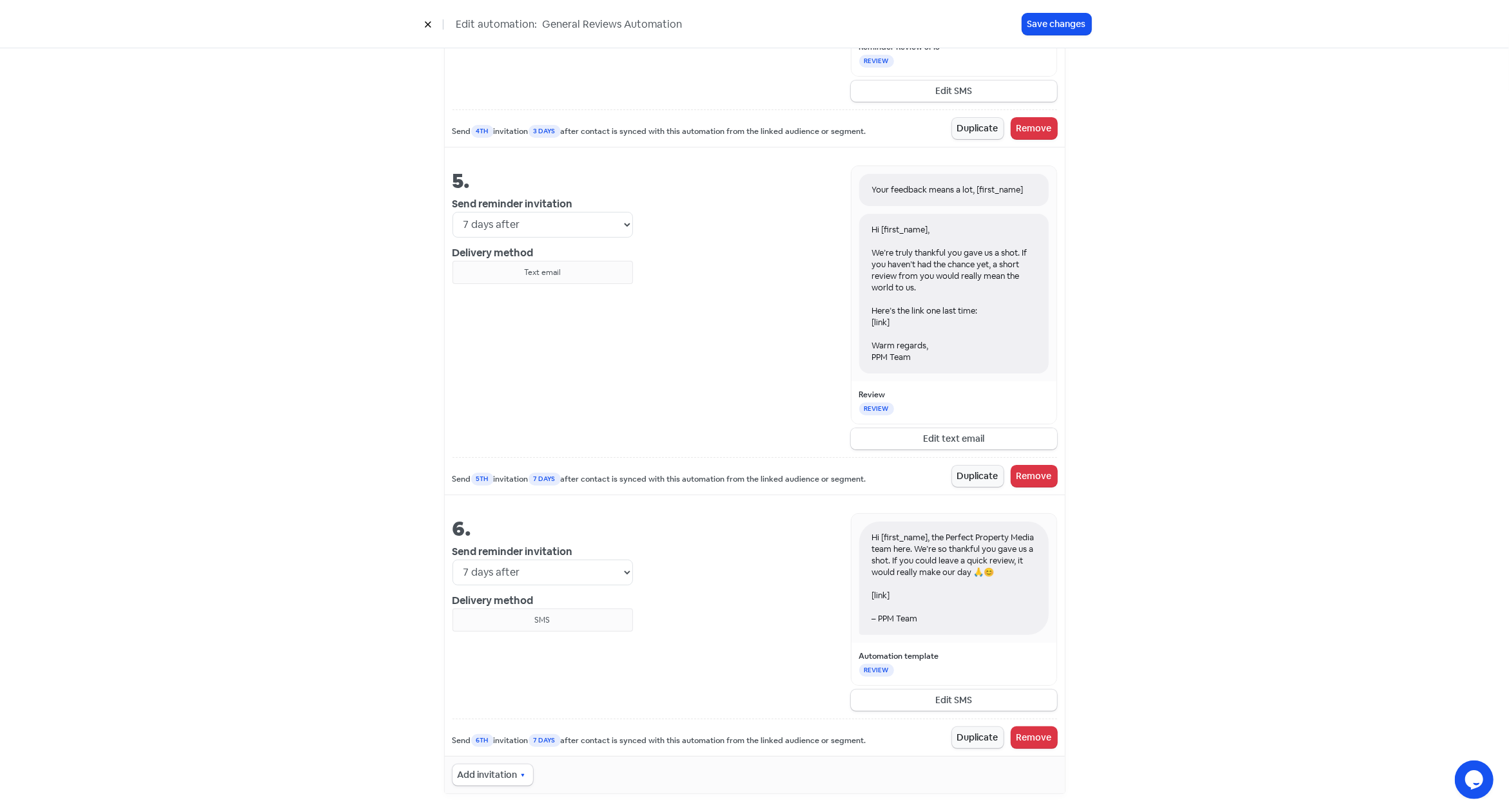
click at [987, 435] on button "Edit text email" at bounding box center [953, 439] width 206 height 21
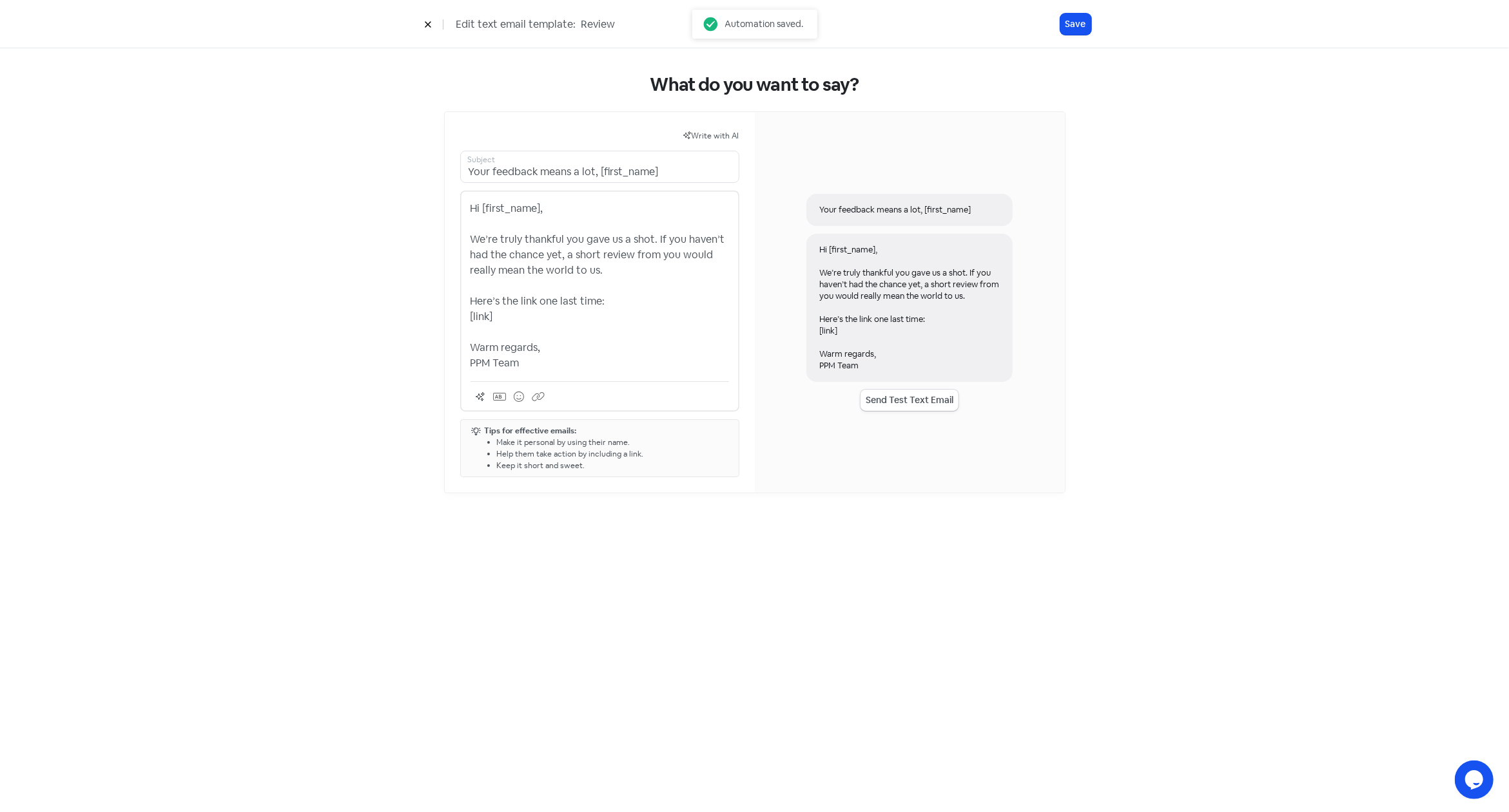
click at [821, 350] on div "Hi [first_name], We’re truly thankful you gave us a shot. If you haven’t had th…" at bounding box center [909, 308] width 206 height 148
click at [467, 347] on div "Hi [first_name], We’re truly thankful you gave us a shot. If you haven’t had th…" at bounding box center [599, 300] width 279 height 221
click at [473, 344] on p "Hi [first_name], We’re truly thankful you gave us a shot. If you haven’t had th…" at bounding box center [600, 286] width 259 height 170
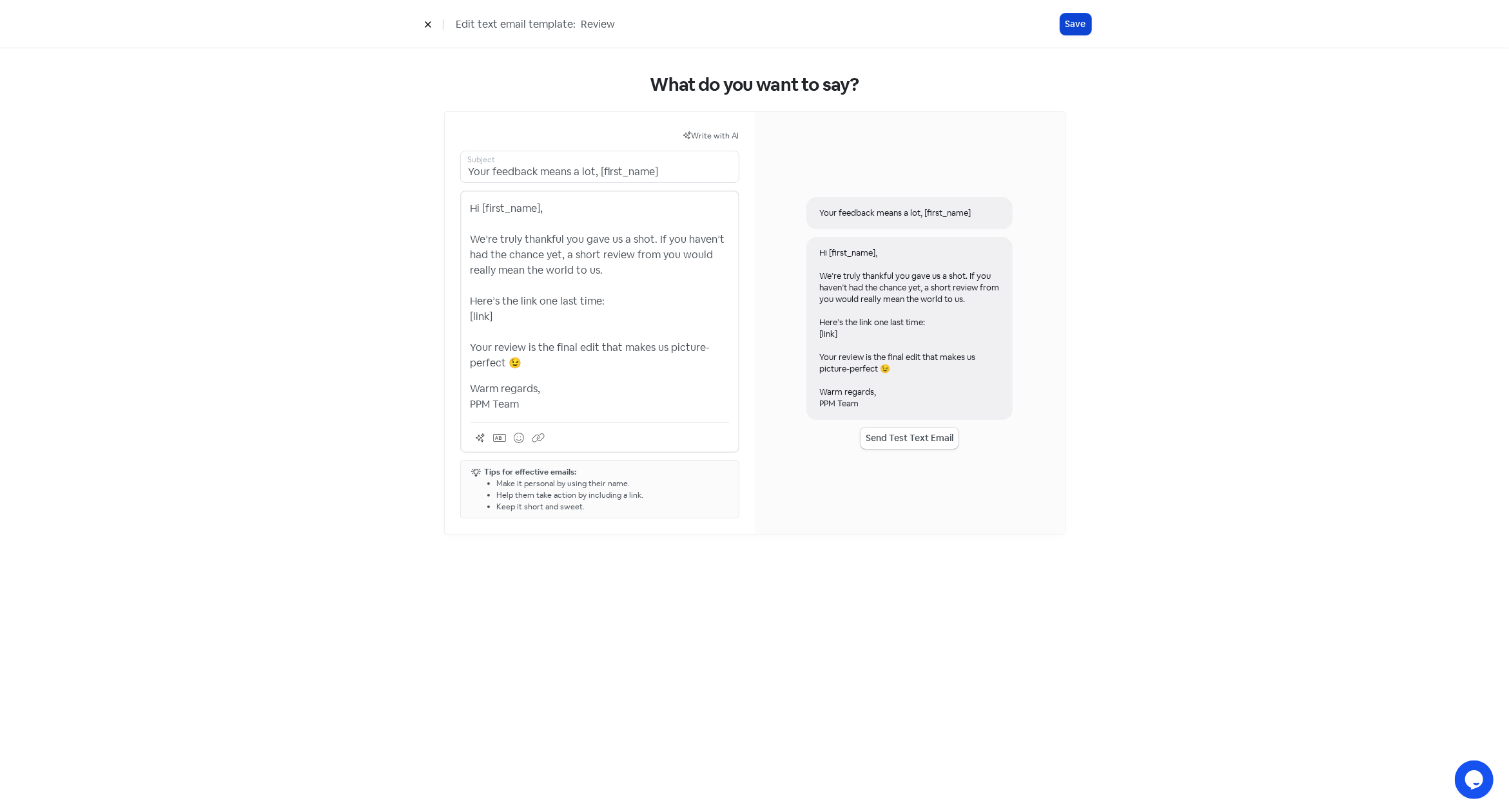
click at [1068, 21] on button "Save" at bounding box center [1076, 24] width 31 height 21
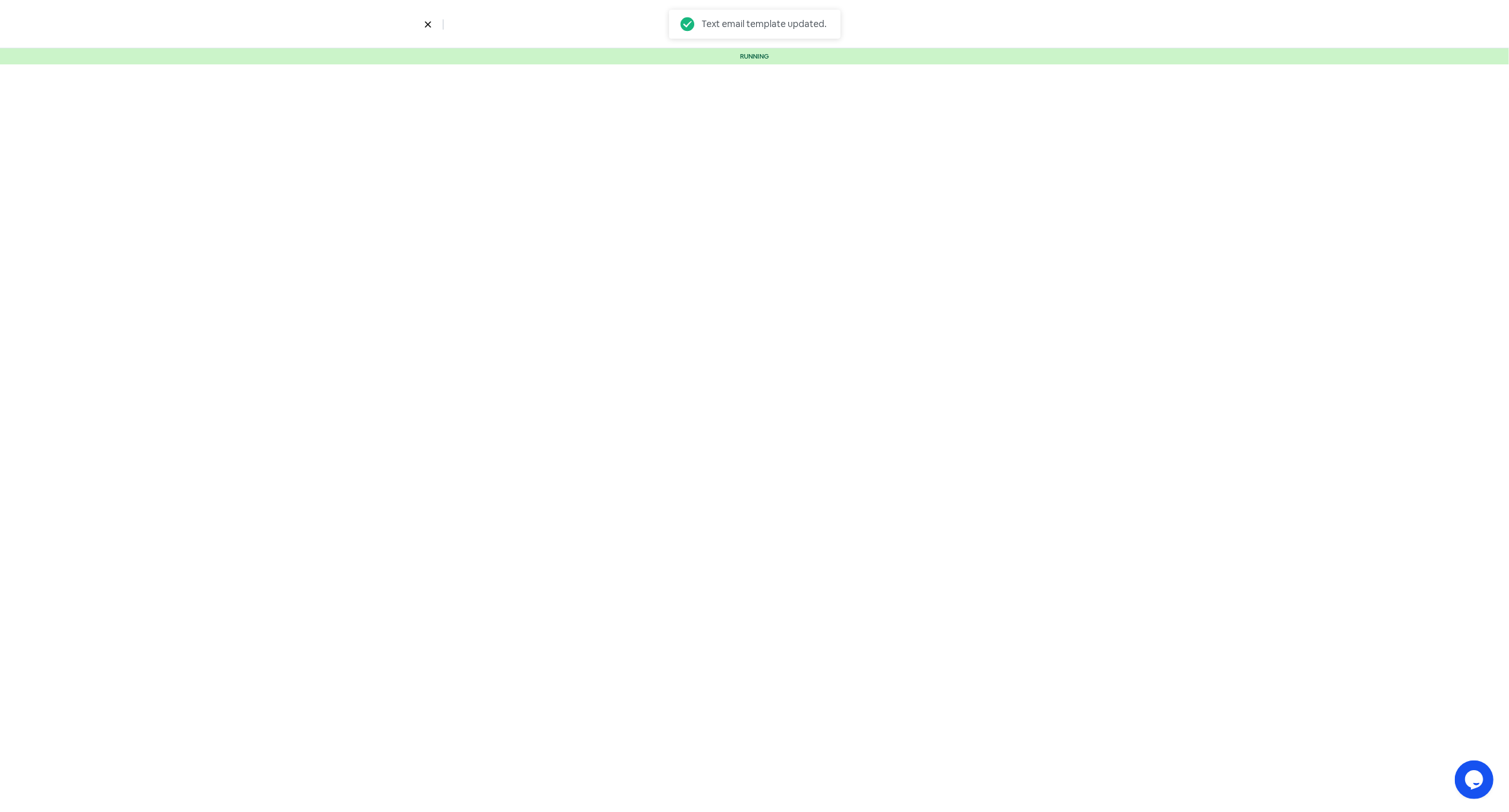
select select "3"
select select "7"
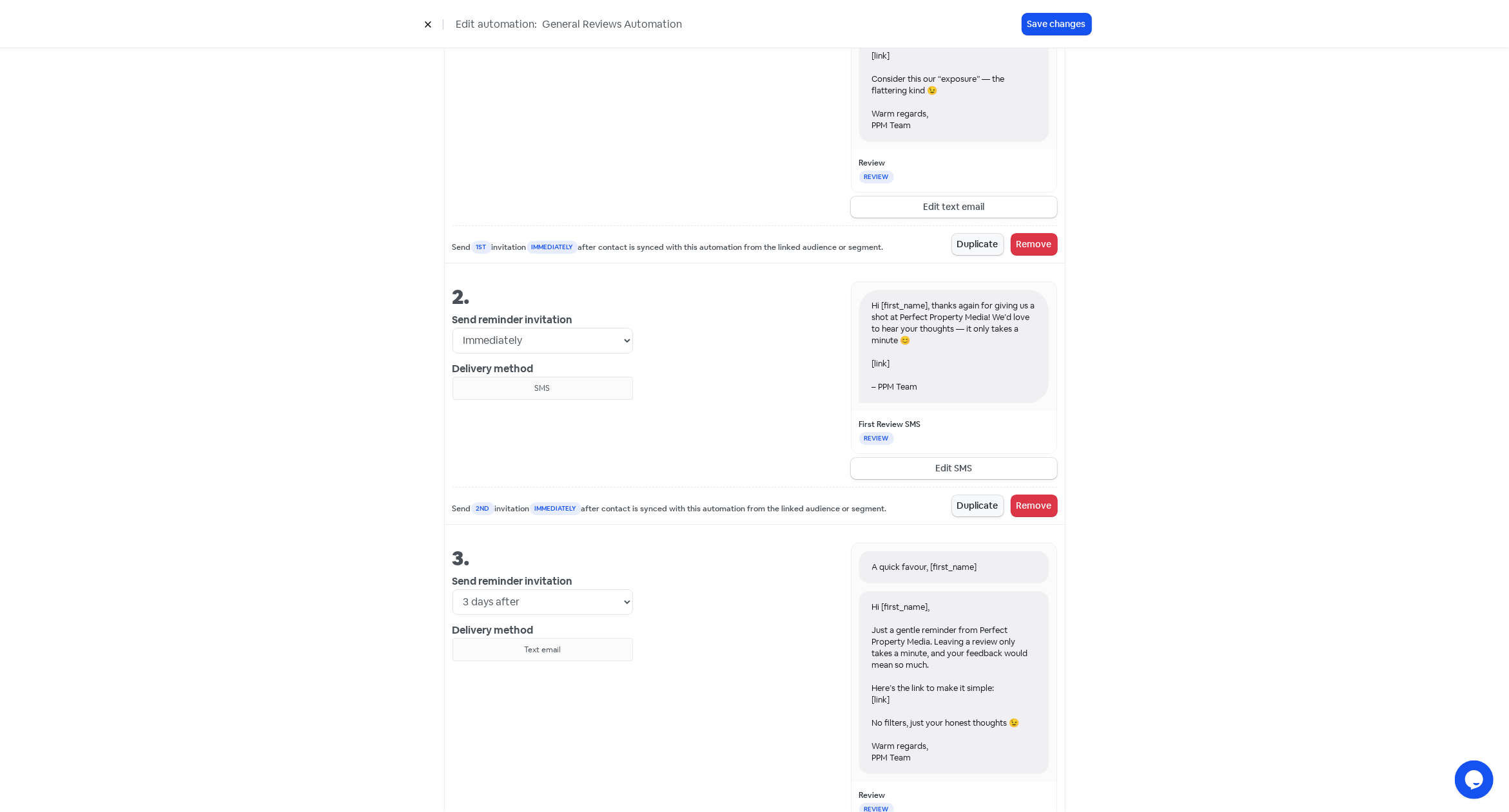
scroll to position [639, 0]
click at [908, 460] on button "Edit SMS" at bounding box center [953, 467] width 206 height 21
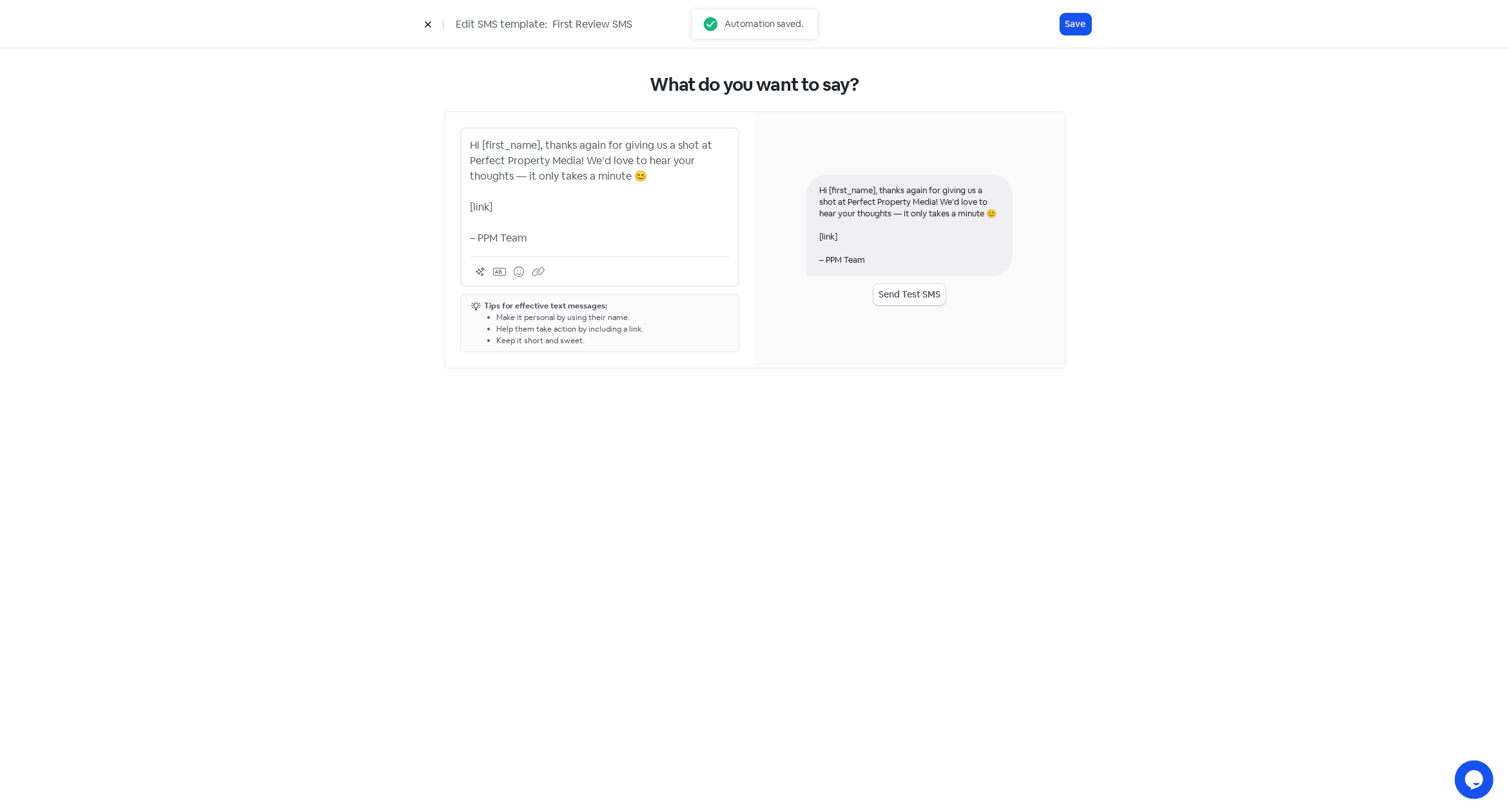
click at [466, 218] on div "Hi [first_name], thanks again for giving us a shot at Perfect Property Media! W…" at bounding box center [599, 207] width 279 height 159
click at [471, 237] on p "Hi [first_name], thanks again for giving us a shot at Perfect Property Media! W…" at bounding box center [600, 191] width 259 height 108
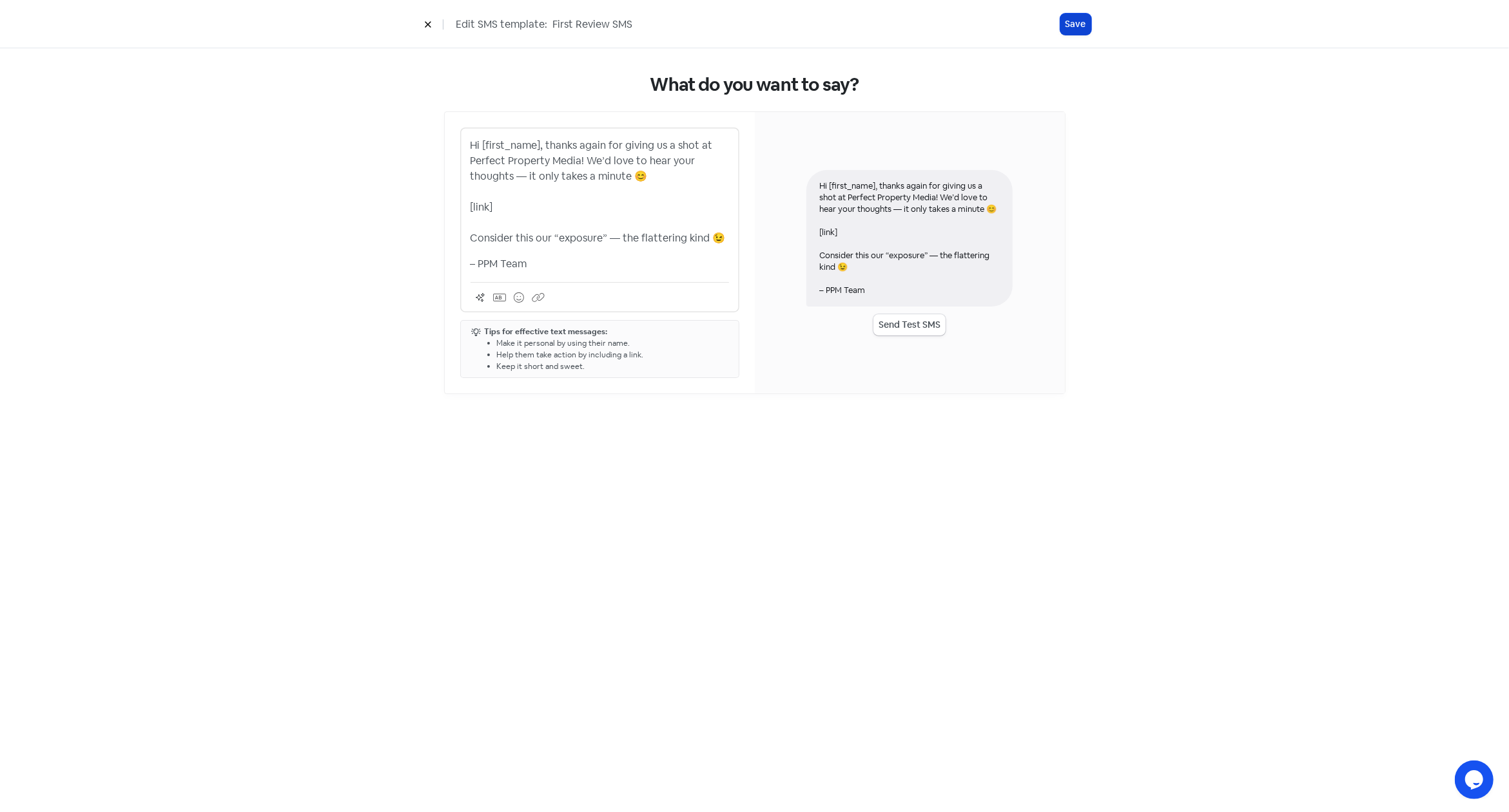
click at [1074, 25] on button "Save" at bounding box center [1076, 24] width 31 height 21
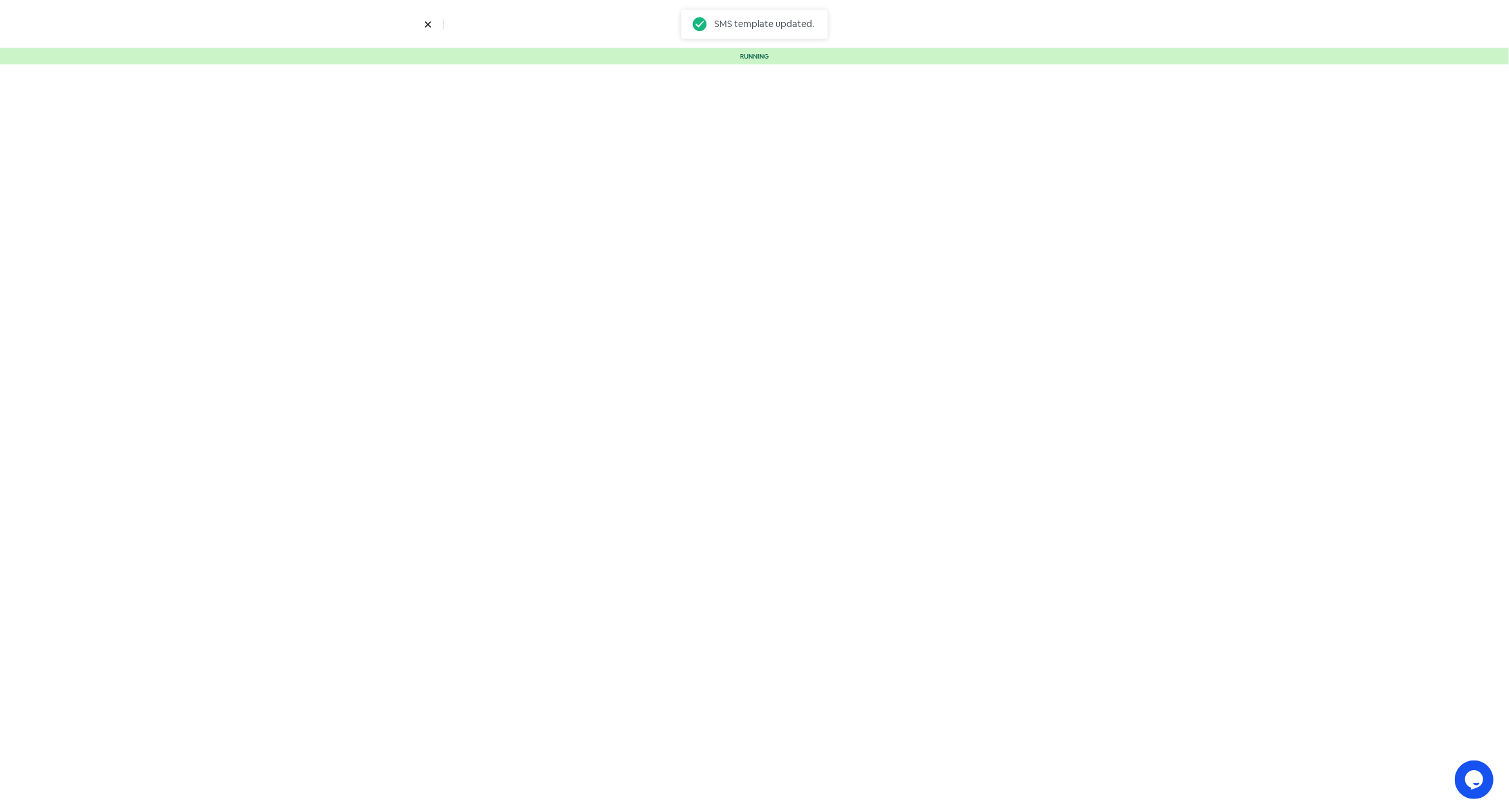
select select "3"
select select "7"
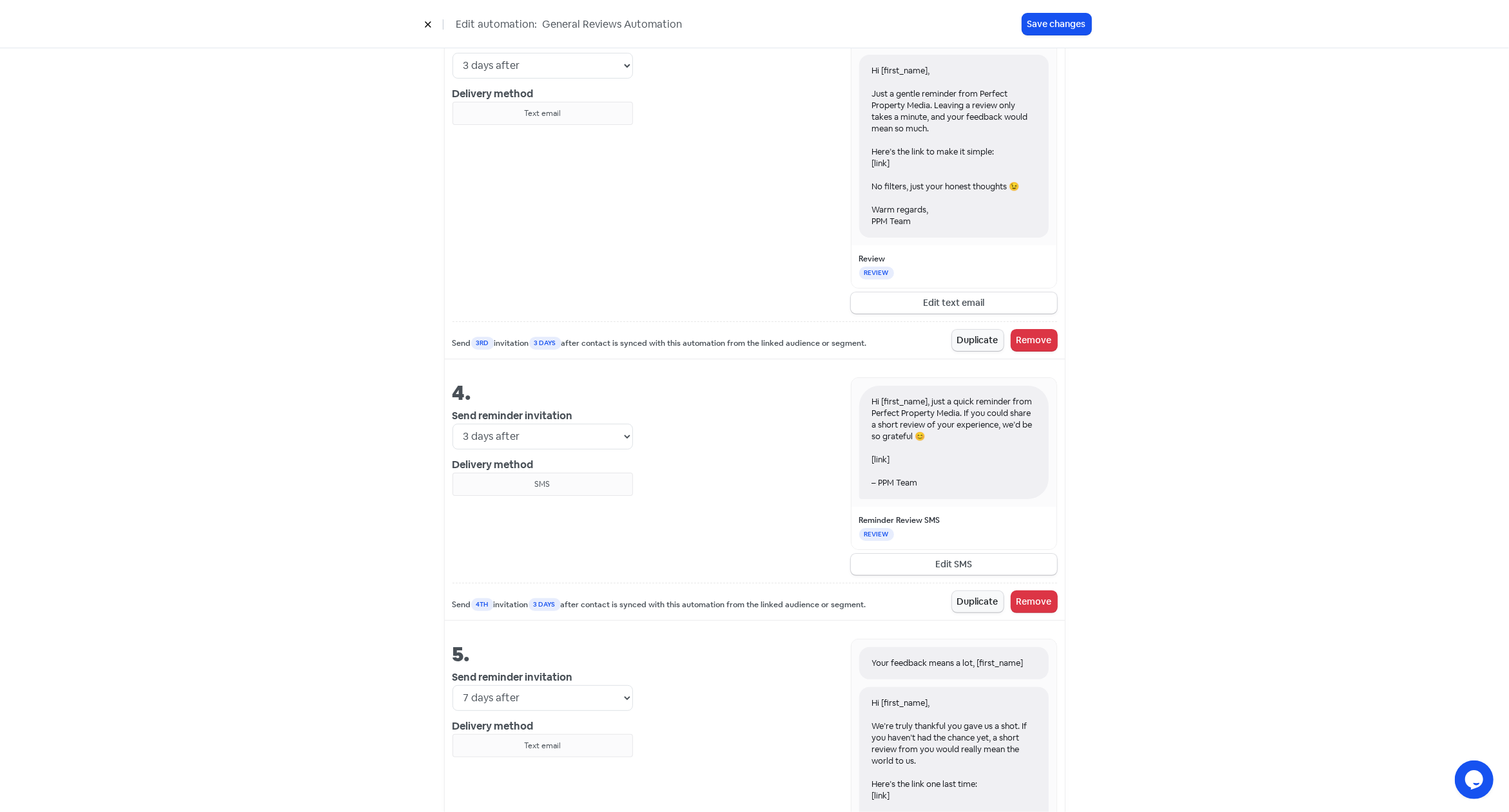
scroll to position [1278, 0]
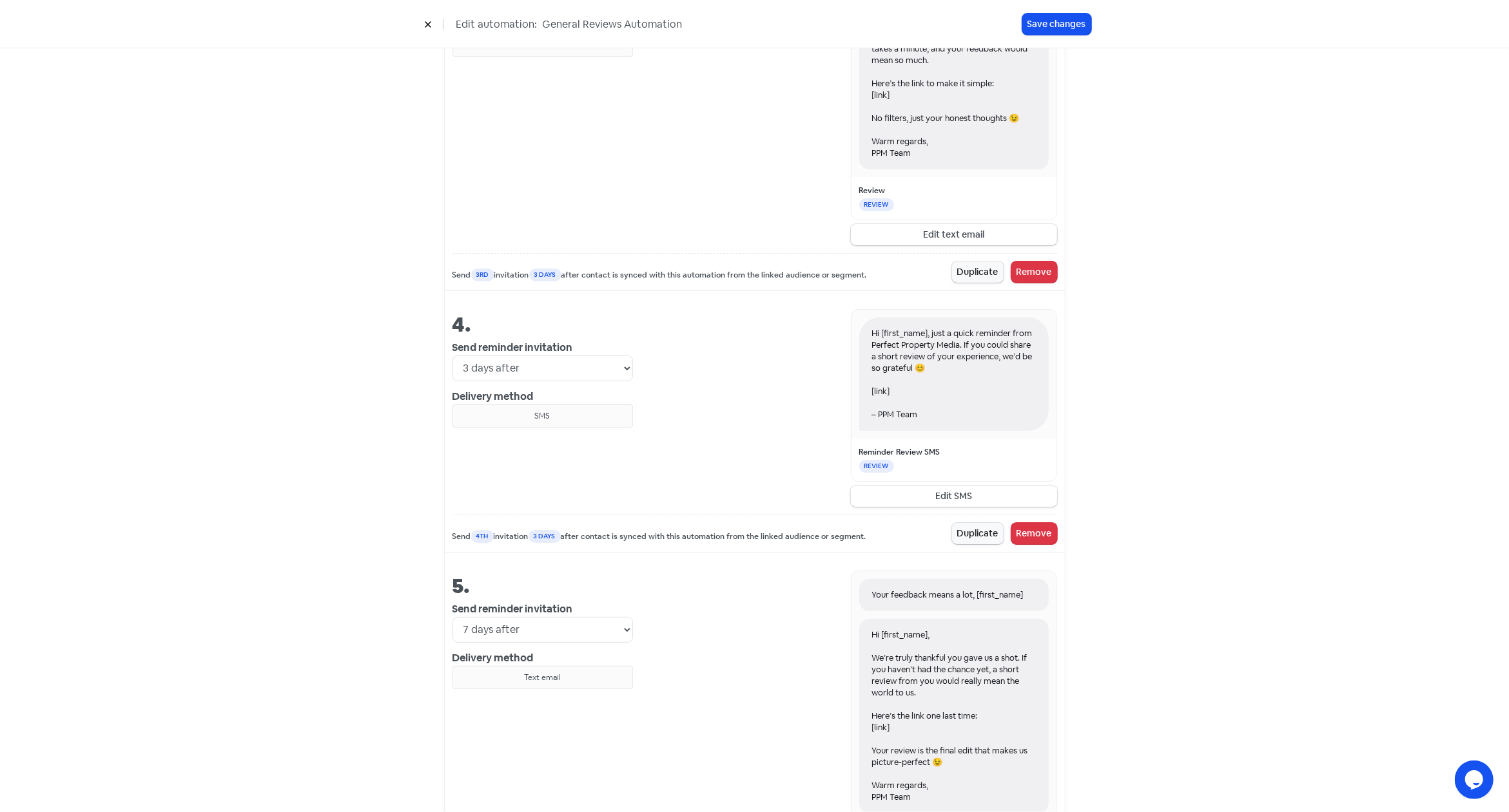
click at [956, 493] on button "Edit SMS" at bounding box center [953, 496] width 206 height 21
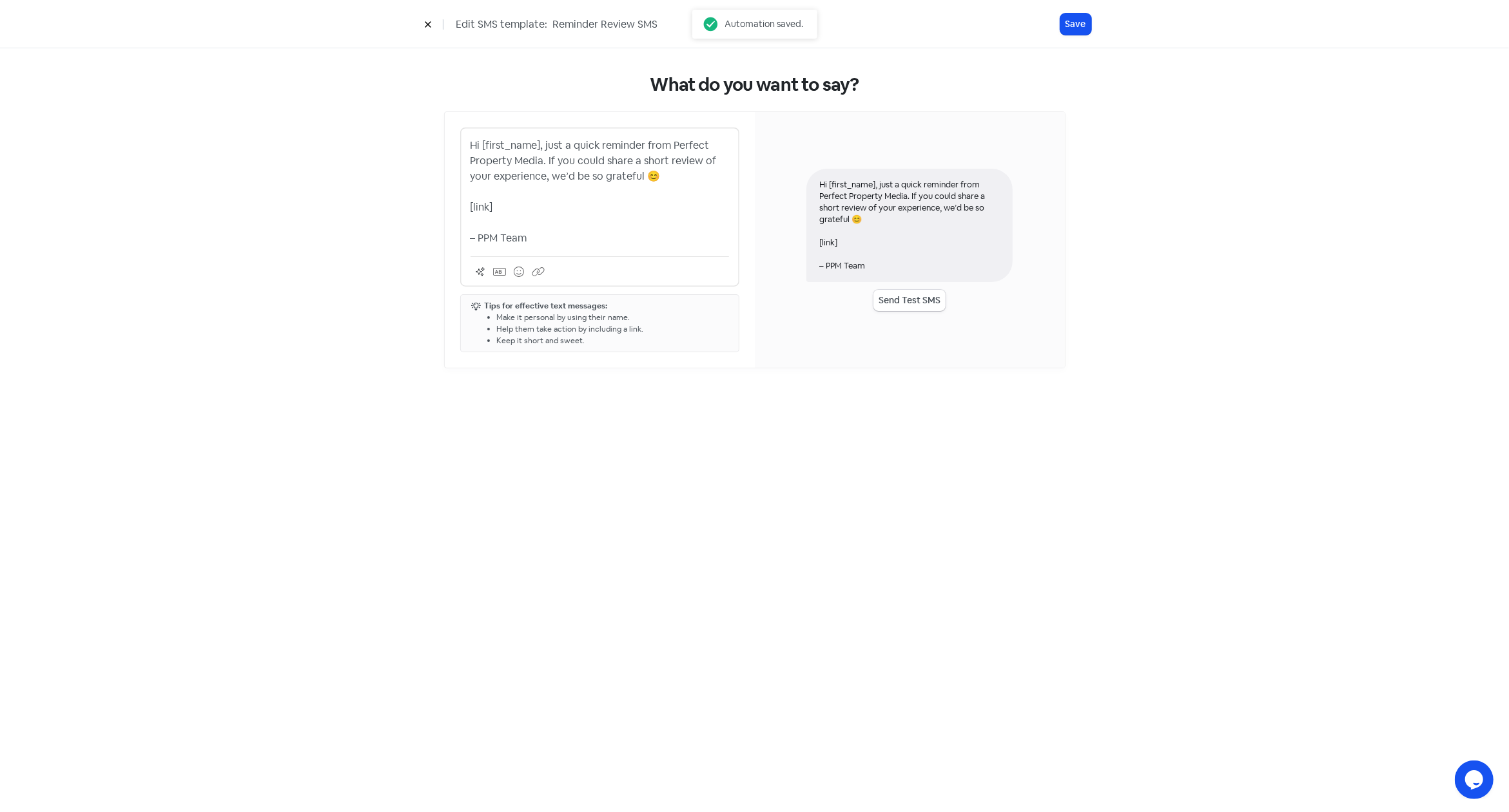
click at [469, 237] on div "Hi [first_name], just a quick reminder from Perfect Property Media. If you coul…" at bounding box center [599, 207] width 279 height 159
click at [471, 238] on p "Hi [first_name], just a quick reminder from Perfect Property Media. If you coul…" at bounding box center [600, 191] width 259 height 108
click at [471, 237] on p "Hi [first_name], just a quick reminder from Perfect Property Media. If you coul…" at bounding box center [600, 191] width 259 height 108
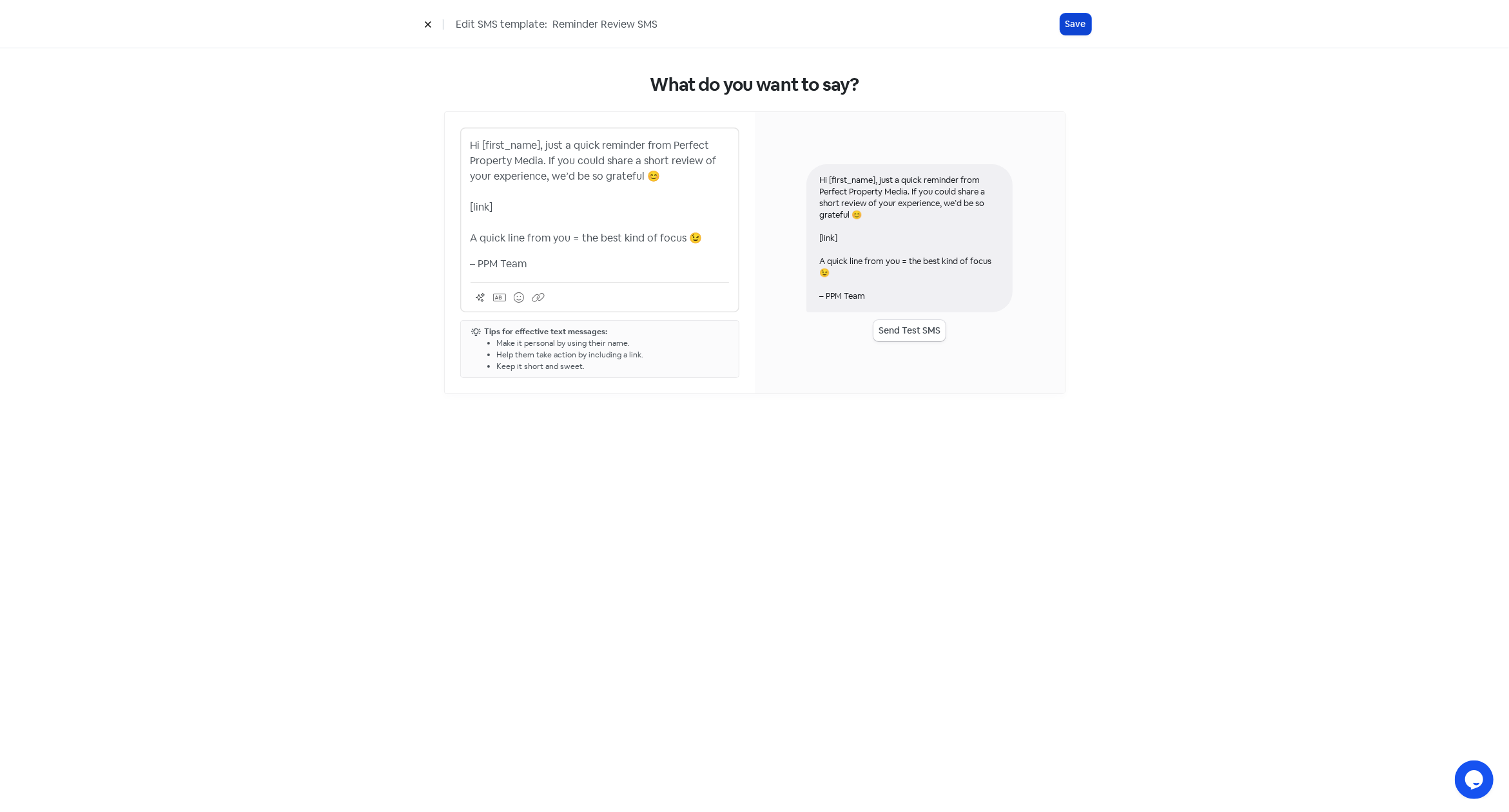
click at [1066, 28] on button "Save" at bounding box center [1076, 24] width 31 height 21
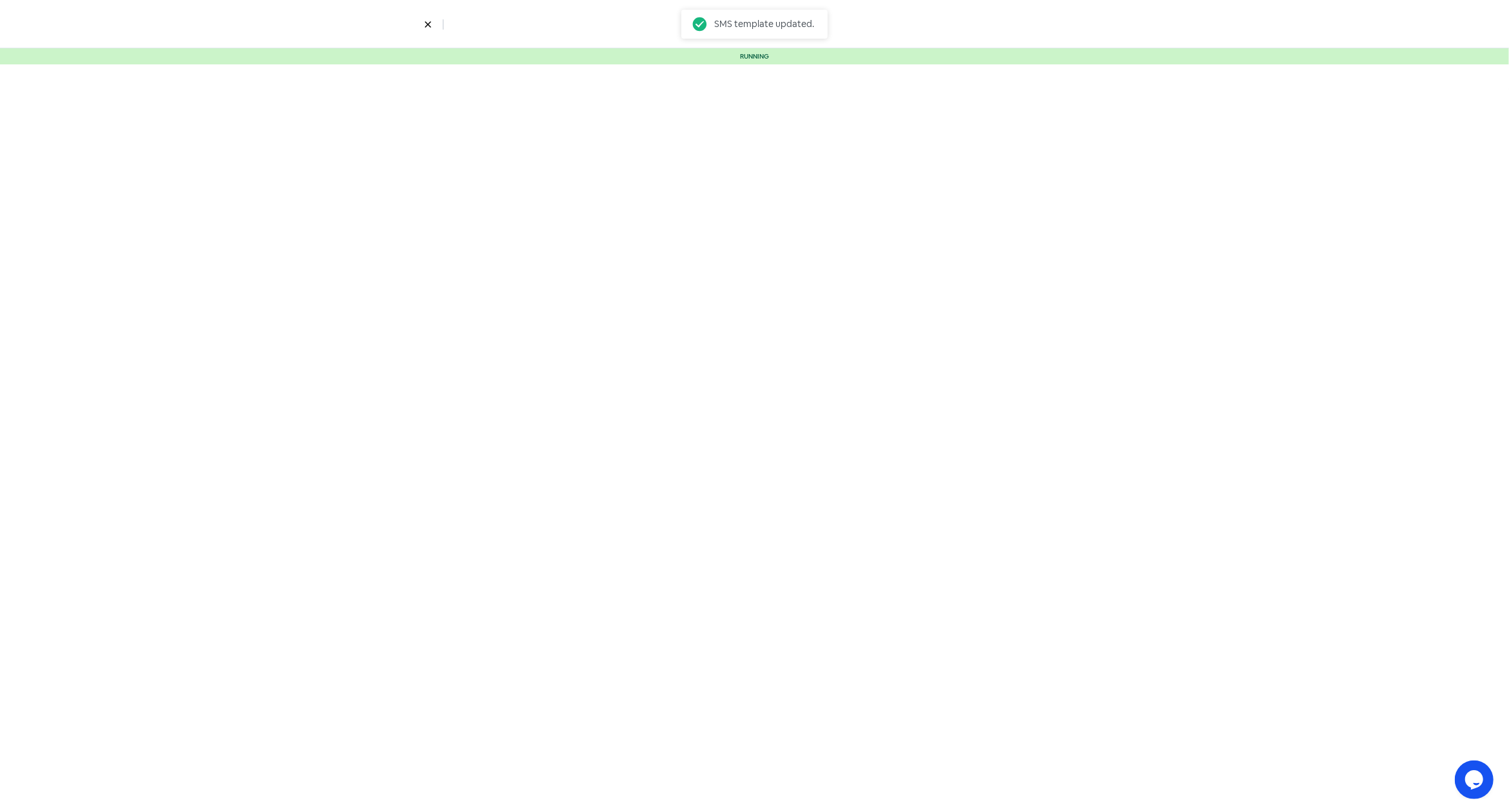
select select "3"
select select "7"
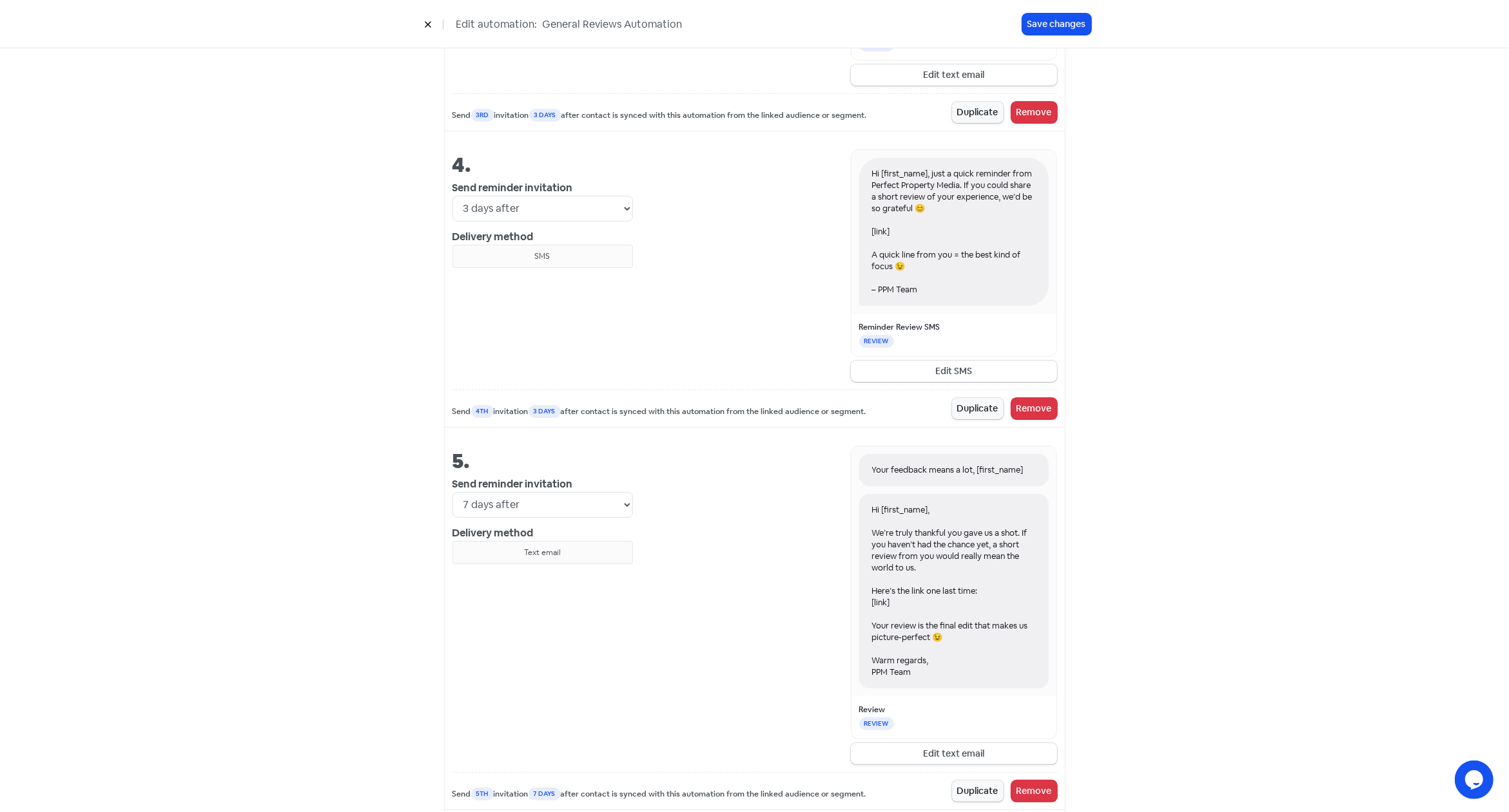
scroll to position [1753, 0]
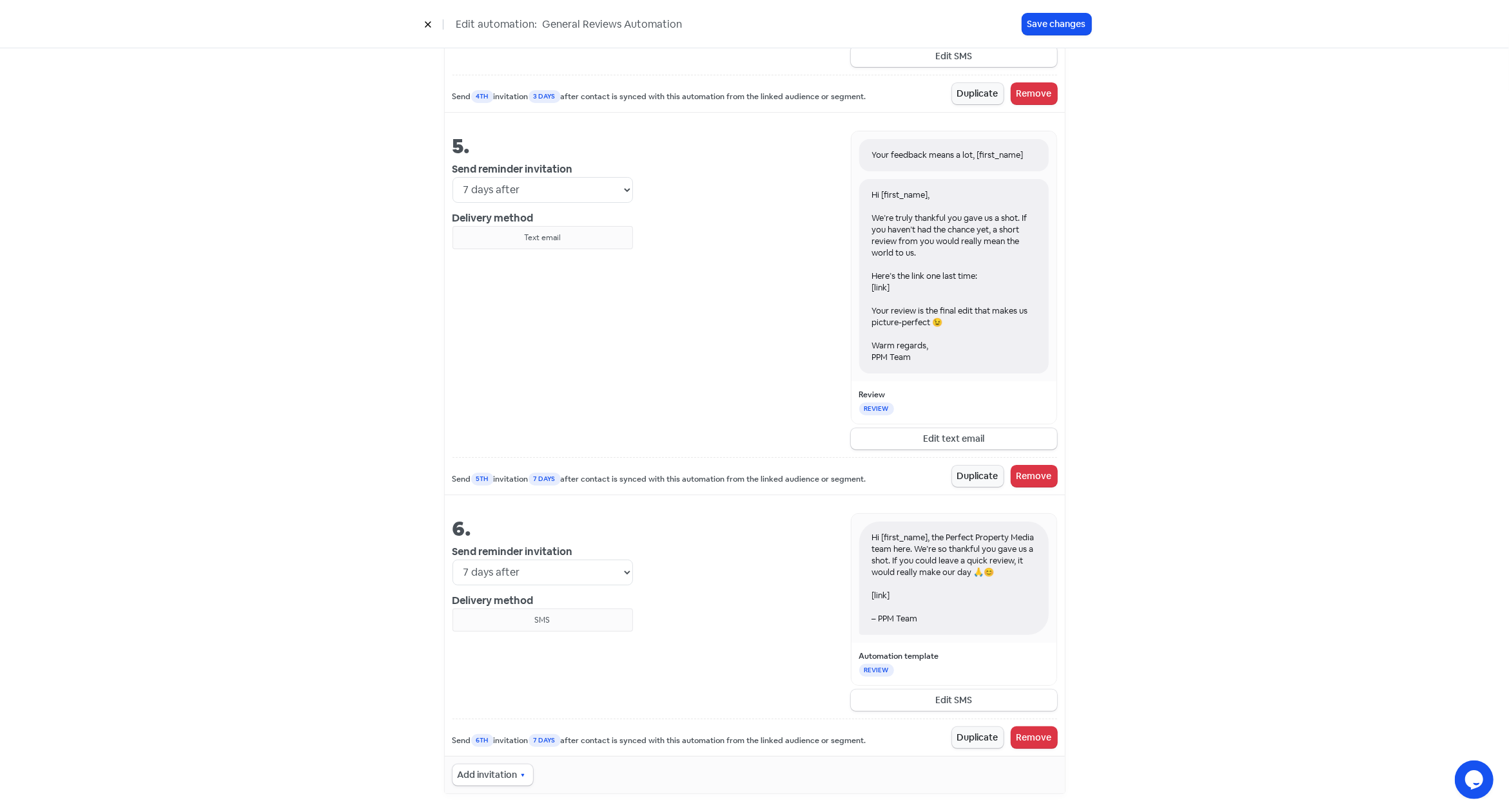
click at [979, 696] on button "Edit SMS" at bounding box center [953, 700] width 206 height 21
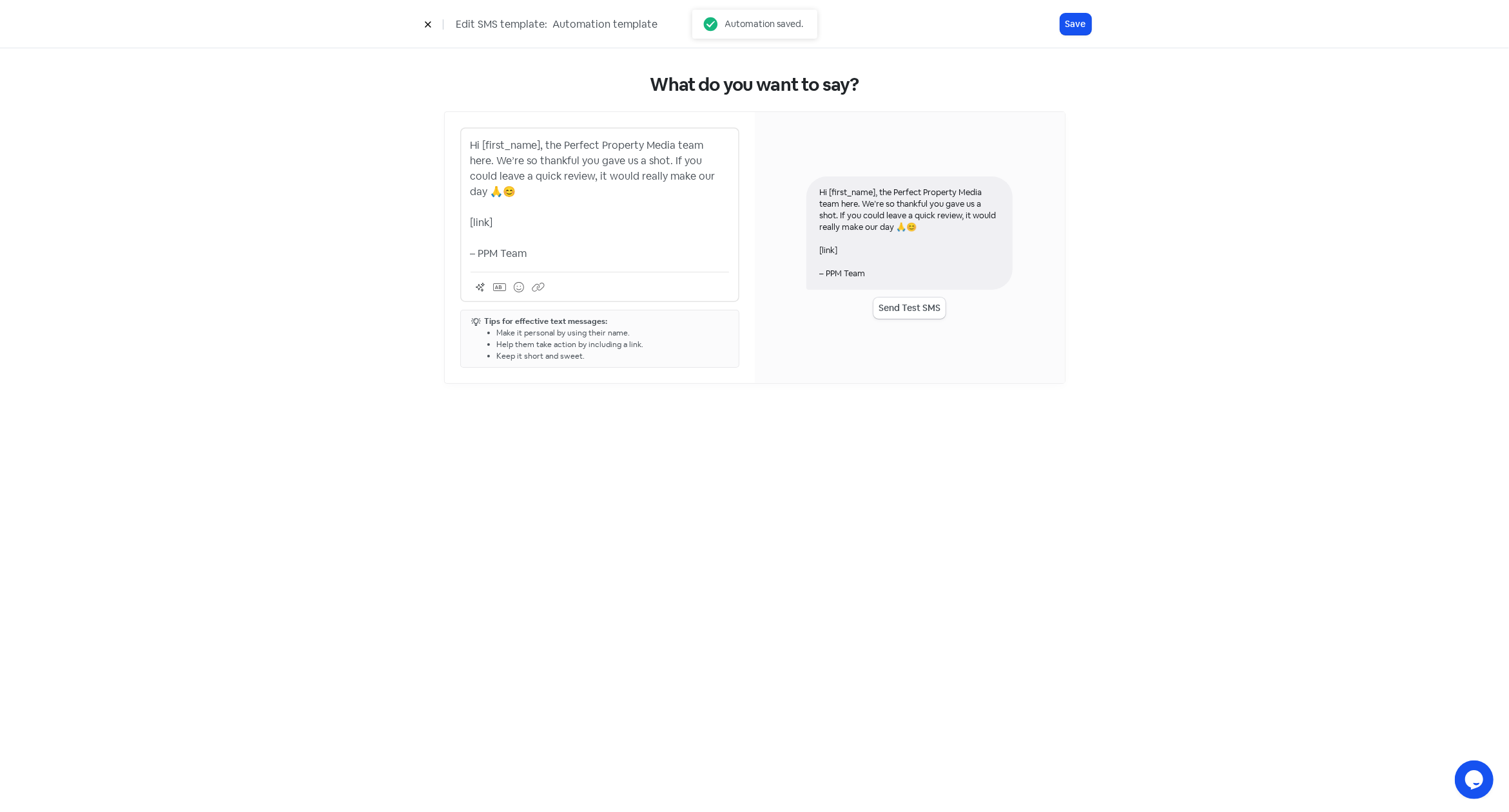
click at [471, 253] on p "Hi [first_name], the Perfect Property Media team here. We’re so thankful you ga…" at bounding box center [600, 199] width 259 height 124
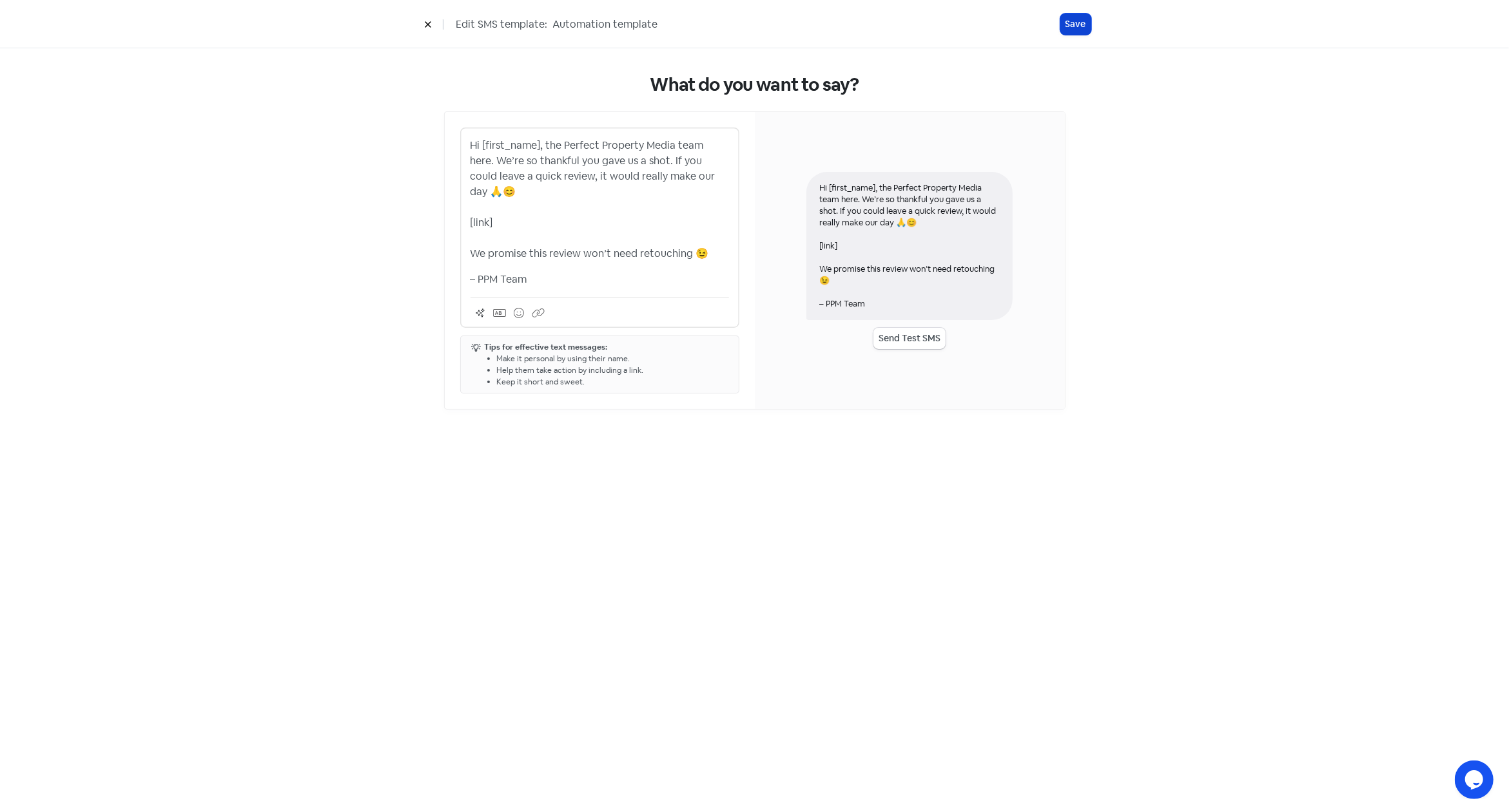
click at [1077, 25] on button "Save" at bounding box center [1076, 24] width 31 height 21
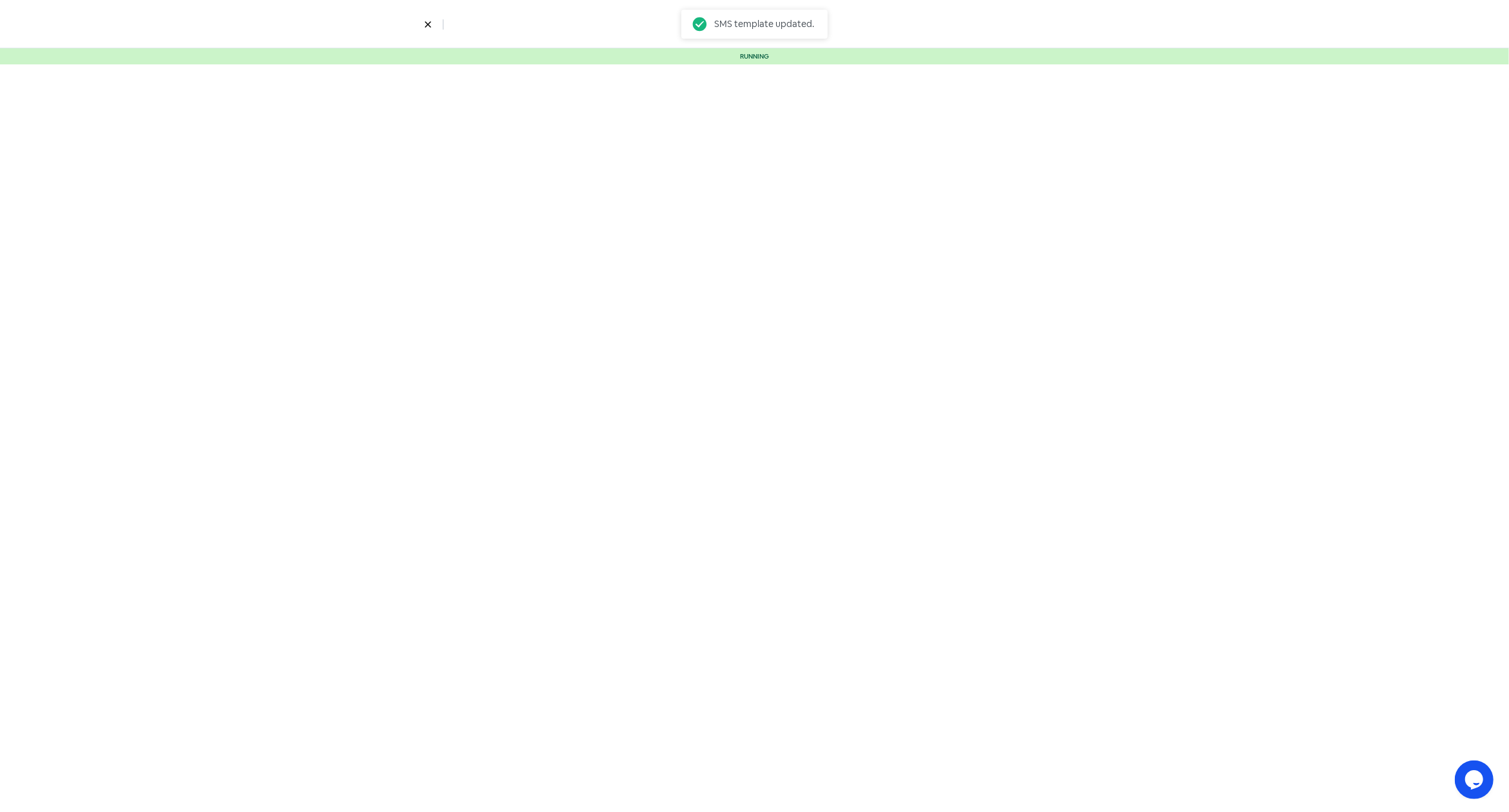
select select "3"
select select "7"
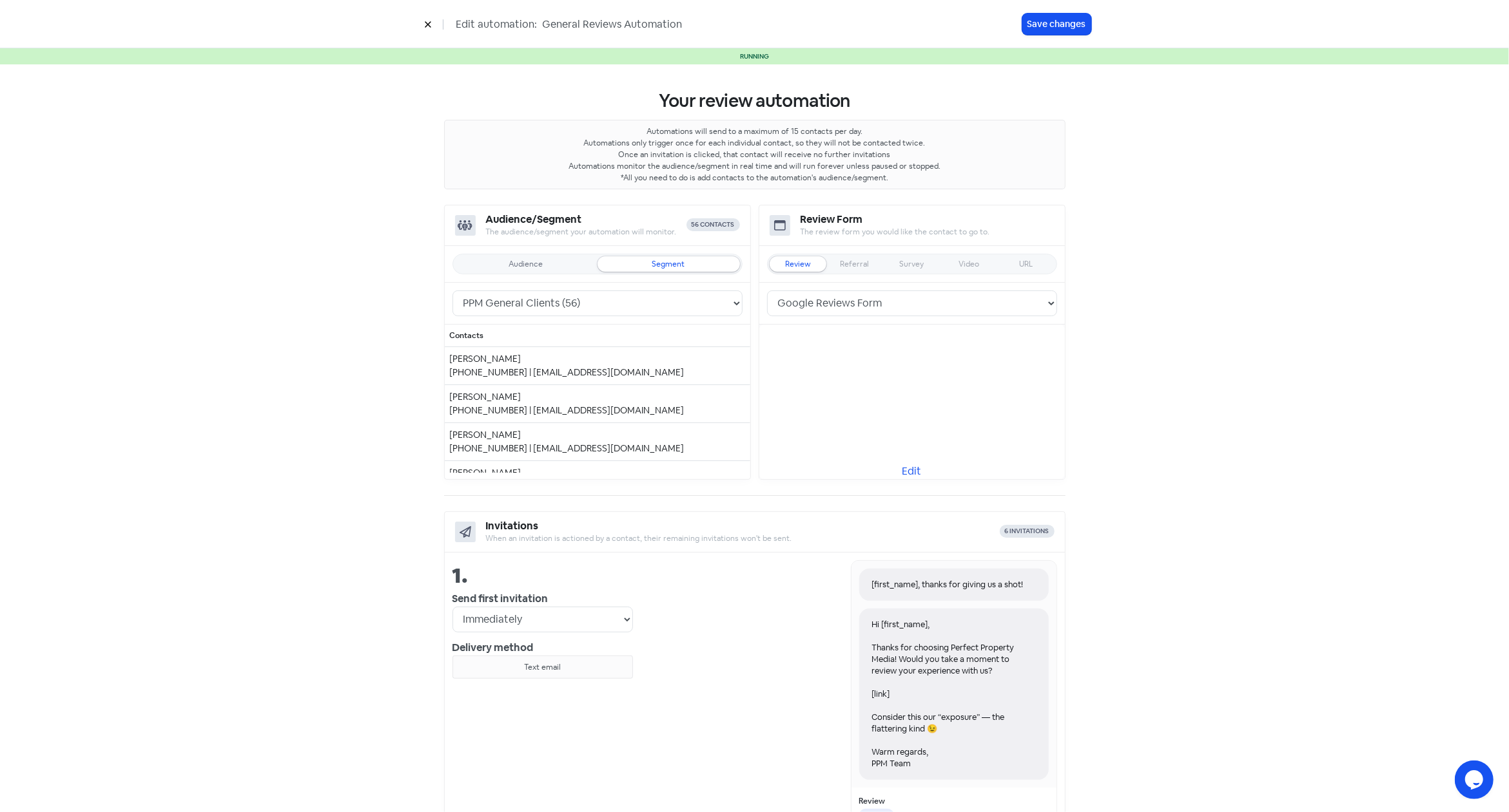
click at [1045, 30] on button "Save changes" at bounding box center [1056, 24] width 69 height 21
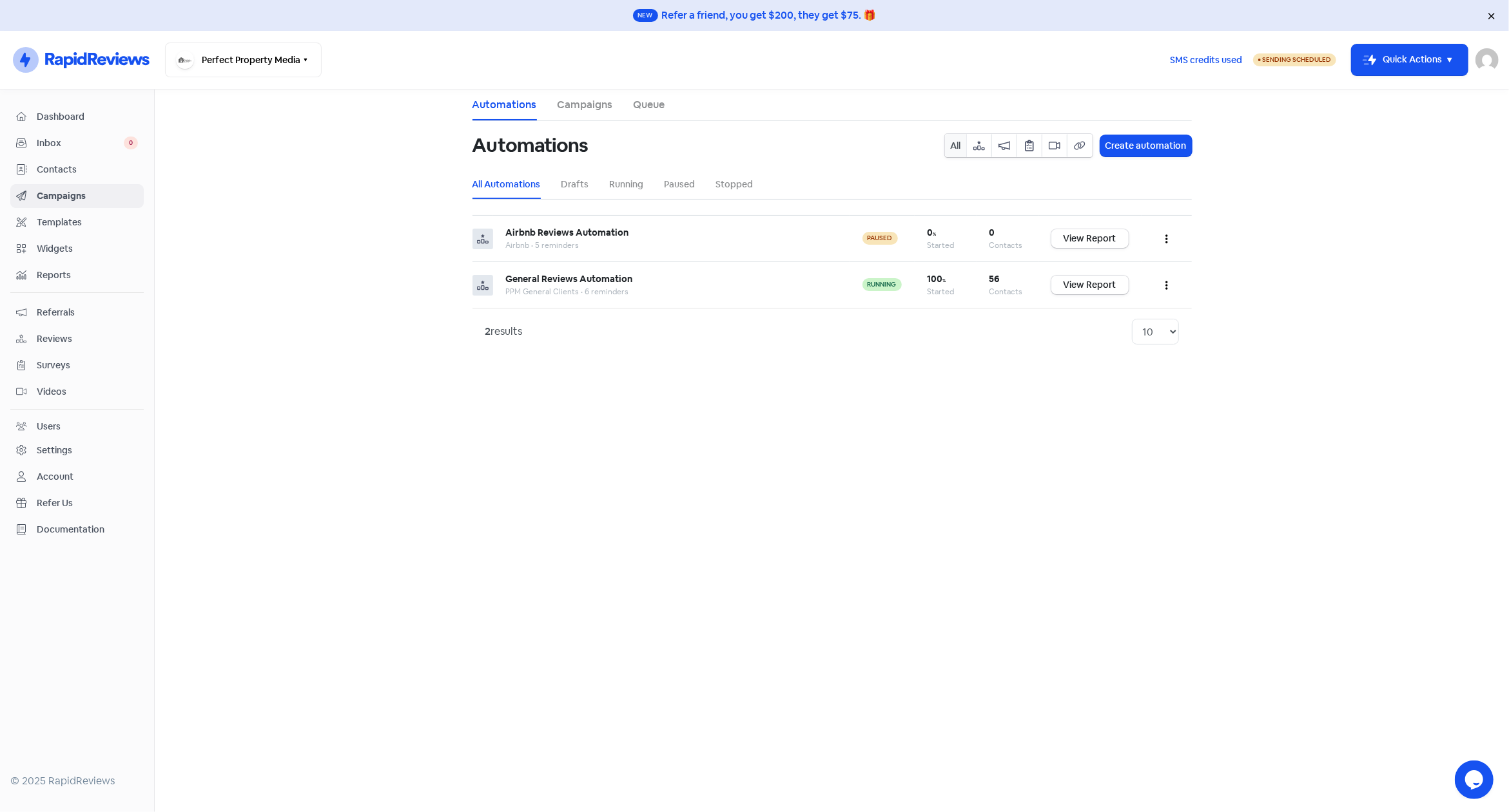
click at [61, 444] on div "Settings" at bounding box center [54, 451] width 36 height 14
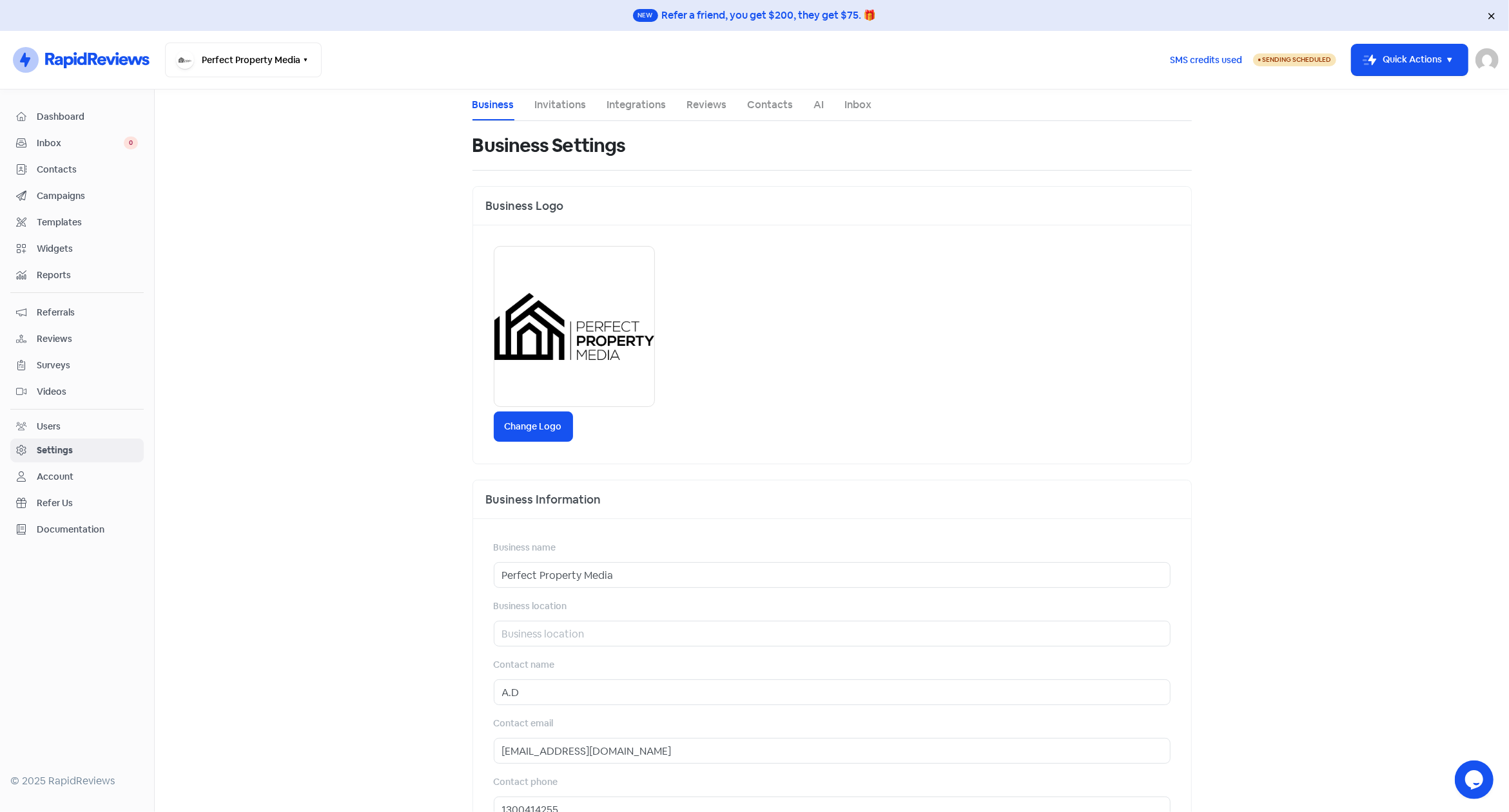
click at [555, 107] on link "Invitations" at bounding box center [560, 105] width 52 height 15
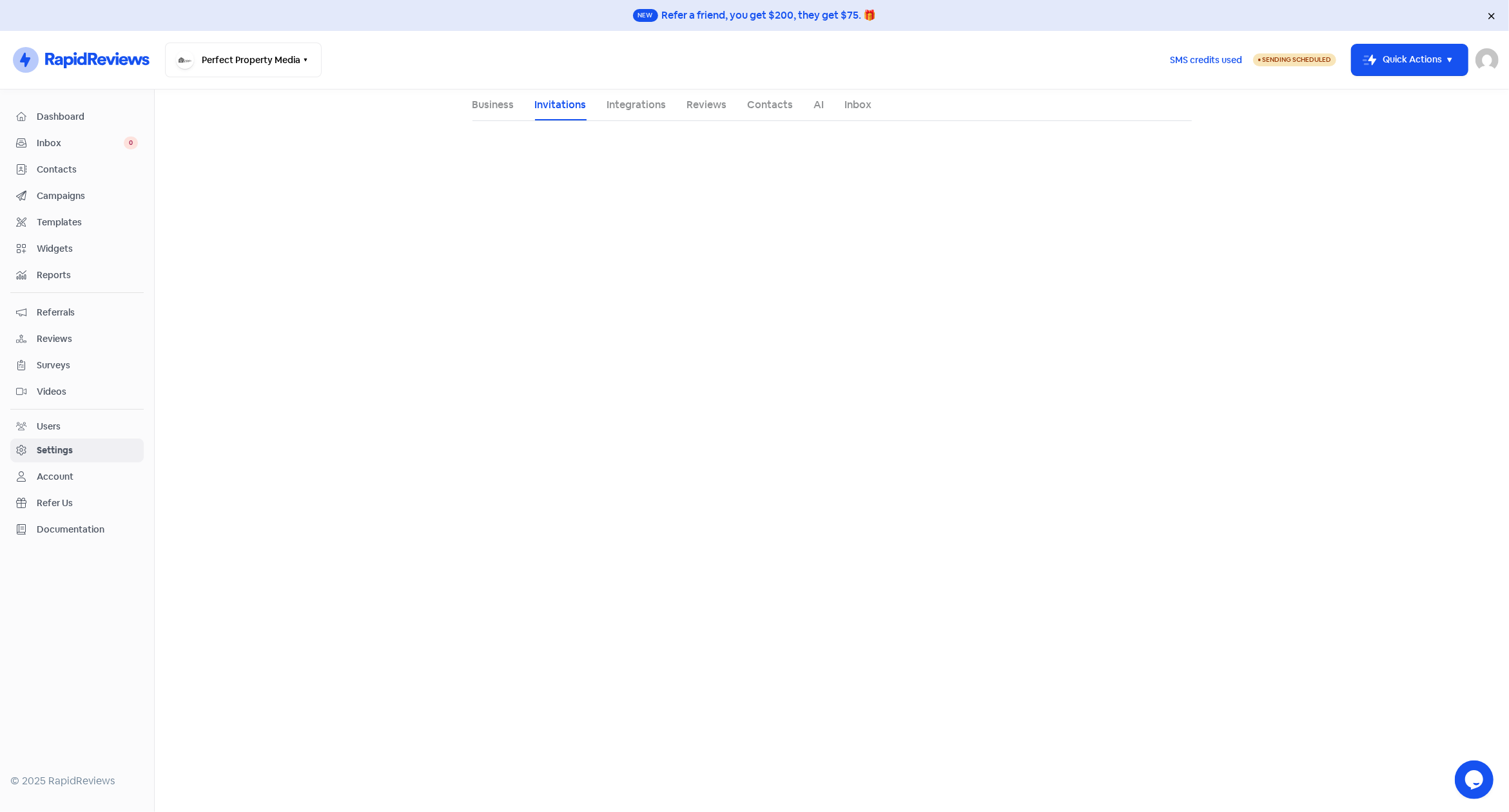
select select "[GEOGRAPHIC_DATA]/[GEOGRAPHIC_DATA]"
select select "09:00:00"
select select "17:30:00"
select select "09:00:00"
select select "17:30:00"
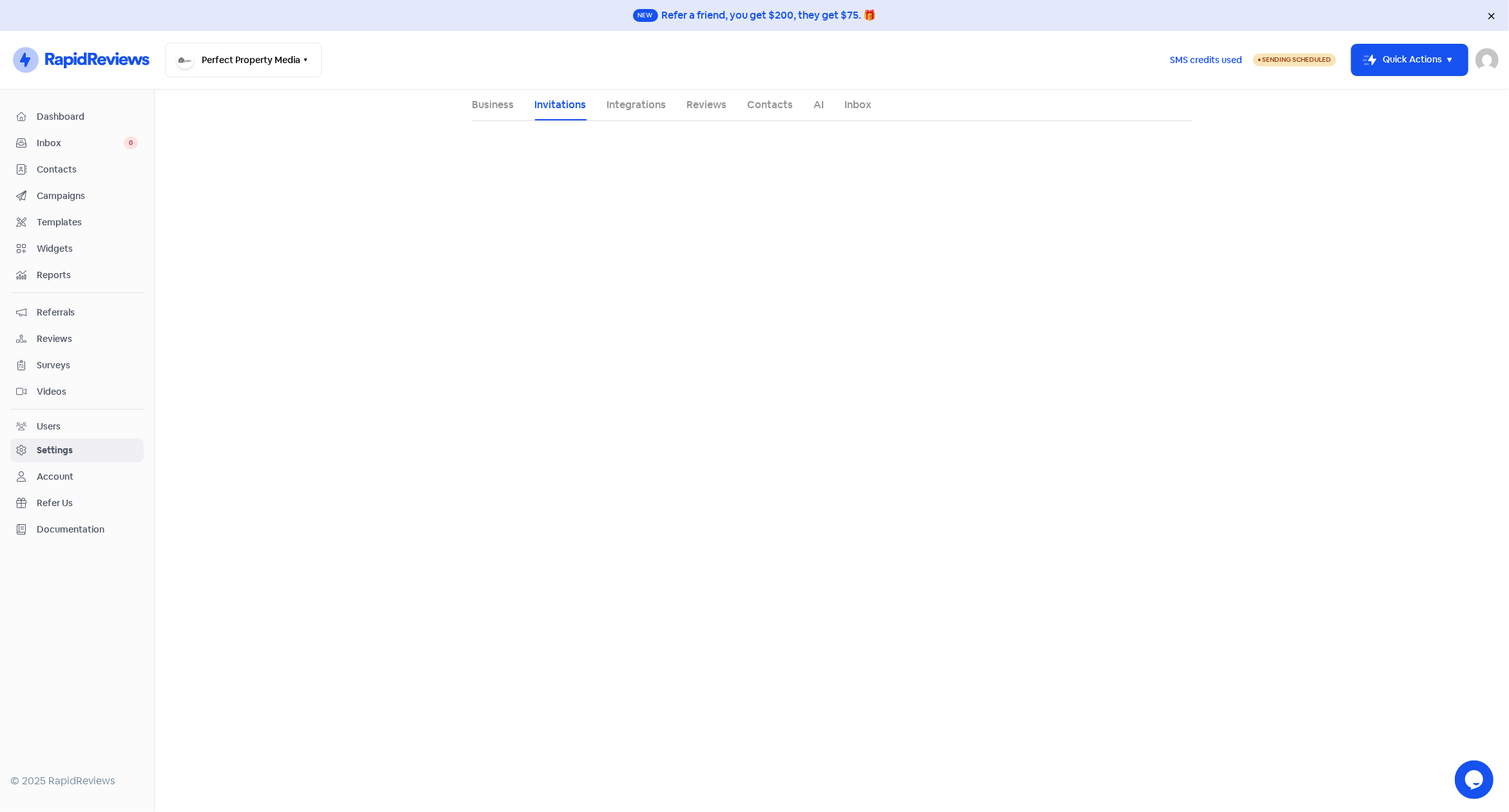
select select "09:00:00"
select select "17:30:00"
select select "09:00:00"
select select "17:30:00"
select select "09:00:00"
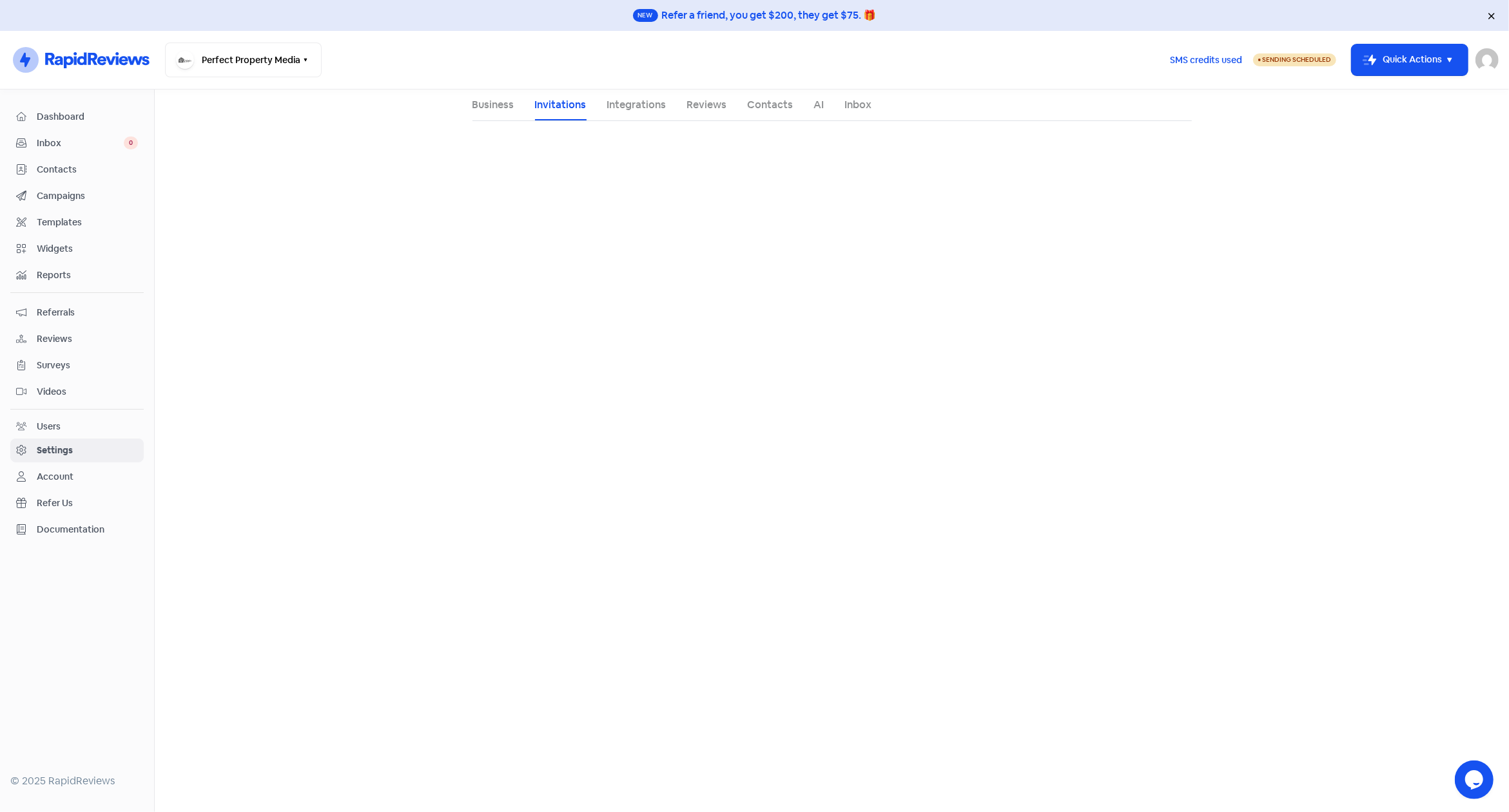
select select "17:30:00"
select select "09:00:00"
select select "17:30:00"
select select "09:00:00"
select select "17:30:00"
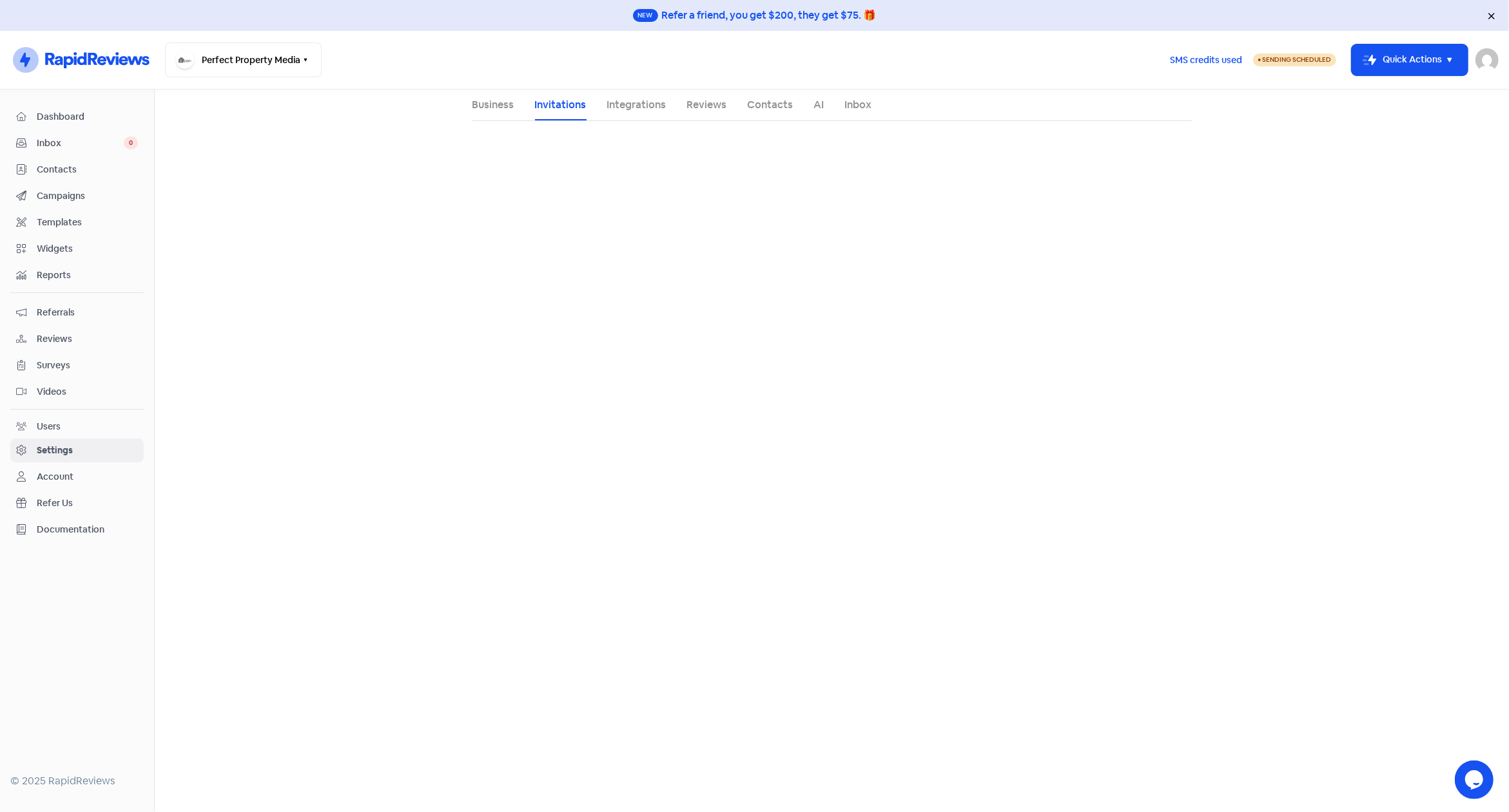
select select "AU"
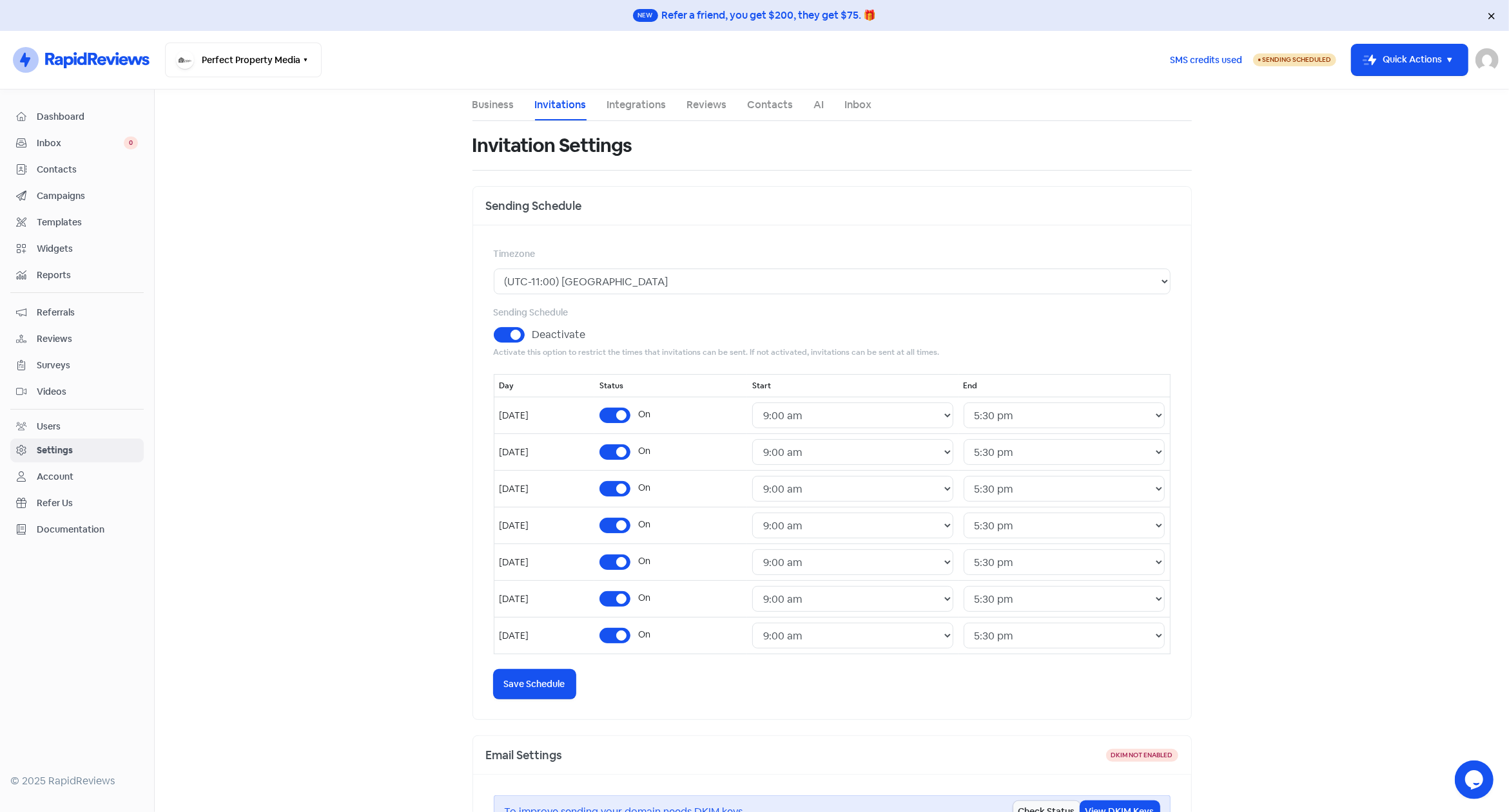
click at [650, 596] on label "On" at bounding box center [644, 598] width 12 height 14
click at [647, 596] on input "On" at bounding box center [642, 595] width 8 height 8
checkbox input "false"
click at [649, 631] on label "On" at bounding box center [643, 632] width 12 height 14
click at [646, 631] on input "On" at bounding box center [641, 629] width 8 height 8
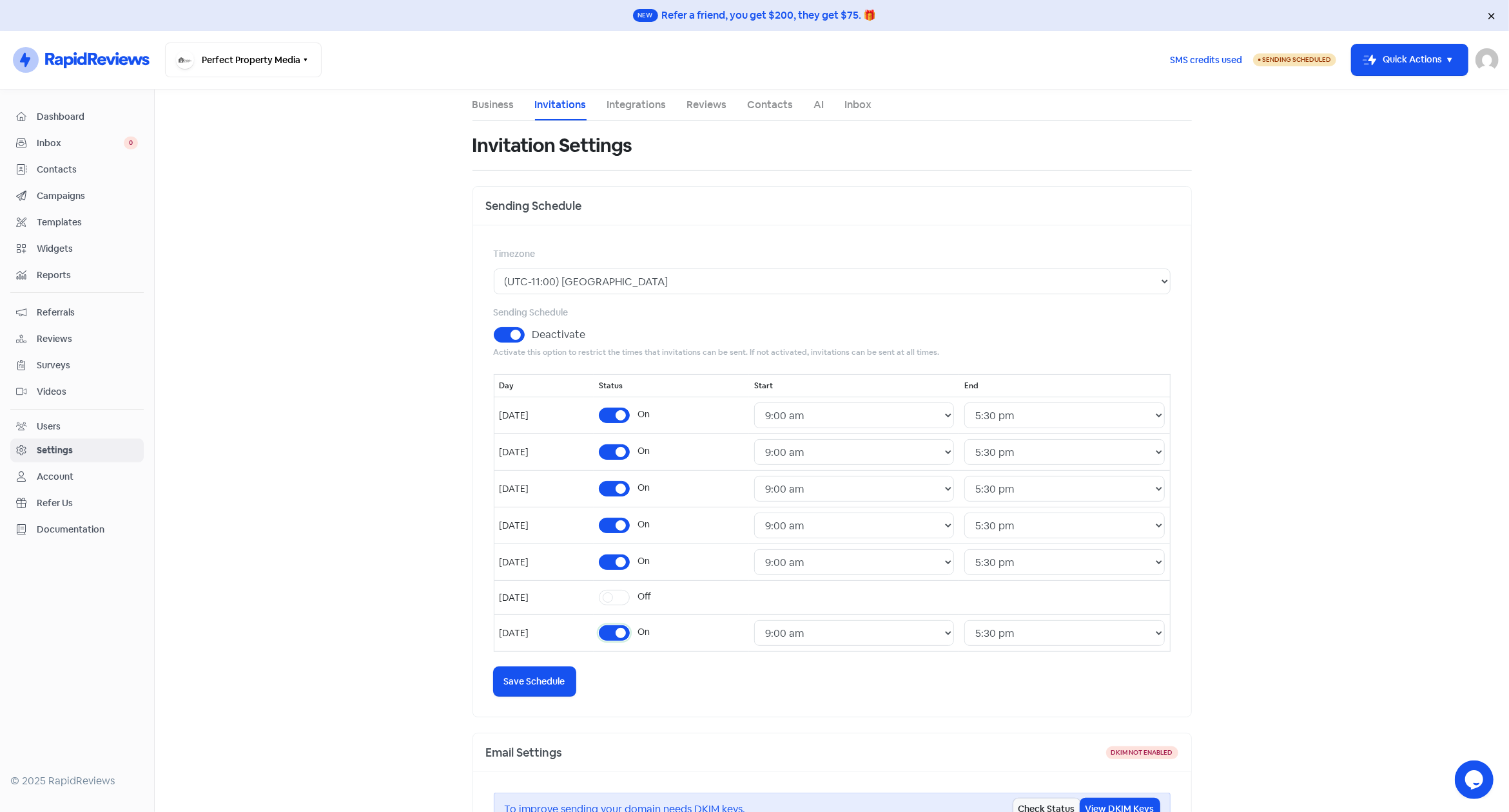
checkbox input "false"
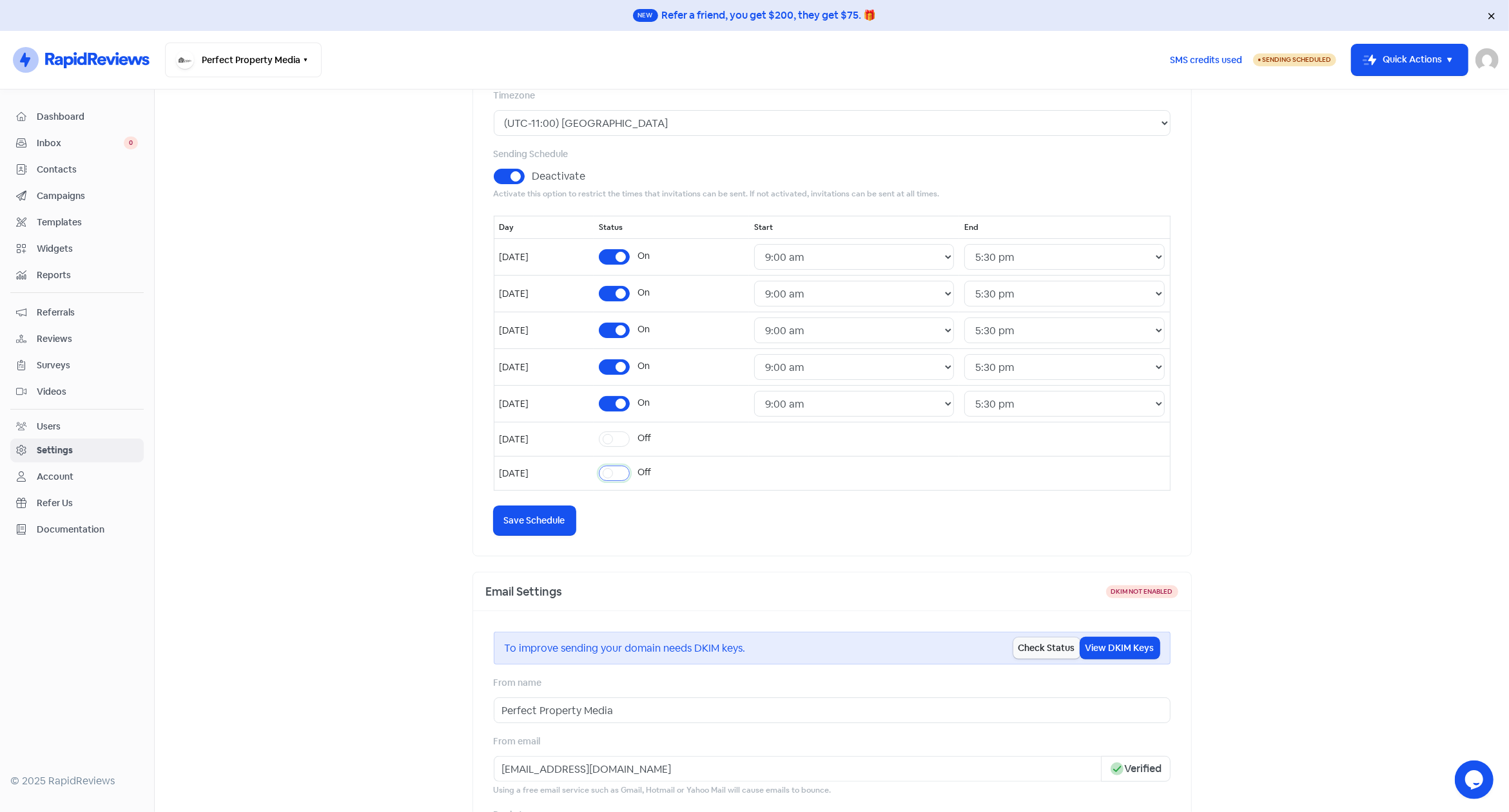
scroll to position [160, 0]
click at [533, 175] on label "Deactivate" at bounding box center [559, 175] width 54 height 15
click at [533, 175] on input "Deactivate" at bounding box center [536, 171] width 8 height 8
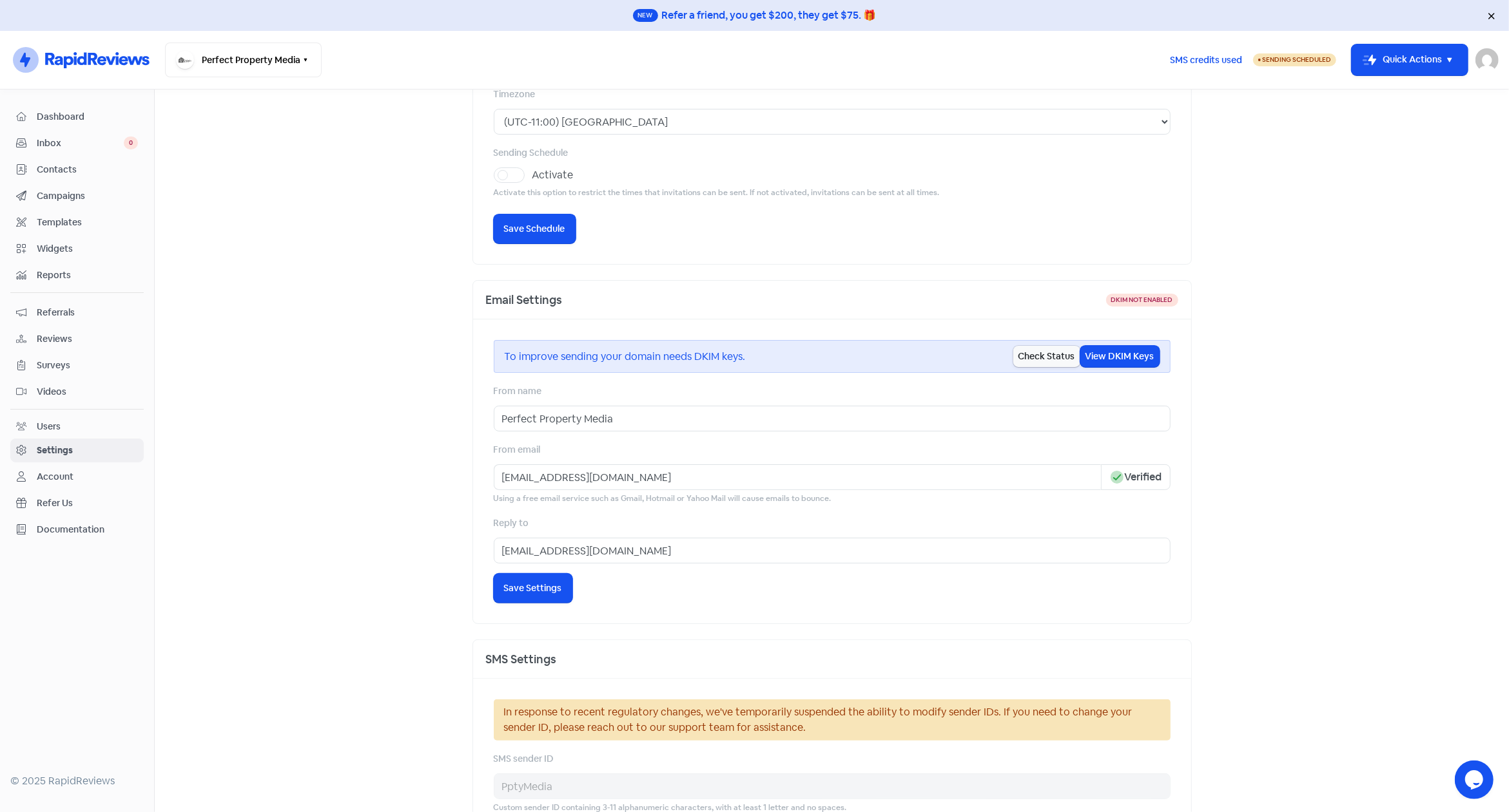
click at [533, 175] on label "Activate" at bounding box center [553, 175] width 41 height 15
click at [533, 175] on input "Activate" at bounding box center [536, 171] width 8 height 8
checkbox input "true"
select select "09:00:00"
select select "17:30:00"
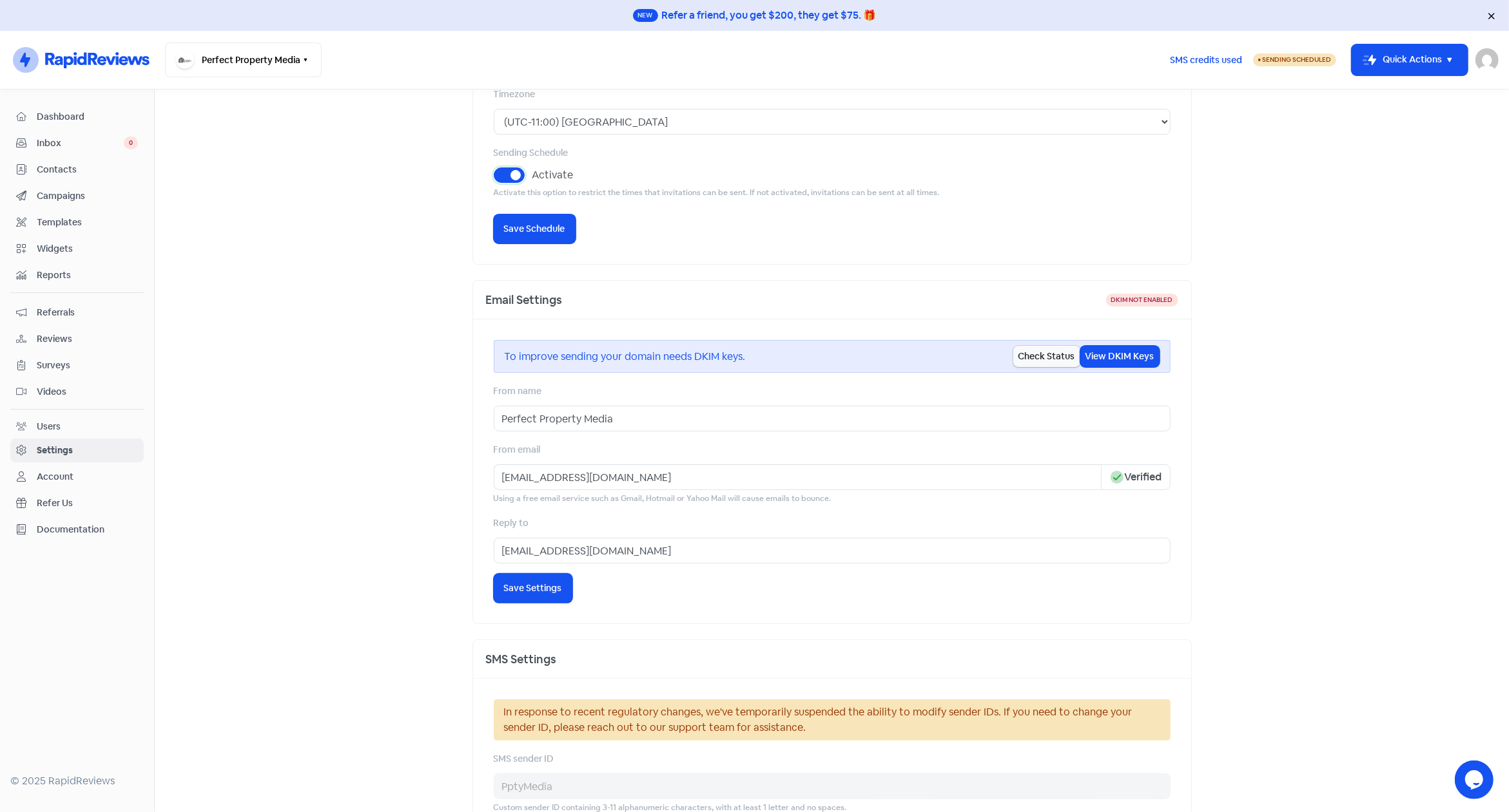
select select "09:00:00"
select select "17:30:00"
select select "09:00:00"
select select "17:30:00"
select select "09:00:00"
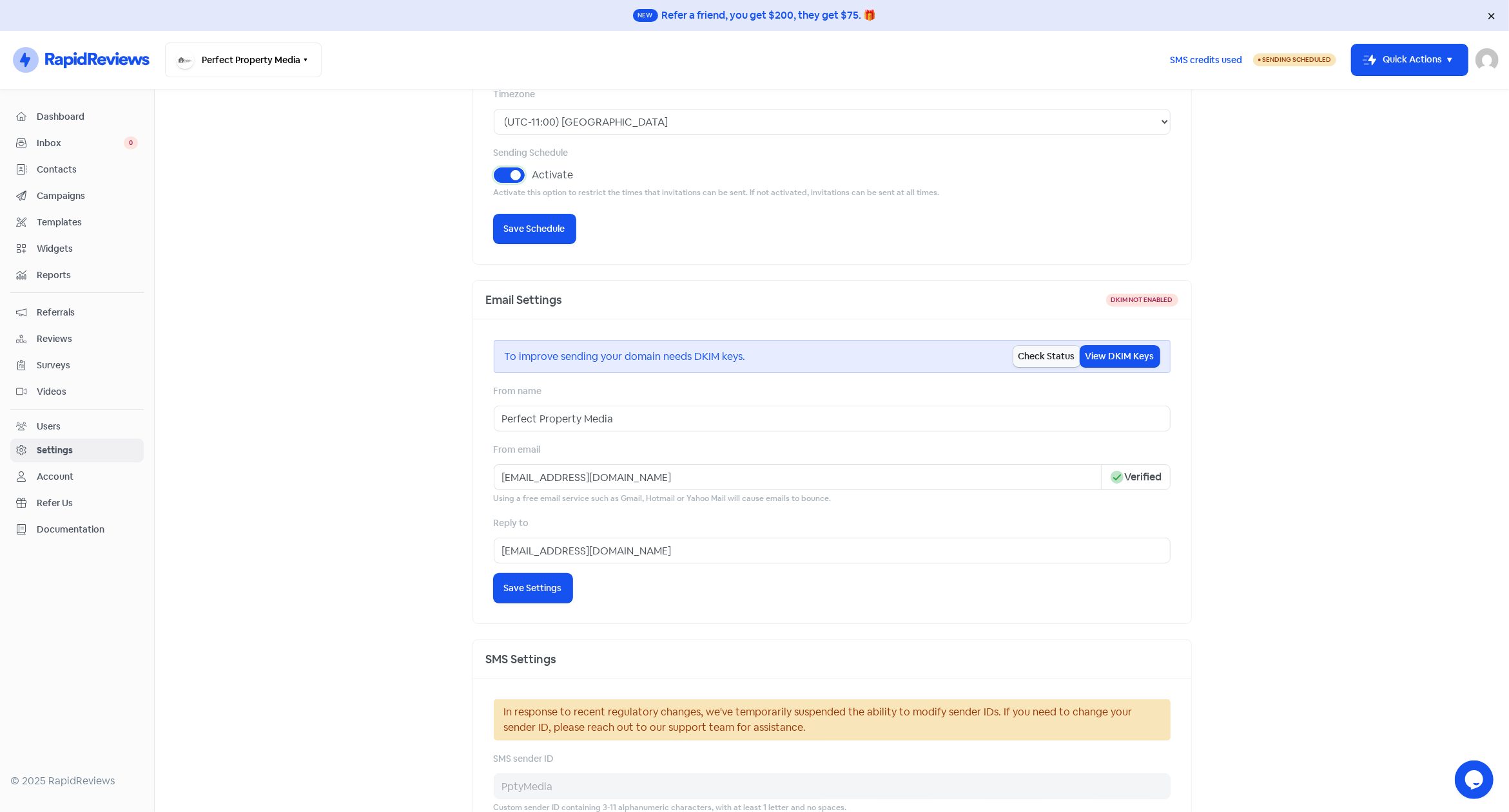
select select "17:30:00"
select select "09:00:00"
select select "17:30:00"
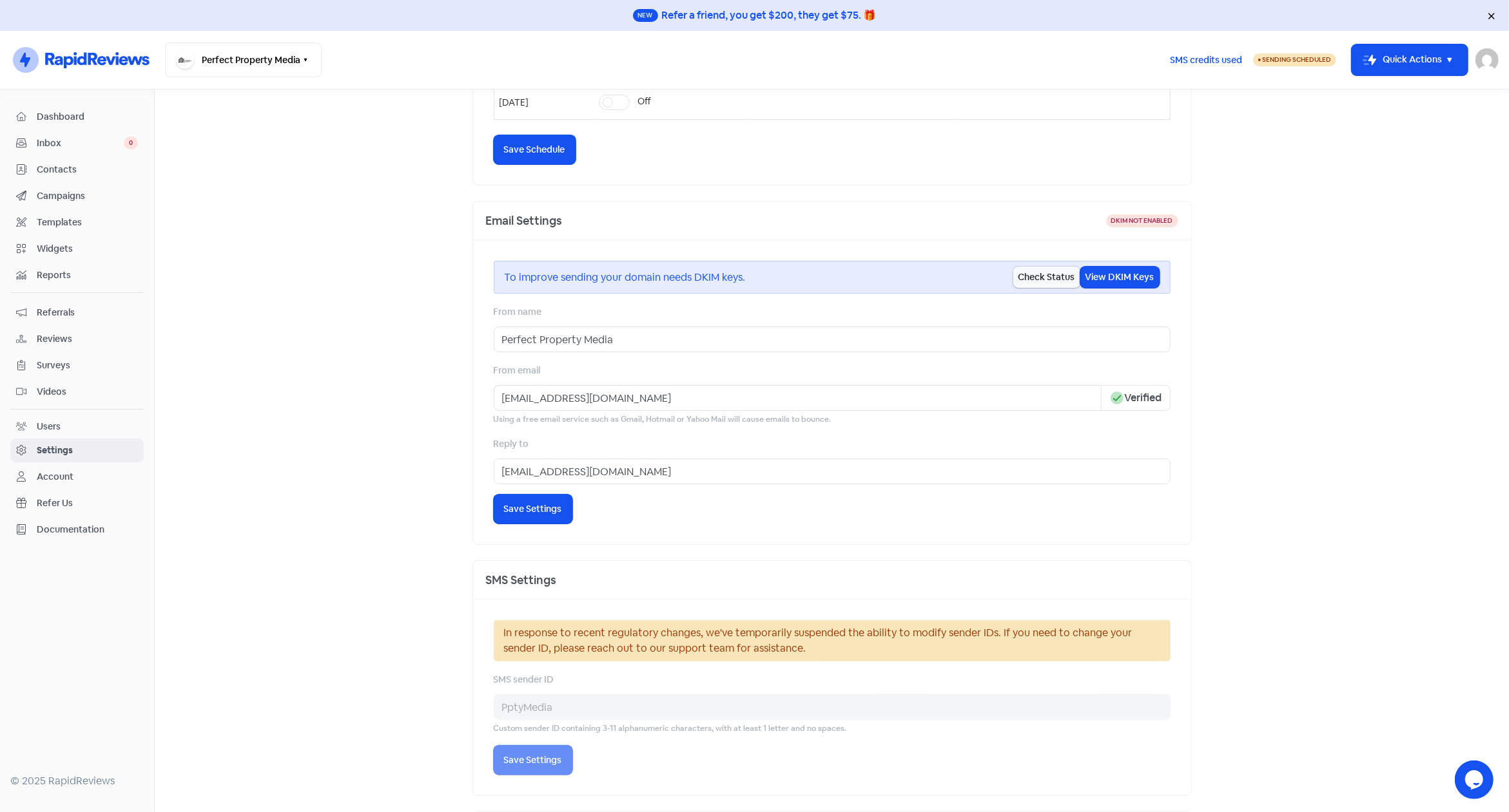
scroll to position [559, 0]
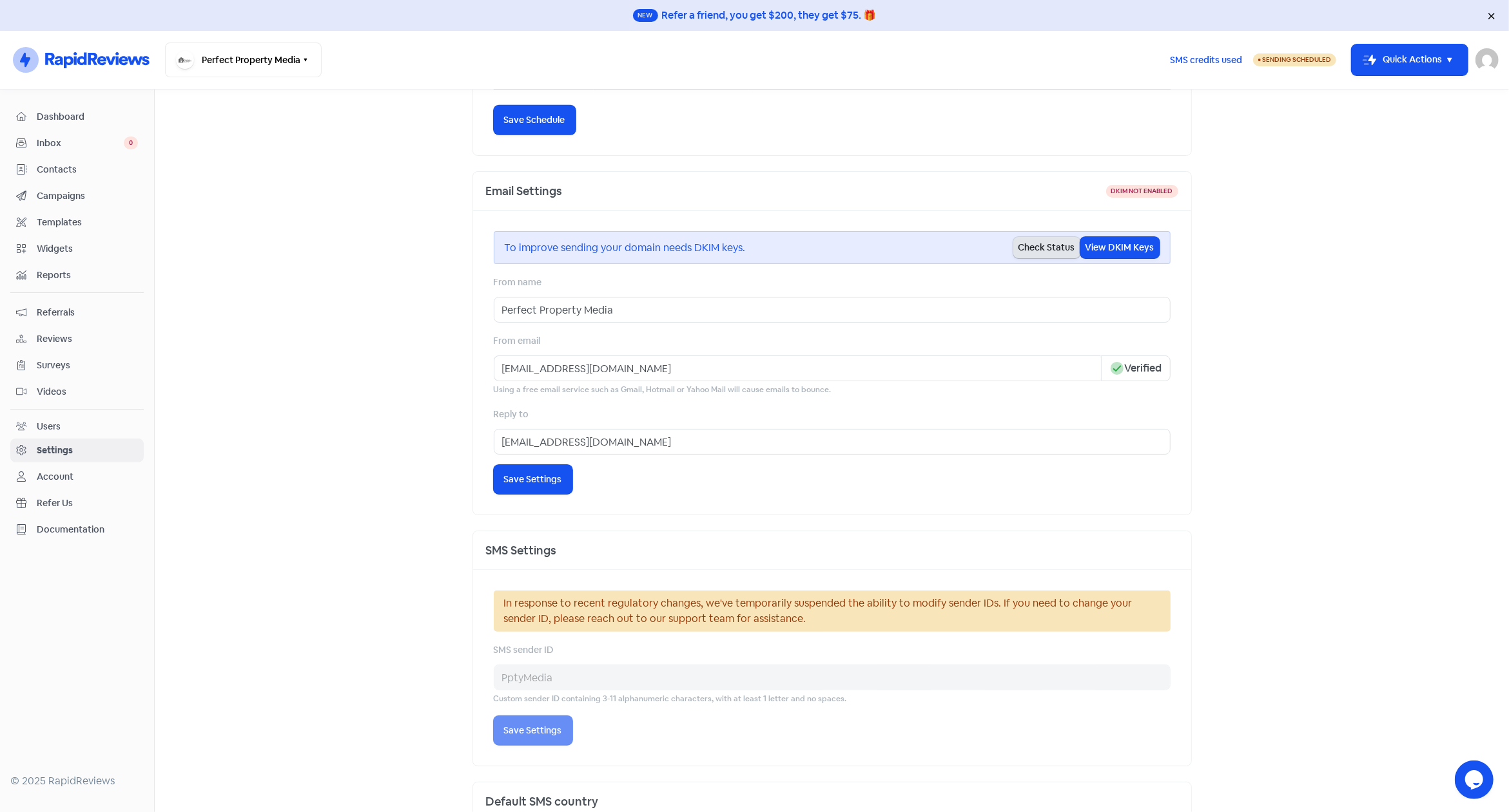
click at [1040, 245] on button "Check Status" at bounding box center [1047, 247] width 67 height 21
click at [1108, 243] on button "View DKIM Keys" at bounding box center [1119, 247] width 79 height 21
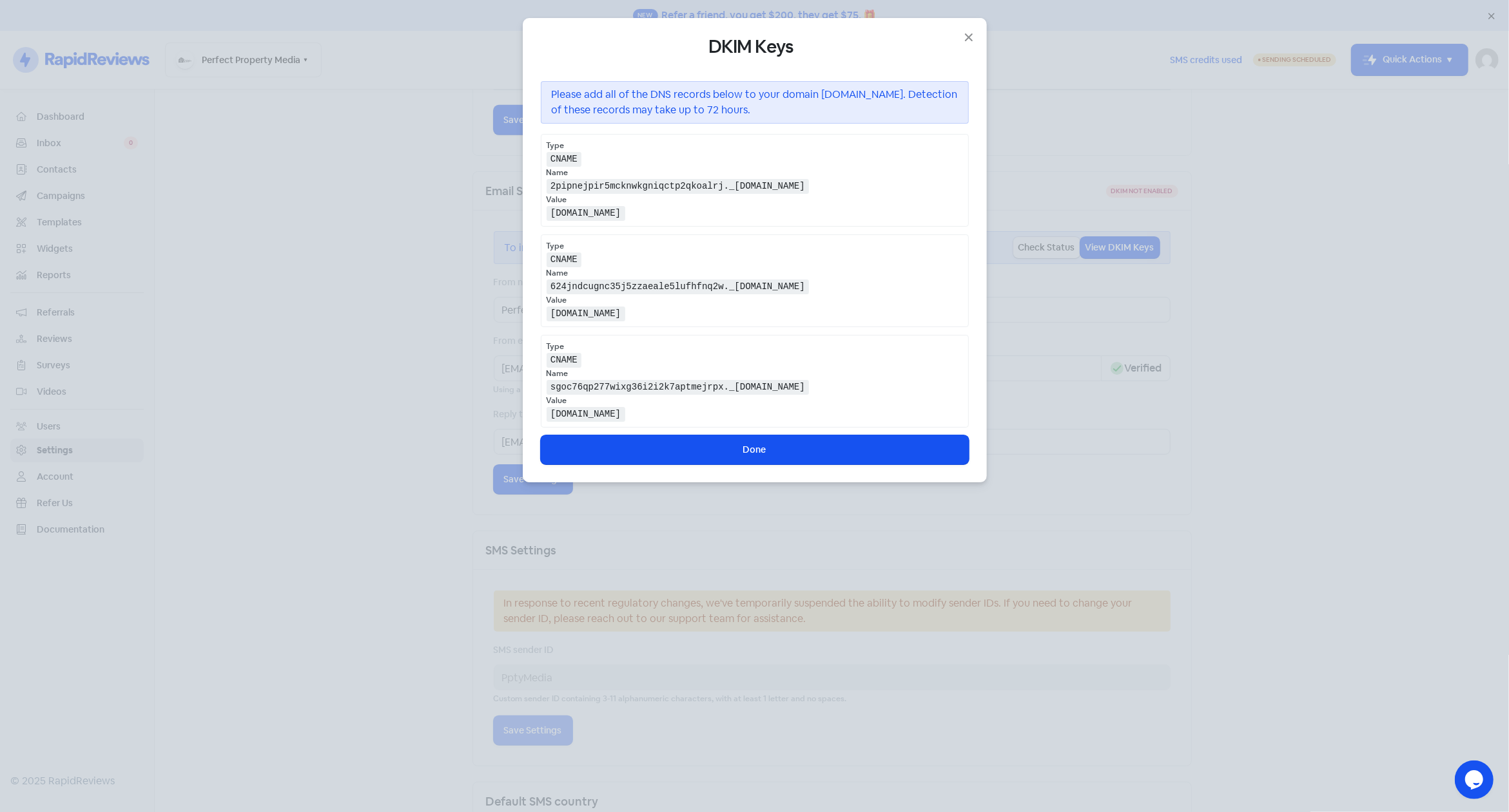
click at [820, 343] on div "Type" at bounding box center [754, 346] width 416 height 12
click at [861, 328] on div "Type CNAME Name 2pipnejpir5mcknwkgniqctp2qkoalrj._[DOMAIN_NAME] Value [DOMAIN_N…" at bounding box center [755, 280] width 428 height 294
click at [863, 371] on div "Name" at bounding box center [754, 373] width 416 height 12
drag, startPoint x: 821, startPoint y: 415, endPoint x: 524, endPoint y: 136, distance: 407.5
click at [524, 136] on div "DKIM Keys Please add all of the DNS records below to your domain [DOMAIN_NAME].…" at bounding box center [755, 250] width 464 height 464
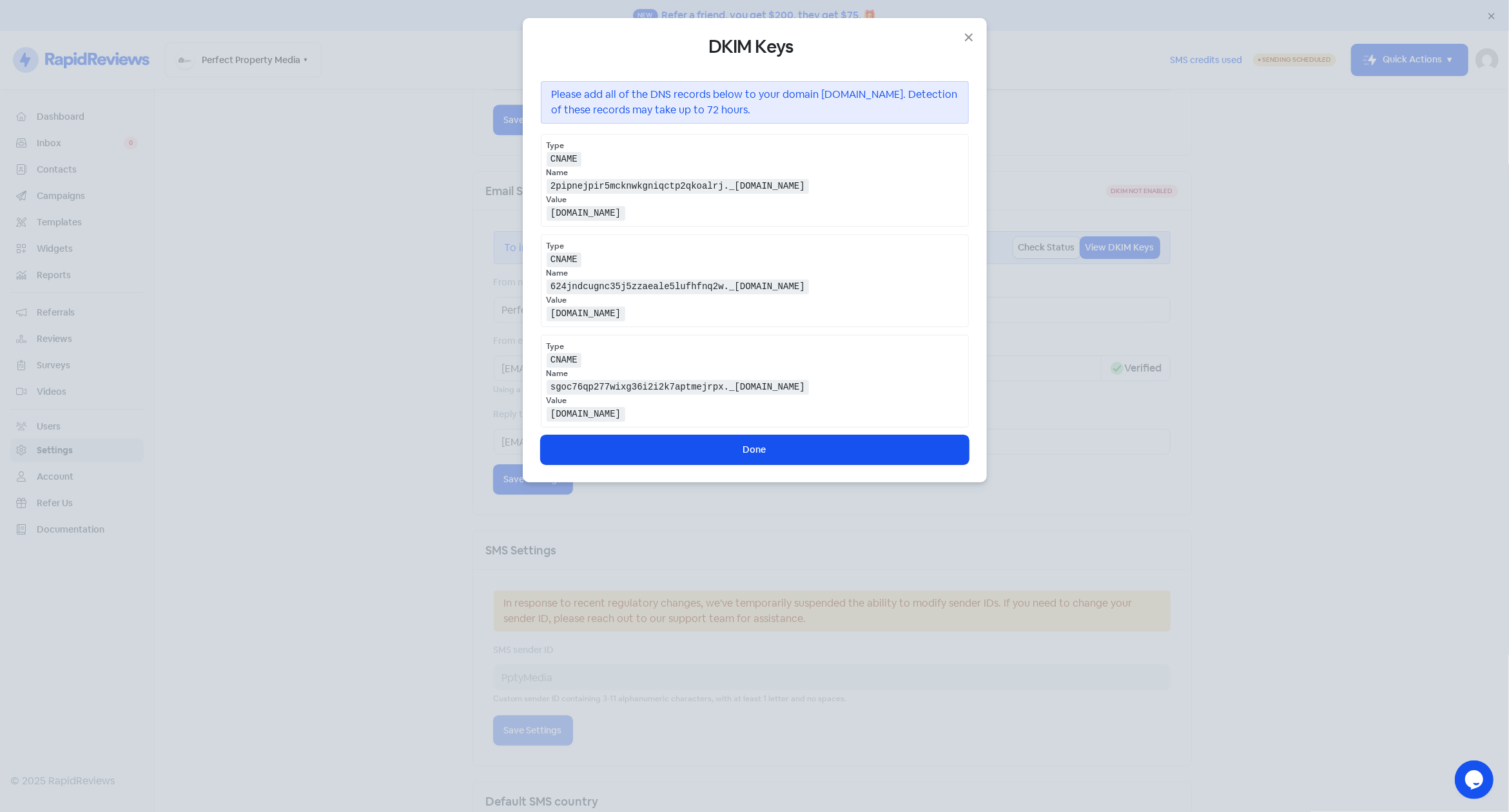
copy div "Type CNAME Name 2pipnejpir5mcknwkgniqctp2qkoalrj._[DOMAIN_NAME] Value [DOMAIN_N…"
click at [846, 420] on div "Type CNAME Name sgoc76qp277wixg36i2i2k7aptmejrpx._[DOMAIN_NAME] Value [DOMAIN_N…" at bounding box center [755, 381] width 428 height 93
drag, startPoint x: 821, startPoint y: 414, endPoint x: 529, endPoint y: 141, distance: 399.7
click at [529, 141] on div "DKIM Keys Please add all of the DNS records below to your domain [DOMAIN_NAME].…" at bounding box center [755, 250] width 464 height 464
copy div "Type CNAME Name 2pipnejpir5mcknwkgniqctp2qkoalrj._[DOMAIN_NAME] Value [DOMAIN_N…"
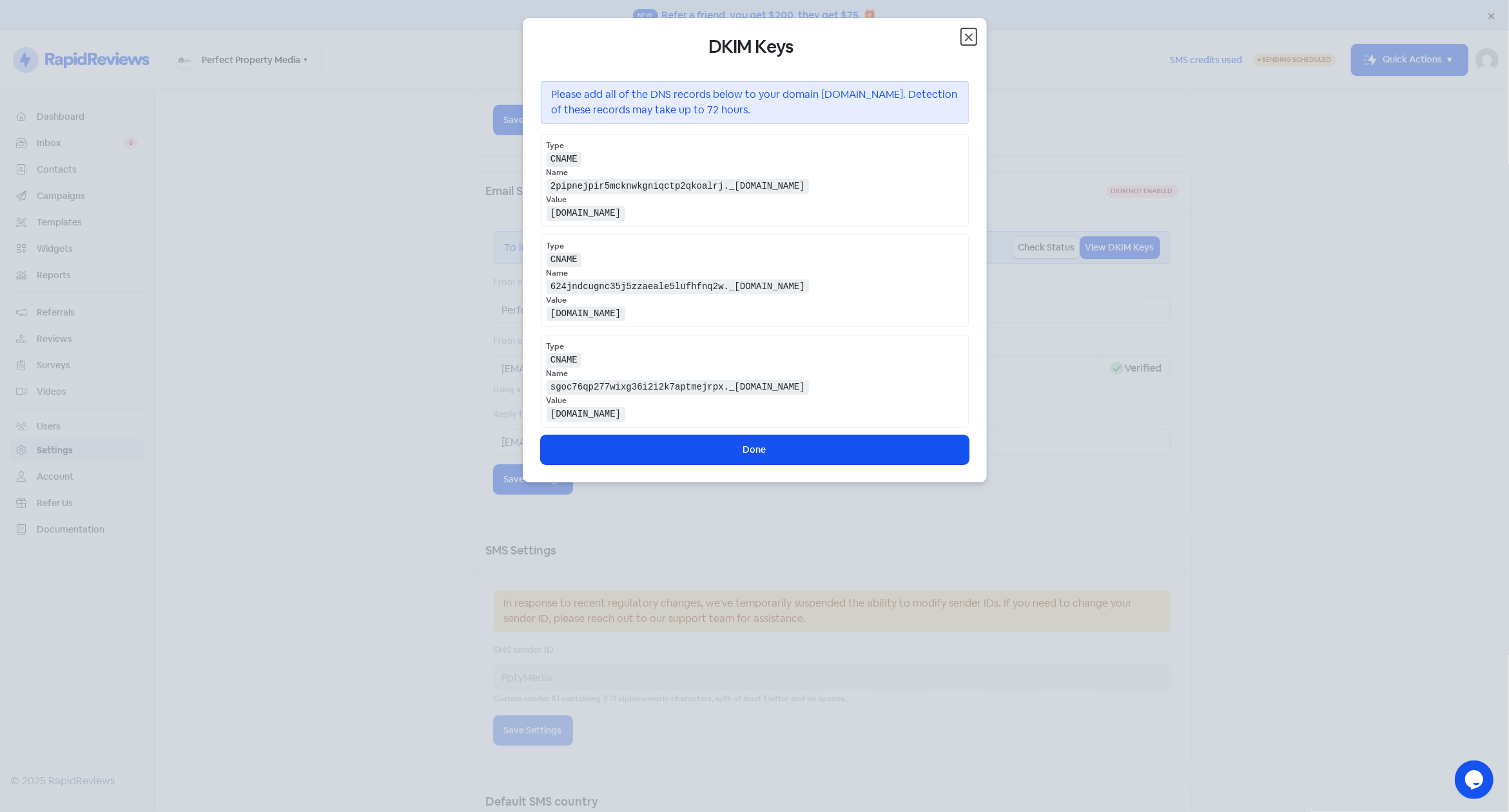
click at [971, 37] on icon "button" at bounding box center [968, 37] width 15 height 15
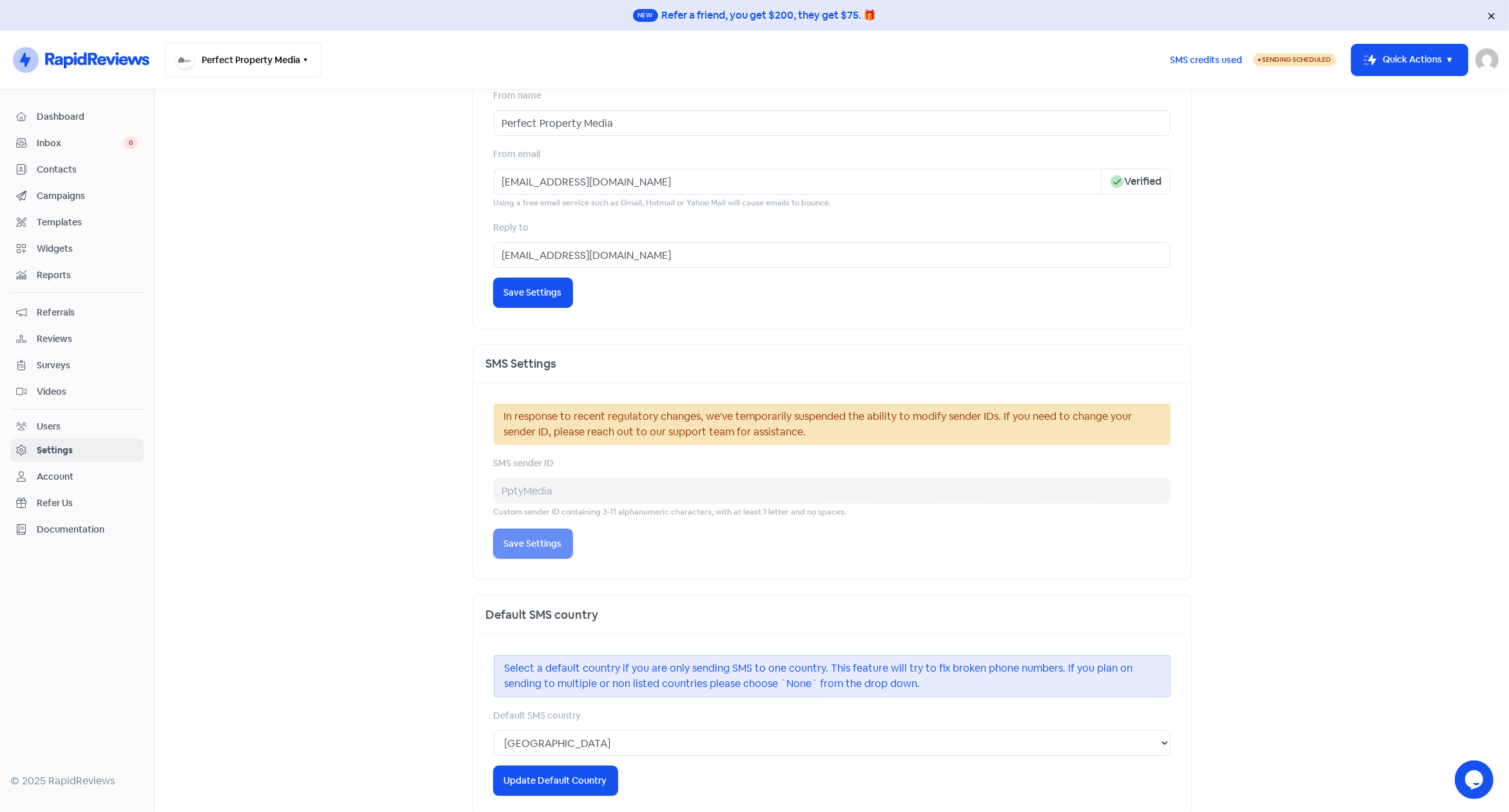
scroll to position [760, 0]
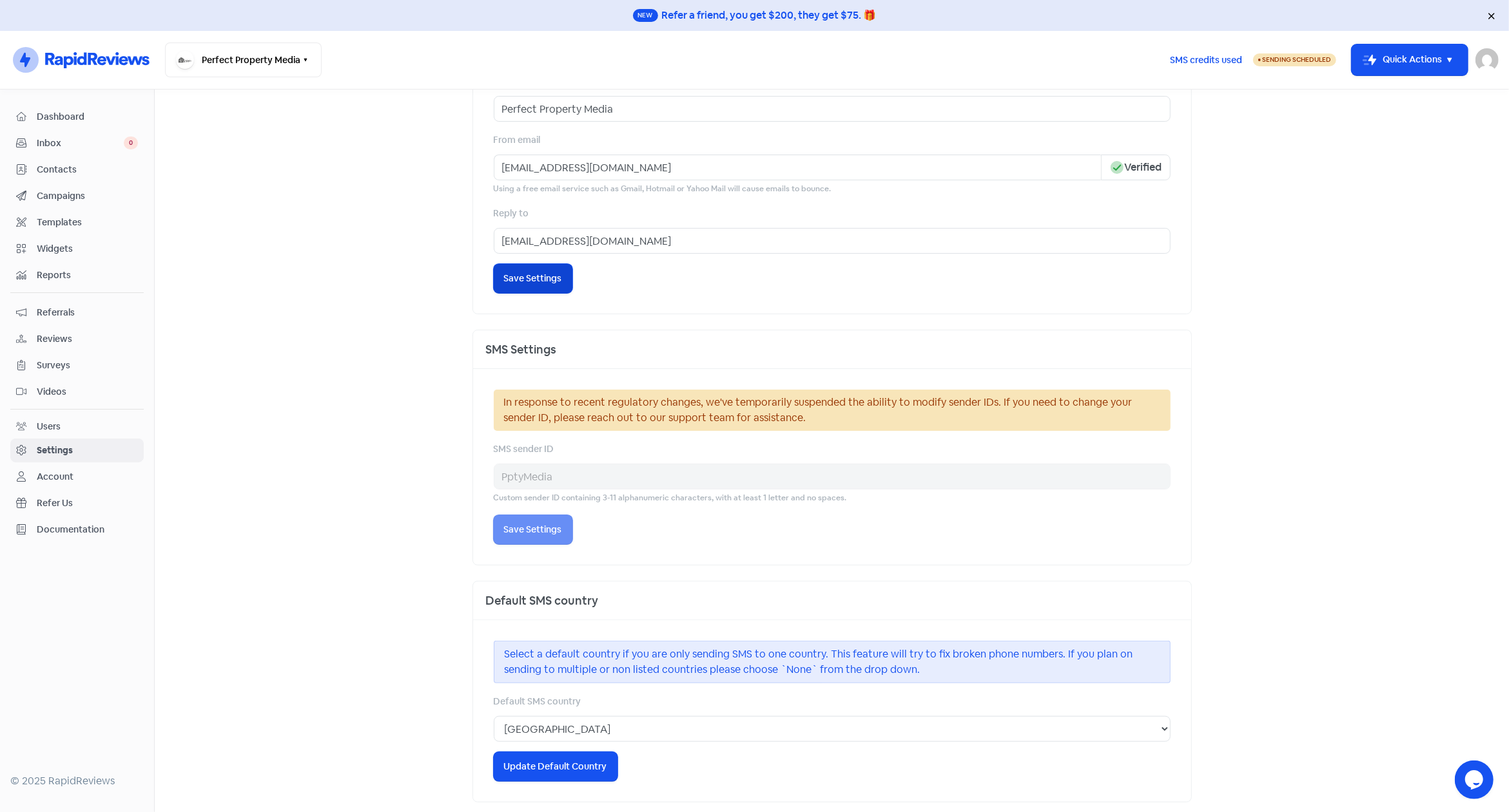
click at [517, 277] on span "Save Settings" at bounding box center [533, 279] width 58 height 14
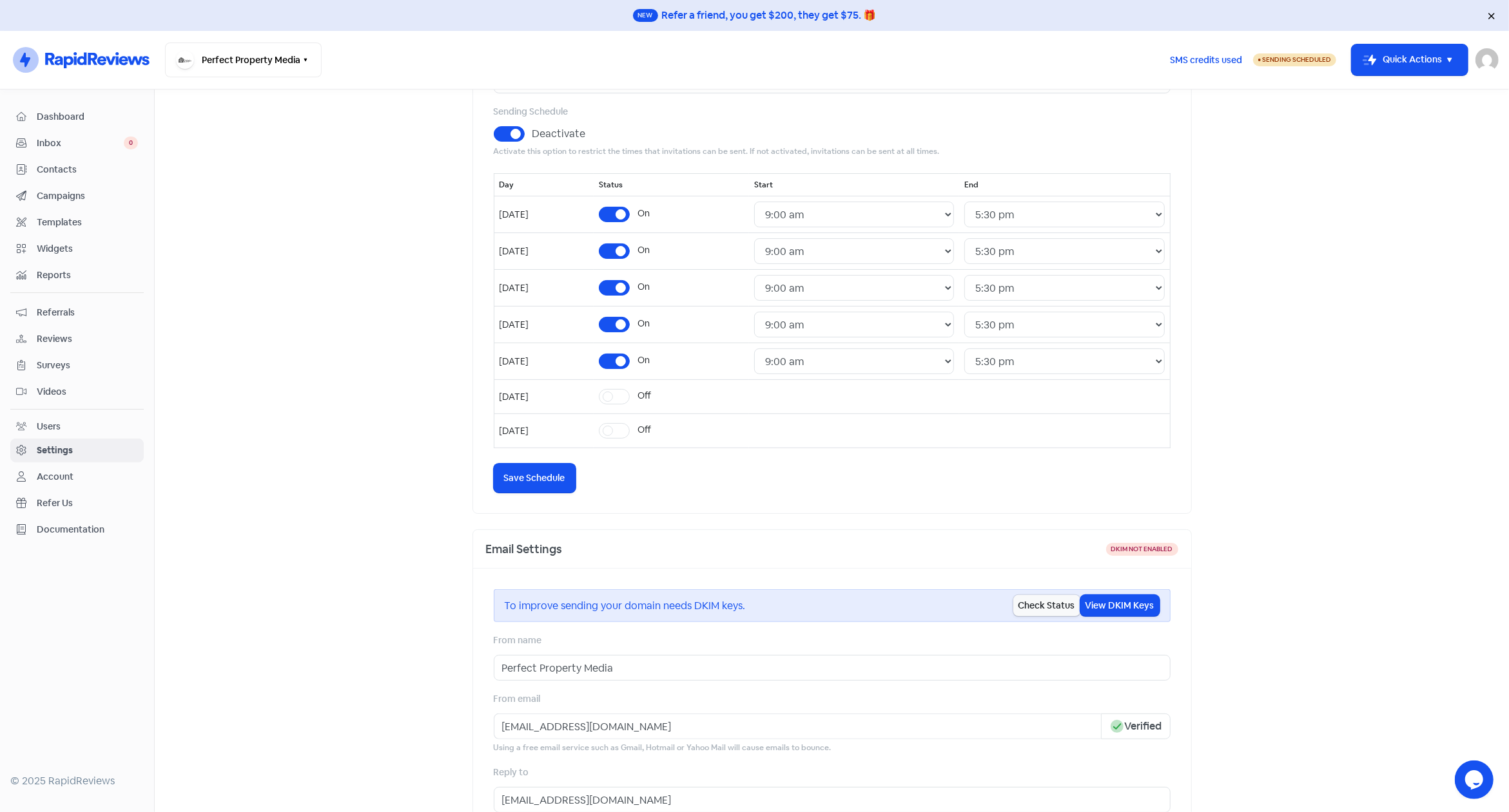
scroll to position [0, 0]
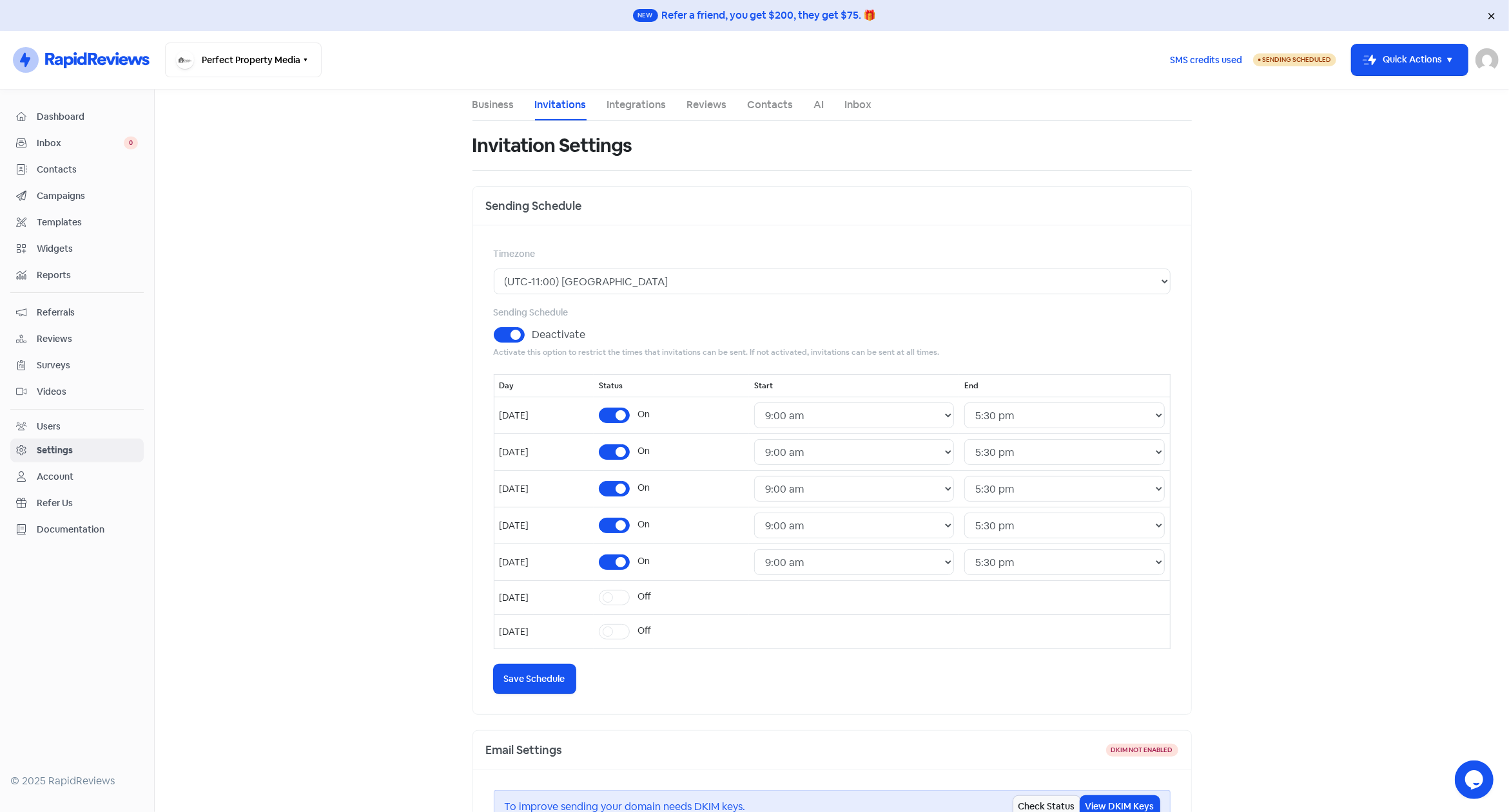
click at [639, 100] on link "Integrations" at bounding box center [637, 105] width 59 height 15
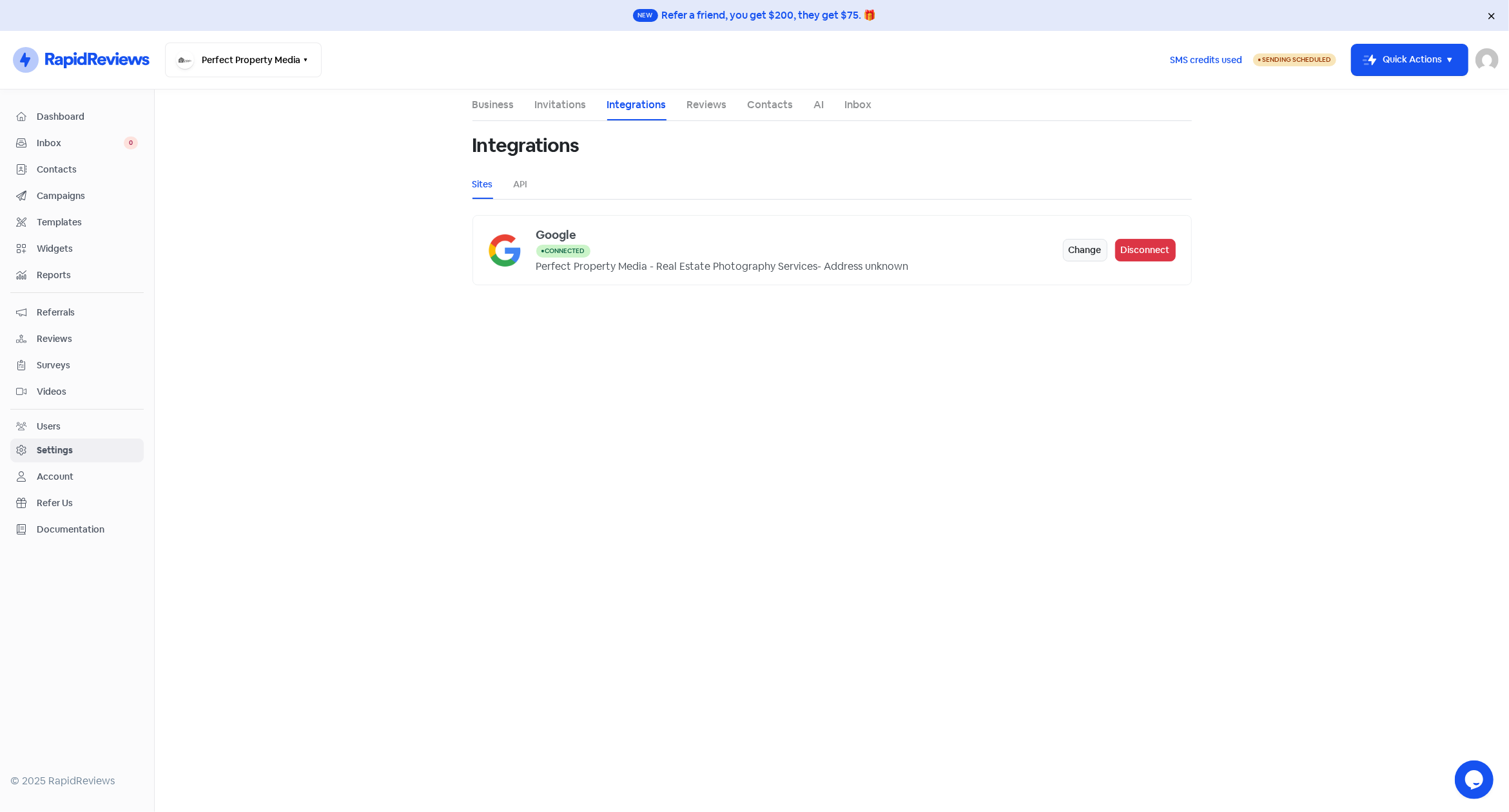
click at [705, 104] on link "Reviews" at bounding box center [707, 105] width 40 height 15
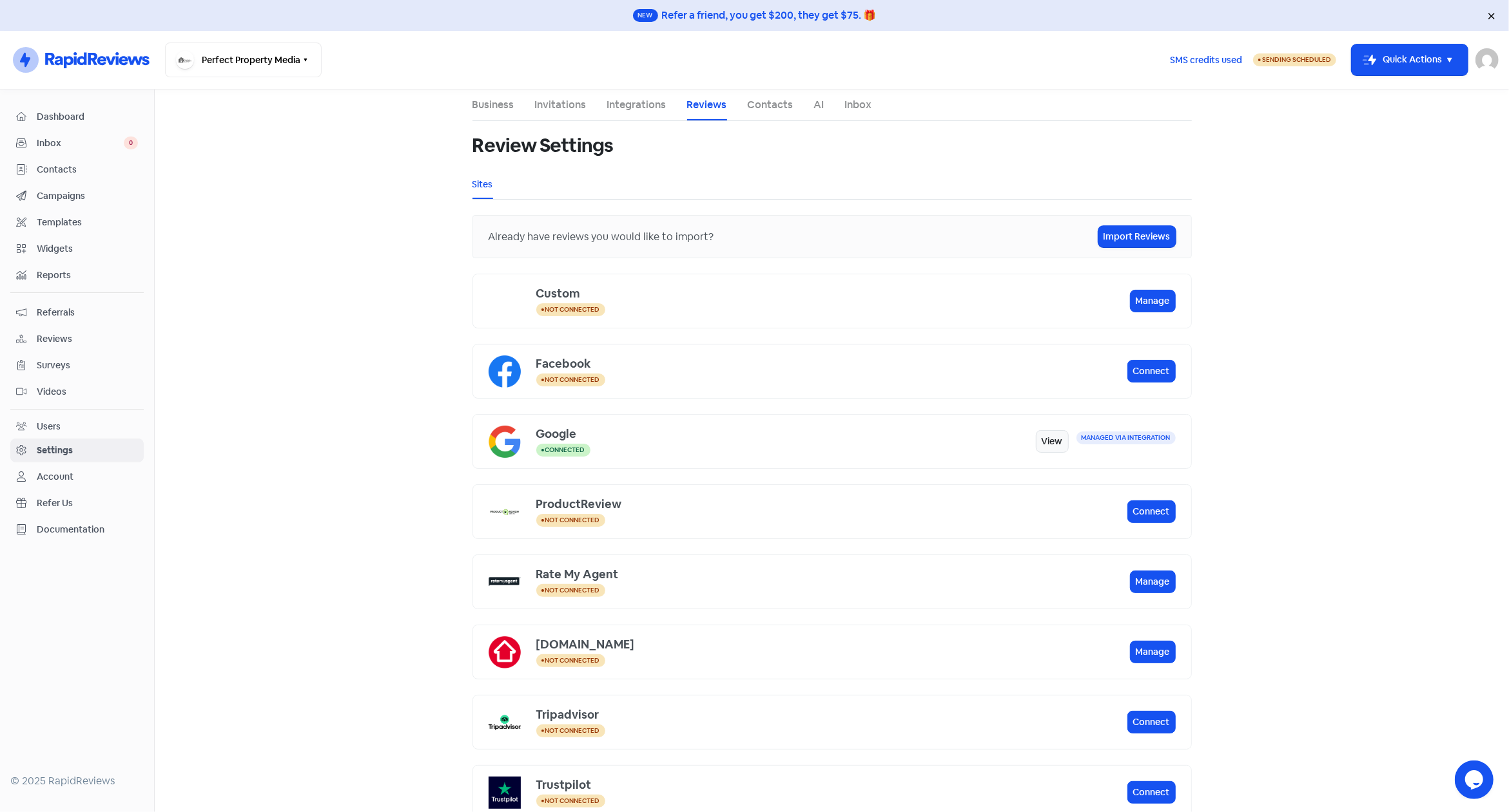
click at [773, 103] on link "Contacts" at bounding box center [770, 105] width 46 height 15
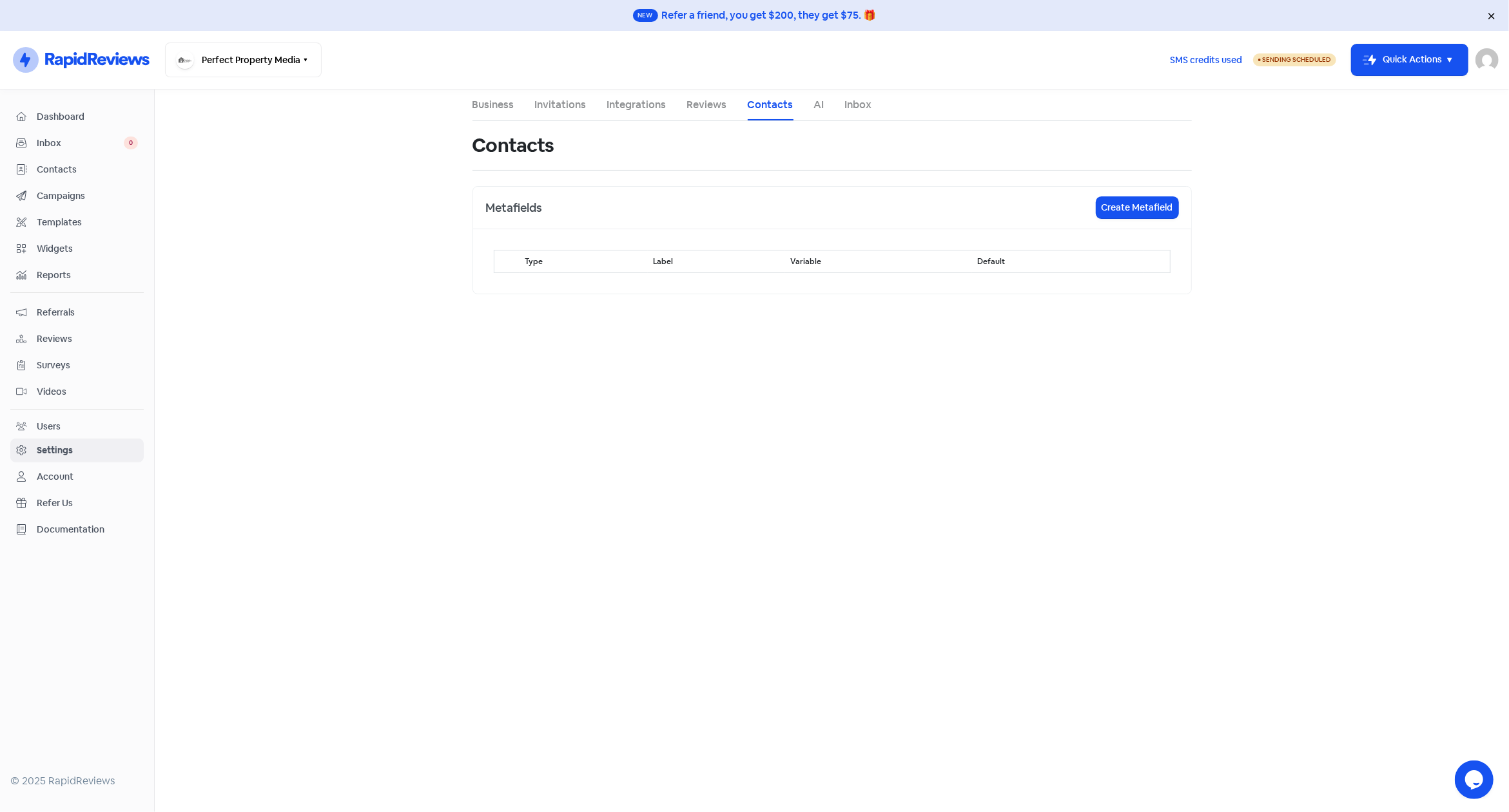
click at [817, 105] on link "AI" at bounding box center [819, 105] width 10 height 15
select select "en-AU"
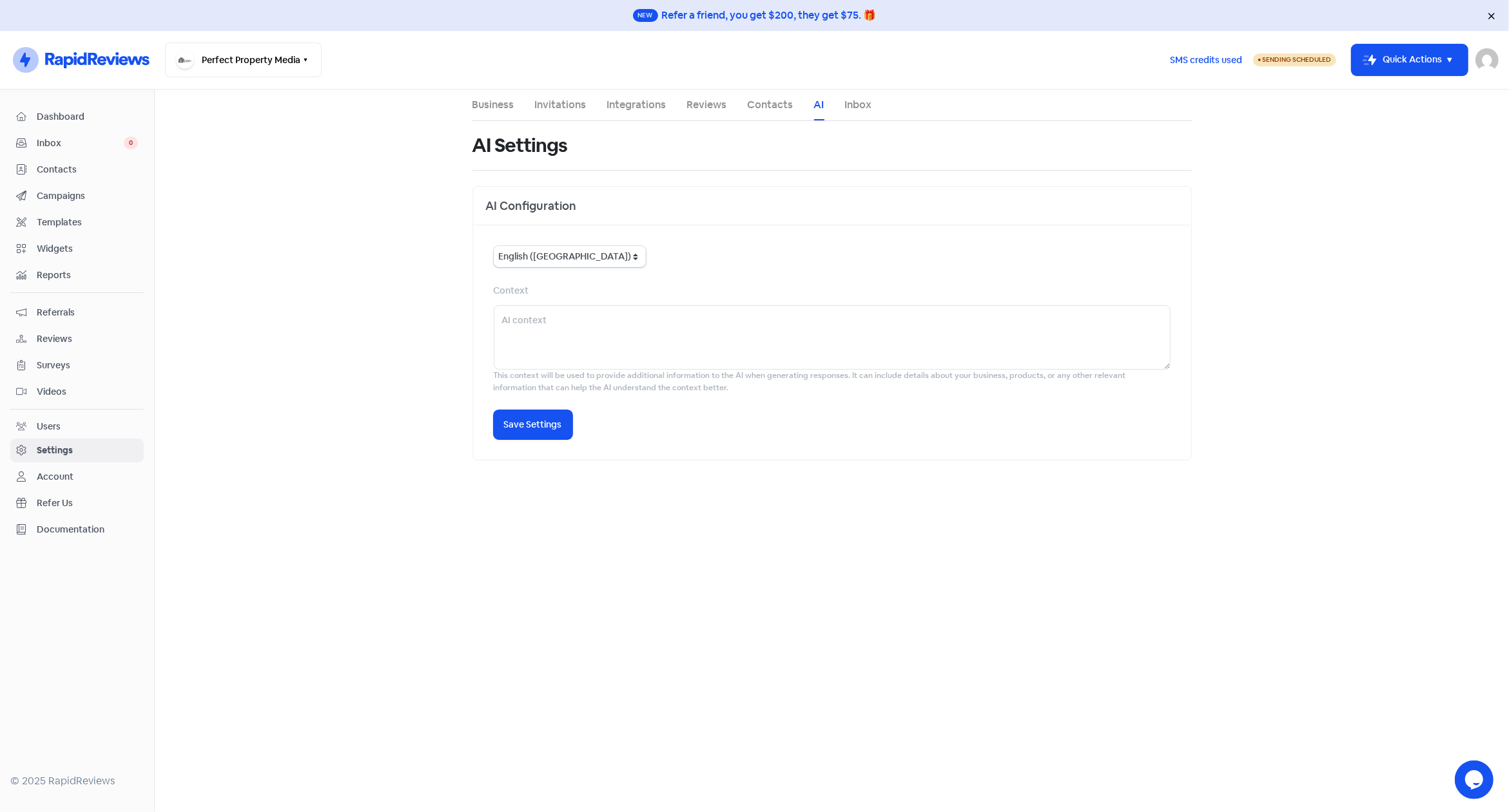
click at [859, 107] on link "Inbox" at bounding box center [859, 105] width 27 height 15
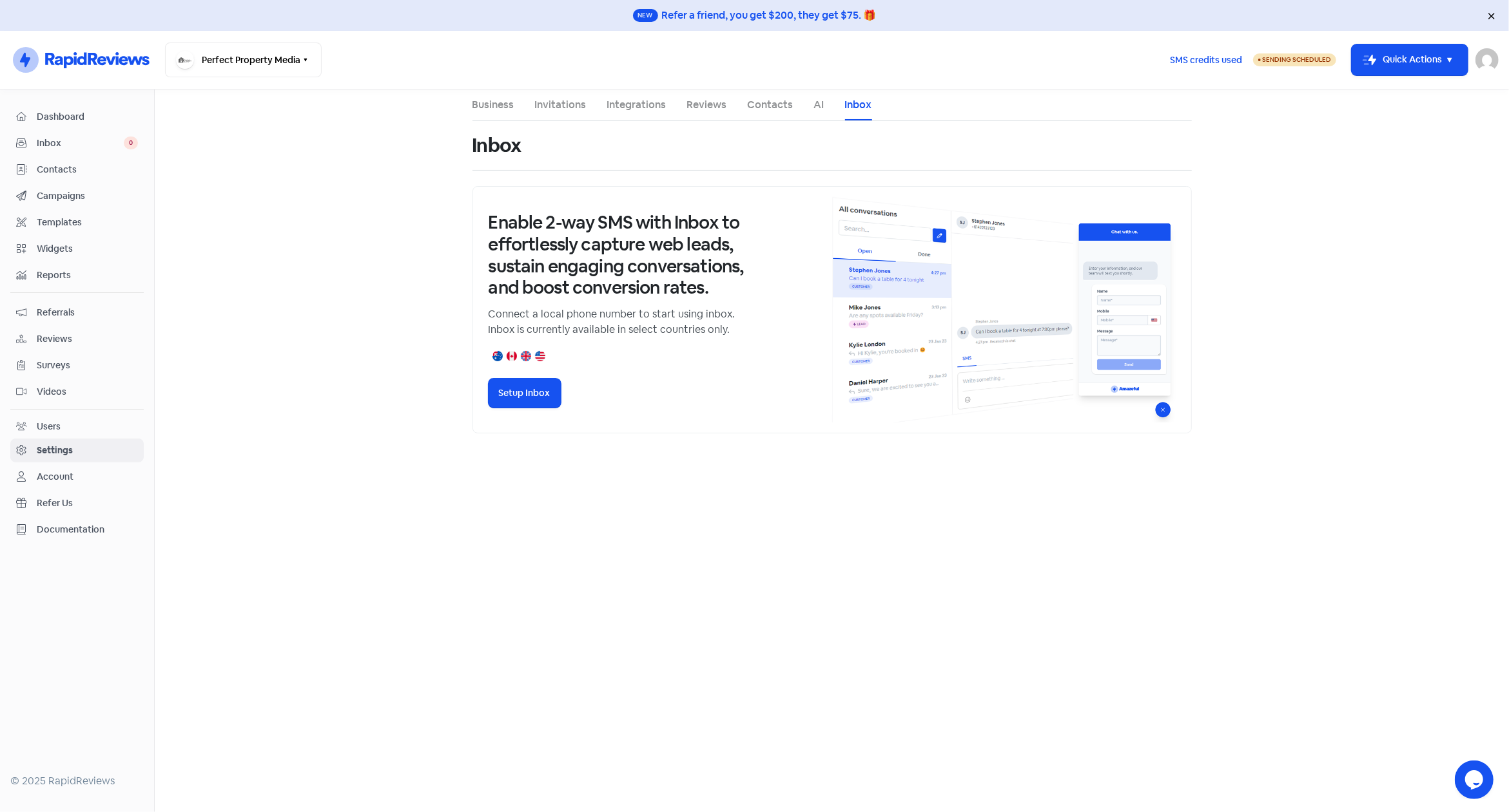
click at [553, 107] on link "Invitations" at bounding box center [560, 105] width 52 height 15
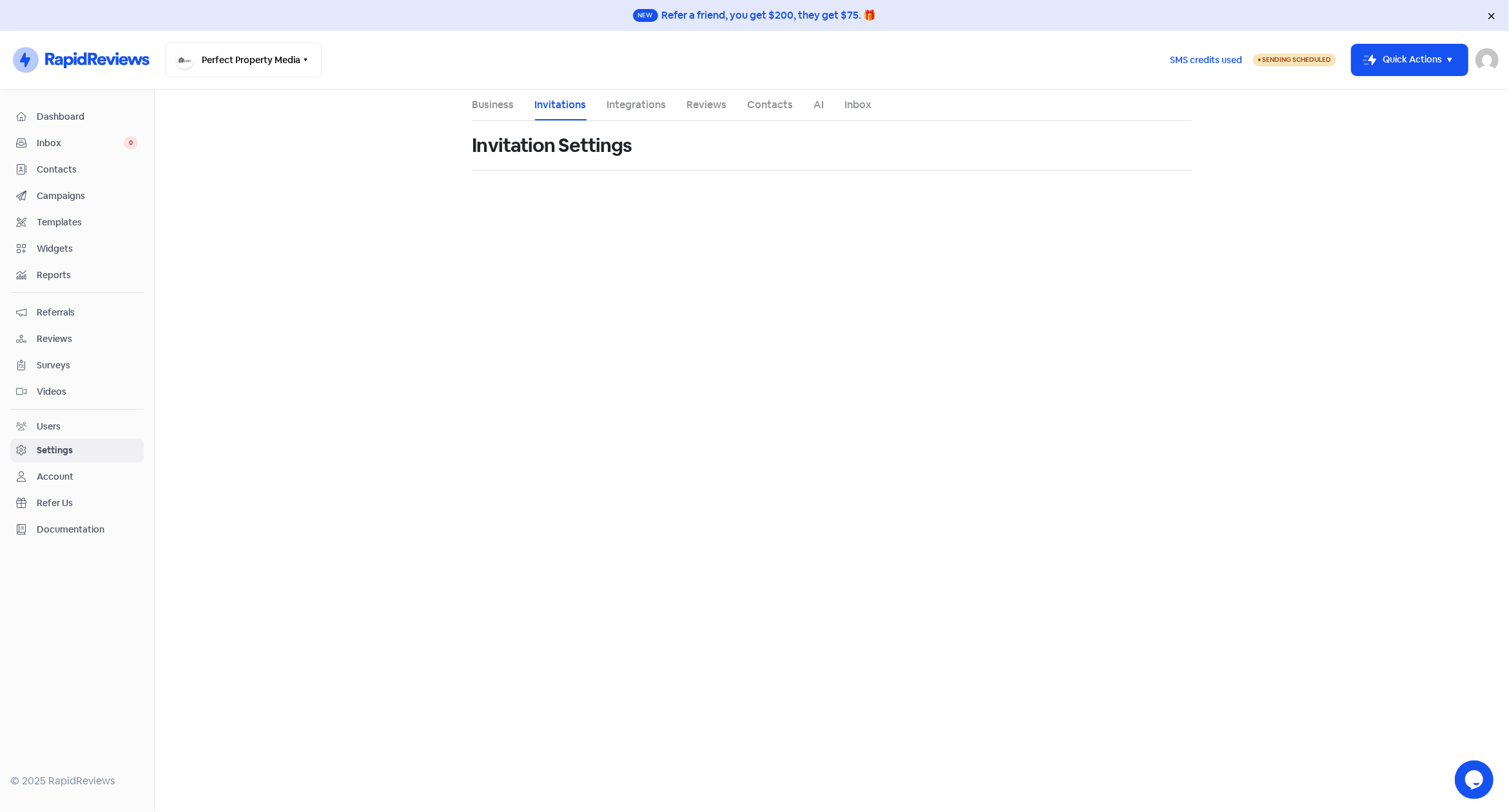
select select "[GEOGRAPHIC_DATA]/[GEOGRAPHIC_DATA]"
select select "09:00:00"
select select "17:30:00"
select select "09:00:00"
select select "17:30:00"
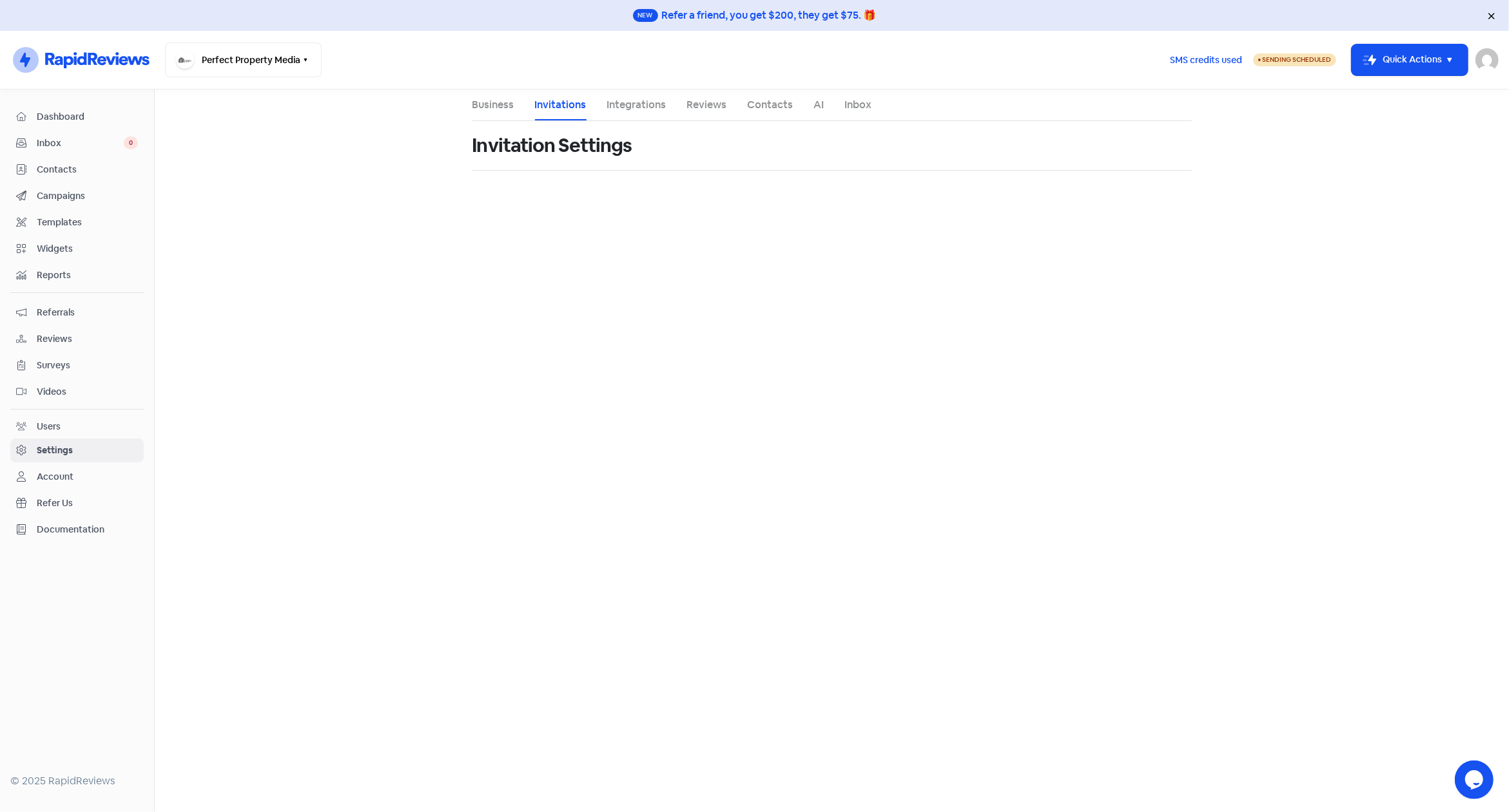
select select "09:00:00"
select select "17:30:00"
select select "09:00:00"
select select "17:30:00"
select select "09:00:00"
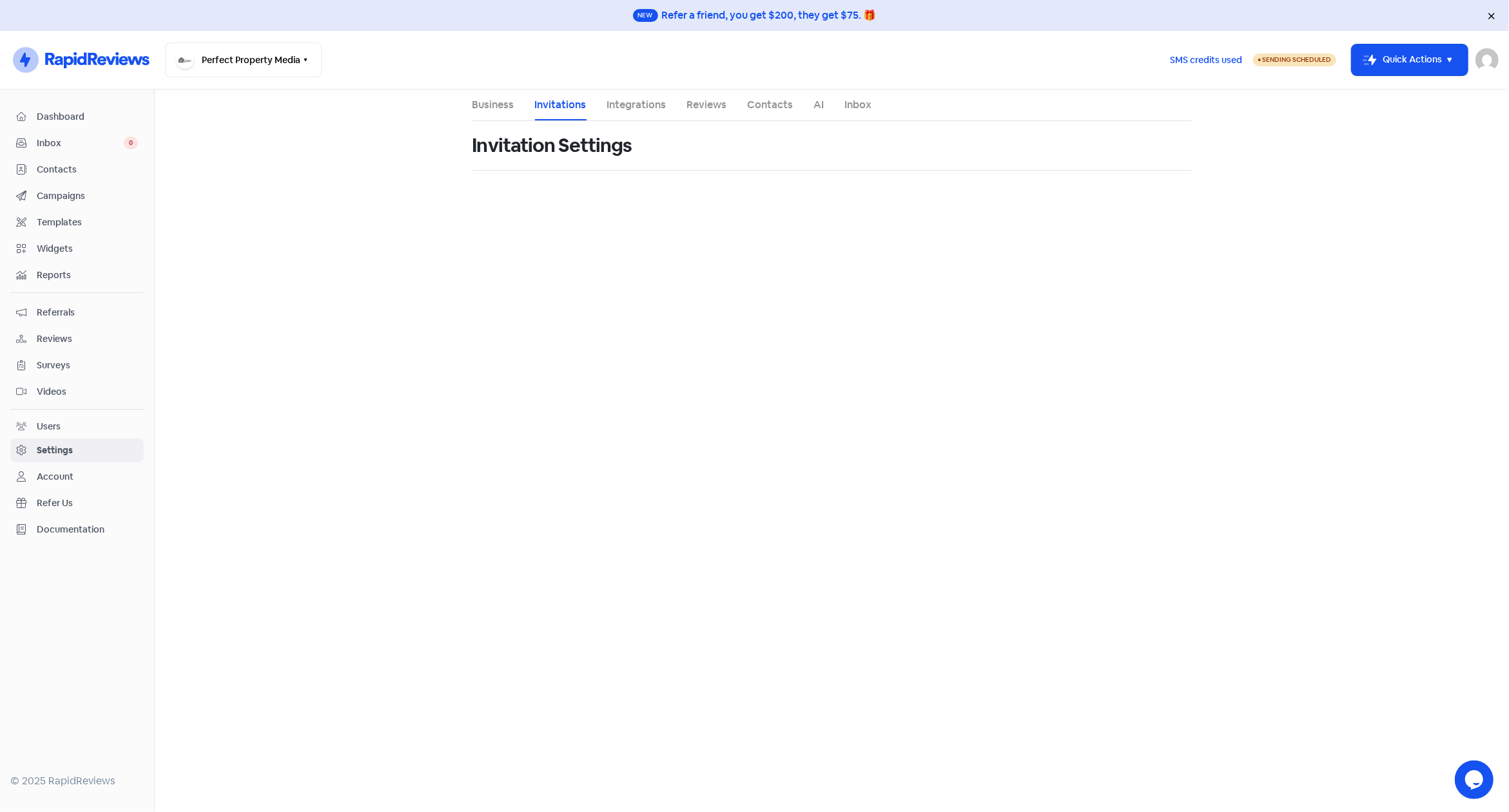
select select "17:30:00"
select select "09:00:00"
select select "17:30:00"
select select "09:00:00"
select select "17:30:00"
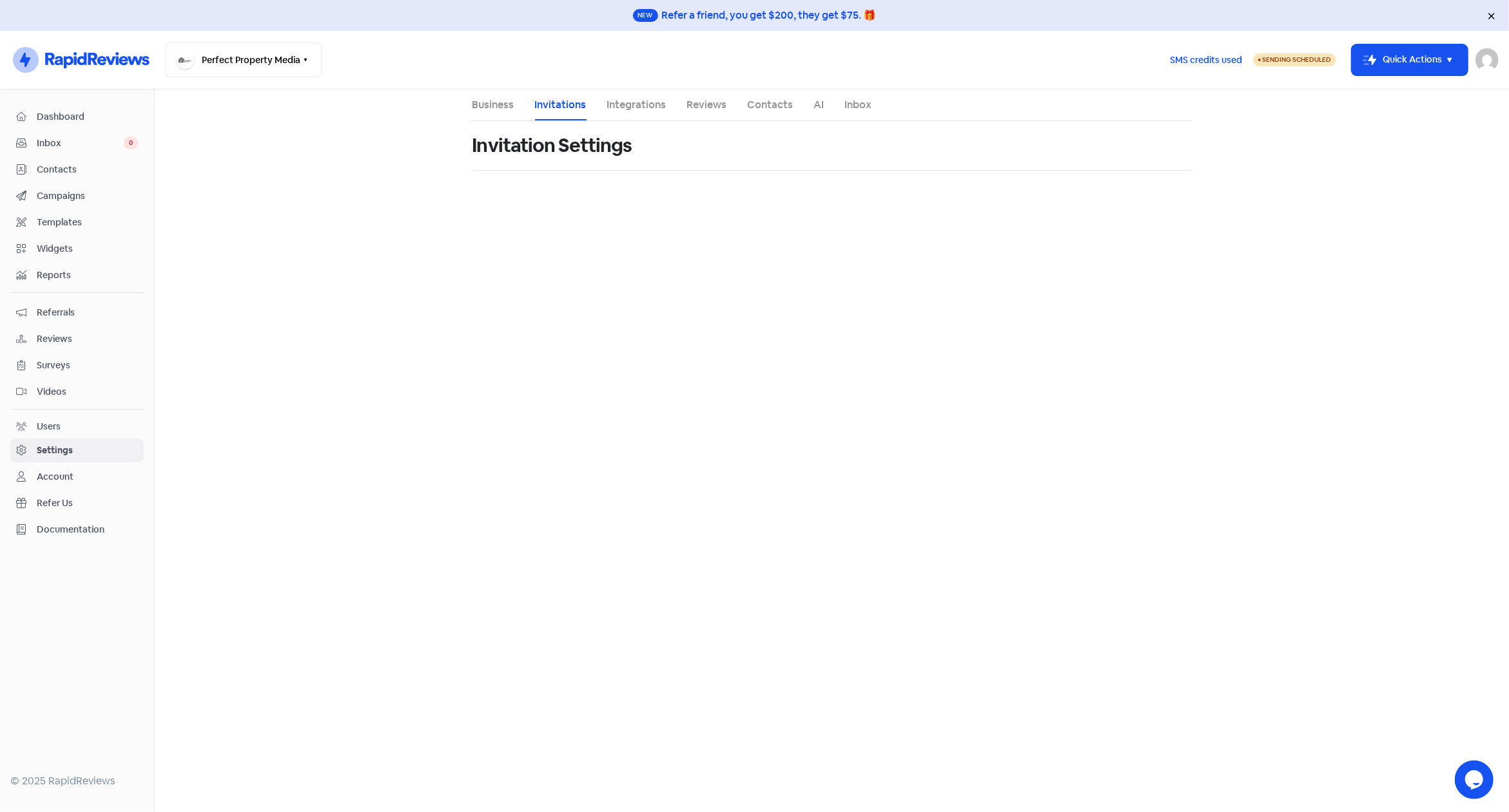
select select "AU"
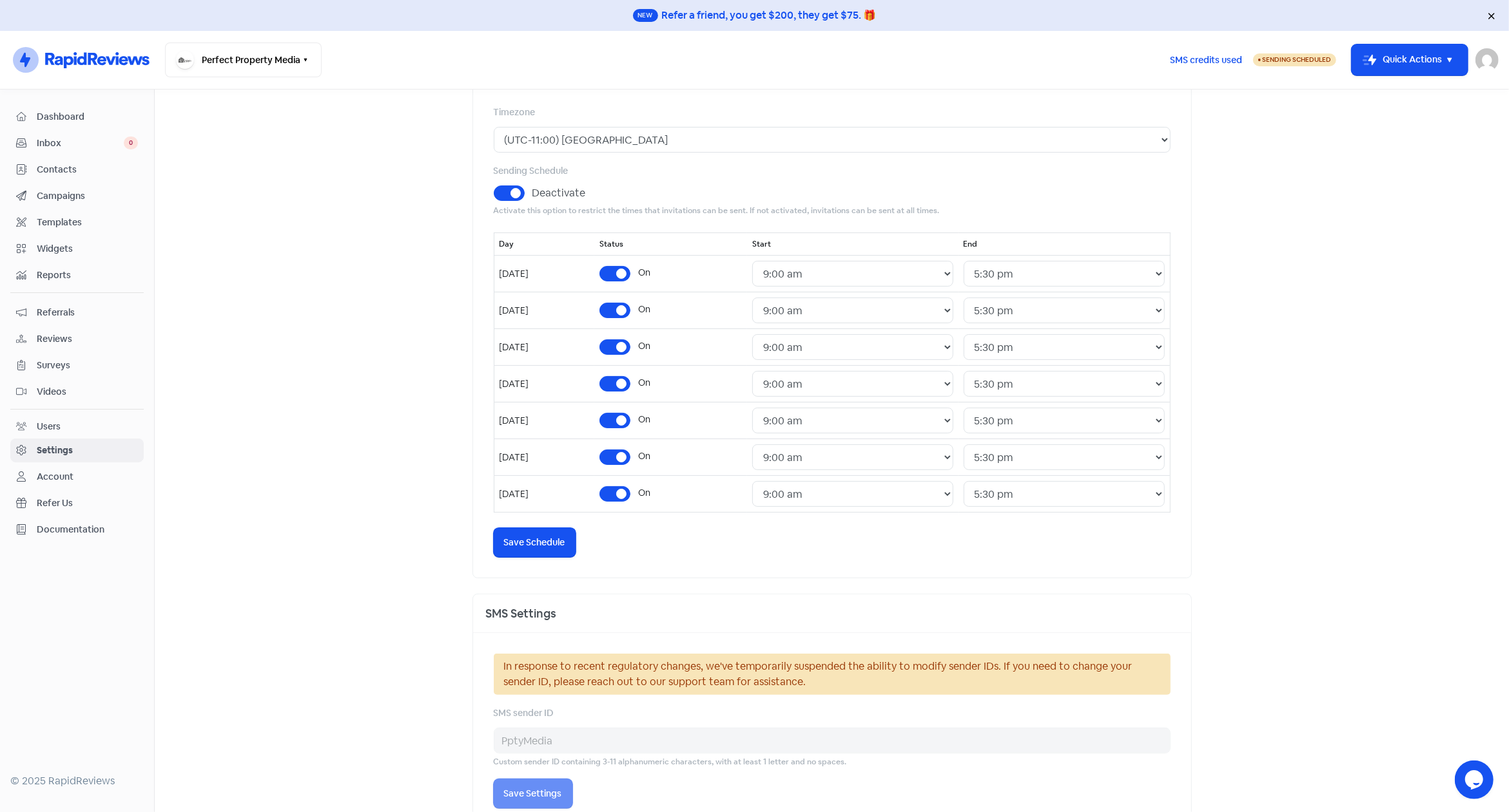
scroll to position [160, 0]
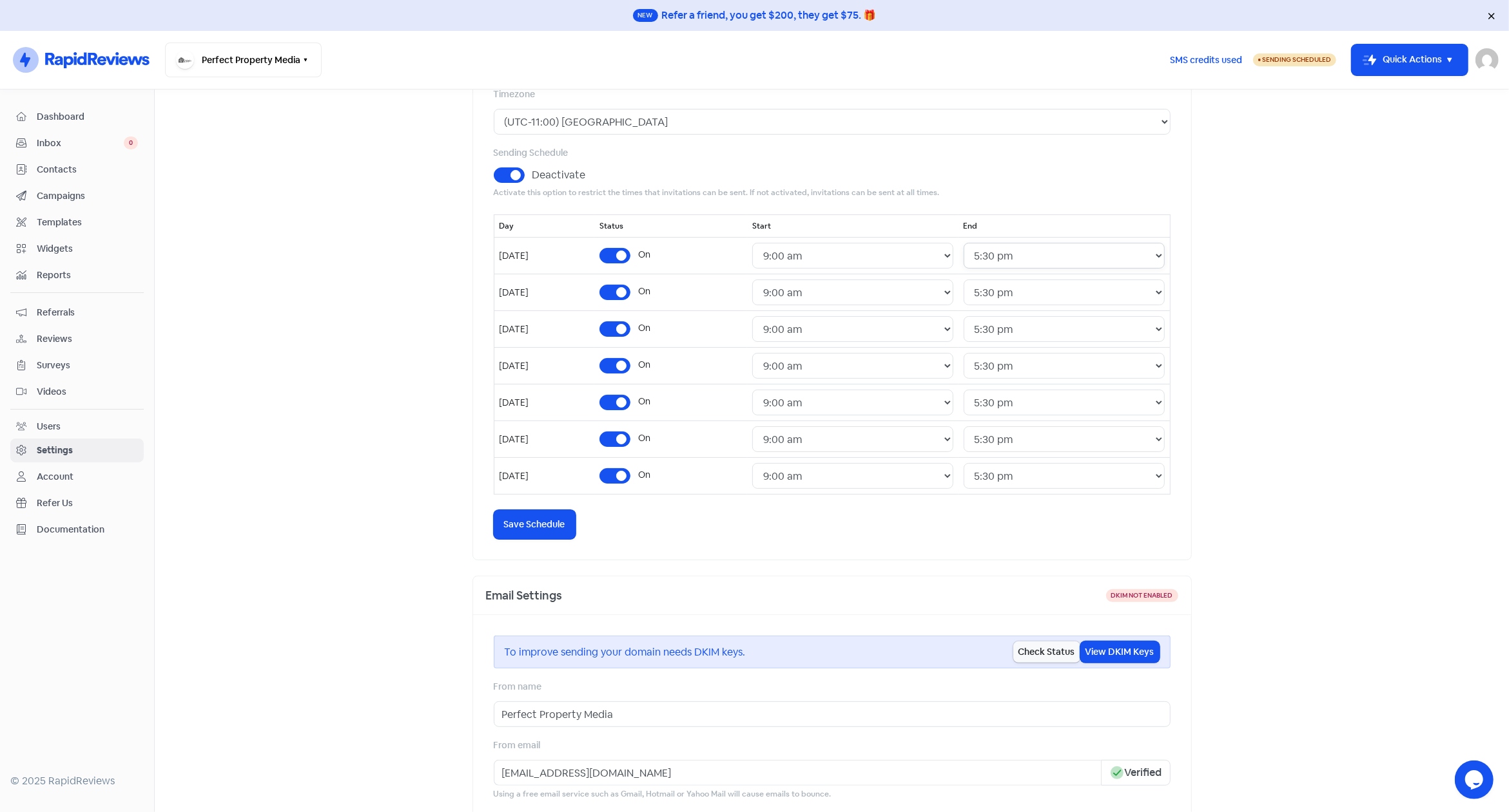
click at [964, 243] on select "24 Hours 12:00 am 12:30 am 1:00 am 1:30 am 2:00 am 2:30 am 3:00 am 3:30 am 4:00…" at bounding box center [1064, 256] width 201 height 25
select select "19:00:00"
click option "7:00 pm" at bounding box center [0, 0] width 0 height 0
click at [964, 279] on select "24 Hours 12:00 am 12:30 am 1:00 am 1:30 am 2:00 am 2:30 am 3:00 am 3:30 am 4:00…" at bounding box center [1064, 292] width 201 height 25
select select "19:00:00"
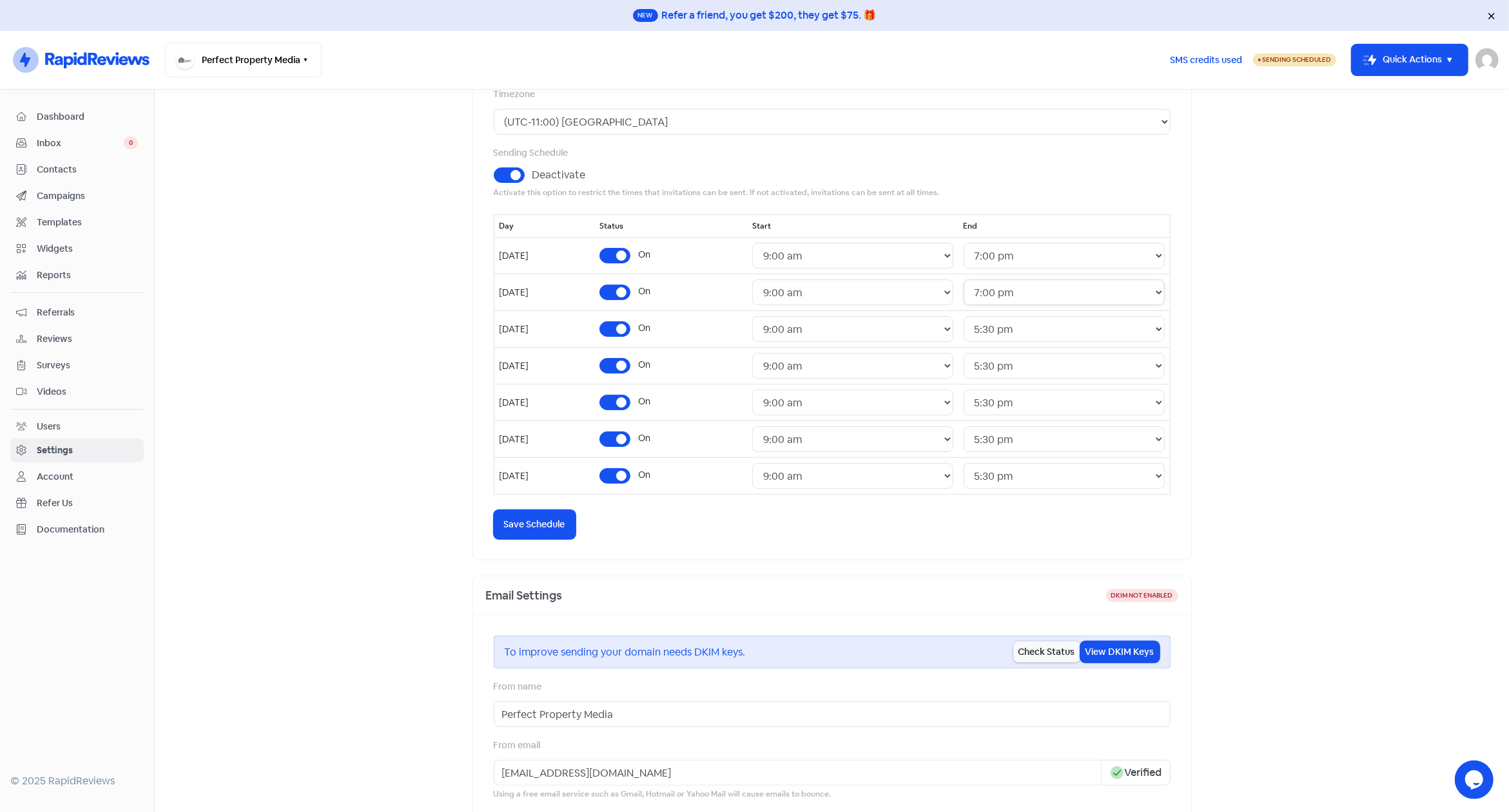
click option "7:00 pm" at bounding box center [0, 0] width 0 height 0
click at [964, 316] on select "24 Hours 12:00 am 12:30 am 1:00 am 1:30 am 2:00 am 2:30 am 3:00 am 3:30 am 4:00…" at bounding box center [1064, 329] width 201 height 25
select select "19:00:00"
click option "7:00 pm" at bounding box center [0, 0] width 0 height 0
click at [964, 353] on select "24 Hours 12:00 am 12:30 am 1:00 am 1:30 am 2:00 am 2:30 am 3:00 am 3:30 am 4:00…" at bounding box center [1064, 366] width 201 height 25
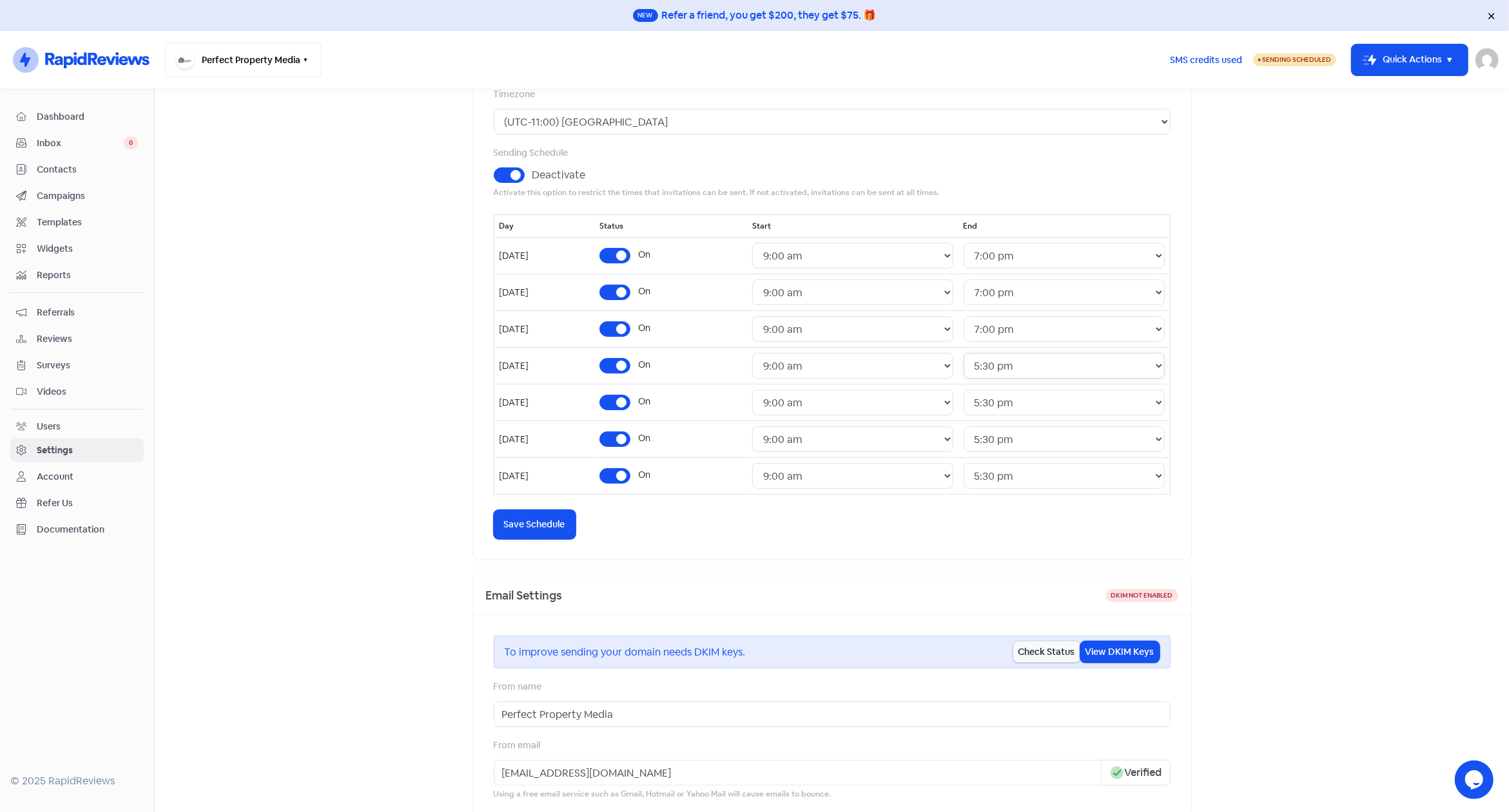
select select "19:00:00"
click option "7:00 pm" at bounding box center [0, 0] width 0 height 0
click at [964, 390] on select "24 Hours 12:00 am 12:30 am 1:00 am 1:30 am 2:00 am 2:30 am 3:00 am 3:30 am 4:00…" at bounding box center [1064, 402] width 201 height 25
select select "19:00:00"
click option "7:00 pm" at bounding box center [0, 0] width 0 height 0
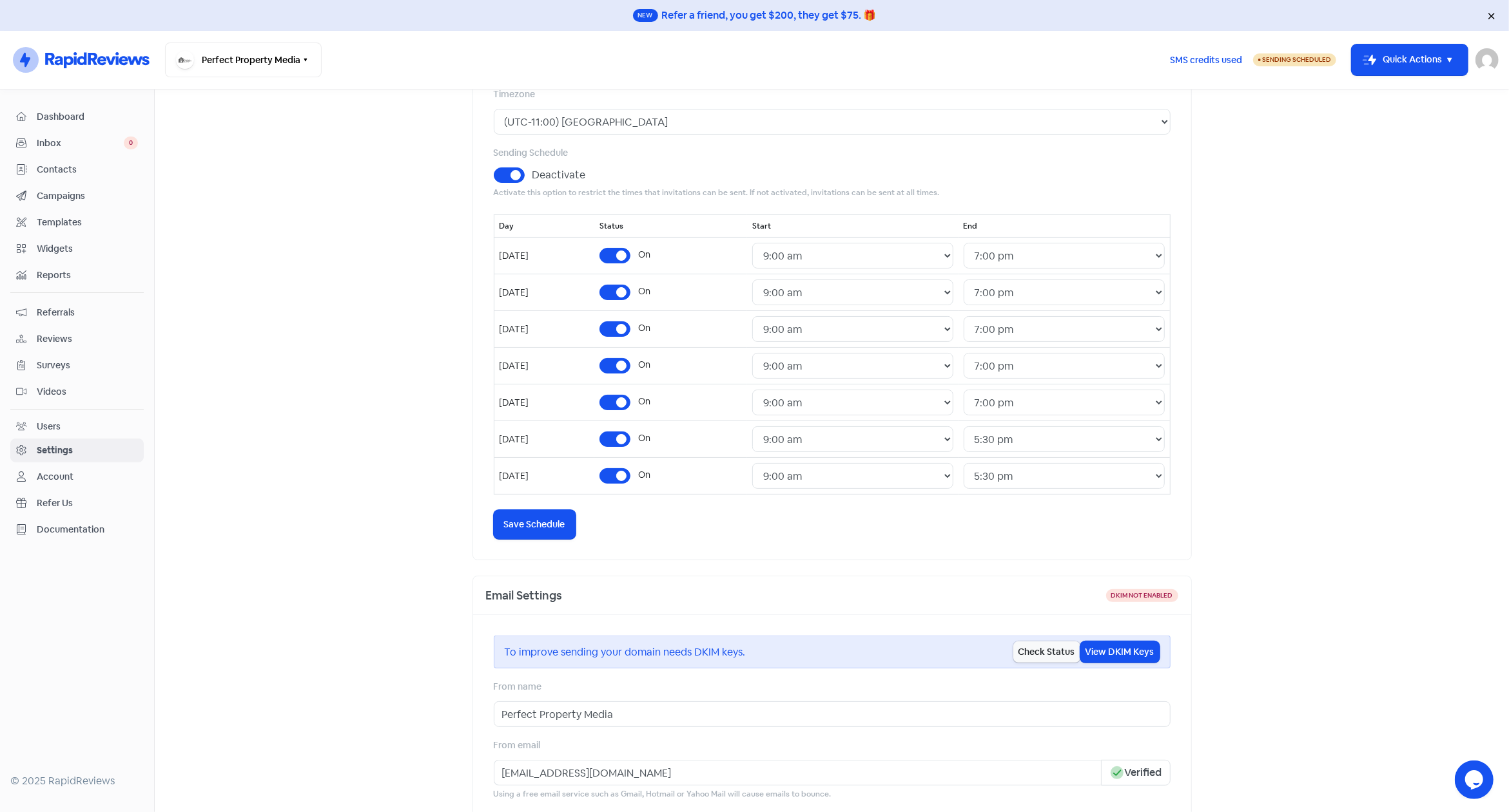
click at [650, 439] on label "On" at bounding box center [644, 438] width 12 height 14
click at [647, 439] on input "On" at bounding box center [642, 435] width 8 height 8
checkbox input "false"
click at [649, 475] on label "On" at bounding box center [643, 472] width 12 height 14
click at [646, 474] on input "On" at bounding box center [641, 470] width 8 height 8
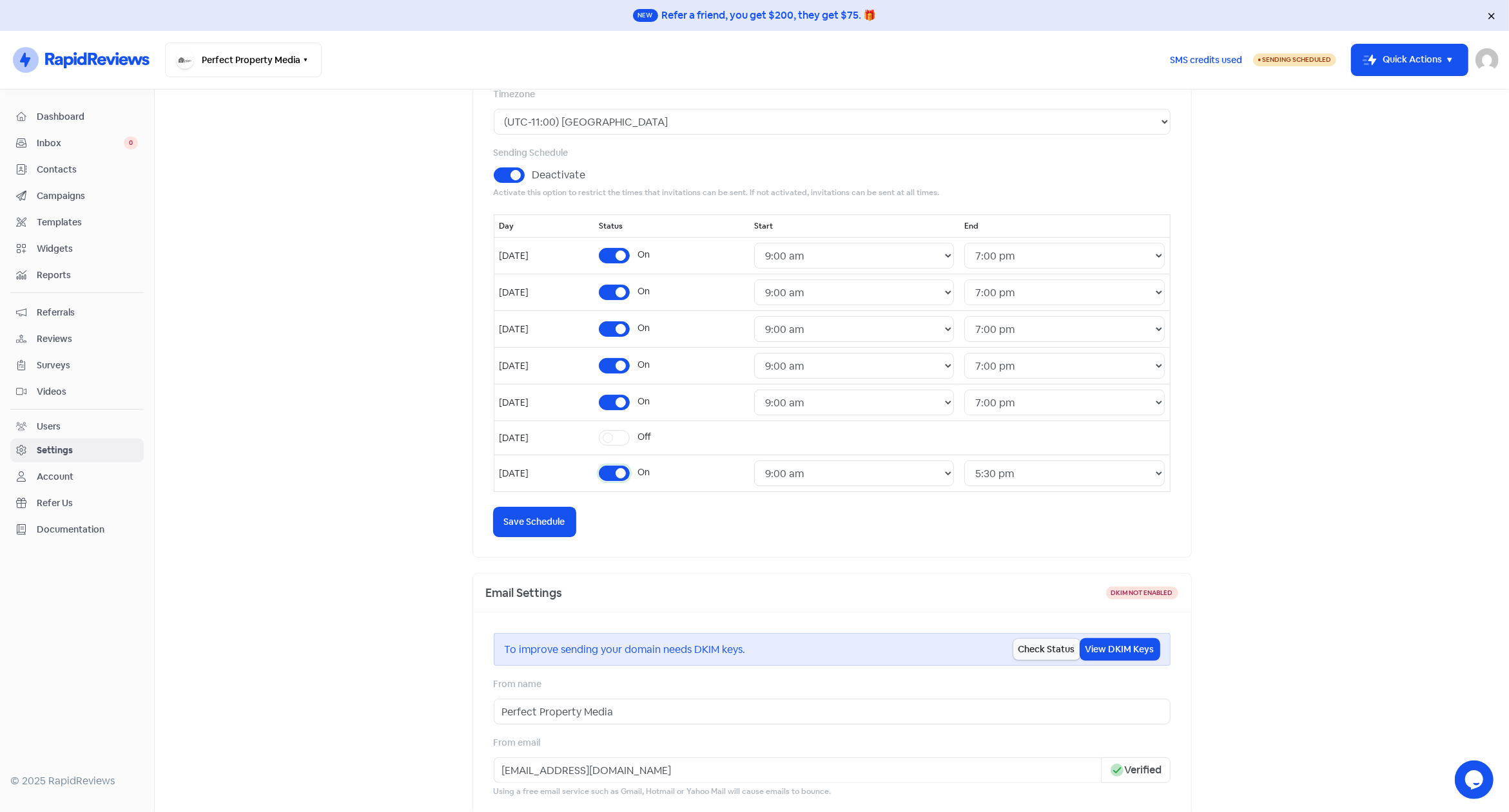
checkbox input "false"
click at [535, 517] on span "Save Schedule" at bounding box center [534, 519] width 61 height 14
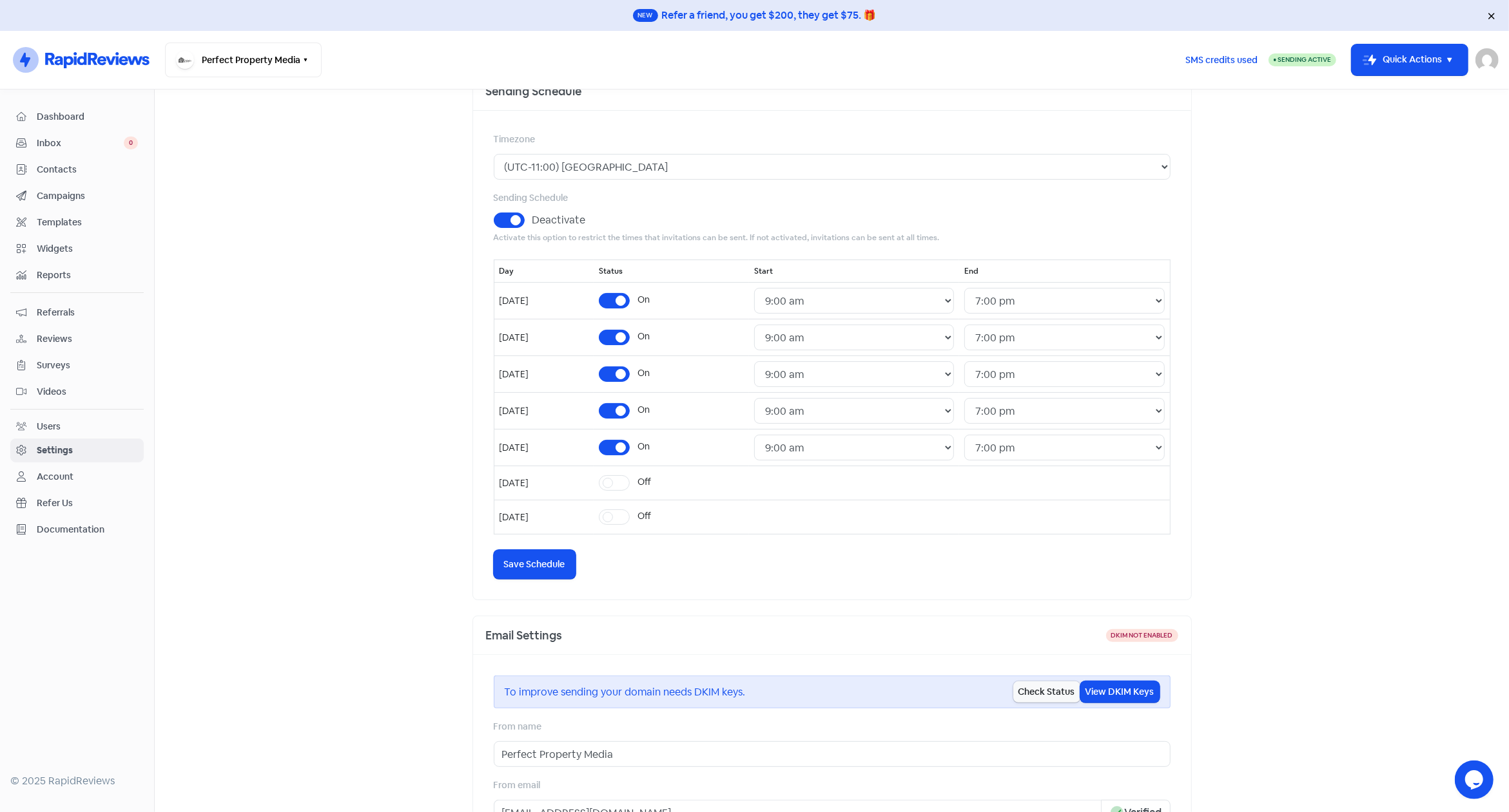
scroll to position [80, 0]
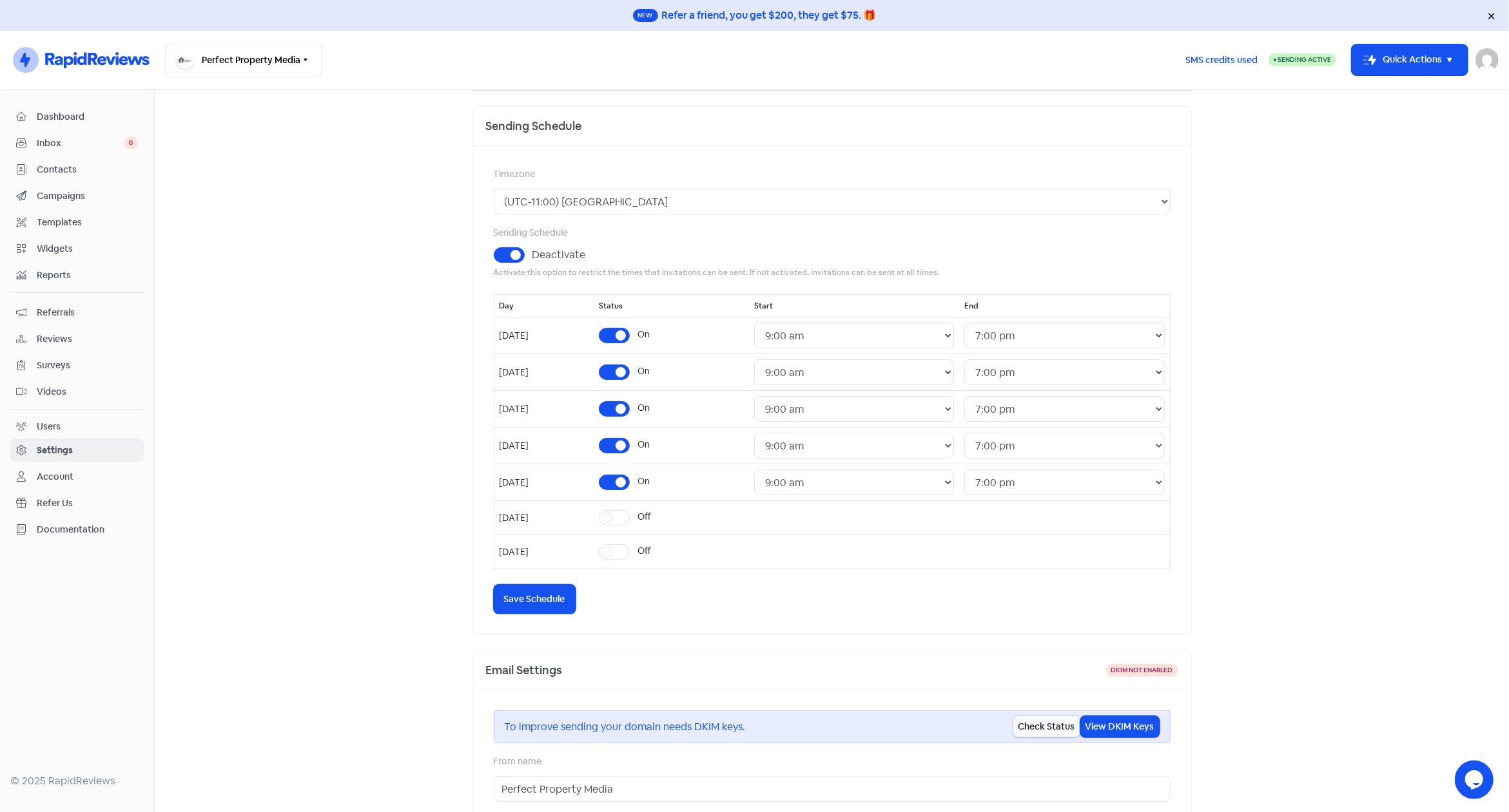
click at [533, 251] on label "Deactivate" at bounding box center [559, 255] width 54 height 15
click at [533, 251] on input "Deactivate" at bounding box center [536, 251] width 8 height 8
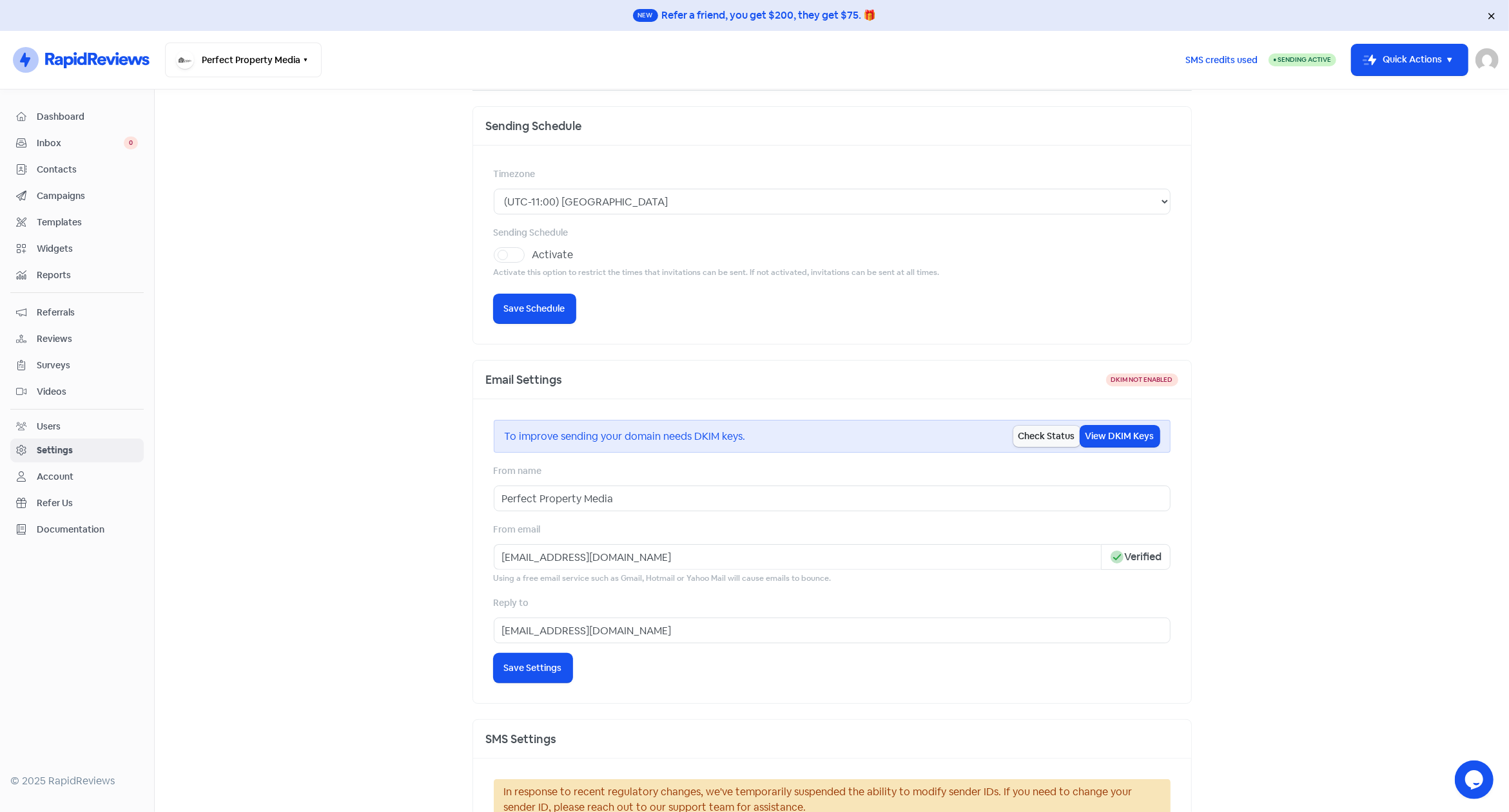
click at [533, 252] on label "Activate" at bounding box center [553, 255] width 41 height 15
click at [533, 252] on input "Activate" at bounding box center [536, 251] width 8 height 8
checkbox input "true"
select select "09:00:00"
select select "19:00:00"
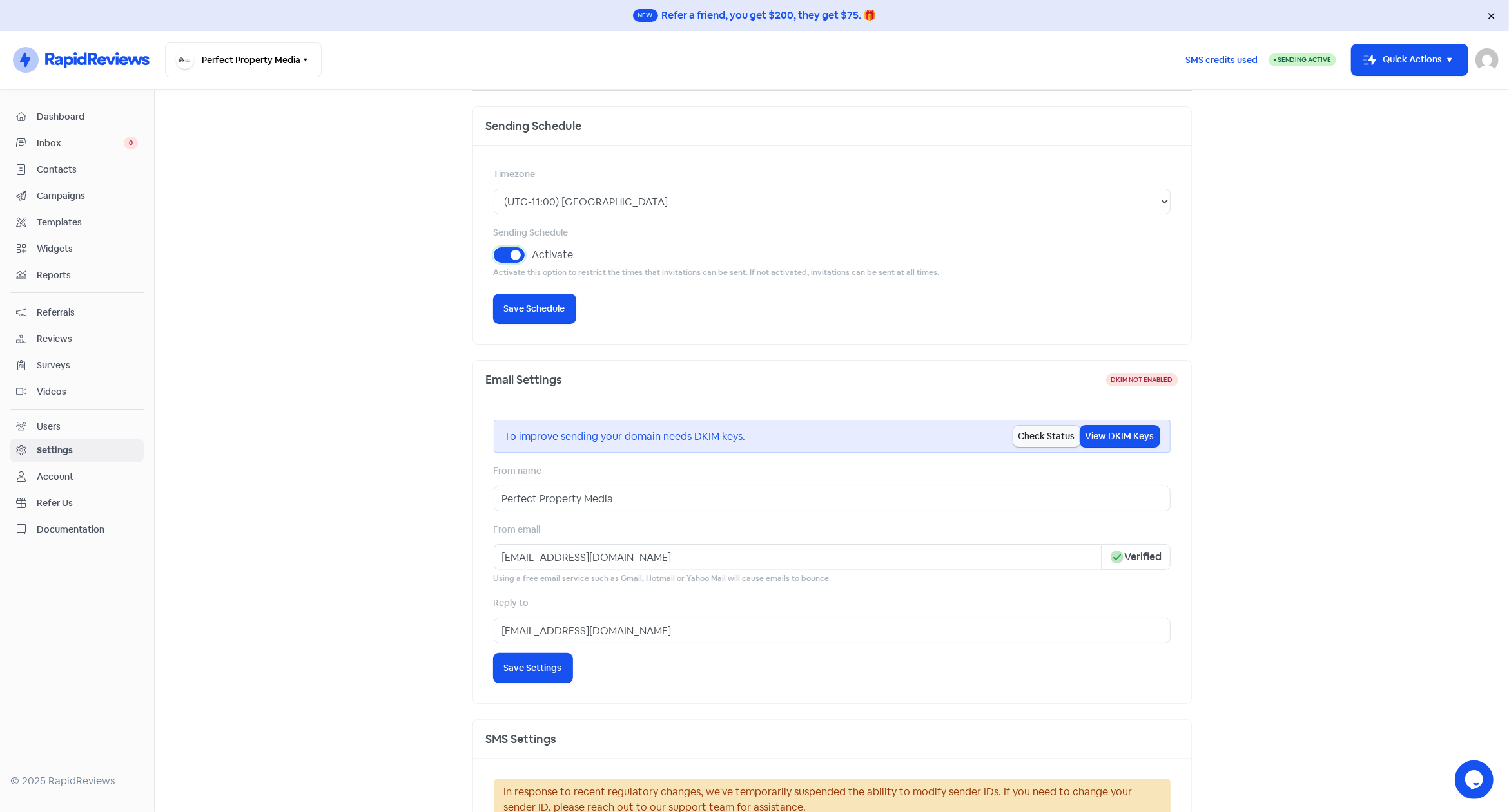
select select "09:00:00"
select select "19:00:00"
select select "09:00:00"
select select "19:00:00"
select select "09:00:00"
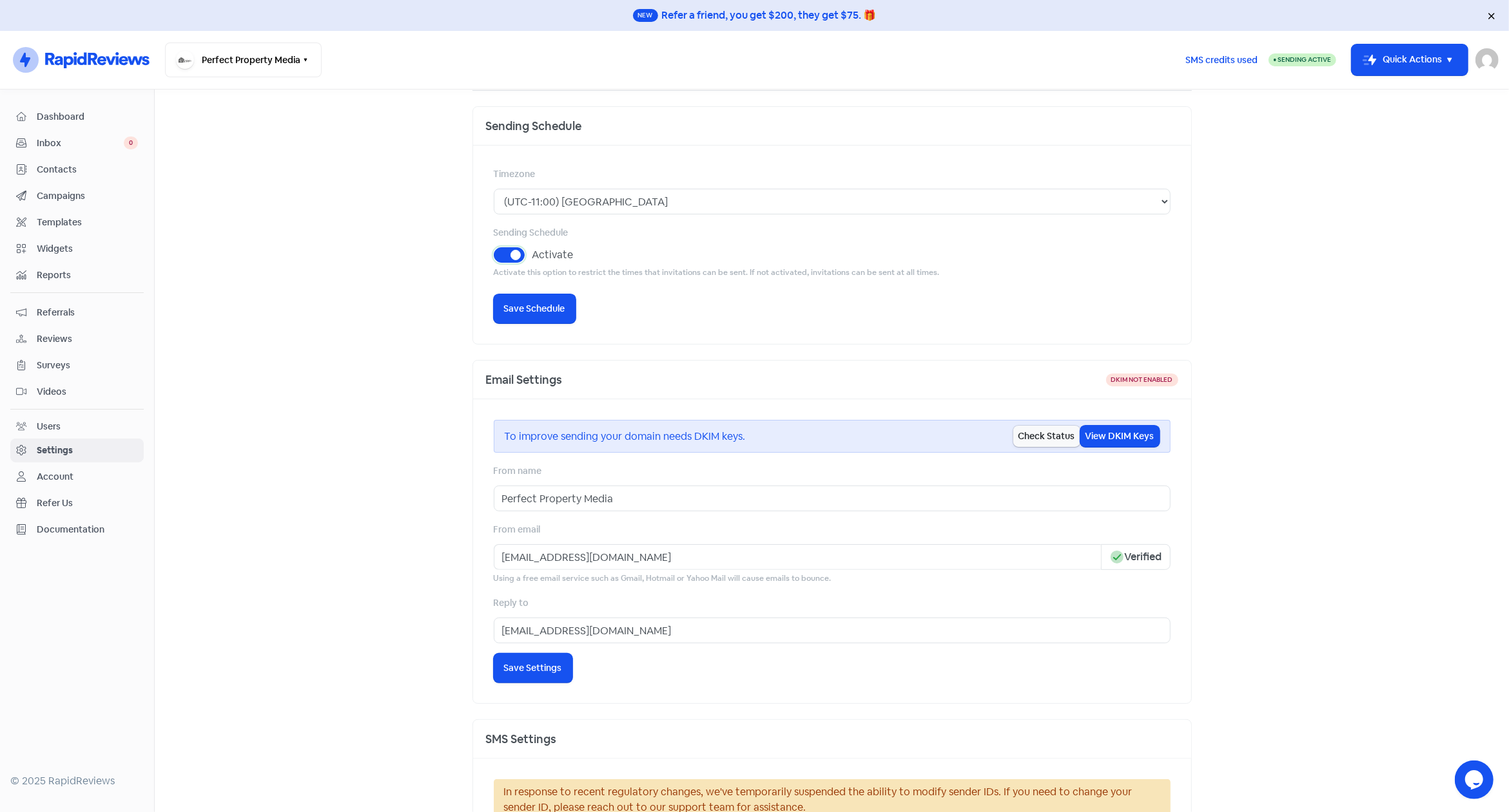
select select "19:00:00"
select select "09:00:00"
select select "19:00:00"
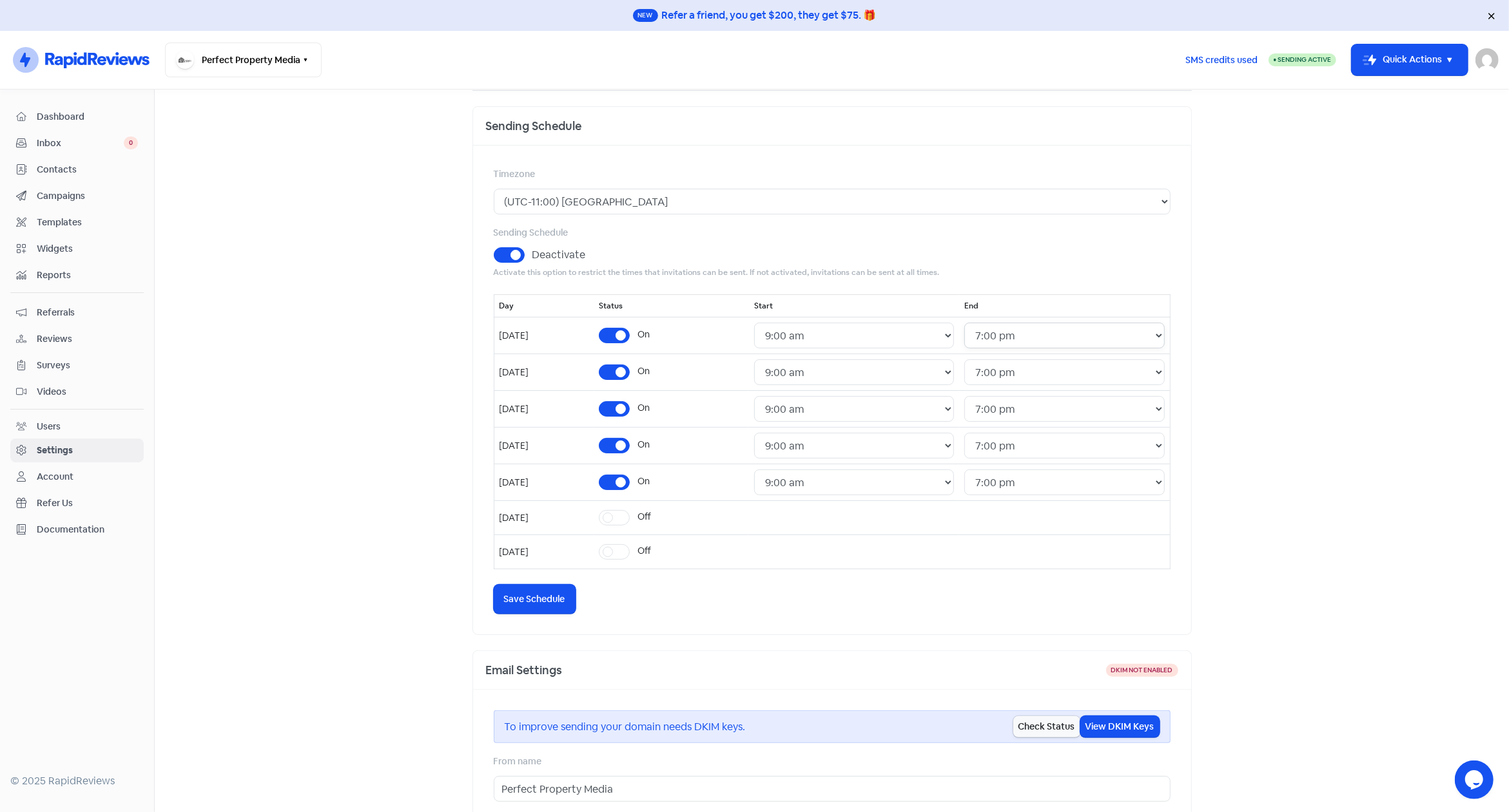
click at [964, 323] on select "24 Hours 12:00 am 12:30 am 1:00 am 1:30 am 2:00 am 2:30 am 3:00 am 3:30 am 4:00…" at bounding box center [1064, 336] width 199 height 25
select select "17:30:00"
click option "5:30 pm" at bounding box center [0, 0] width 0 height 0
click at [964, 360] on select "24 Hours 12:00 am 12:30 am 1:00 am 1:30 am 2:00 am 2:30 am 3:00 am 3:30 am 4:00…" at bounding box center [1064, 372] width 199 height 25
select select "17:30:00"
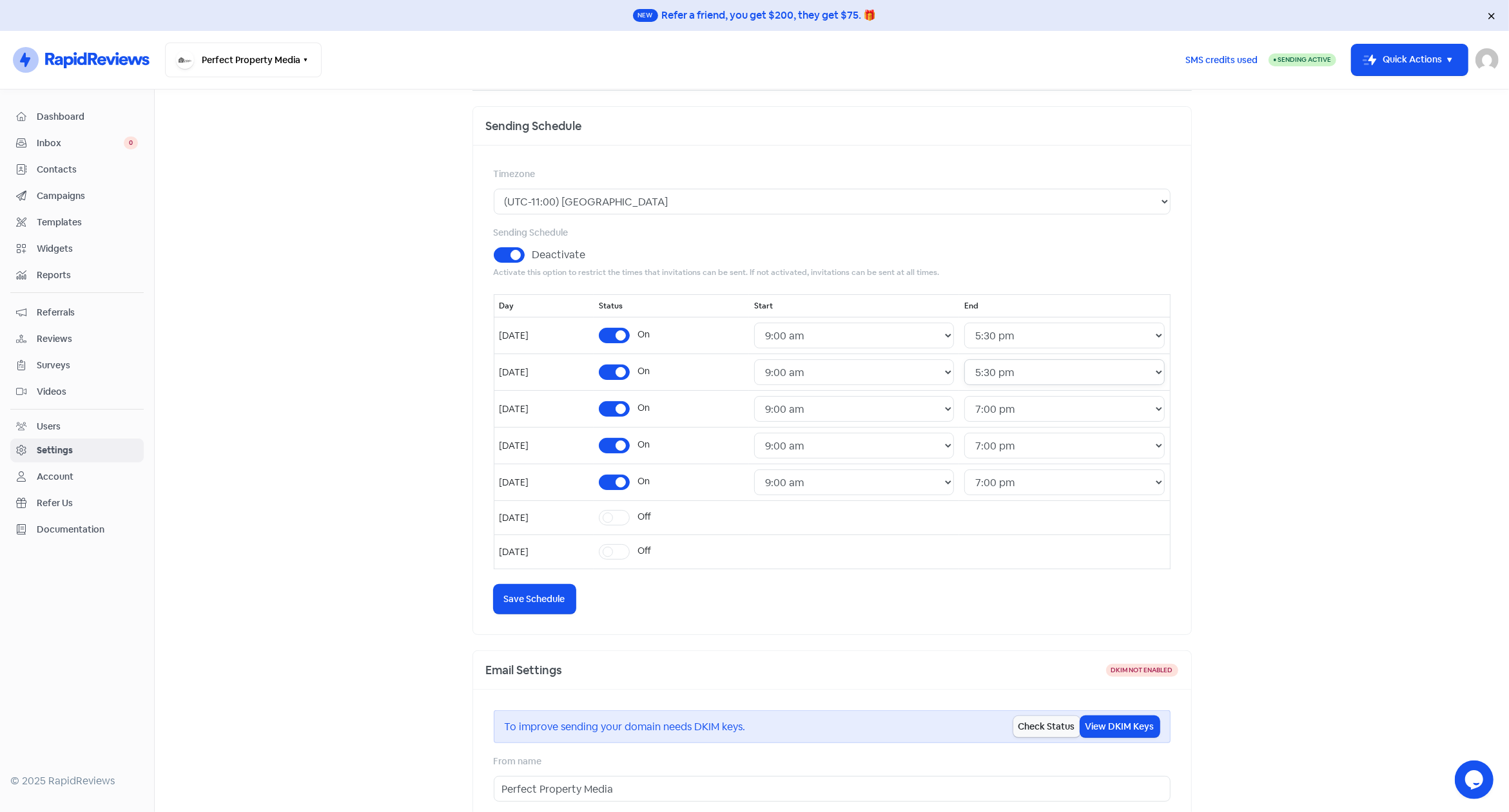
click option "5:30 pm" at bounding box center [0, 0] width 0 height 0
click at [964, 396] on select "24 Hours 12:00 am 12:30 am 1:00 am 1:30 am 2:00 am 2:30 am 3:00 am 3:30 am 4:00…" at bounding box center [1064, 409] width 199 height 25
select select "17:30:00"
click option "5:30 pm" at bounding box center [0, 0] width 0 height 0
click at [964, 433] on select "24 Hours 12:00 am 12:30 am 1:00 am 1:30 am 2:00 am 2:30 am 3:00 am 3:30 am 4:00…" at bounding box center [1064, 446] width 199 height 25
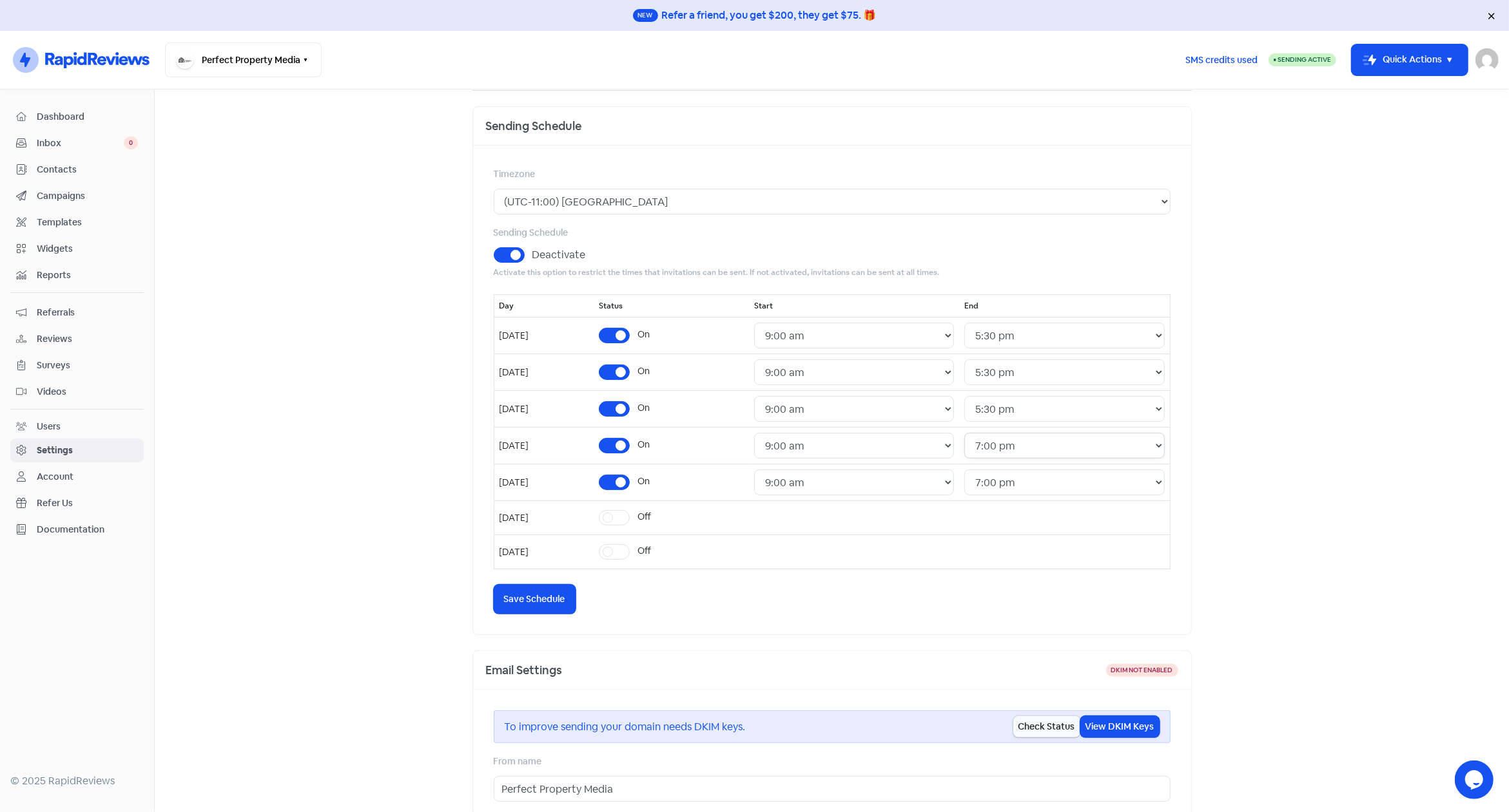
select select "17:30:00"
click option "5:30 pm" at bounding box center [0, 0] width 0 height 0
click at [964, 470] on select "24 Hours 12:00 am 12:30 am 1:00 am 1:30 am 2:00 am 2:30 am 3:00 am 3:30 am 4:00…" at bounding box center [1064, 482] width 199 height 25
select select "17:30:00"
click option "5:30 pm" at bounding box center [0, 0] width 0 height 0
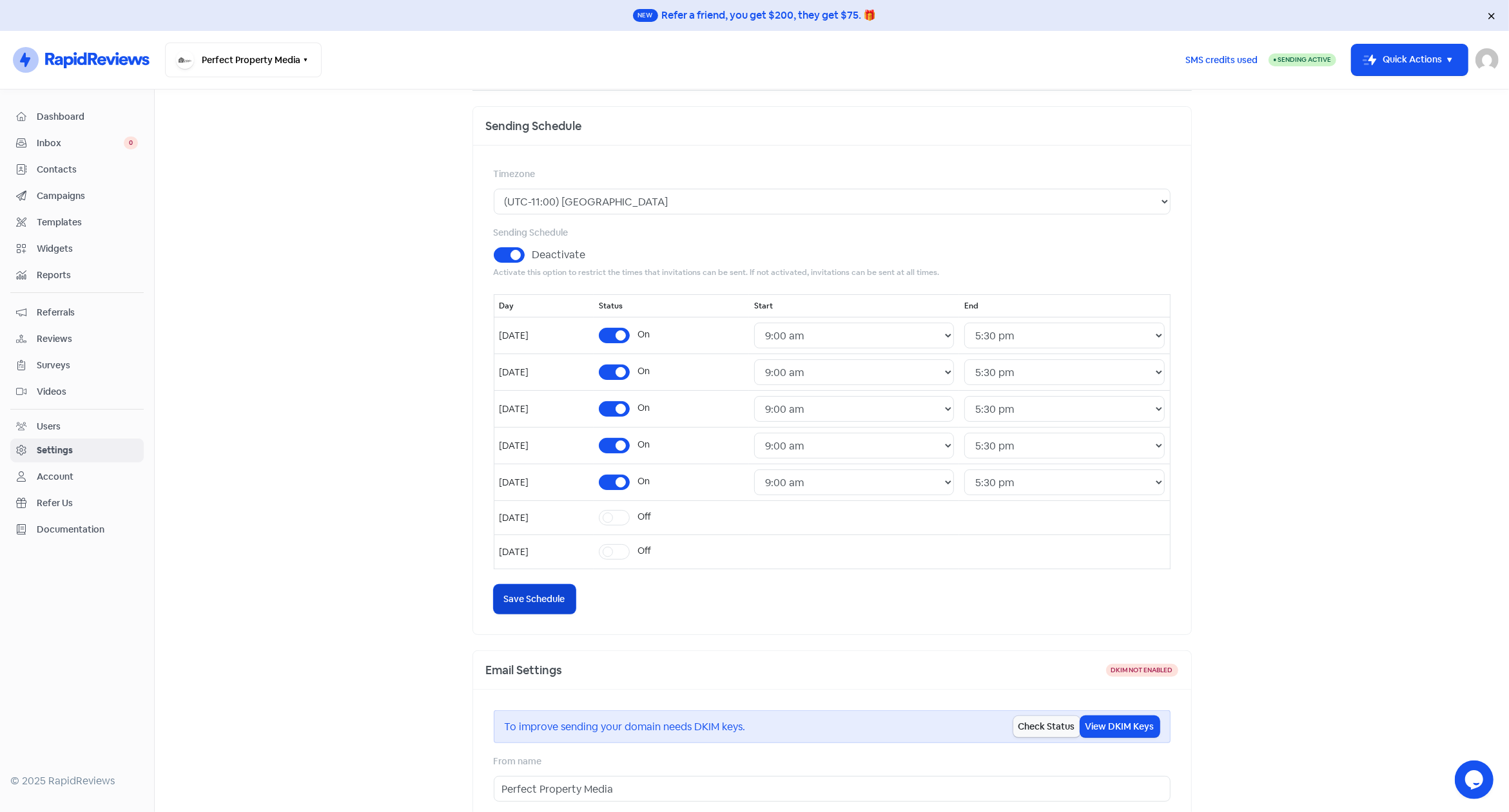
click at [525, 605] on button "Icon For Loading Save Schedule" at bounding box center [535, 600] width 82 height 29
click at [754, 323] on select "24 Hours 12:00 am 12:30 am 1:00 am 1:30 am 2:00 am 2:30 am 3:00 am 3:30 am 4:00…" at bounding box center [853, 336] width 199 height 25
select select "09:30:00"
click option "9:30 am" at bounding box center [0, 0] width 0 height 0
click at [754, 360] on select "24 Hours 12:00 am 12:30 am 1:00 am 1:30 am 2:00 am 2:30 am 3:00 am 3:30 am 4:00…" at bounding box center [853, 372] width 199 height 25
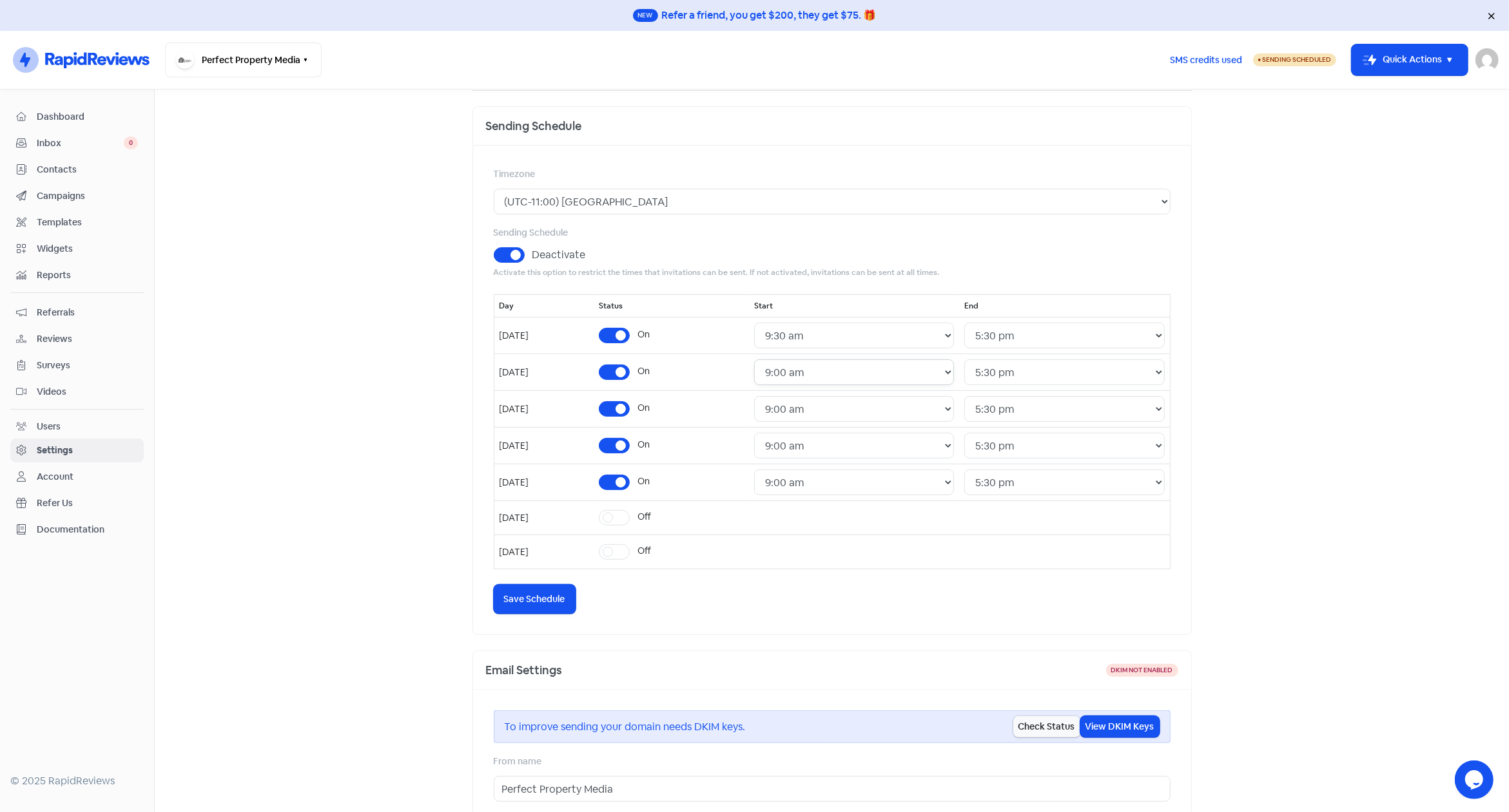
select select "09:30:00"
click option "9:30 am" at bounding box center [0, 0] width 0 height 0
click at [754, 396] on select "24 Hours 12:00 am 12:30 am 1:00 am 1:30 am 2:00 am 2:30 am 3:00 am 3:30 am 4:00…" at bounding box center [853, 409] width 199 height 25
select select "09:30:00"
click option "9:30 am" at bounding box center [0, 0] width 0 height 0
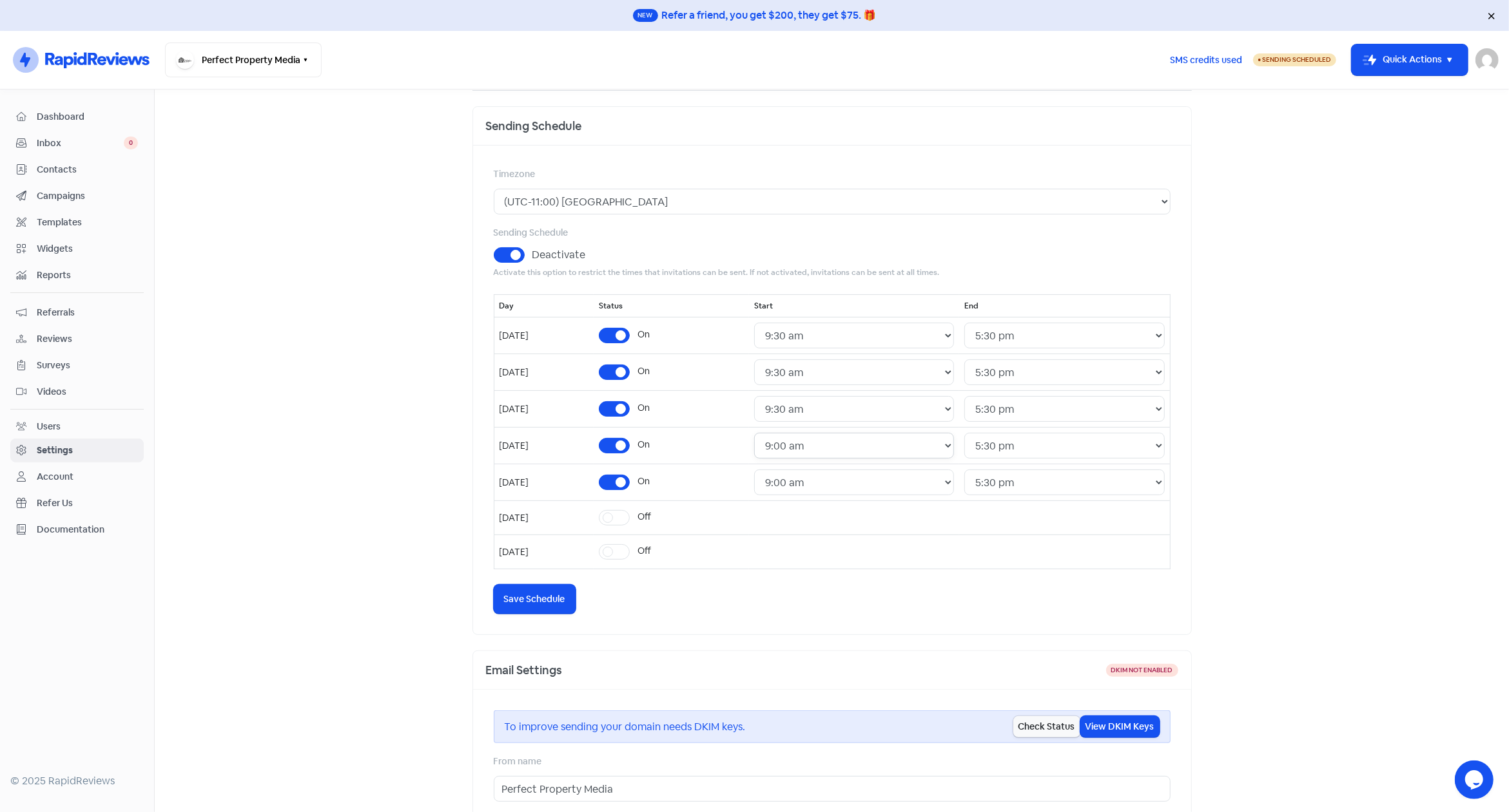
click at [754, 433] on select "24 Hours 12:00 am 12:30 am 1:00 am 1:30 am 2:00 am 2:30 am 3:00 am 3:30 am 4:00…" at bounding box center [853, 446] width 199 height 25
select select "09:30:00"
click option "9:30 am" at bounding box center [0, 0] width 0 height 0
click at [754, 470] on select "24 Hours 12:00 am 12:30 am 1:00 am 1:30 am 2:00 am 2:30 am 3:00 am 3:30 am 4:00…" at bounding box center [853, 482] width 199 height 25
select select "09:30:00"
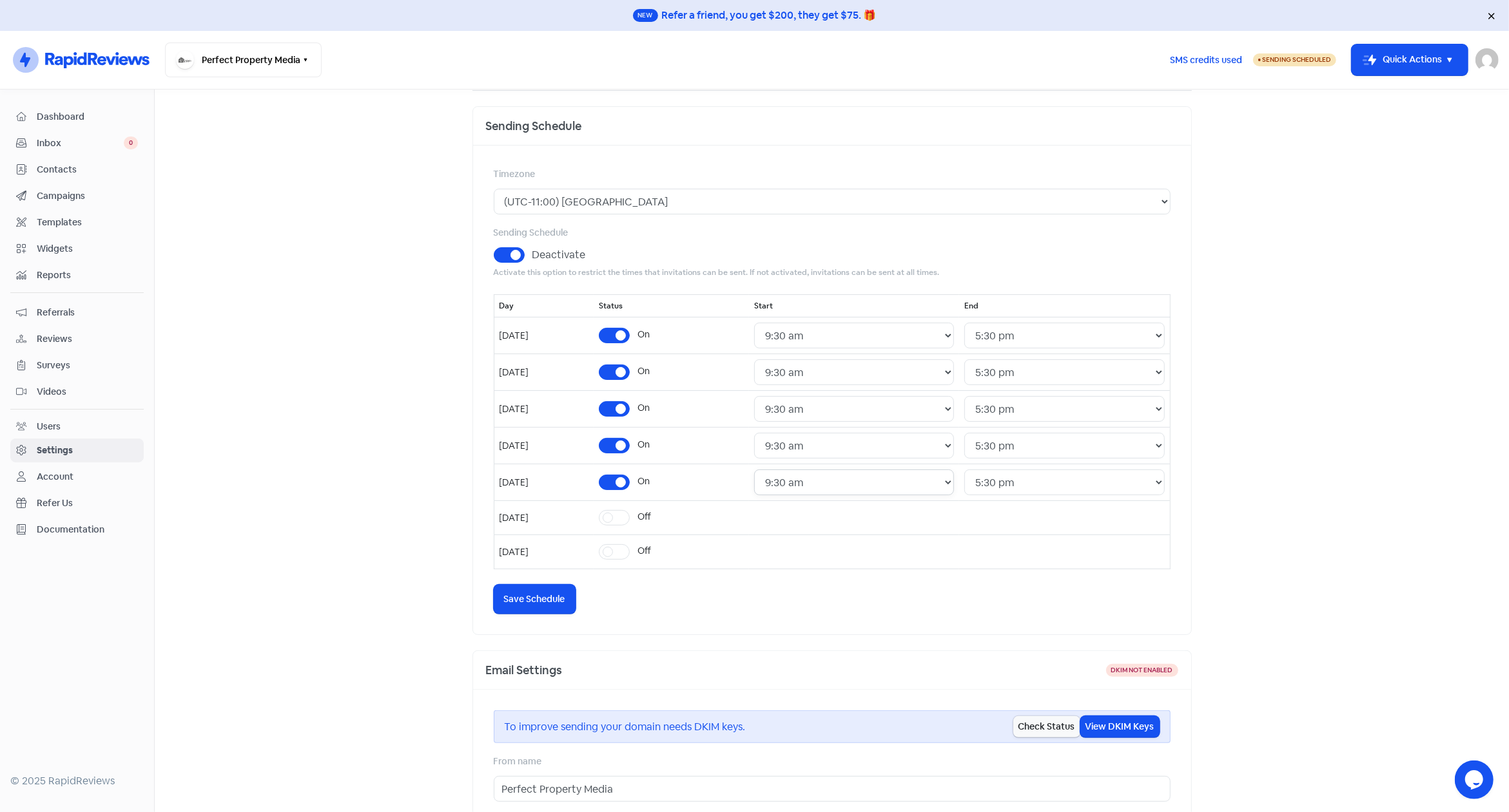
click option "9:30 am" at bounding box center [0, 0] width 0 height 0
click at [494, 594] on button "Icon For Loading Save Schedule" at bounding box center [535, 600] width 82 height 29
click at [523, 596] on span "Save Schedule" at bounding box center [534, 599] width 61 height 14
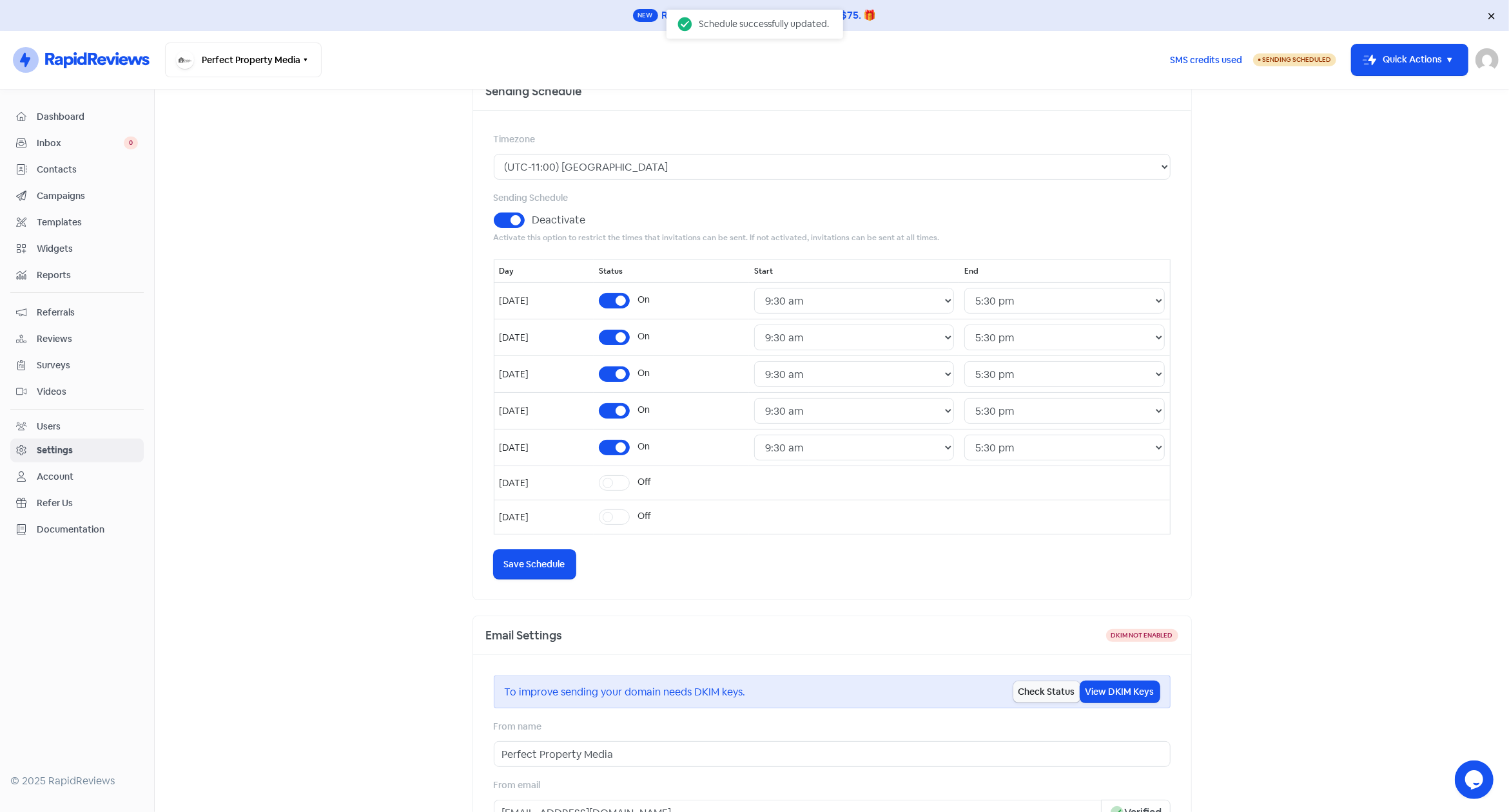
scroll to position [0, 0]
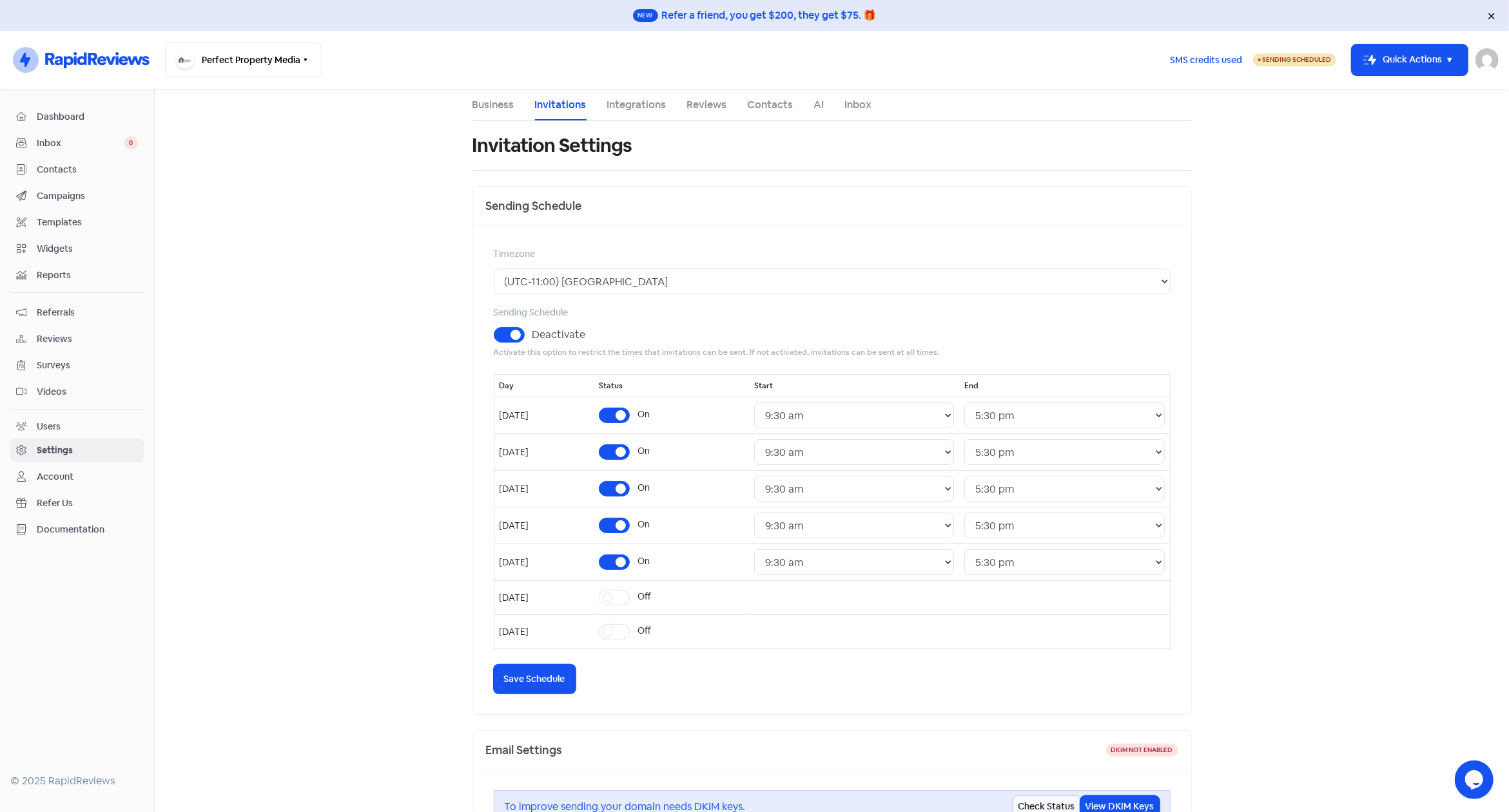
click at [58, 192] on span "Campaigns" at bounding box center [87, 196] width 101 height 14
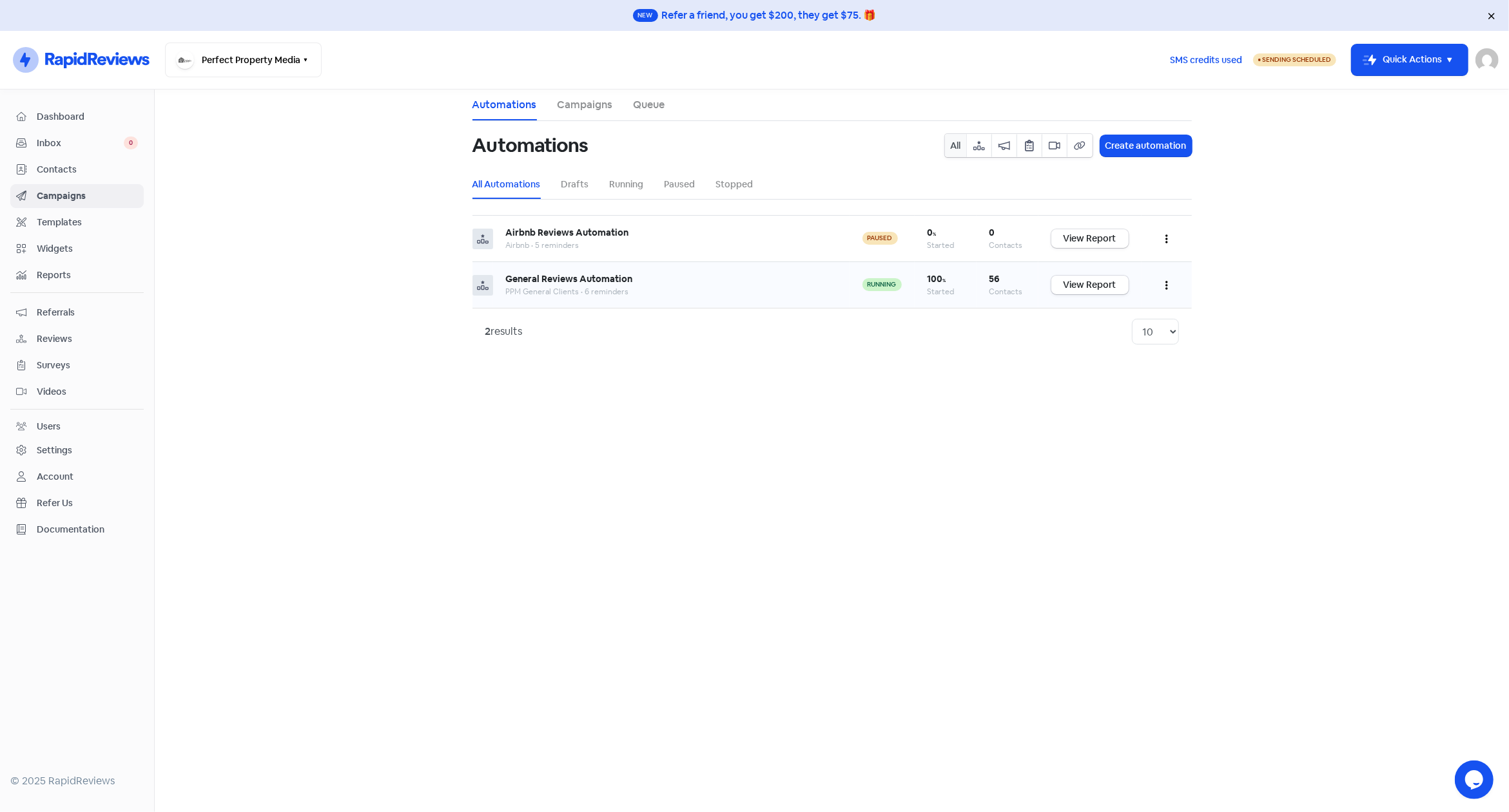
click at [1162, 281] on button "button" at bounding box center [1167, 285] width 25 height 30
click at [1124, 307] on button "Edit" at bounding box center [1127, 318] width 102 height 25
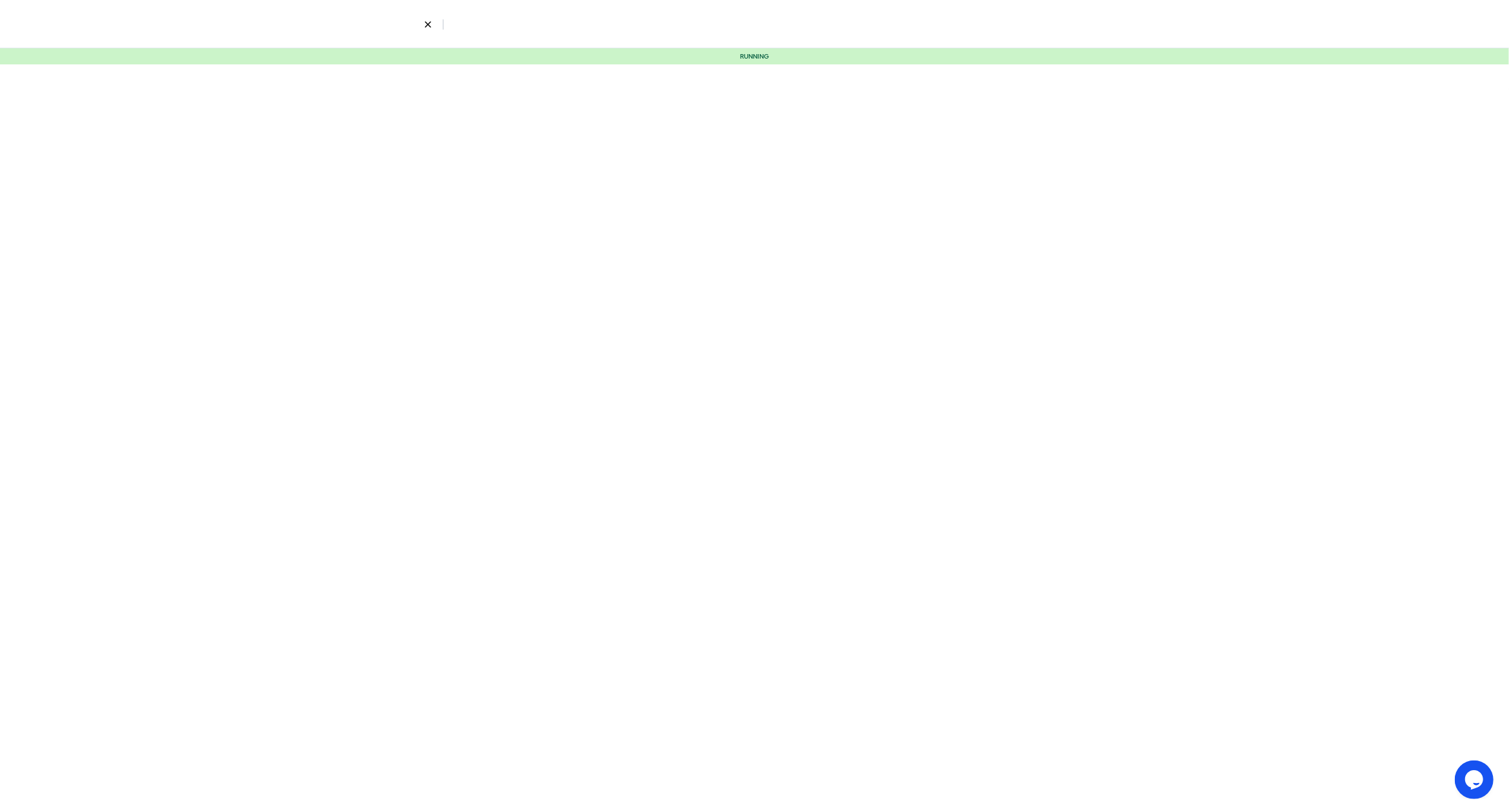
select select "3"
select select "7"
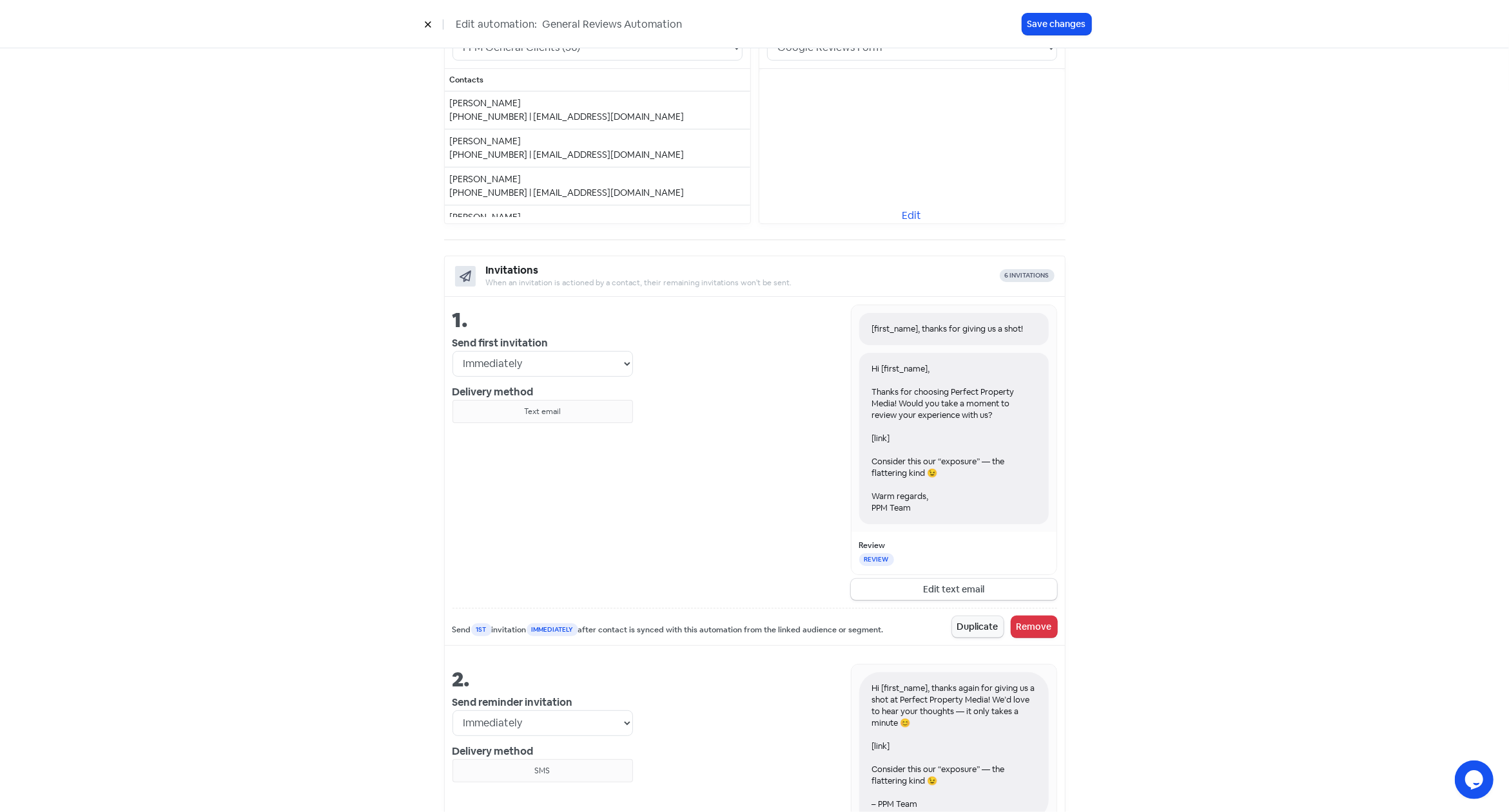
scroll to position [400, 0]
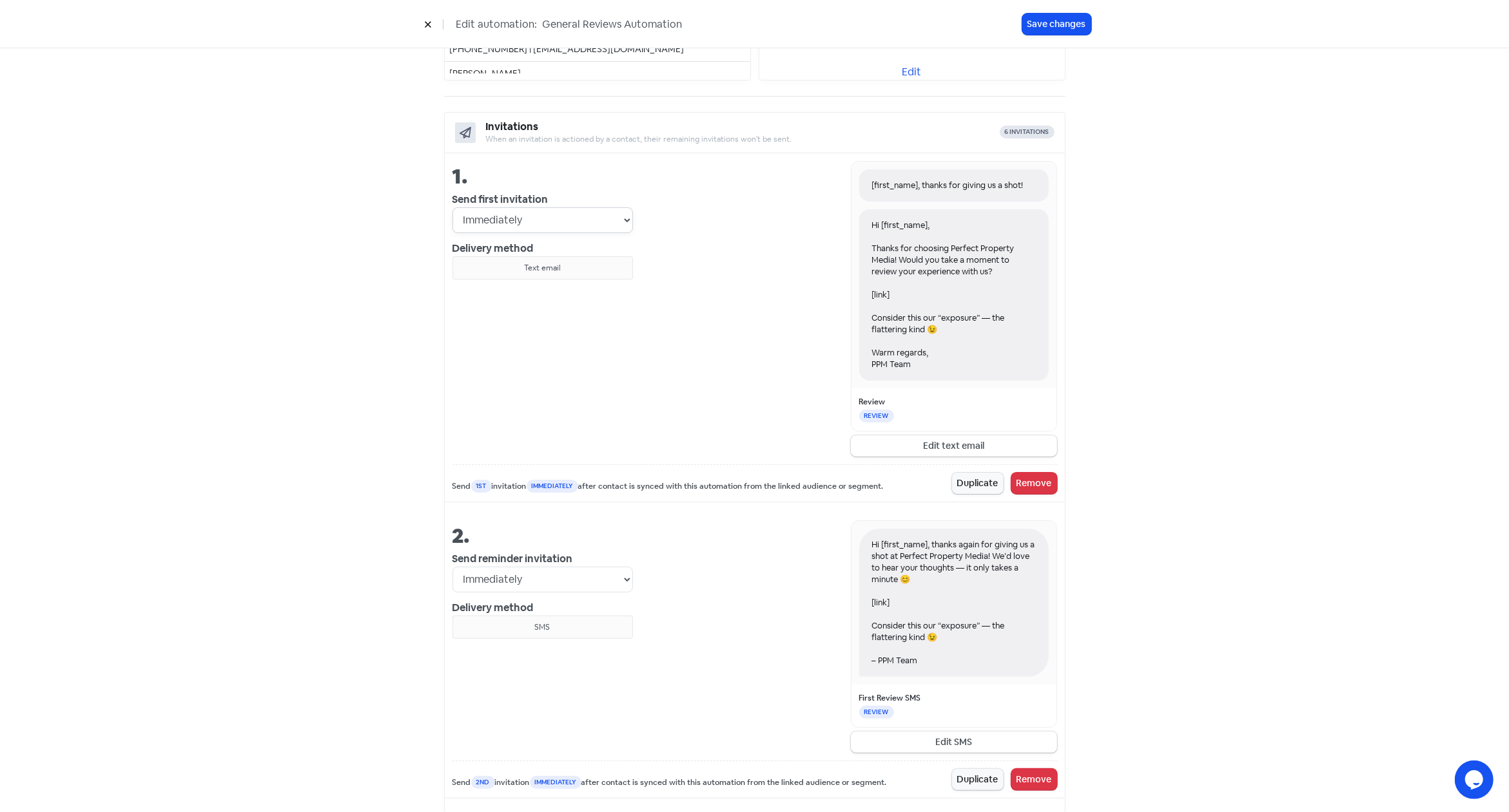
click at [453, 208] on select "Immediately 1 day after 2 days after 3 days after 4 days after 5 days after 6 d…" at bounding box center [543, 220] width 180 height 25
click at [654, 219] on div "[first_name], thanks for giving us a shot! Hi [first_name], Thanks for choosing…" at bounding box center [845, 309] width 424 height 296
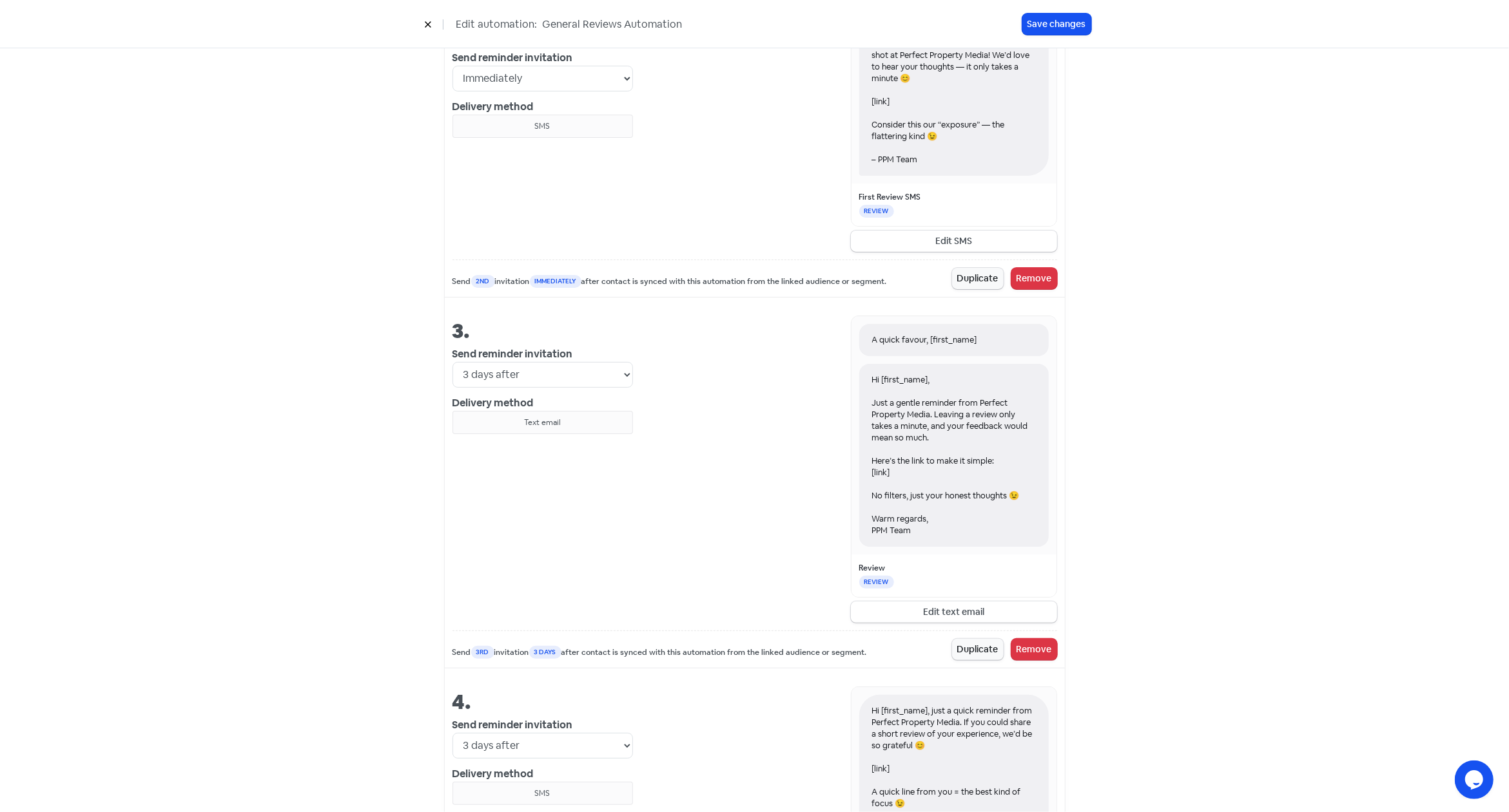
scroll to position [959, 0]
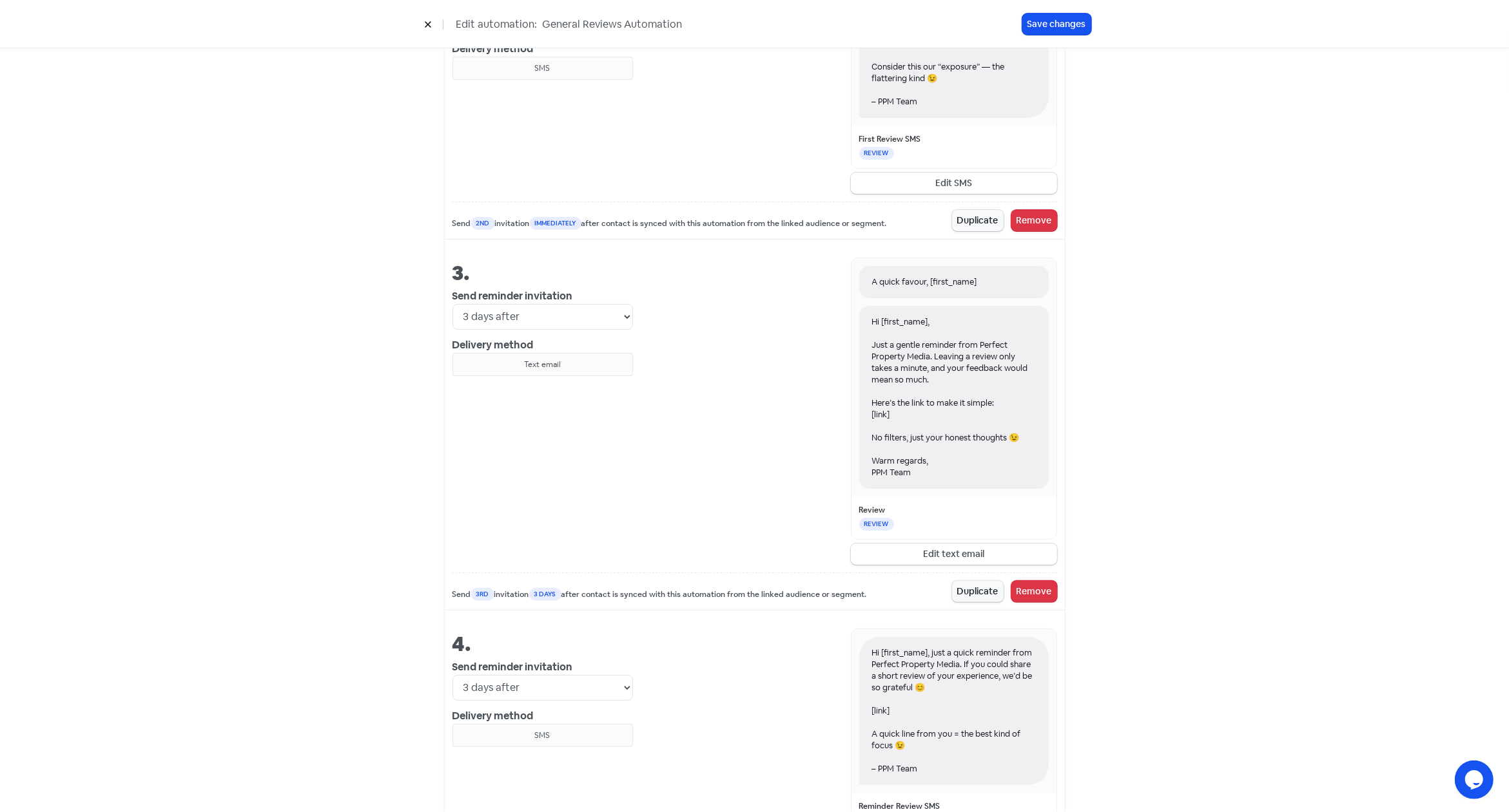
click at [816, 521] on div "A quick favour, [first_name] Hi [first_name], Just a gentle reminder from Perfe…" at bounding box center [845, 411] width 424 height 308
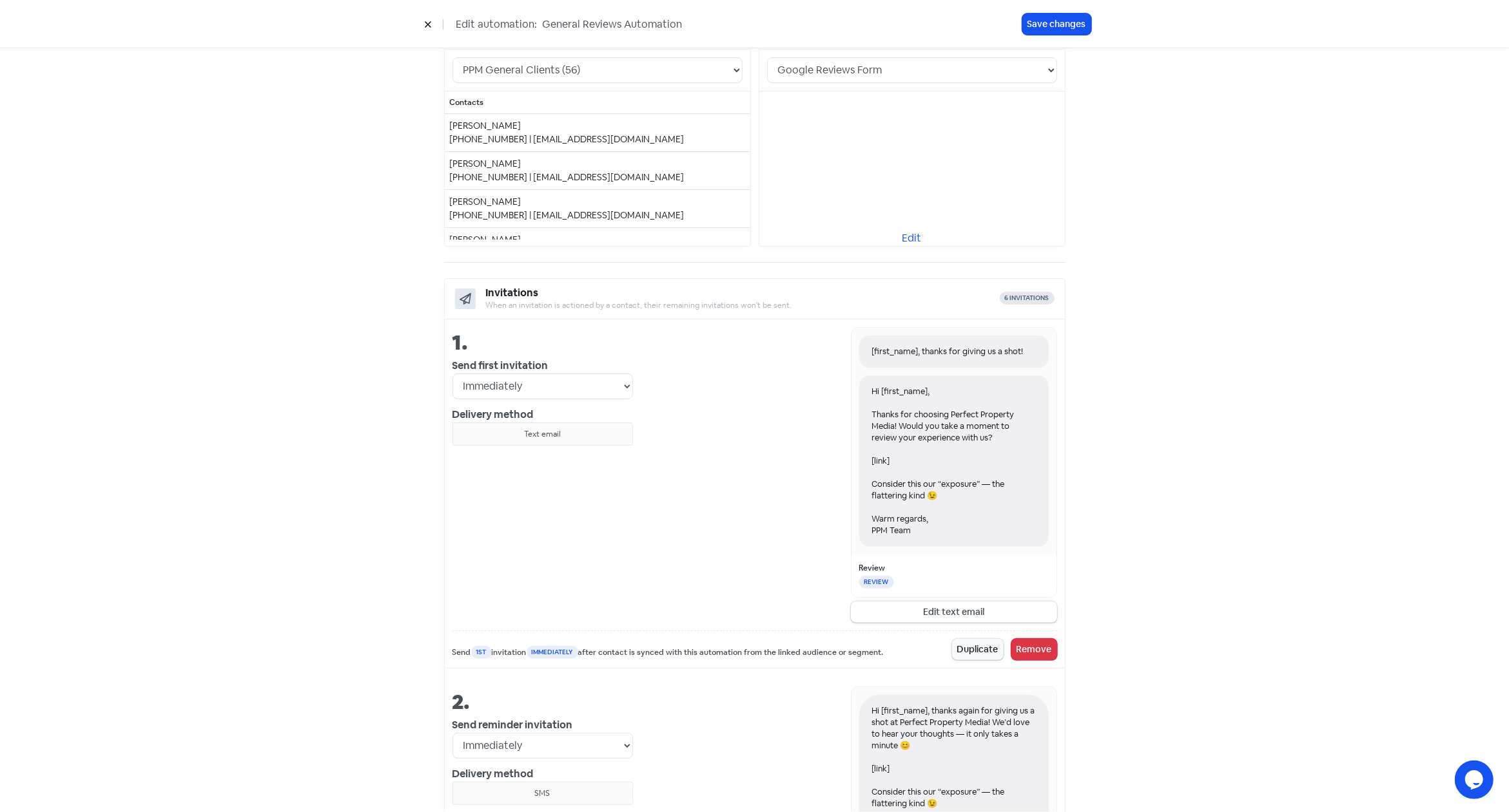
scroll to position [0, 0]
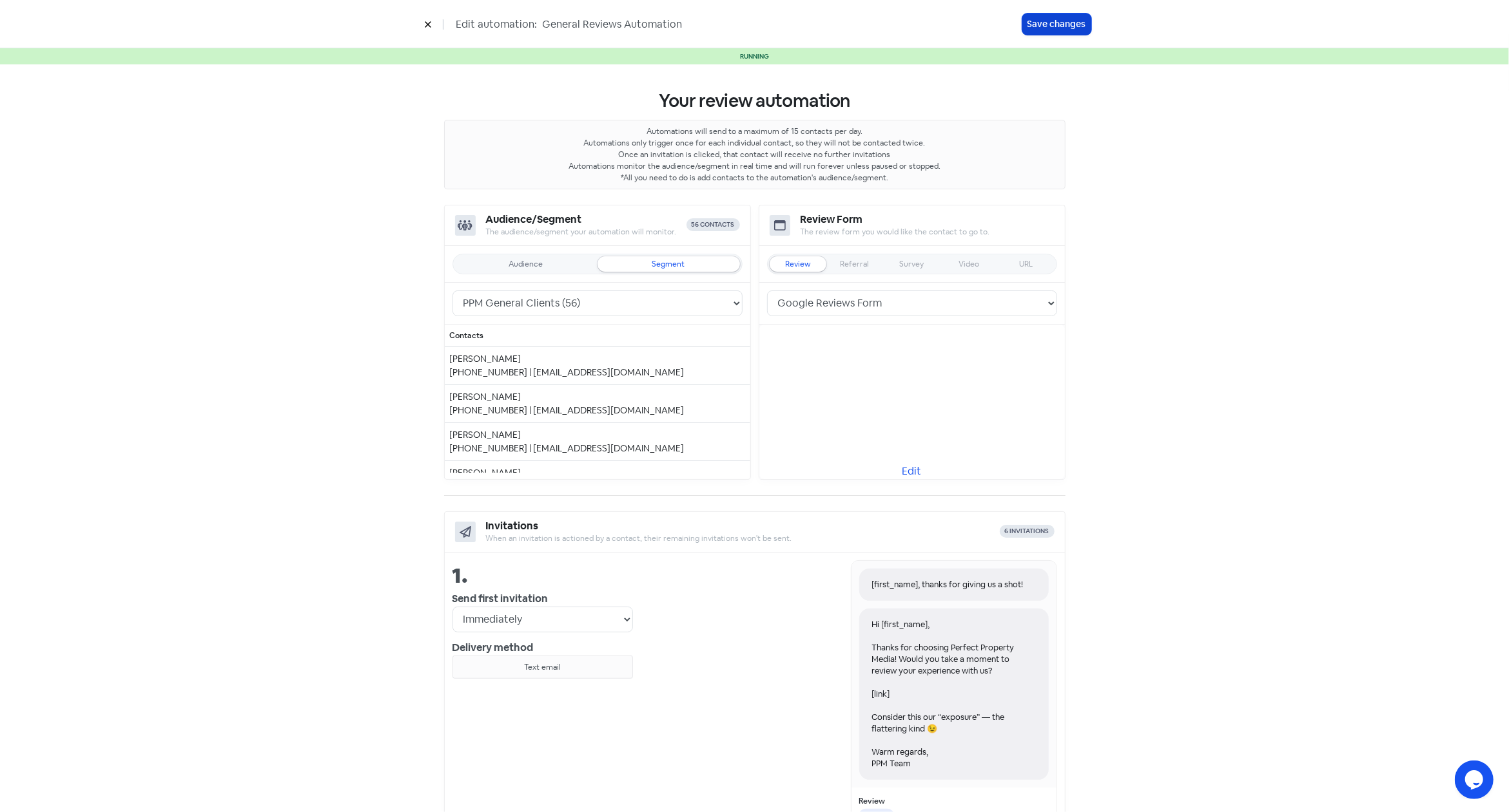
click at [1055, 26] on button "Save changes" at bounding box center [1056, 24] width 69 height 21
